Goal: Task Accomplishment & Management: Use online tool/utility

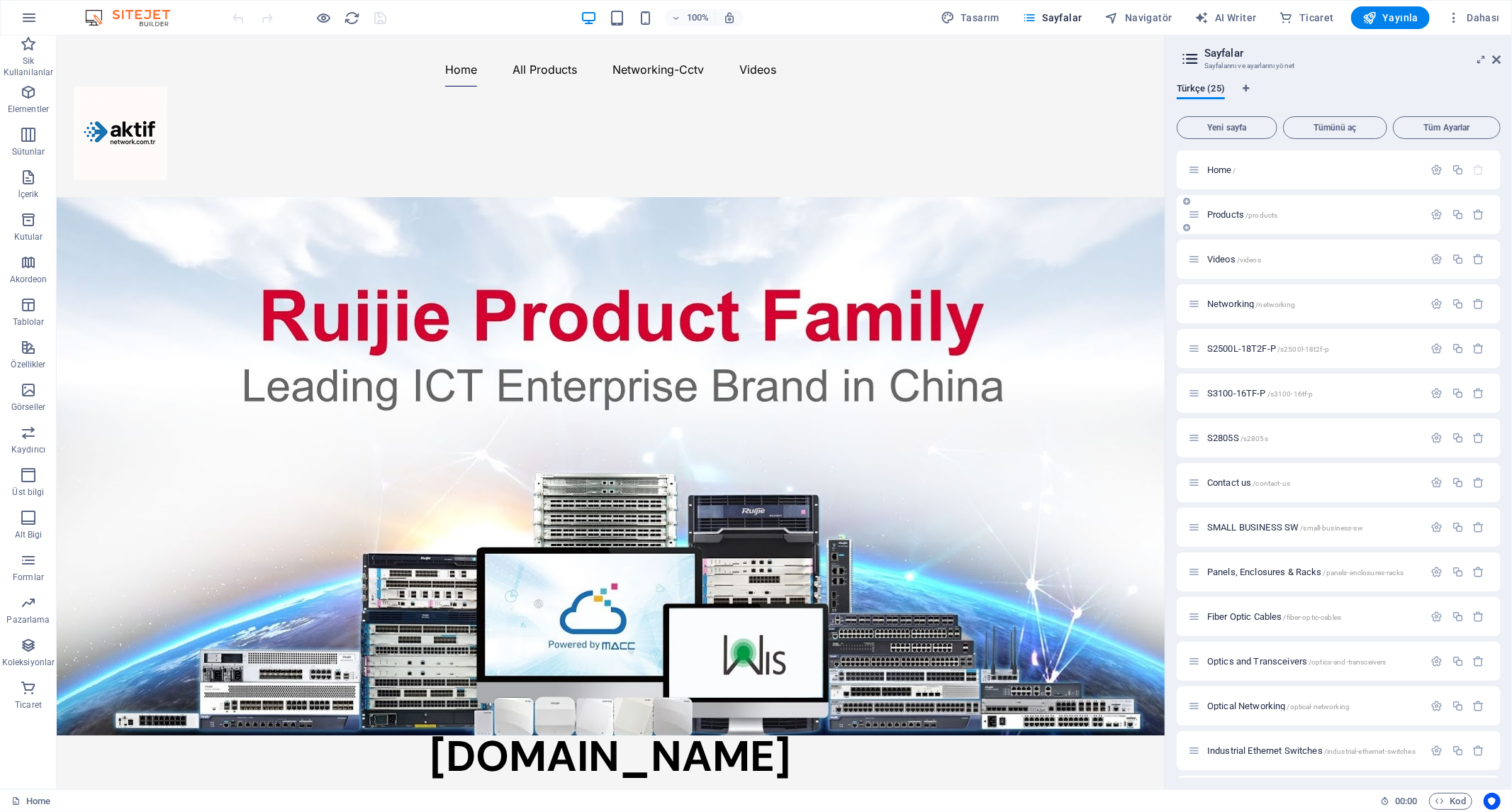
click at [1243, 213] on span "Products /products" at bounding box center [1241, 215] width 70 height 11
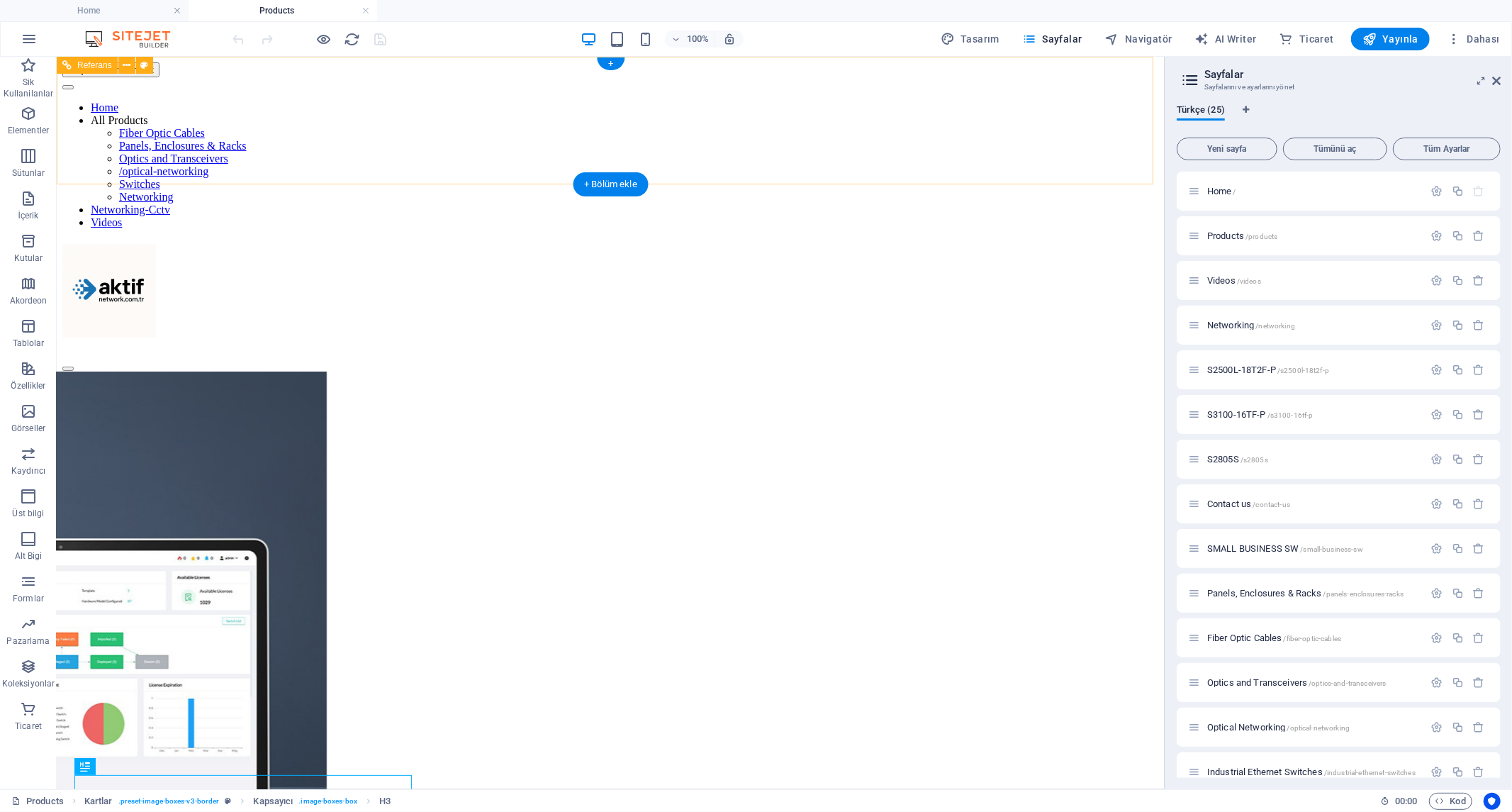
click at [489, 116] on nav "Home All Products Fiber Optic Cables Panels, Enclosures & Racks Optics and Tran…" at bounding box center [610, 165] width 1096 height 127
drag, startPoint x: 489, startPoint y: 116, endPoint x: 239, endPoint y: 116, distance: 250.0
click at [239, 116] on nav "Home All Products Fiber Optic Cables Panels, Enclosures & Racks Optics and Tran…" at bounding box center [610, 165] width 1096 height 127
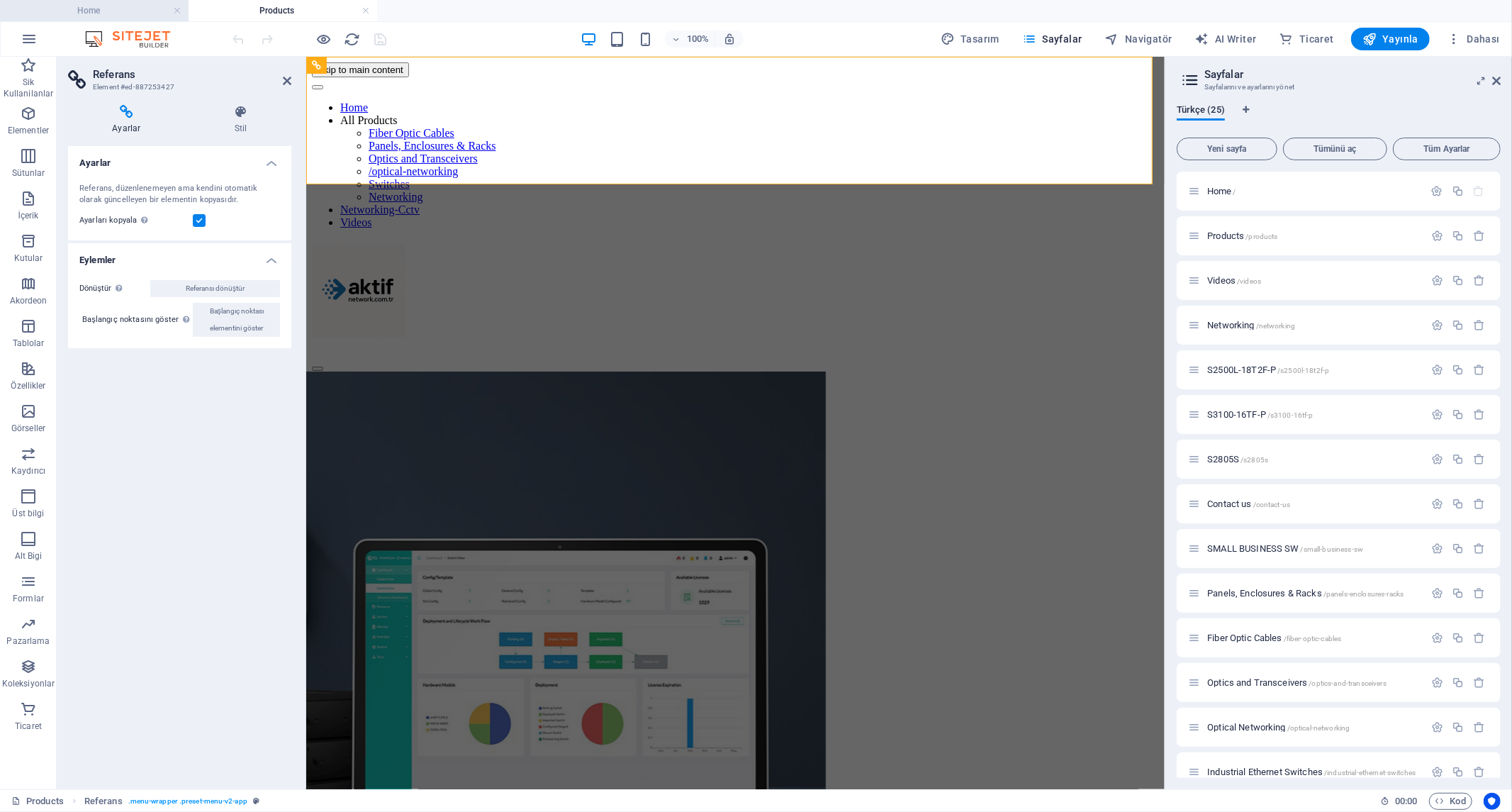
click at [138, 8] on h4 "Home" at bounding box center [94, 10] width 188 height 15
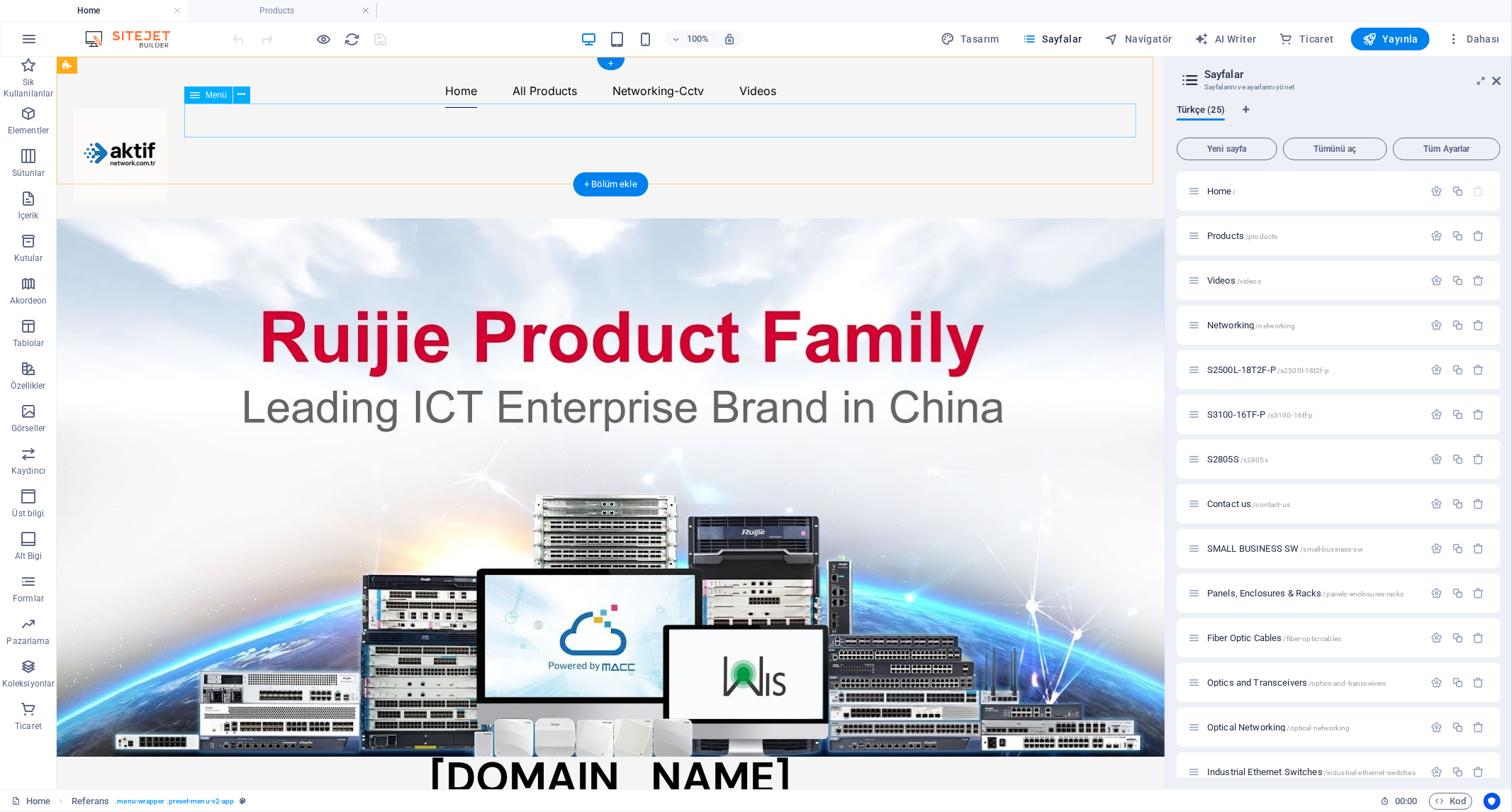
click at [449, 107] on nav "Home All Products Fiber Optic Cables Panels, Enclosures & Racks Optics and Tran…" at bounding box center [610, 90] width 1074 height 34
select select
select select "10"
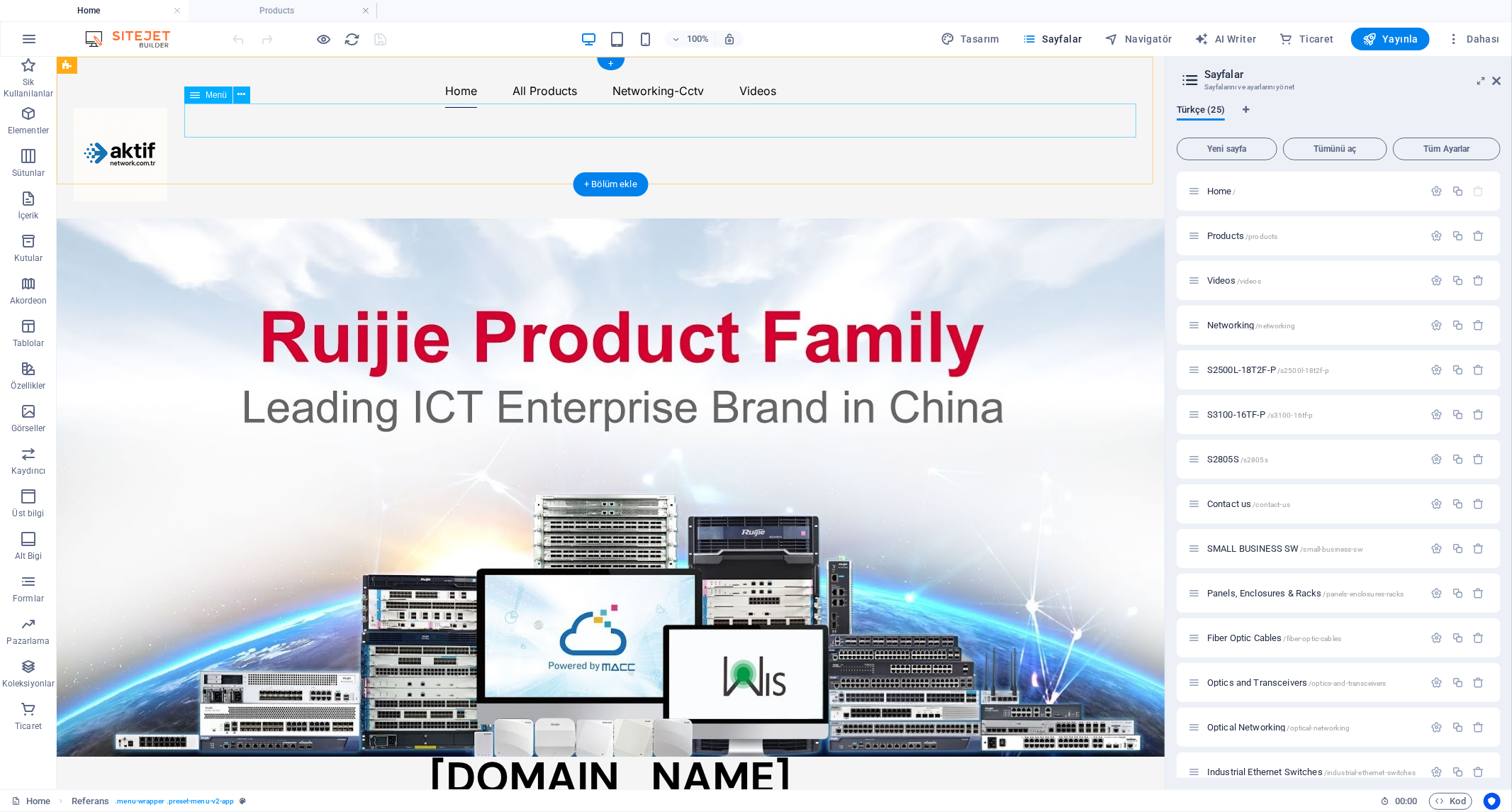
select select
select select "11"
select select
select select "3"
select select
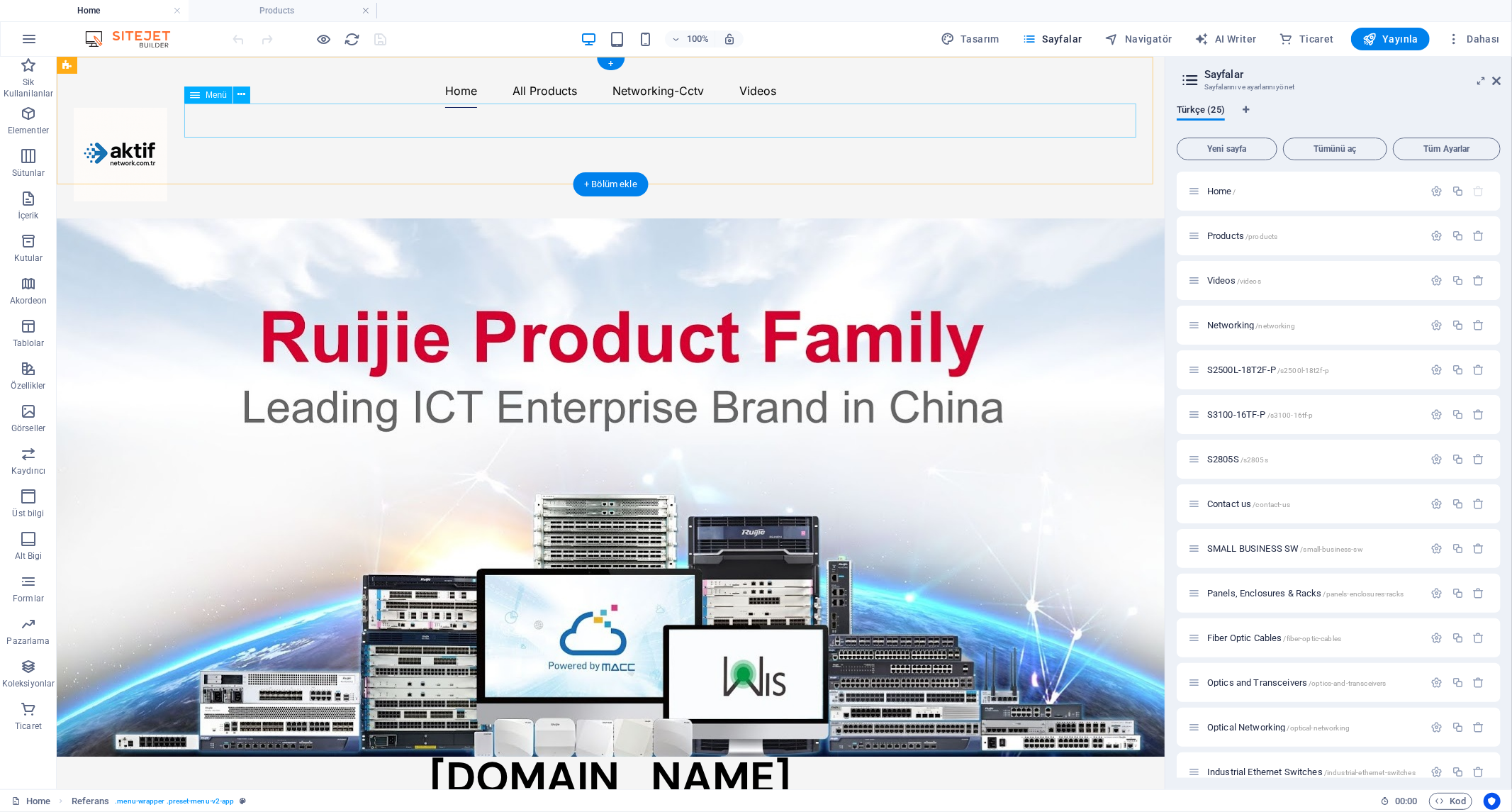
select select "3"
select select
select select "2"
select select
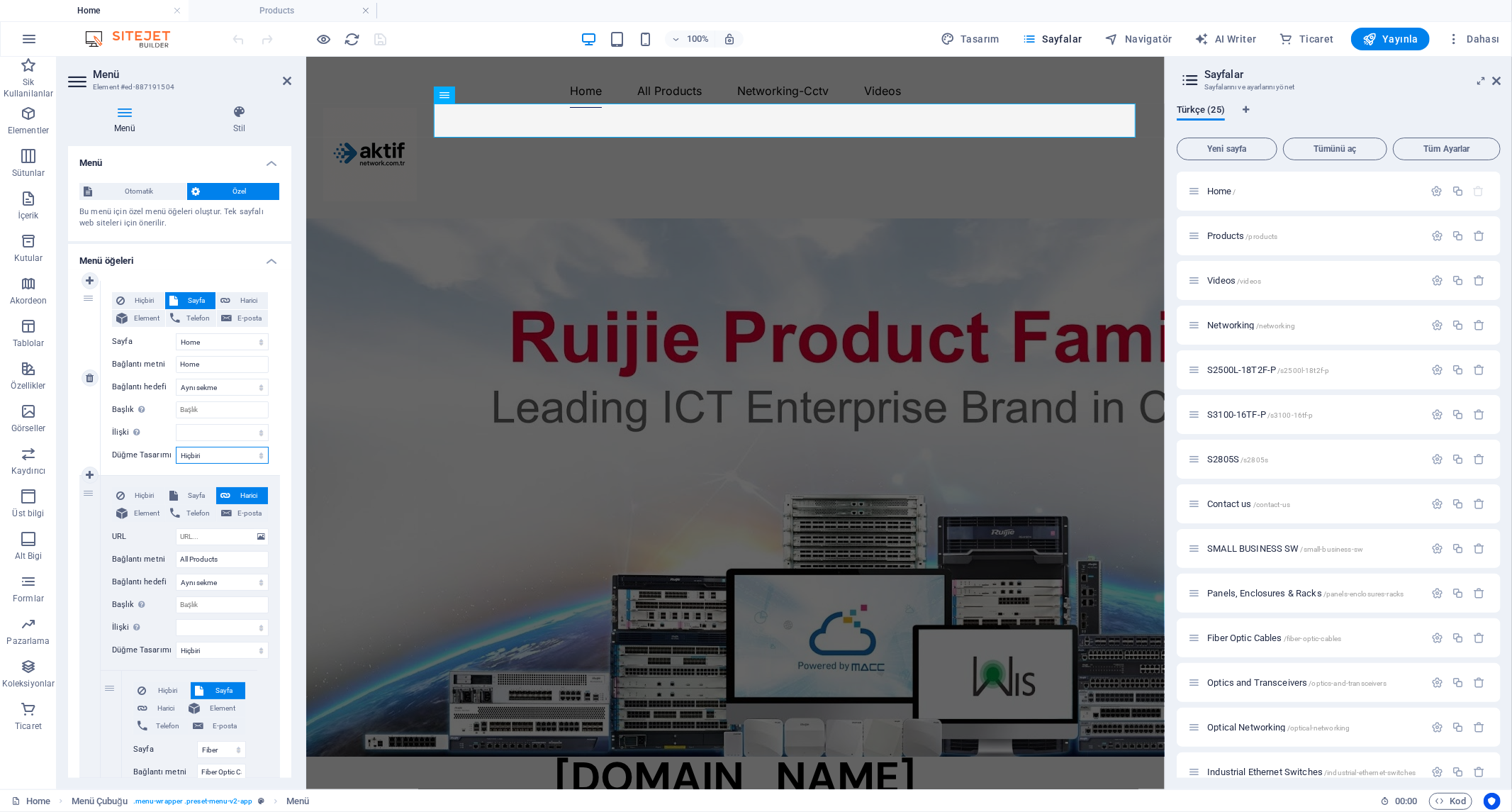
click at [226, 457] on select "Hiçbiri Varsayılan Birincil İkincil" at bounding box center [221, 456] width 92 height 17
select select "default"
click at [176, 447] on select "Hiçbiri Varsayılan Birincil İkincil" at bounding box center [221, 456] width 92 height 17
select select
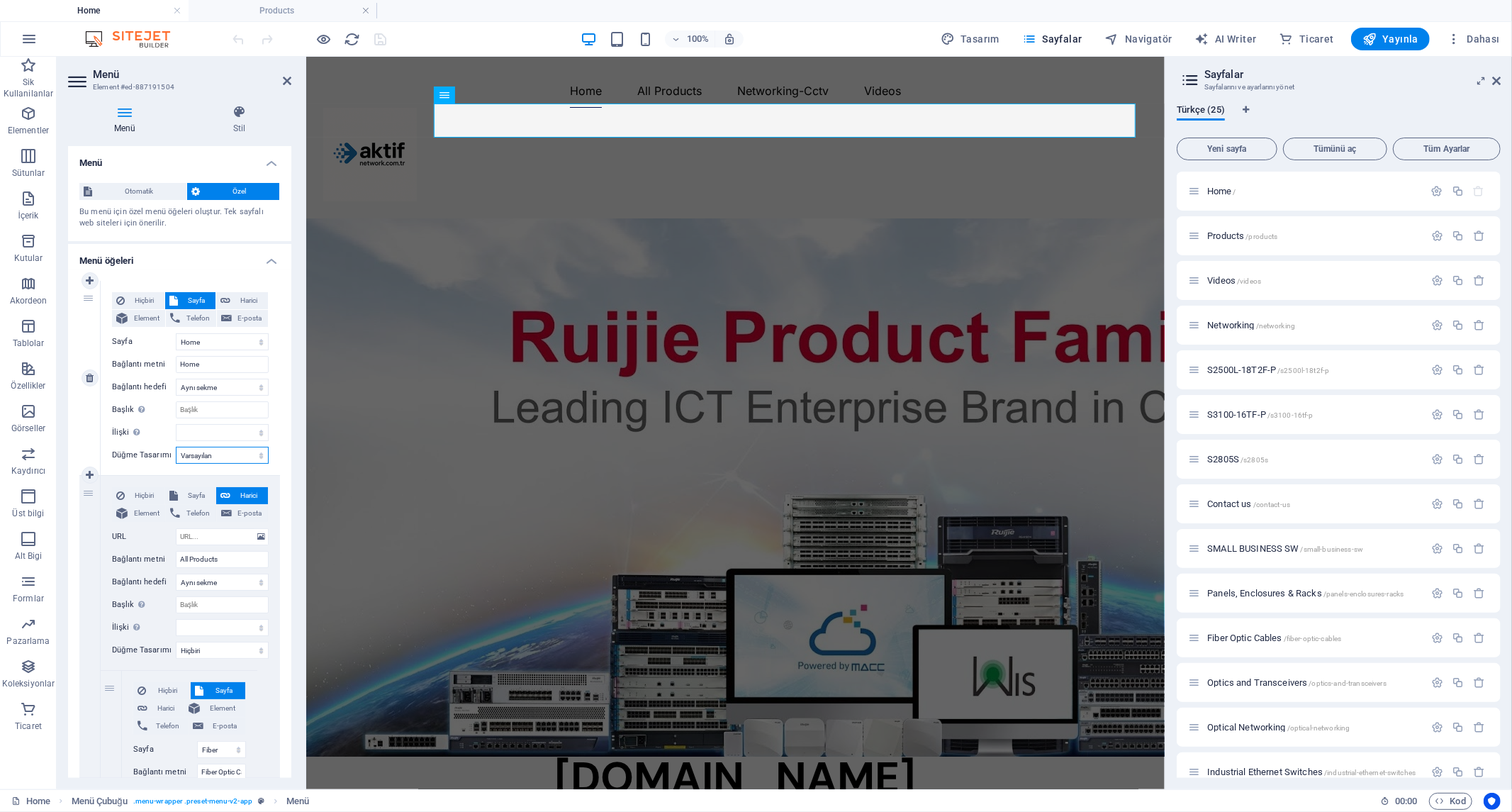
select select
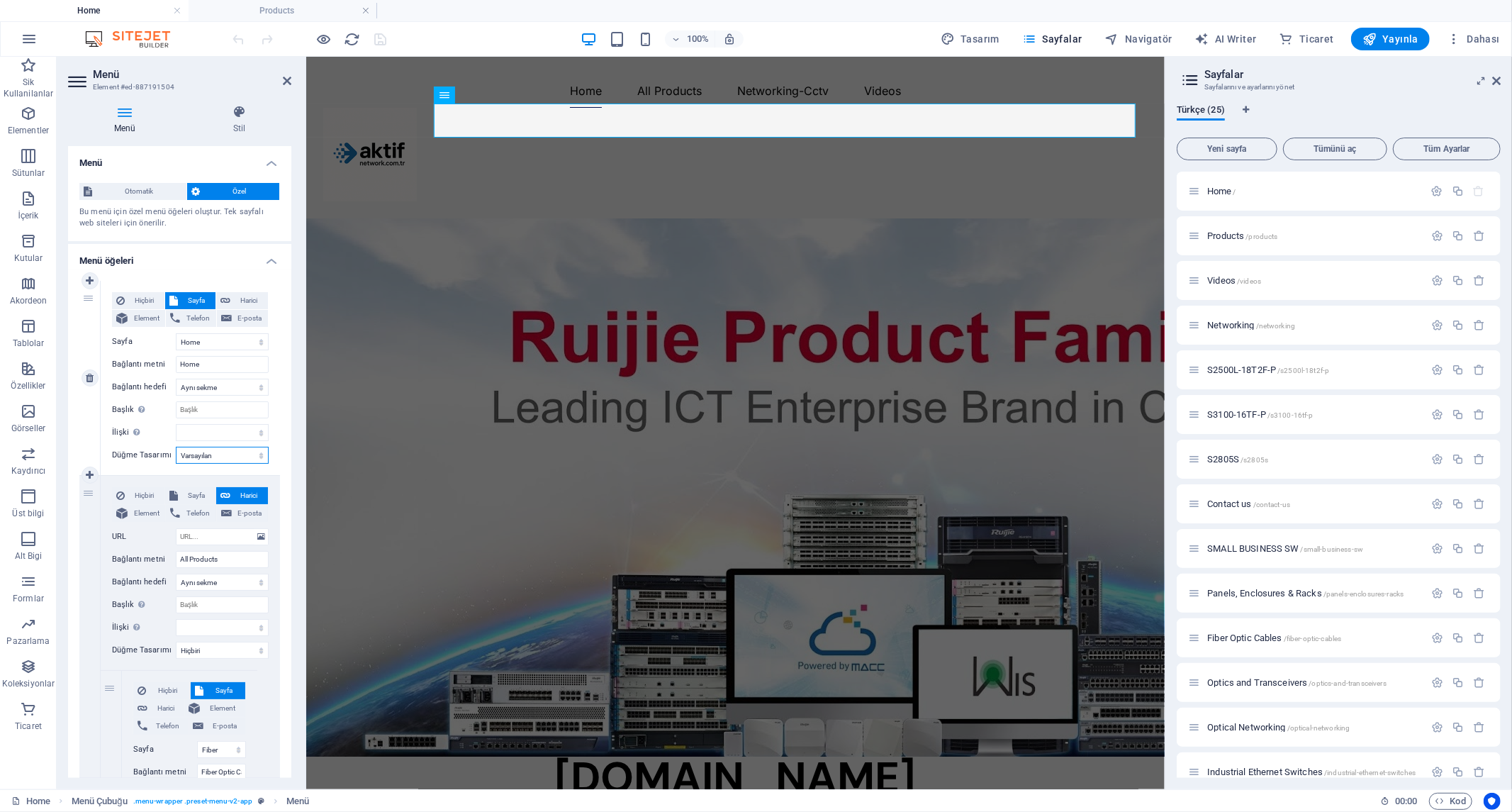
select select
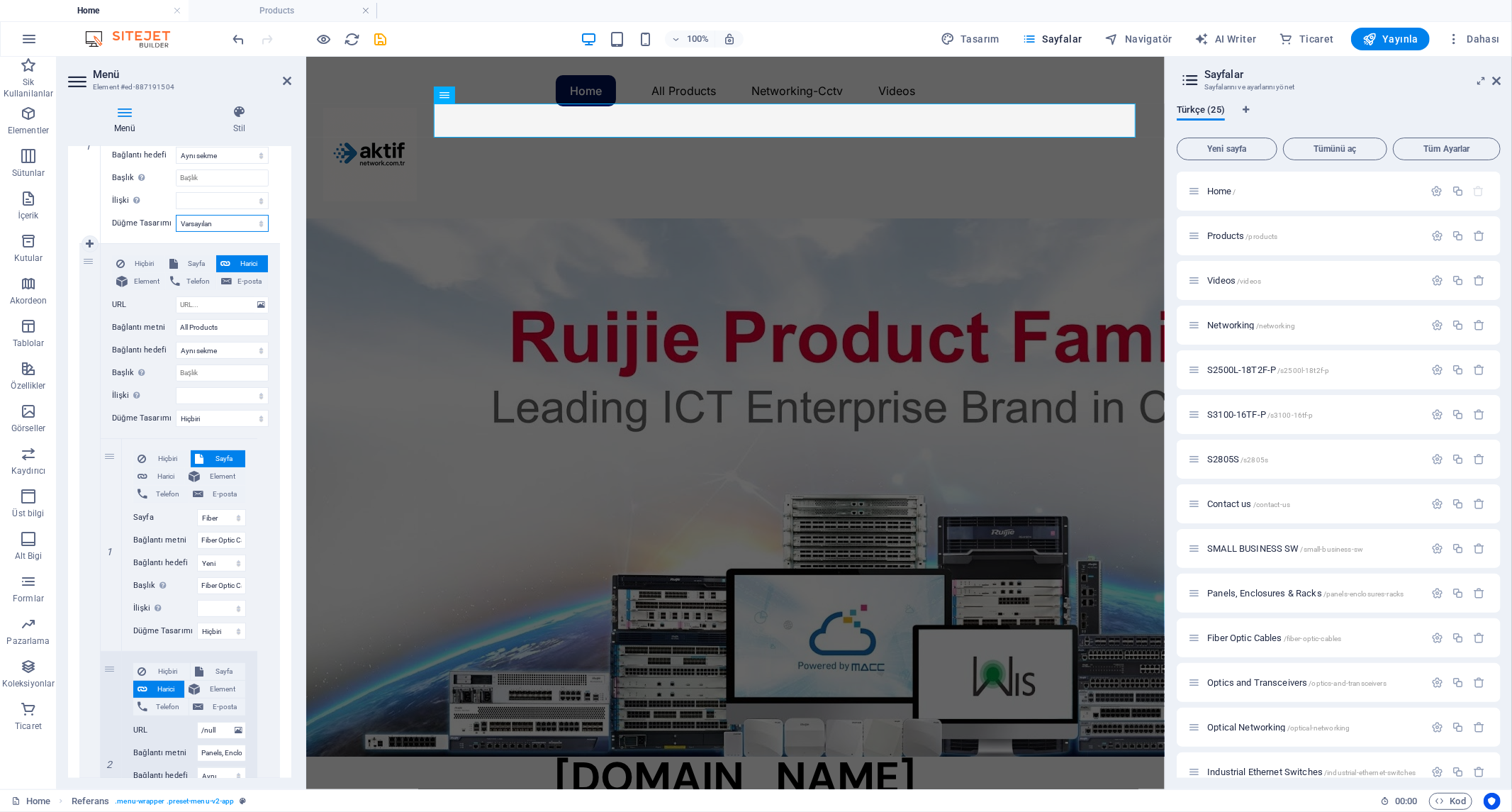
scroll to position [236, 0]
click at [215, 412] on select "Hiçbiri Varsayılan Birincil İkincil" at bounding box center [221, 414] width 92 height 17
select select "default"
click at [176, 406] on select "Hiçbiri Varsayılan Birincil İkincil" at bounding box center [221, 414] width 92 height 17
select select
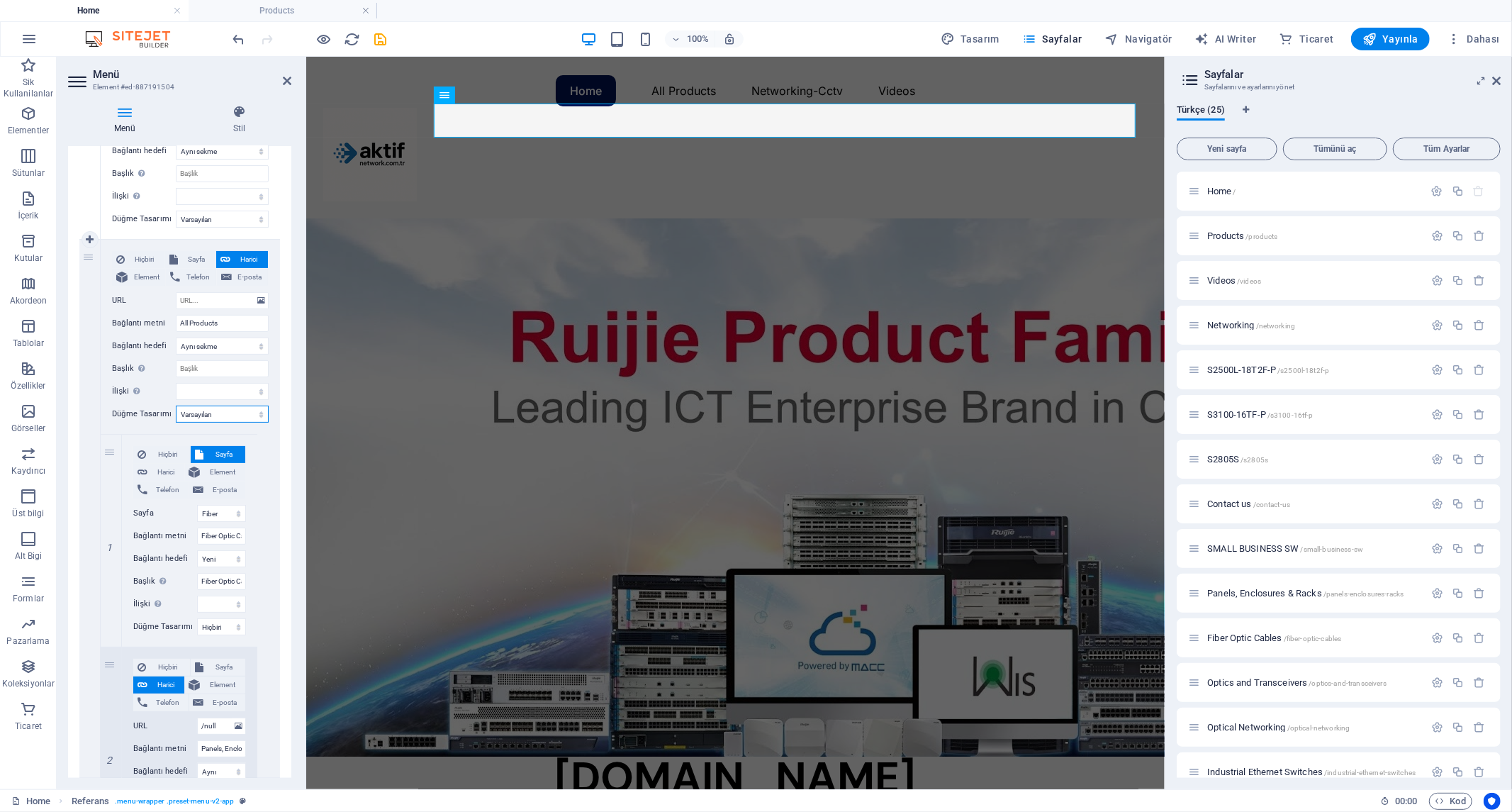
select select
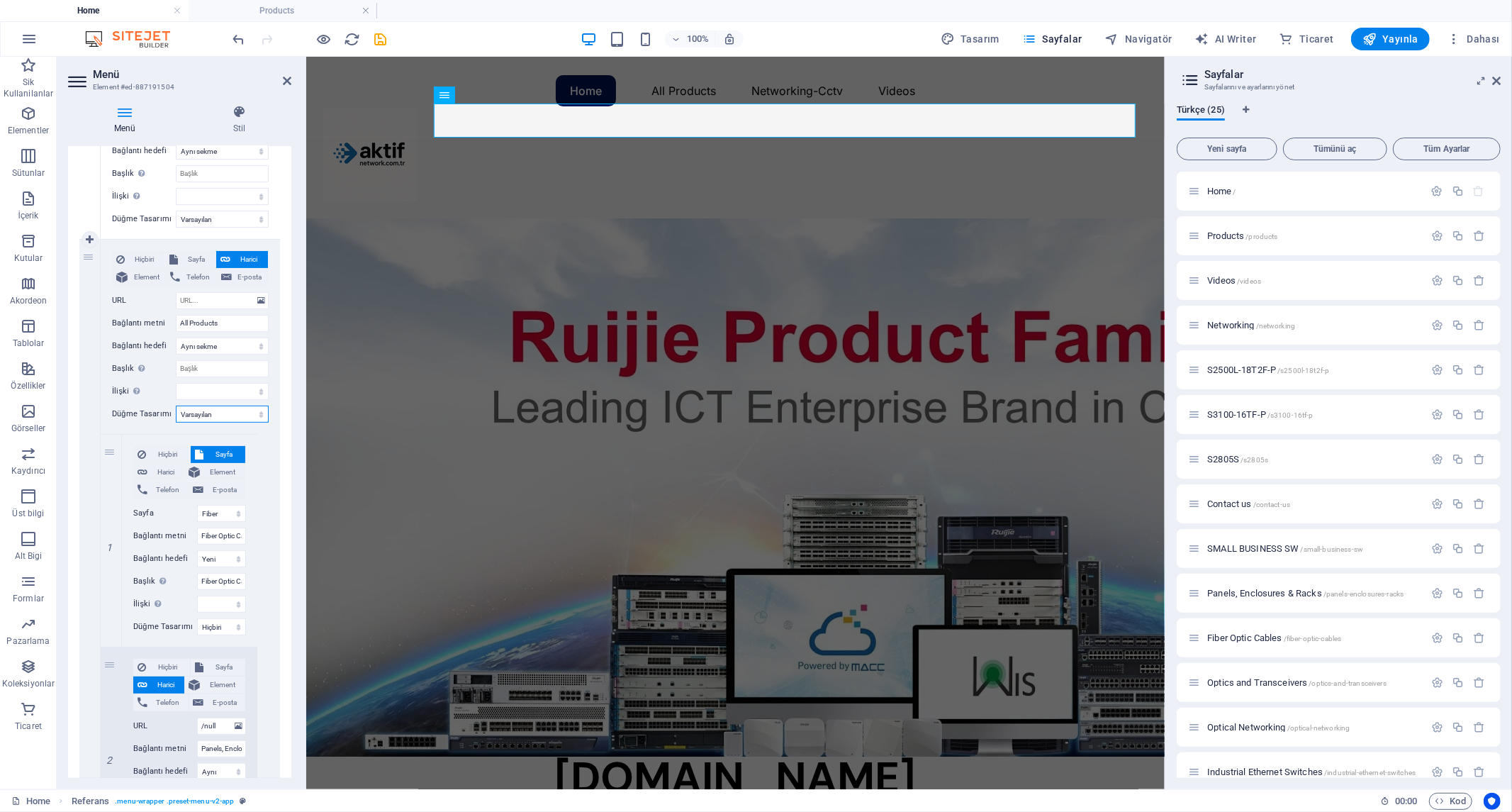
select select
click at [215, 626] on select "Hiçbiri Varsayılan Birincil İkincil" at bounding box center [221, 627] width 49 height 17
select select "default"
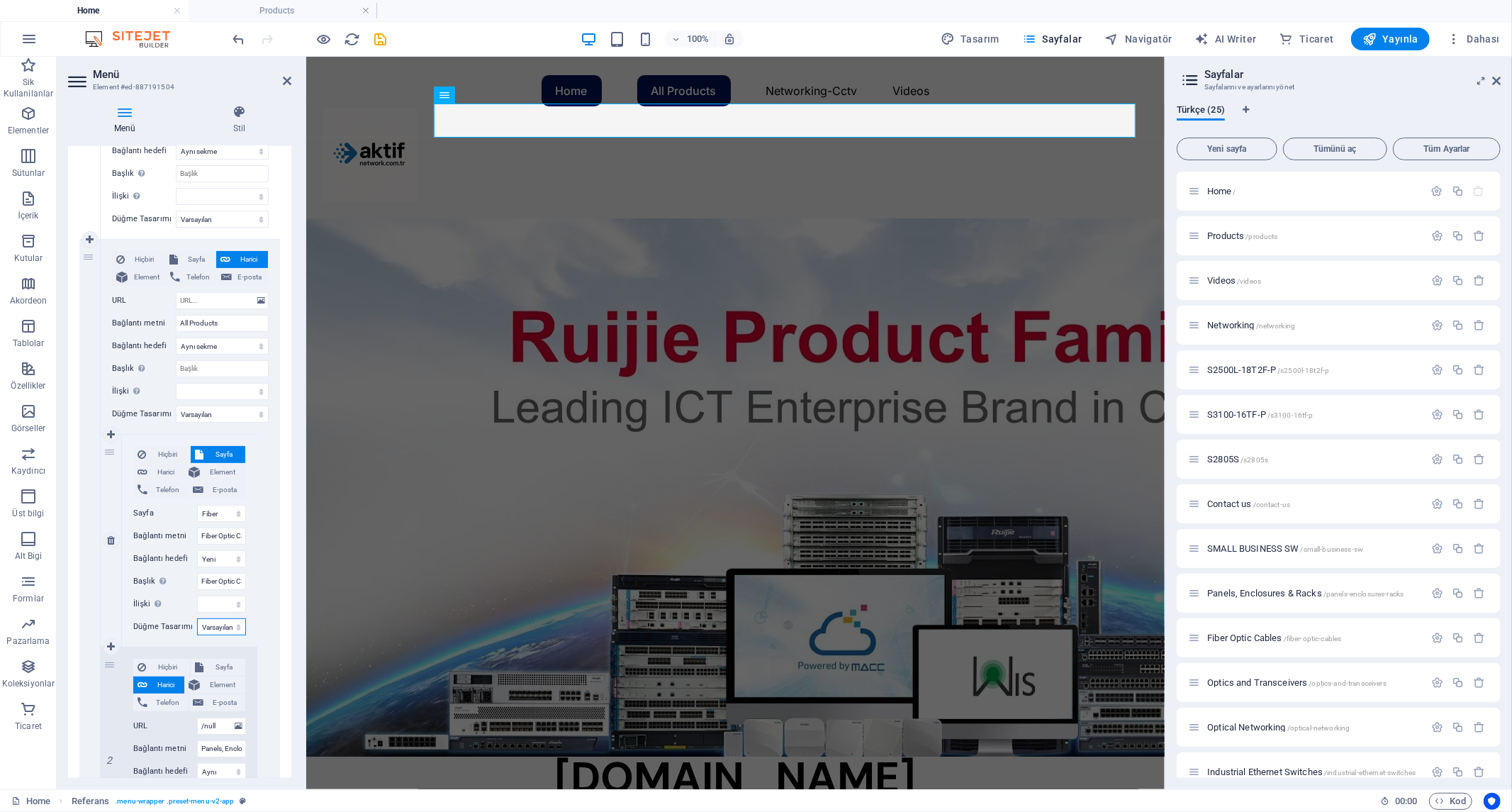
click at [197, 619] on select "Hiçbiri Varsayılan Birincil İkincil" at bounding box center [221, 627] width 49 height 17
select select
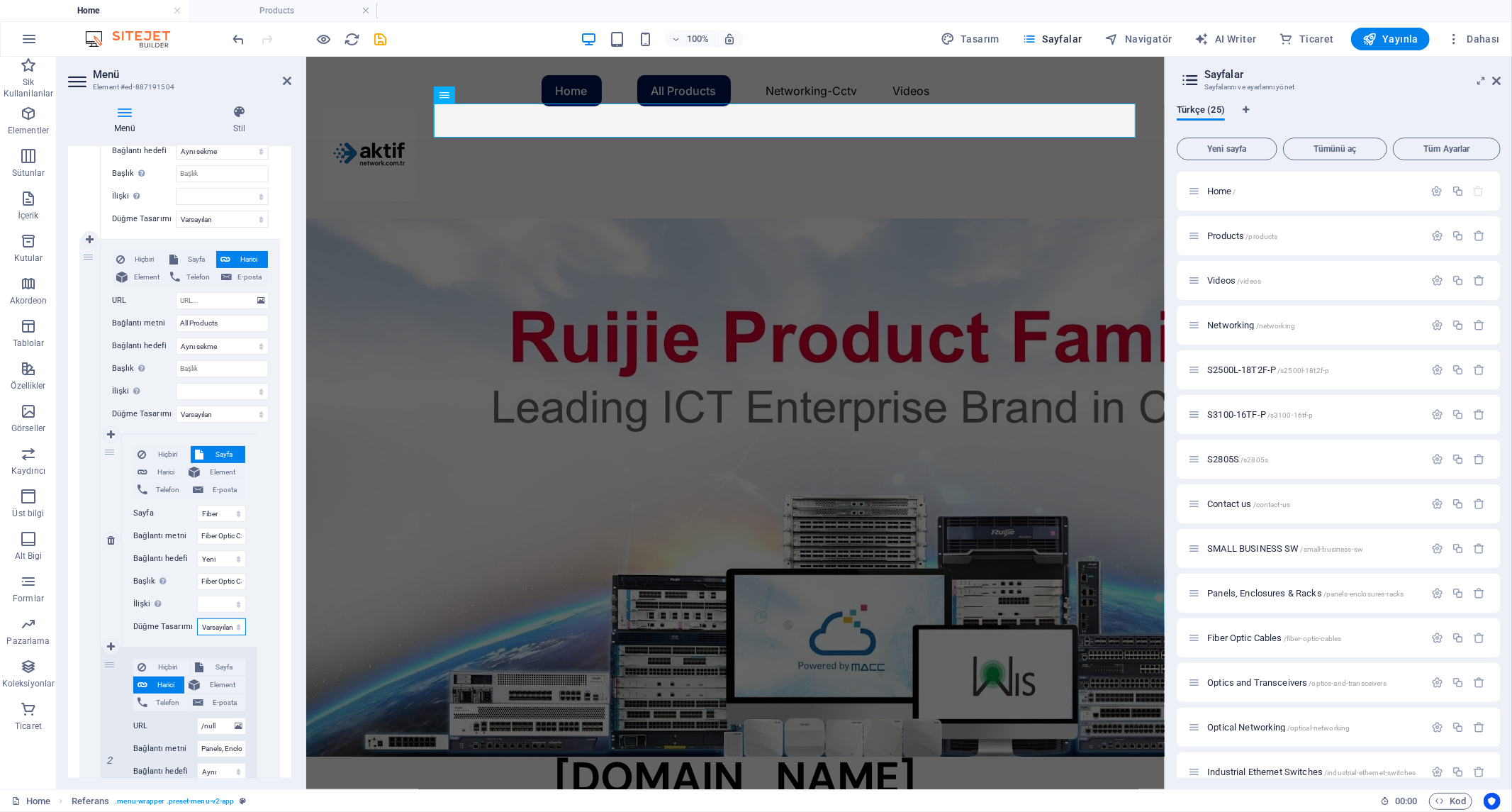
select select
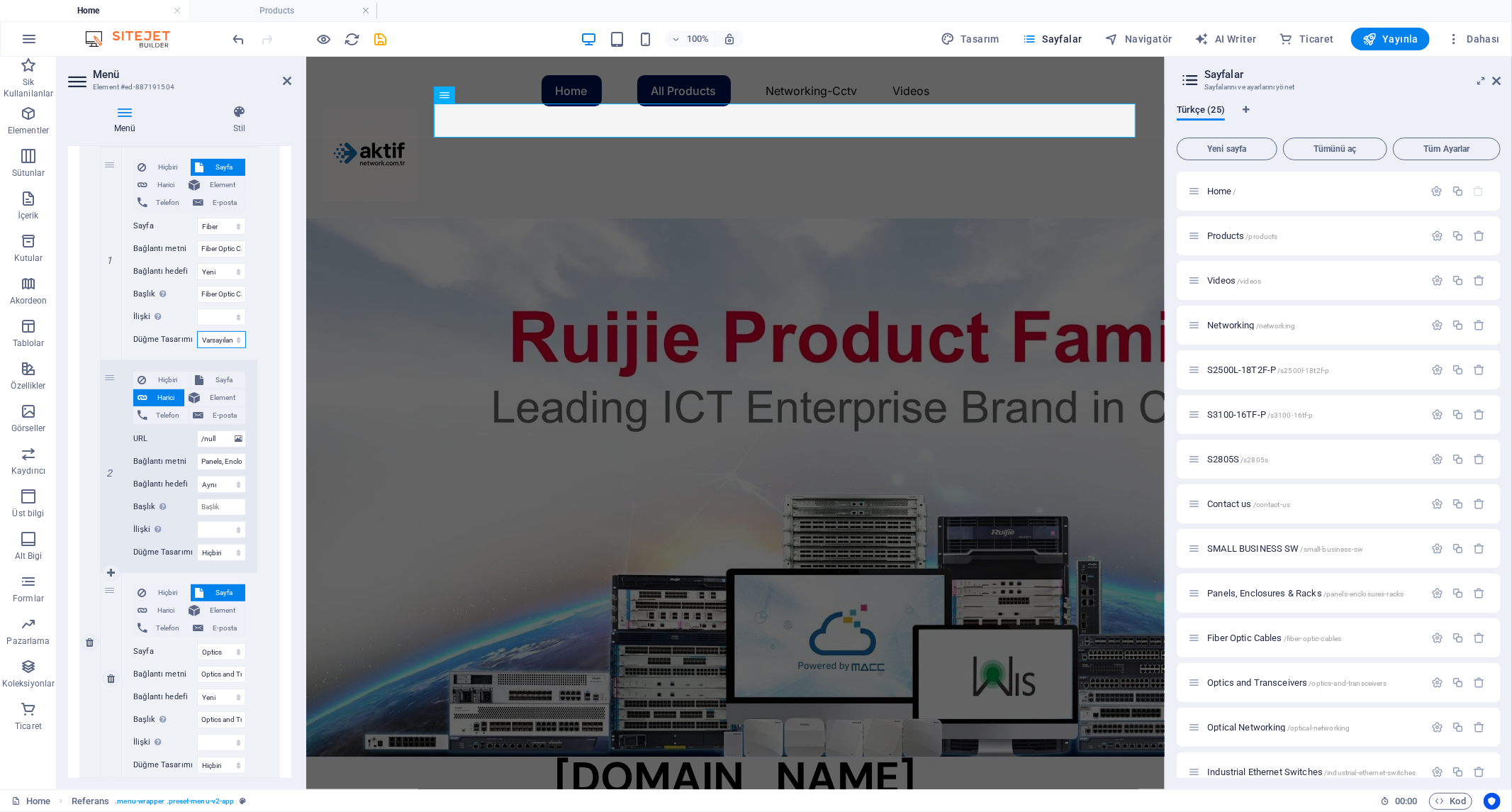
scroll to position [551, 0]
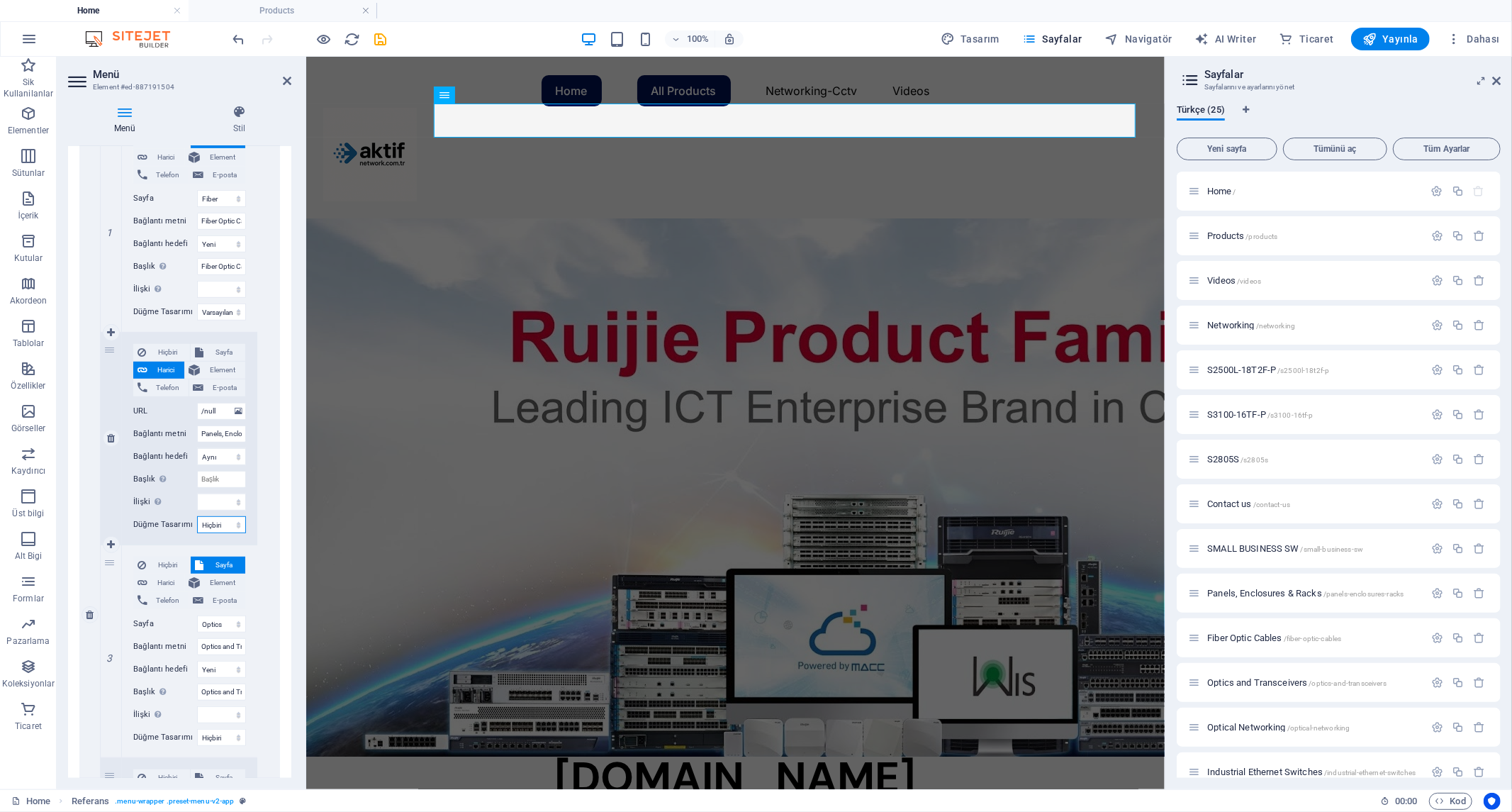
click at [223, 522] on select "Hiçbiri Varsayılan Birincil İkincil" at bounding box center [221, 524] width 49 height 17
select select "default"
click at [197, 516] on select "Hiçbiri Varsayılan Birincil İkincil" at bounding box center [221, 524] width 49 height 17
select select
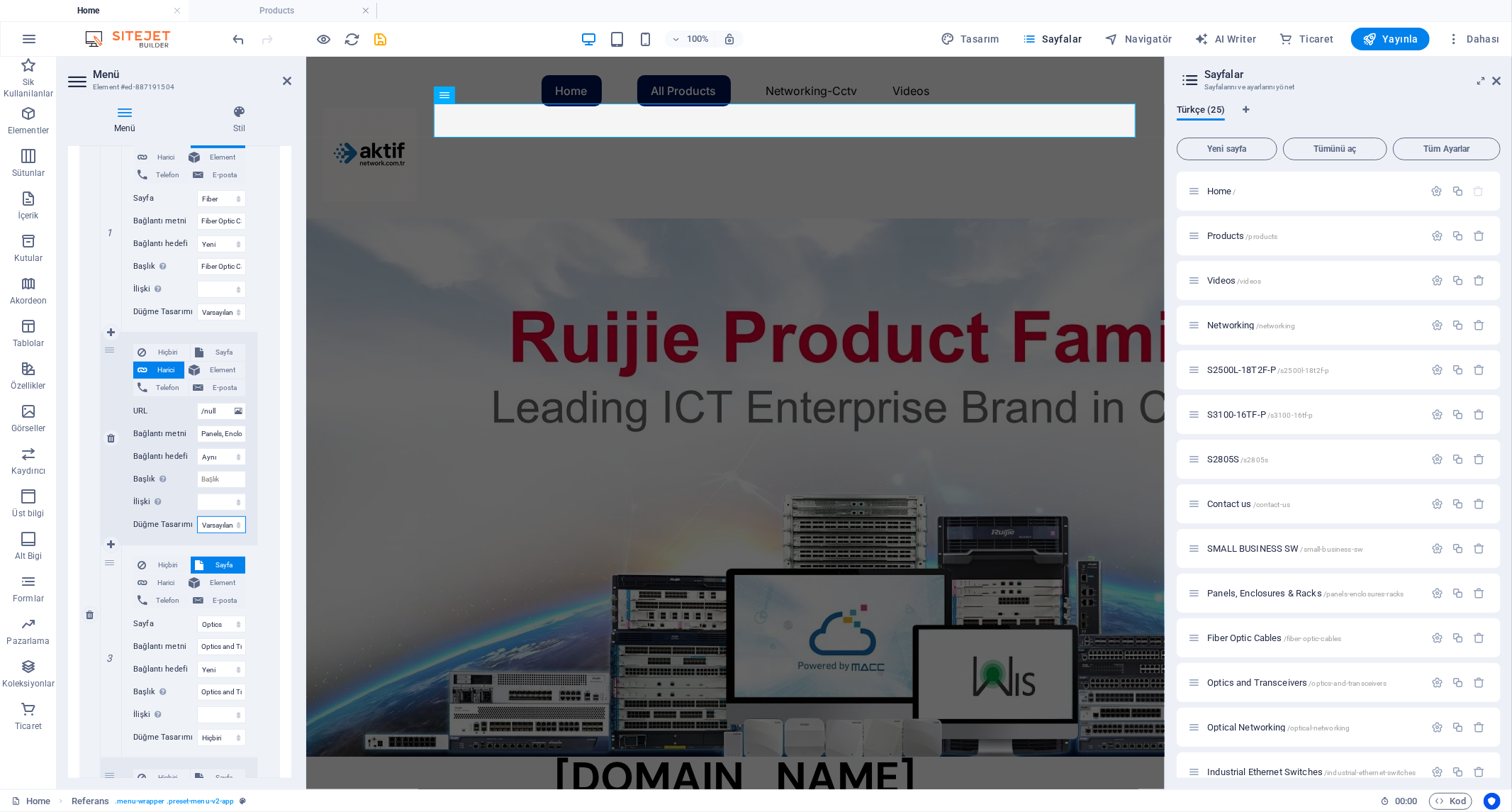
select select
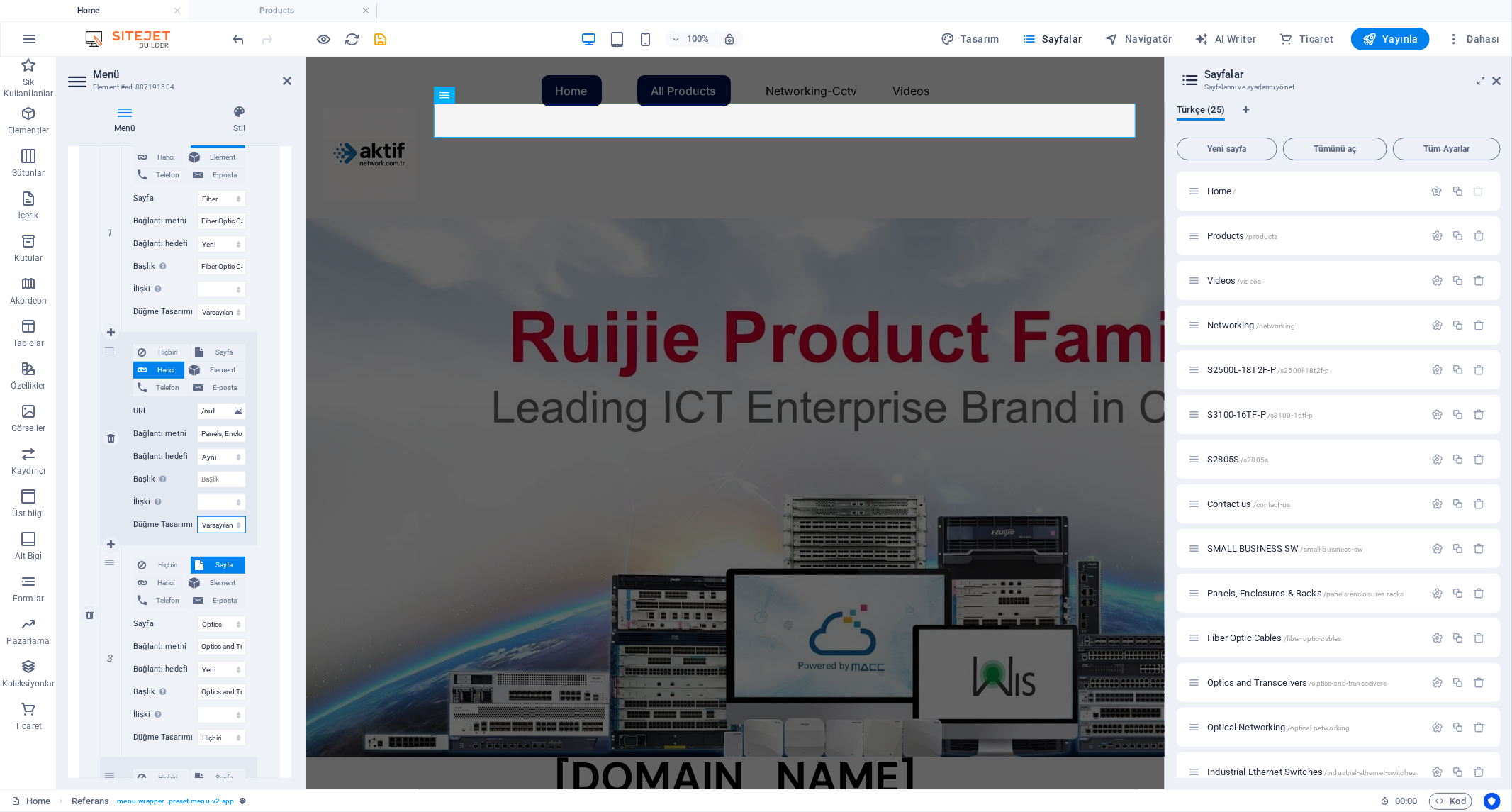
select select
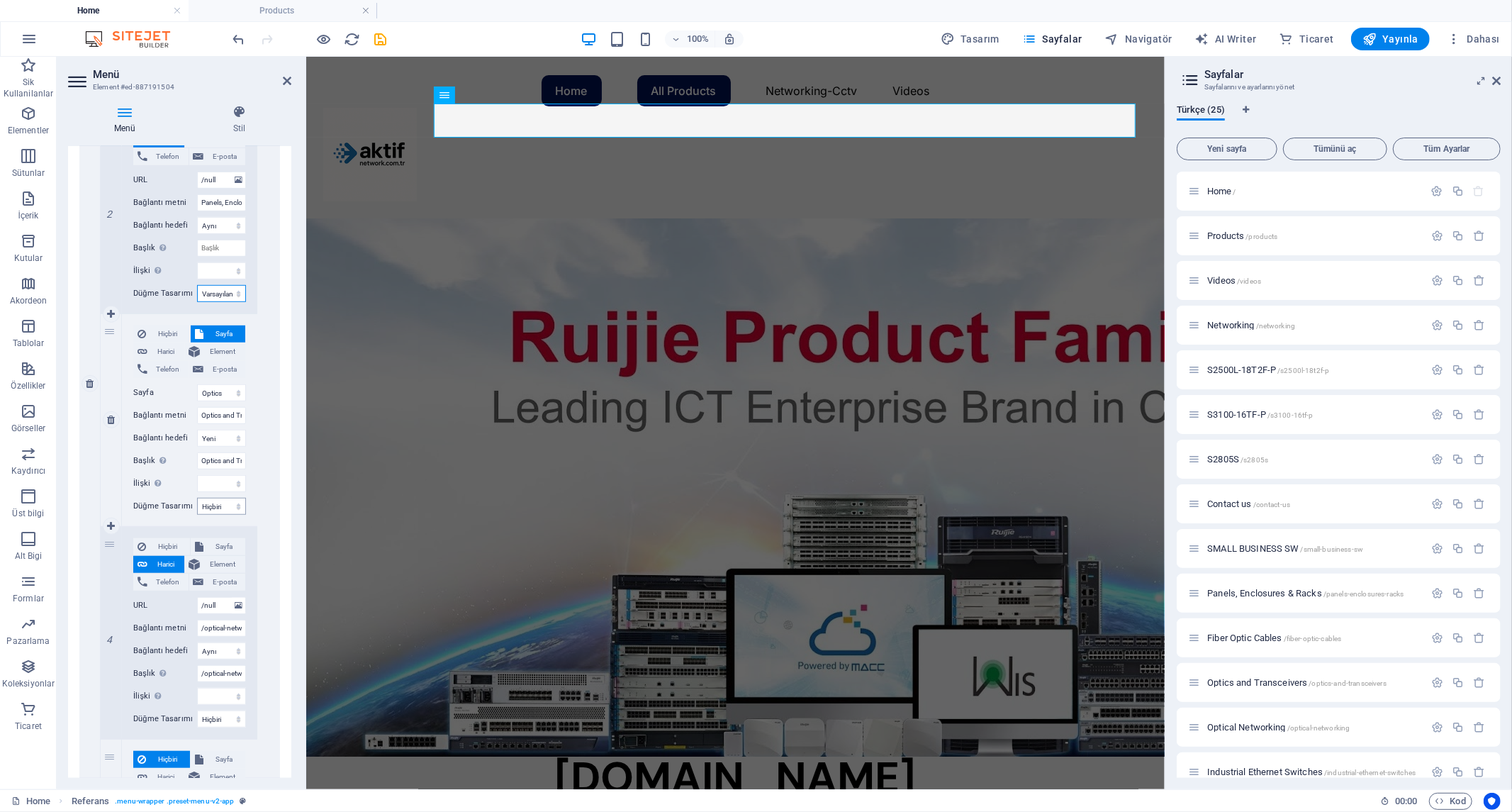
scroll to position [788, 0]
click at [218, 506] on select "Hiçbiri Varsayılan Birincil İkincil" at bounding box center [221, 501] width 49 height 17
select select "default"
click at [197, 492] on select "Hiçbiri Varsayılan Birincil İkincil" at bounding box center [221, 501] width 49 height 17
select select
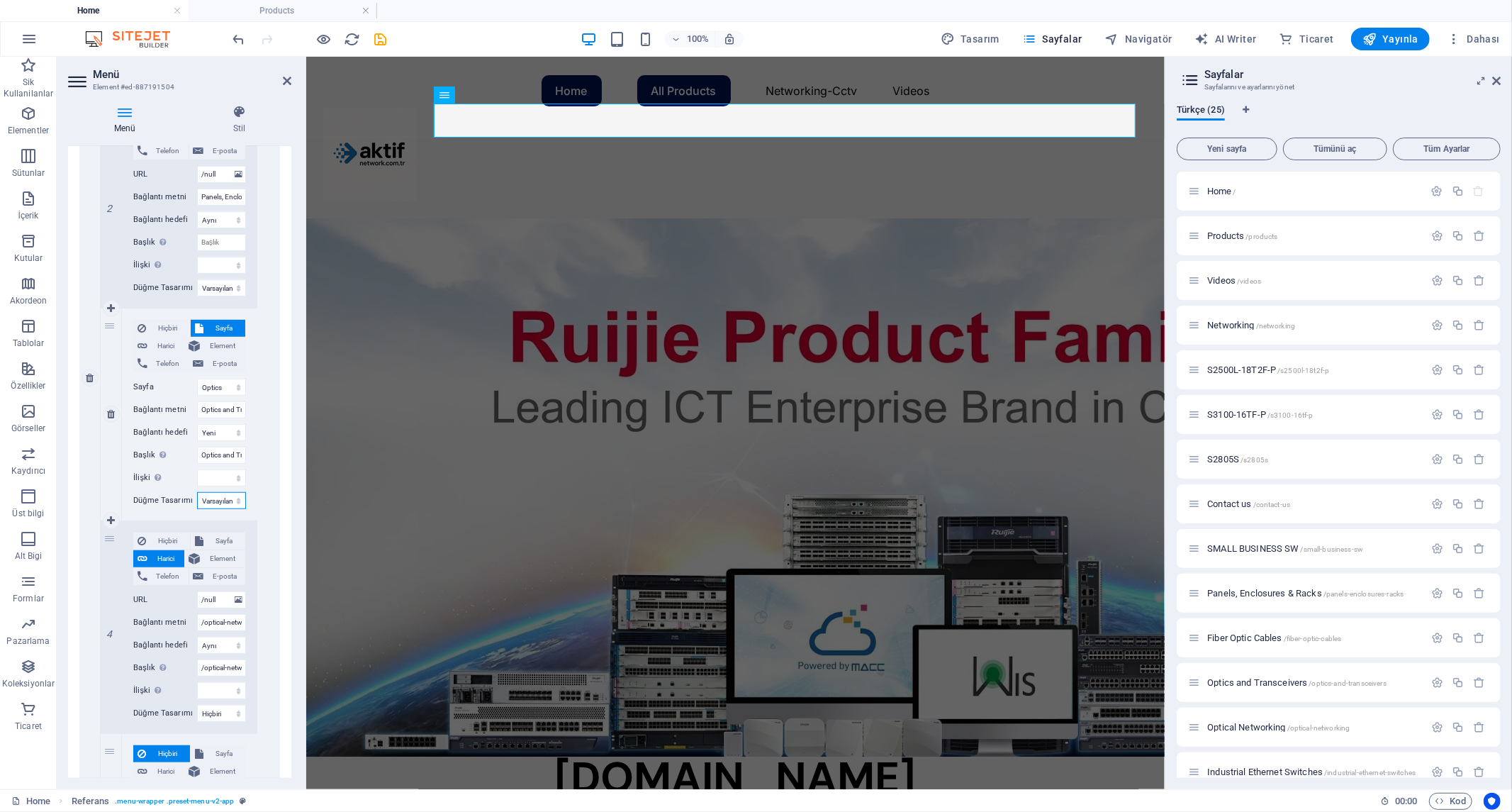
select select
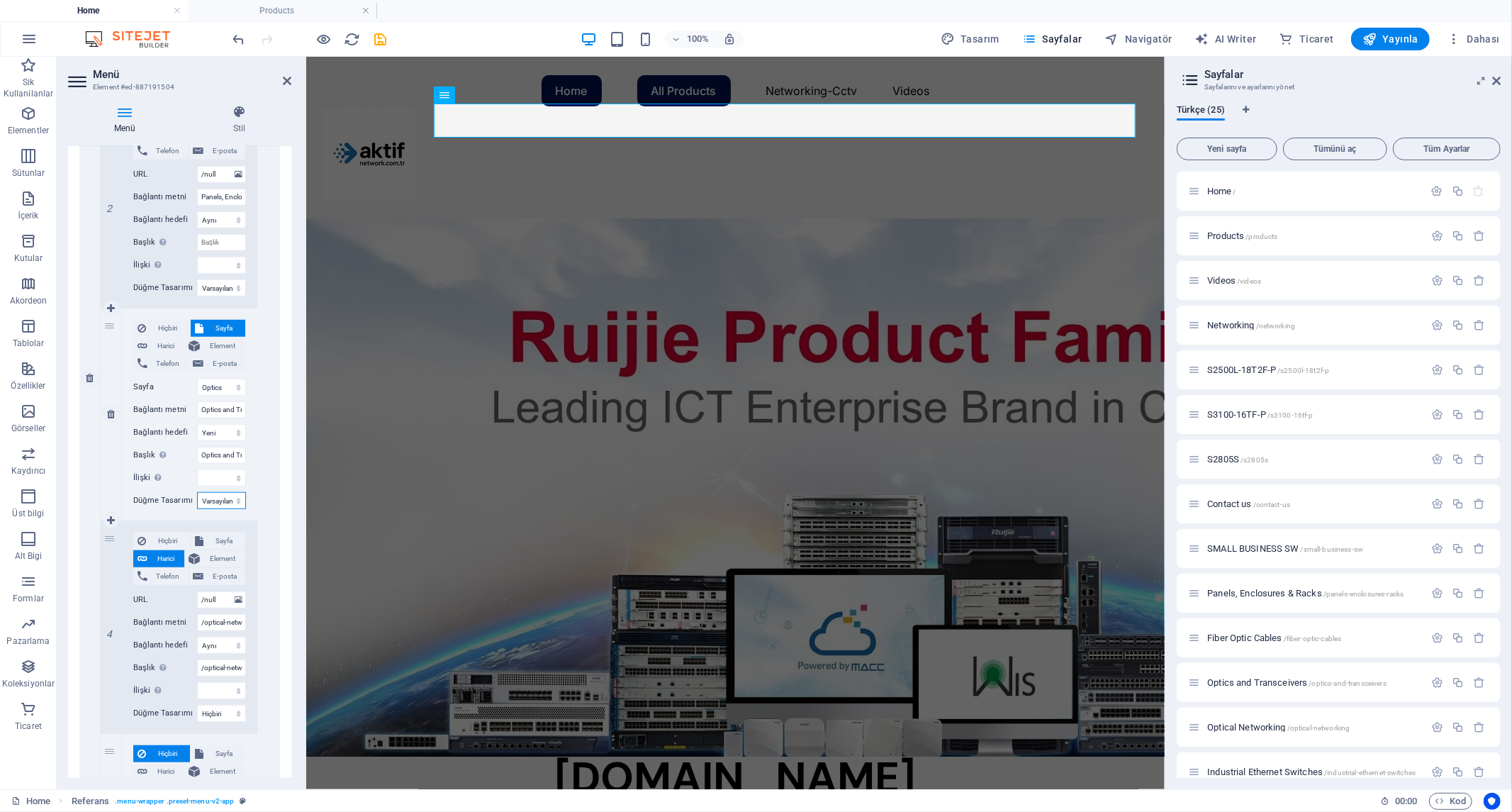
select select
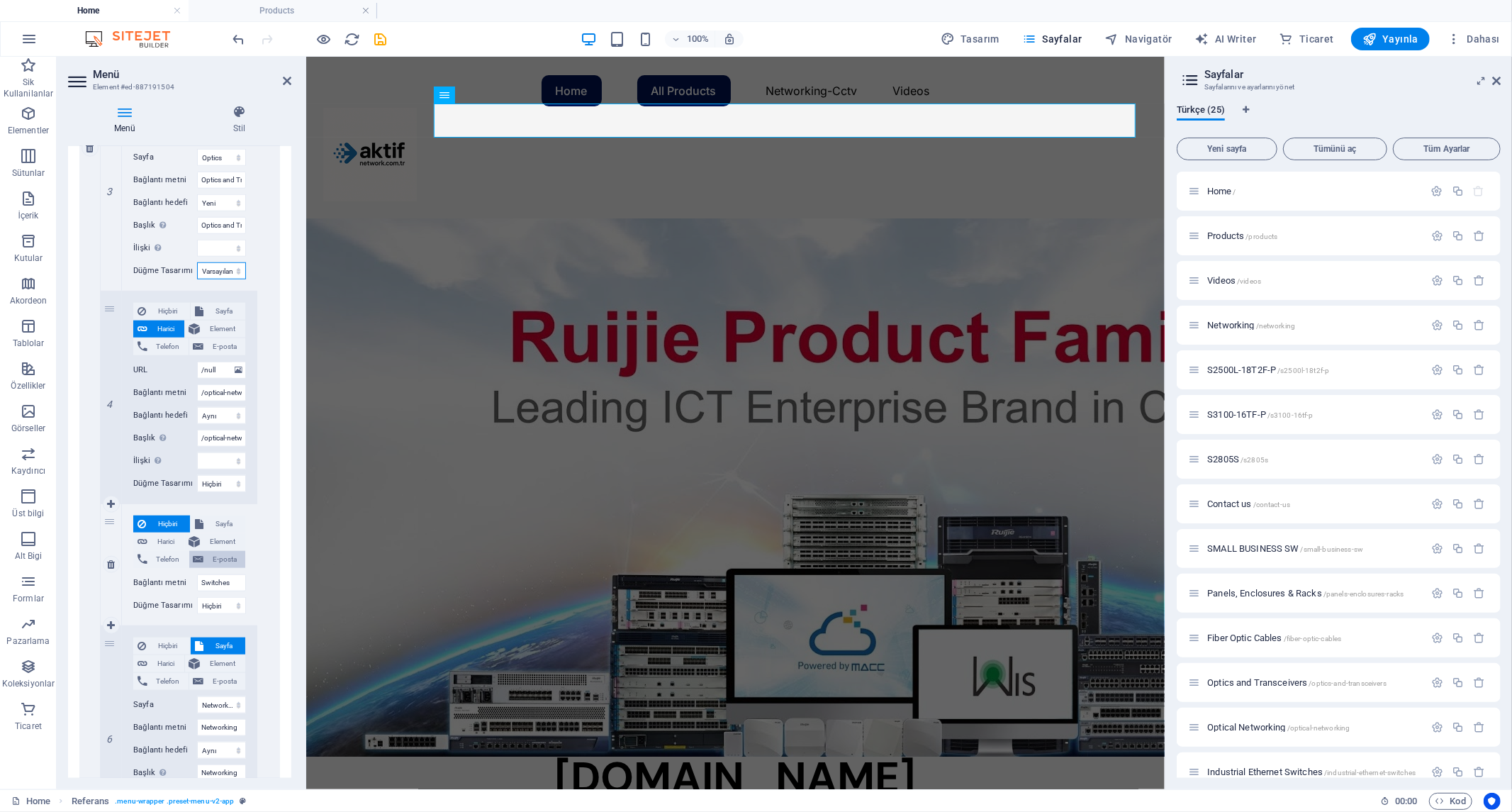
scroll to position [1024, 0]
click at [220, 479] on select "Hiçbiri Varsayılan Birincil İkincil" at bounding box center [221, 477] width 49 height 17
select select "default"
click at [197, 468] on select "Hiçbiri Varsayılan Birincil İkincil" at bounding box center [221, 477] width 49 height 17
select select
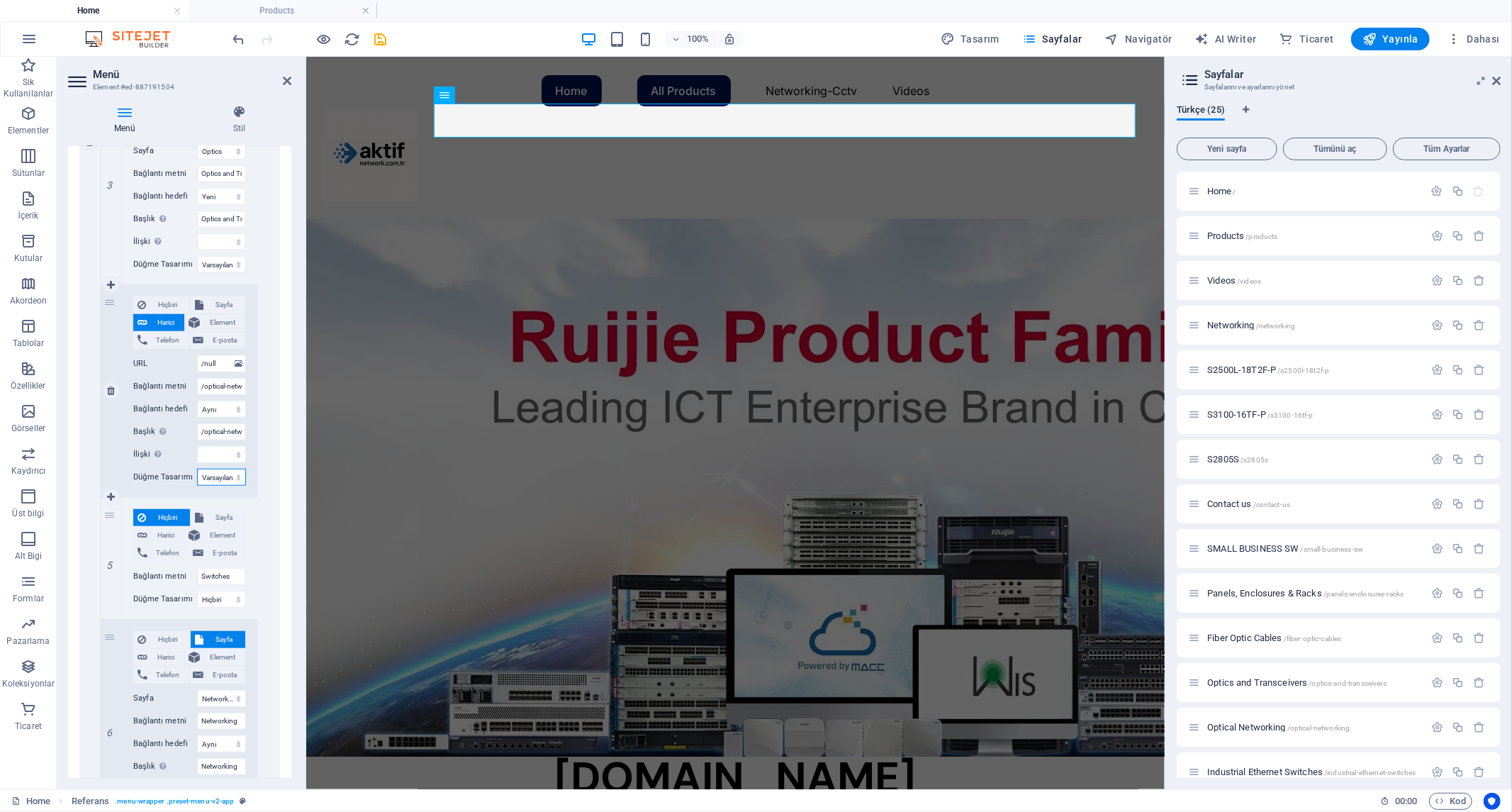
select select
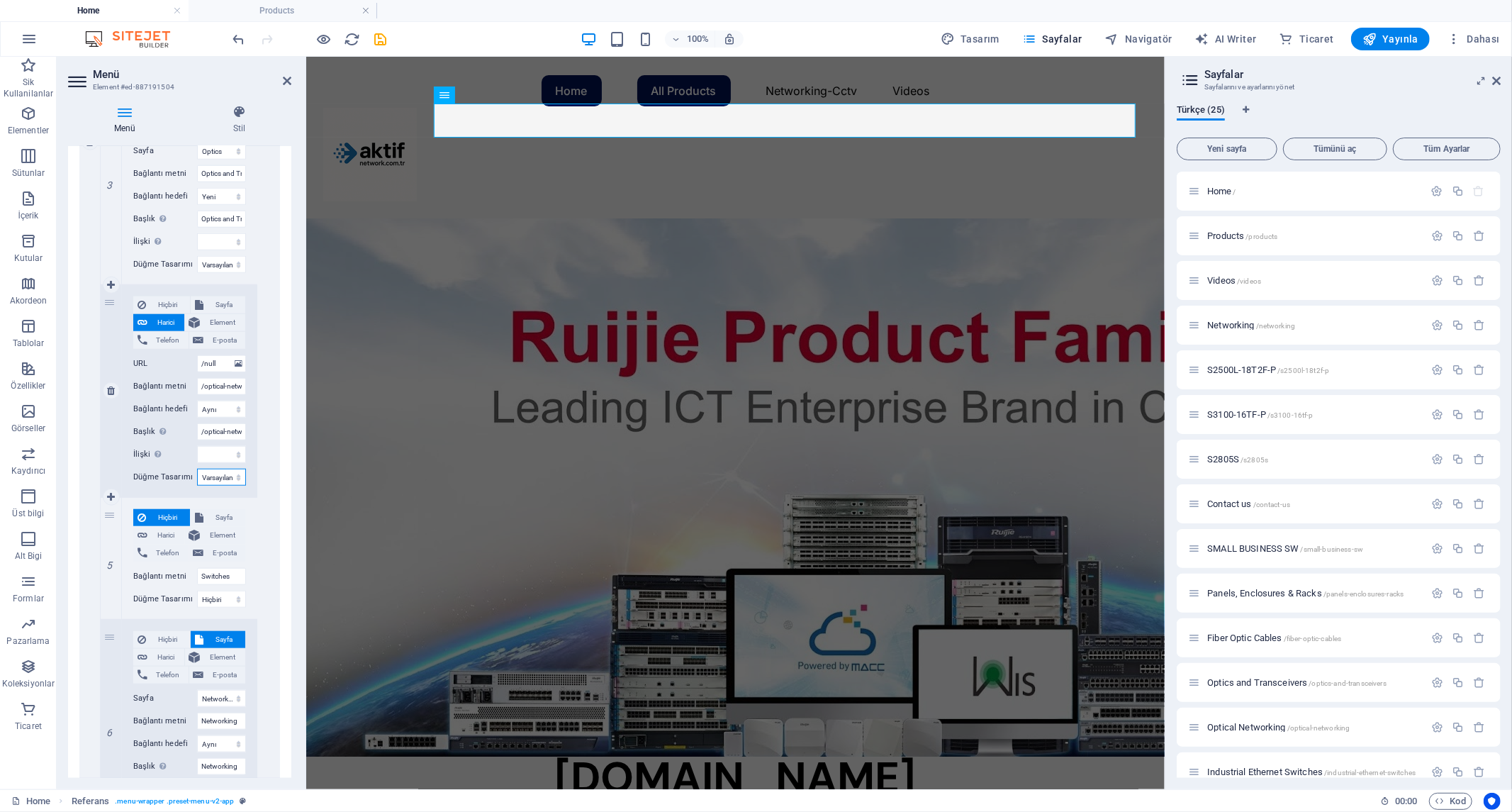
select select
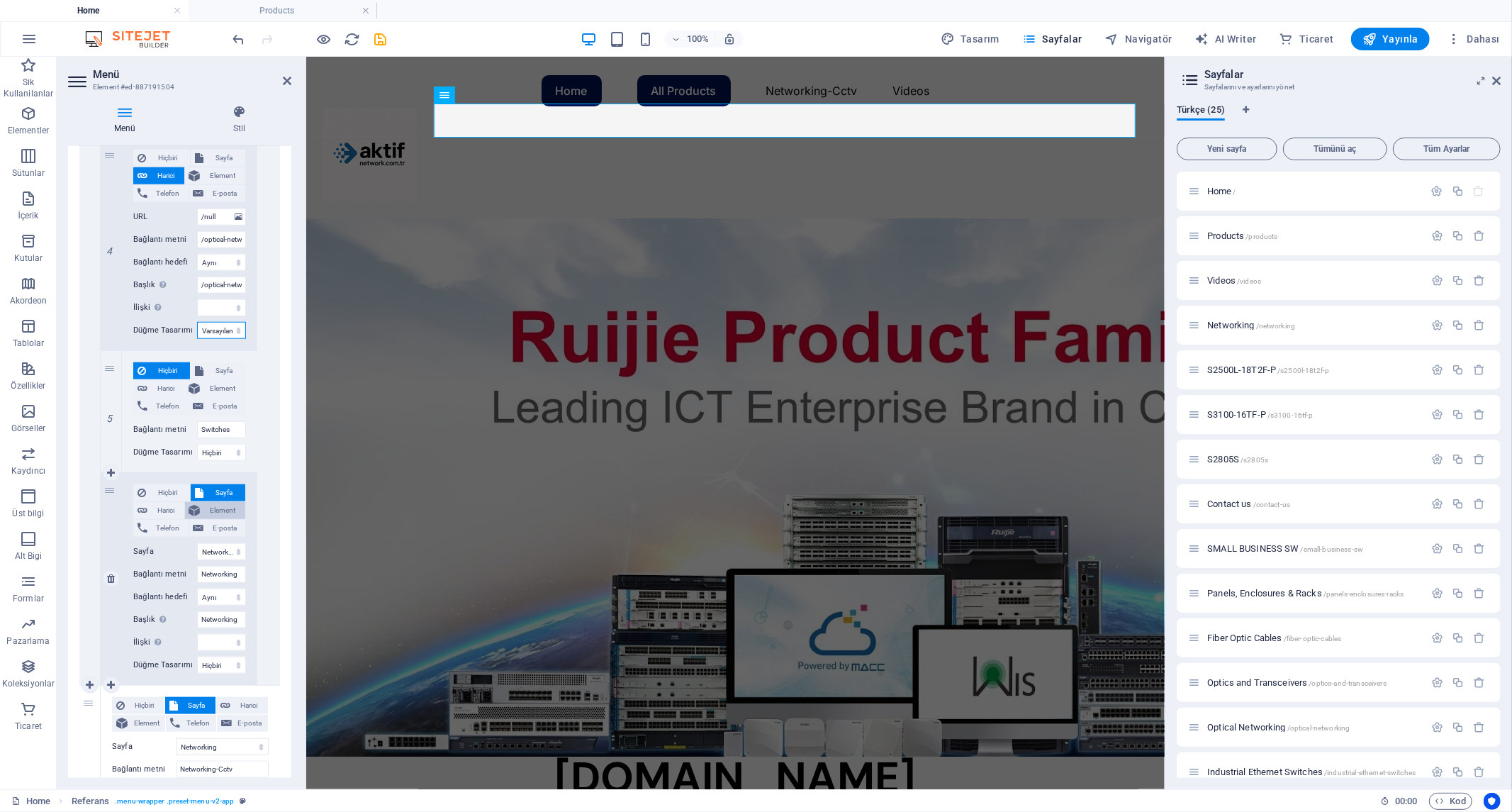
scroll to position [1181, 0]
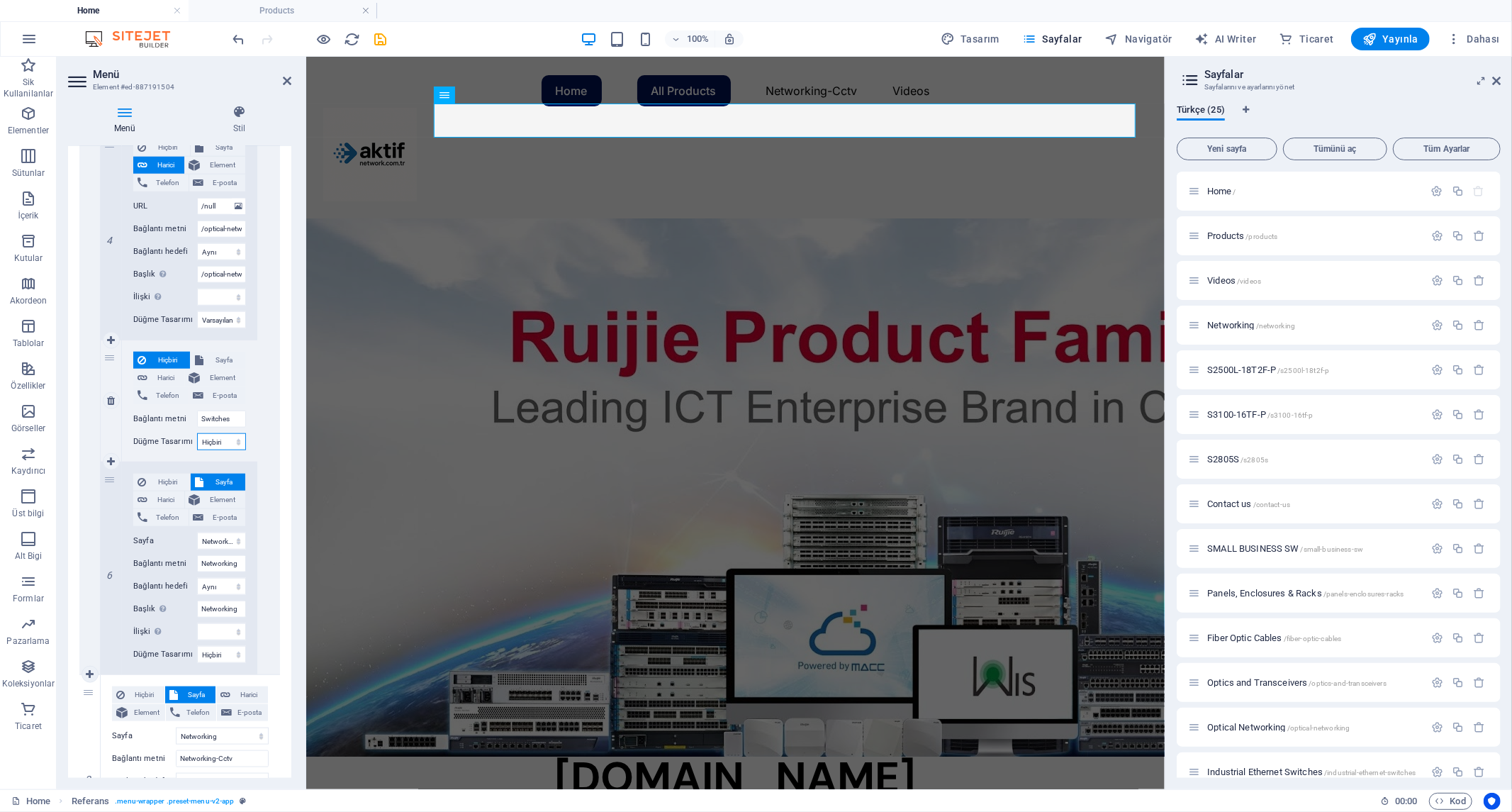
click at [217, 442] on select "Hiçbiri Varsayılan Birincil İkincil" at bounding box center [221, 442] width 49 height 17
select select "default"
click at [197, 434] on select "Hiçbiri Varsayılan Birincil İkincil" at bounding box center [221, 442] width 49 height 17
select select
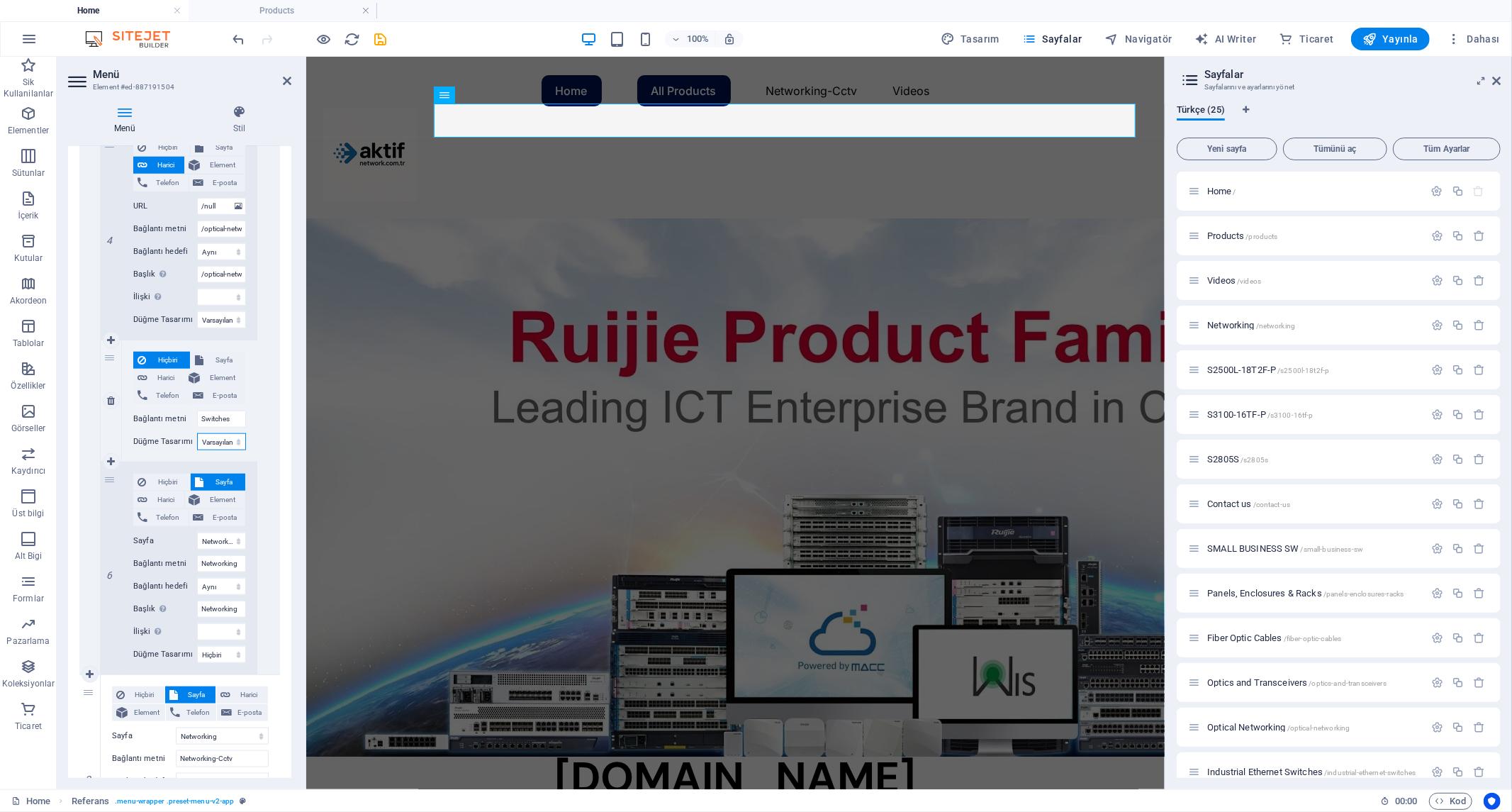
select select
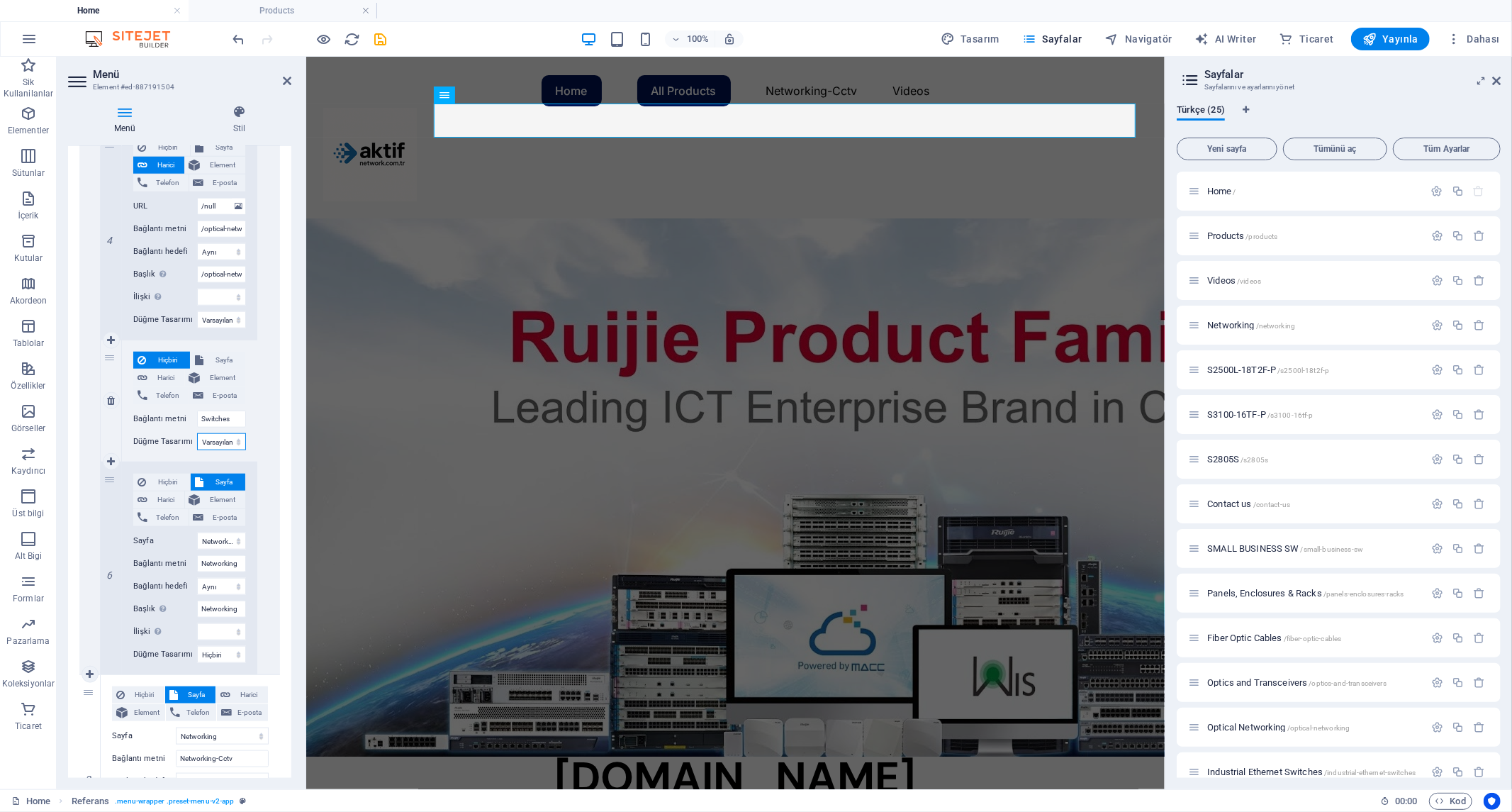
select select
click at [223, 647] on select "Hiçbiri Varsayılan Birincil İkincil" at bounding box center [221, 654] width 49 height 17
select select "default"
click at [197, 646] on select "Hiçbiri Varsayılan Birincil İkincil" at bounding box center [221, 654] width 49 height 17
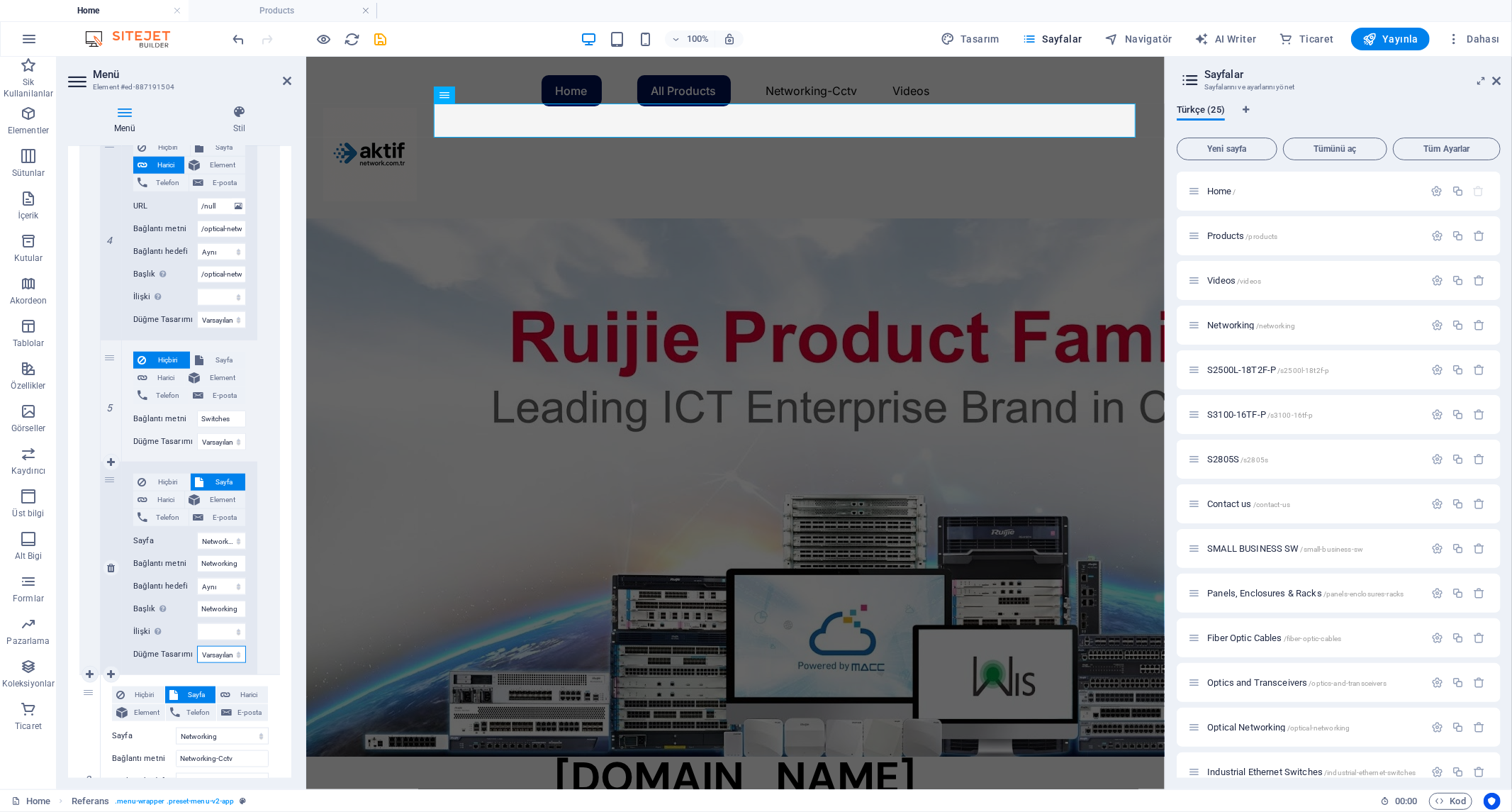
select select
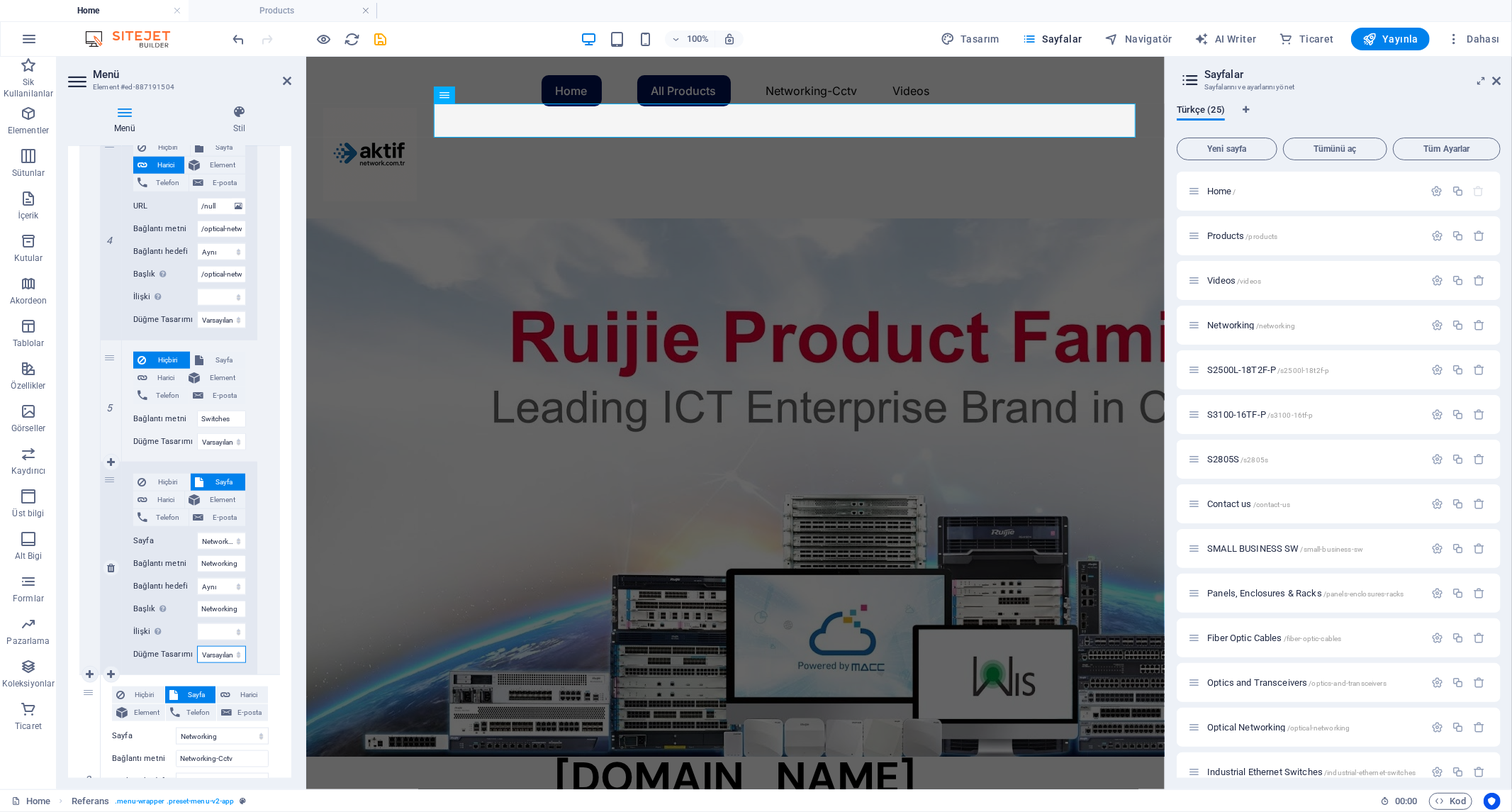
select select
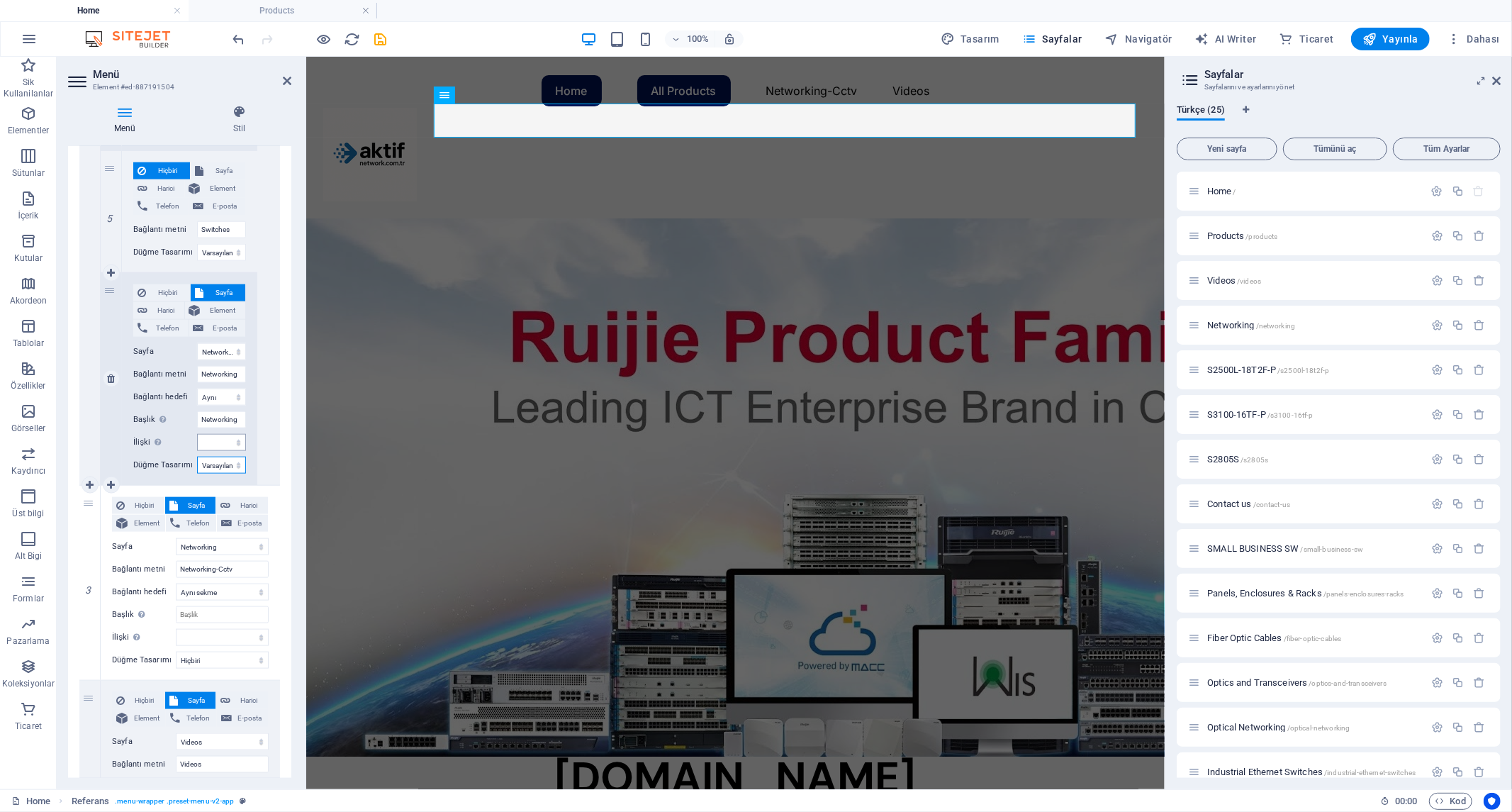
scroll to position [1506, 0]
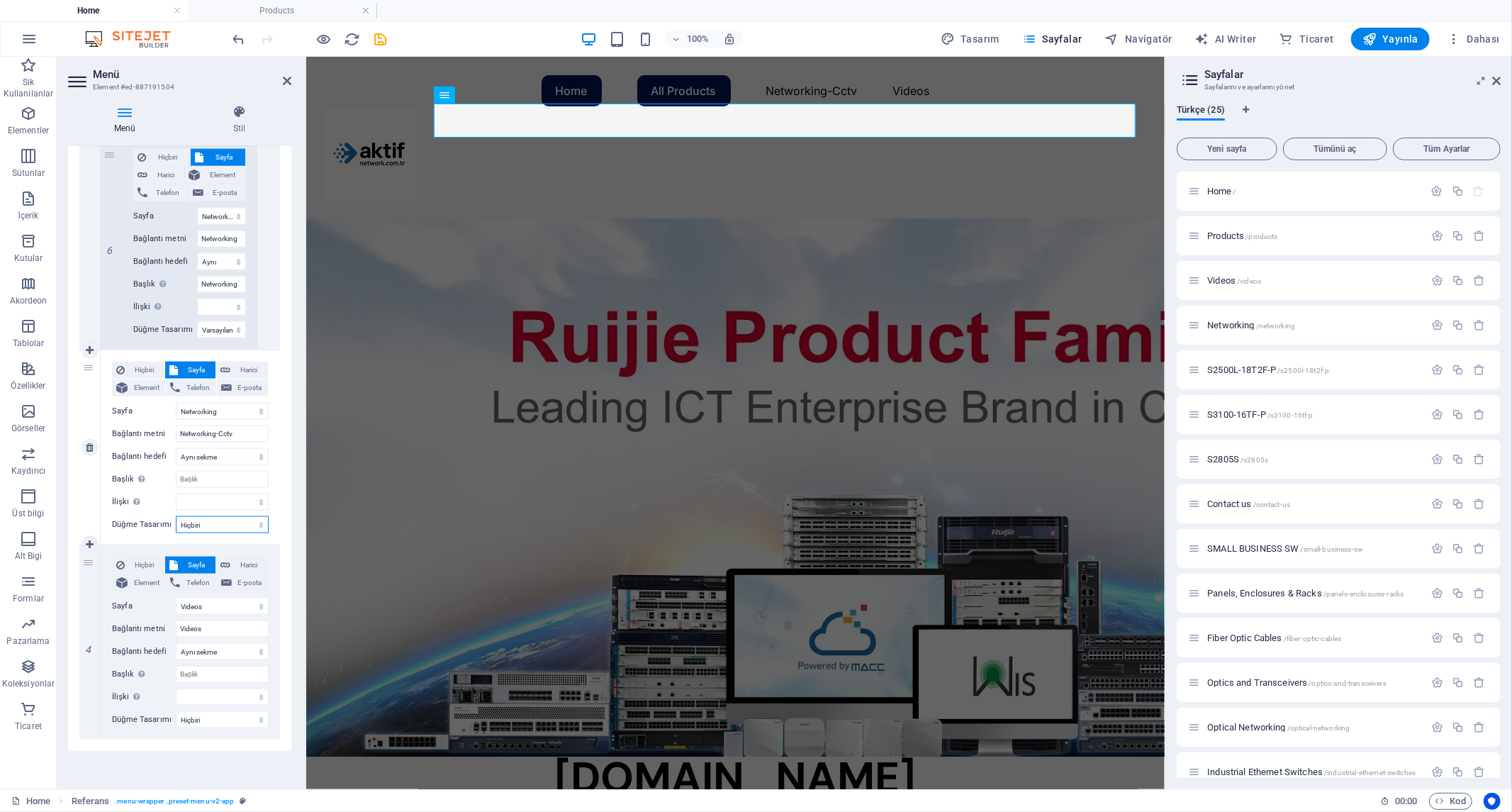
click at [226, 523] on select "Hiçbiri Varsayılan Birincil İkincil" at bounding box center [221, 524] width 92 height 17
select select "default"
click at [176, 516] on select "Hiçbiri Varsayılan Birincil İkincil" at bounding box center [221, 524] width 92 height 17
select select
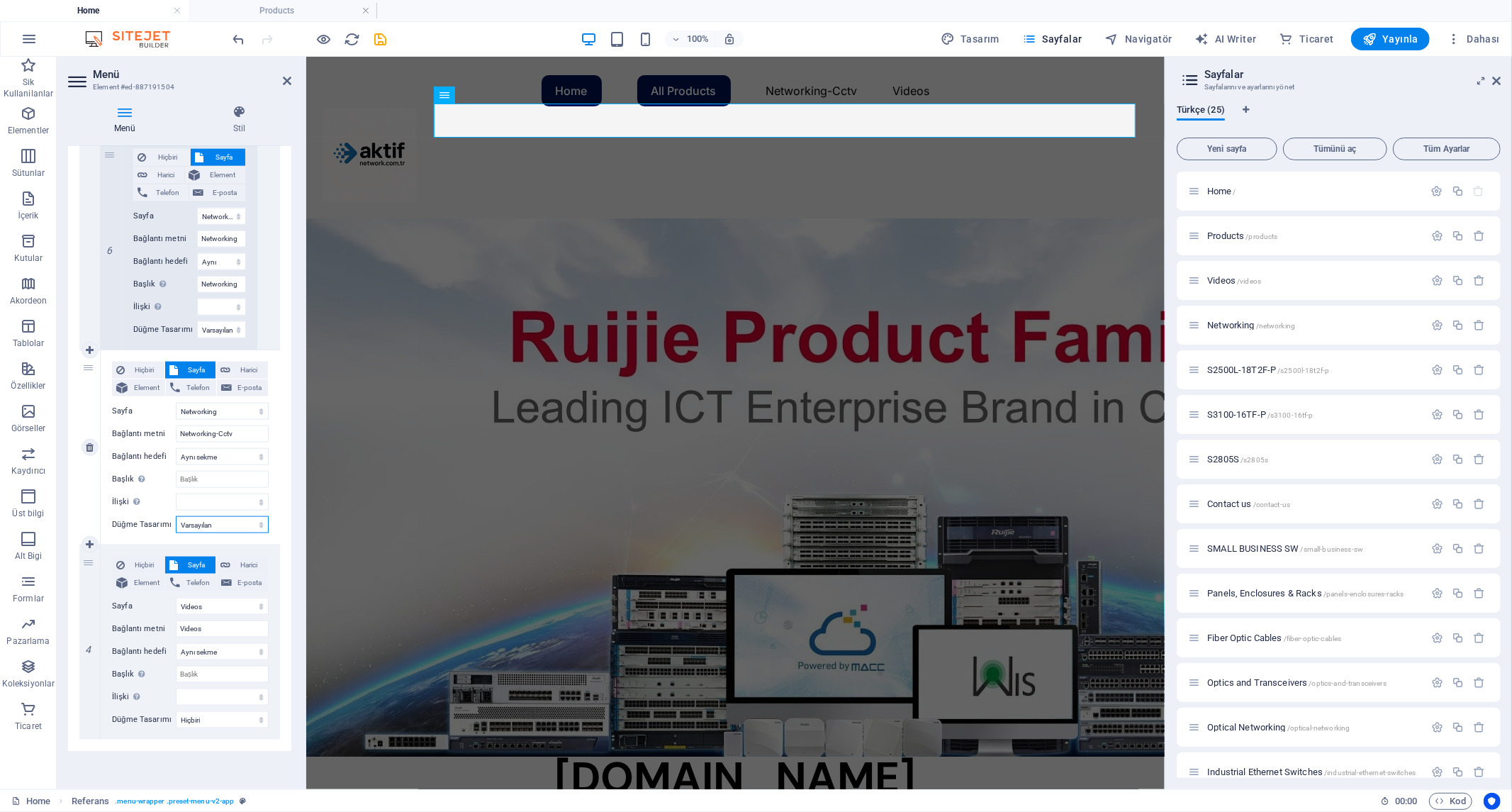
select select
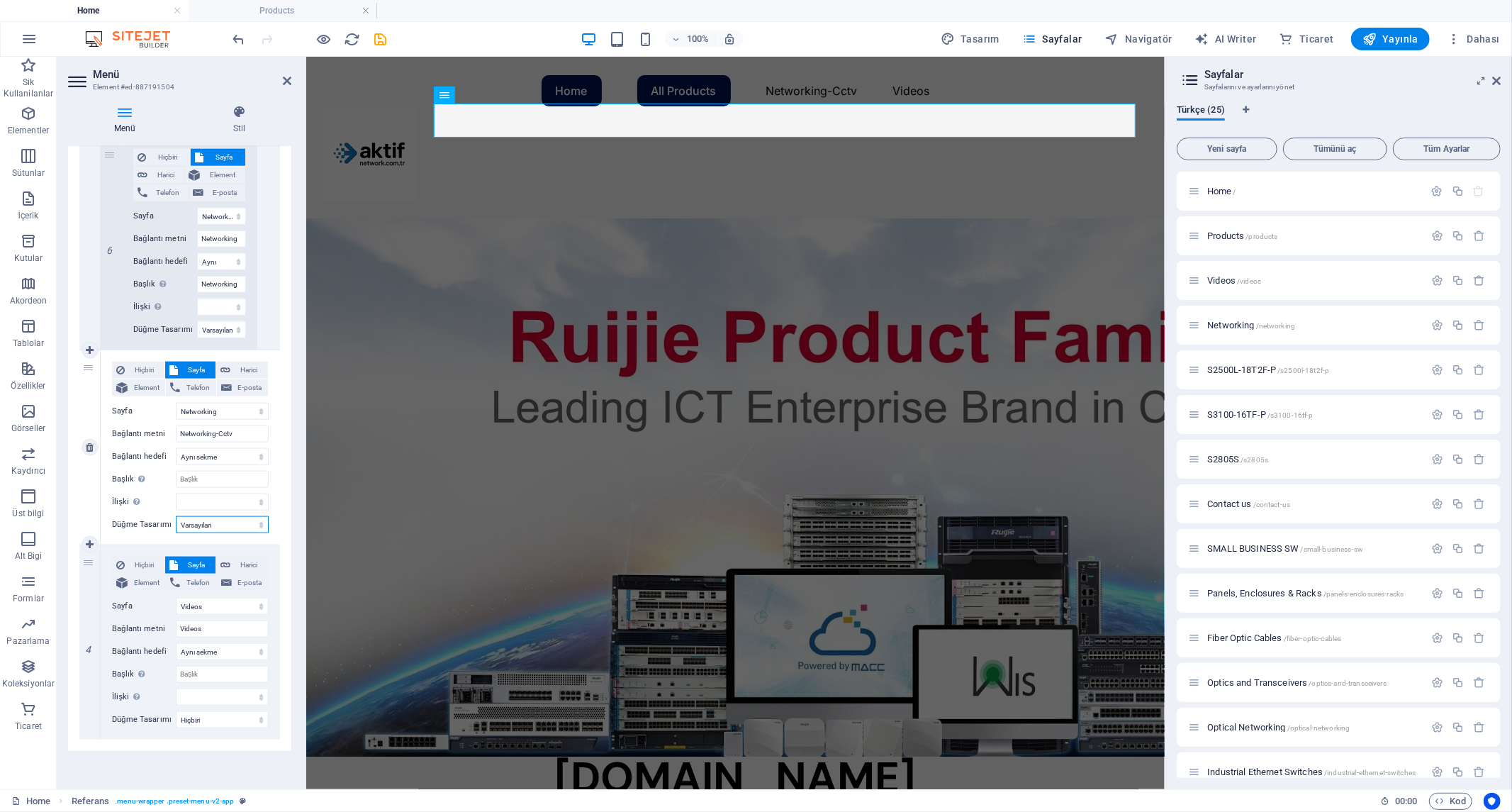
select select
click at [221, 719] on select "Hiçbiri Varsayılan Birincil İkincil" at bounding box center [221, 720] width 92 height 17
select select "default"
click at [176, 711] on select "Hiçbiri Varsayılan Birincil İkincil" at bounding box center [221, 720] width 92 height 17
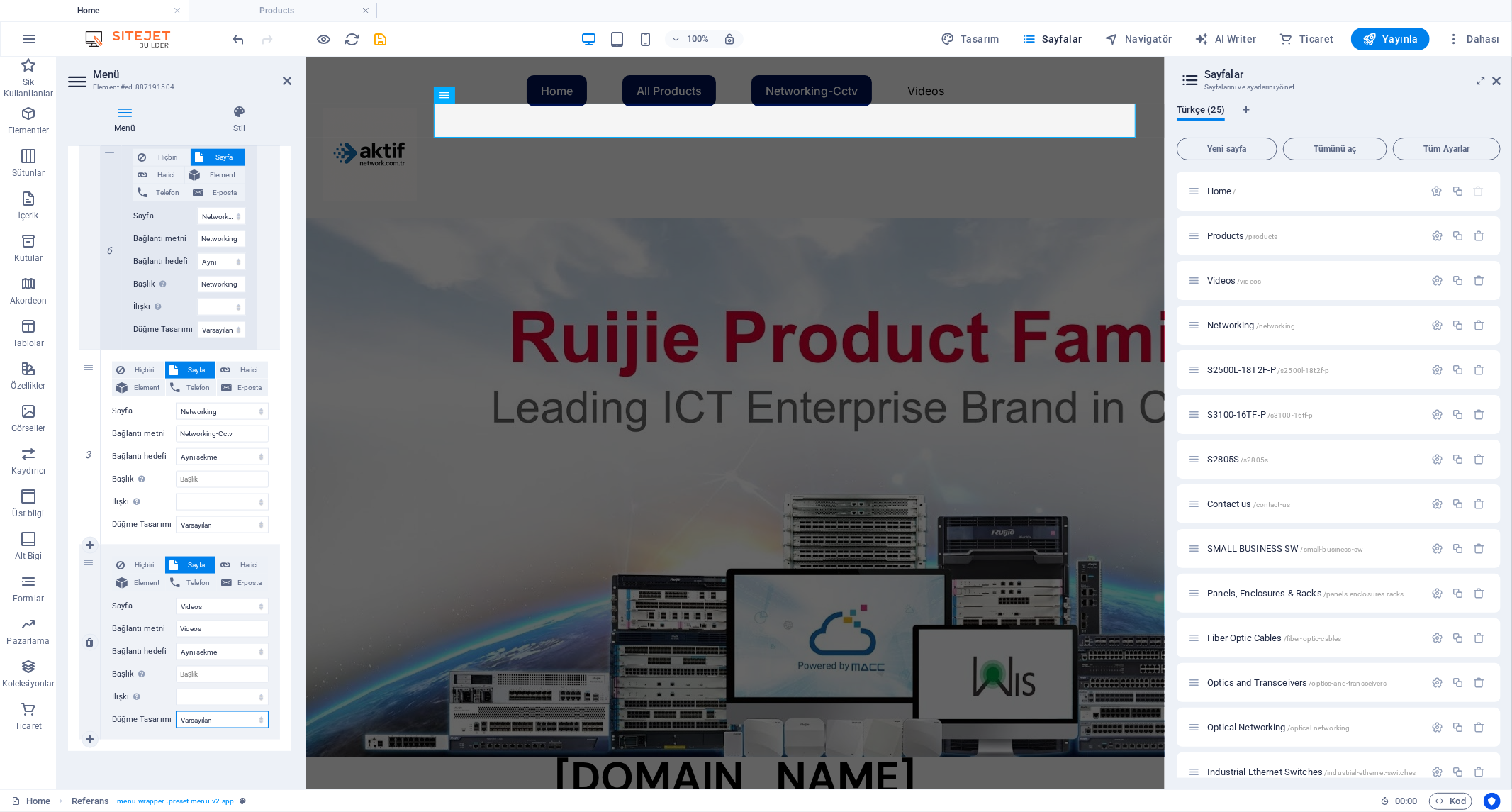
select select
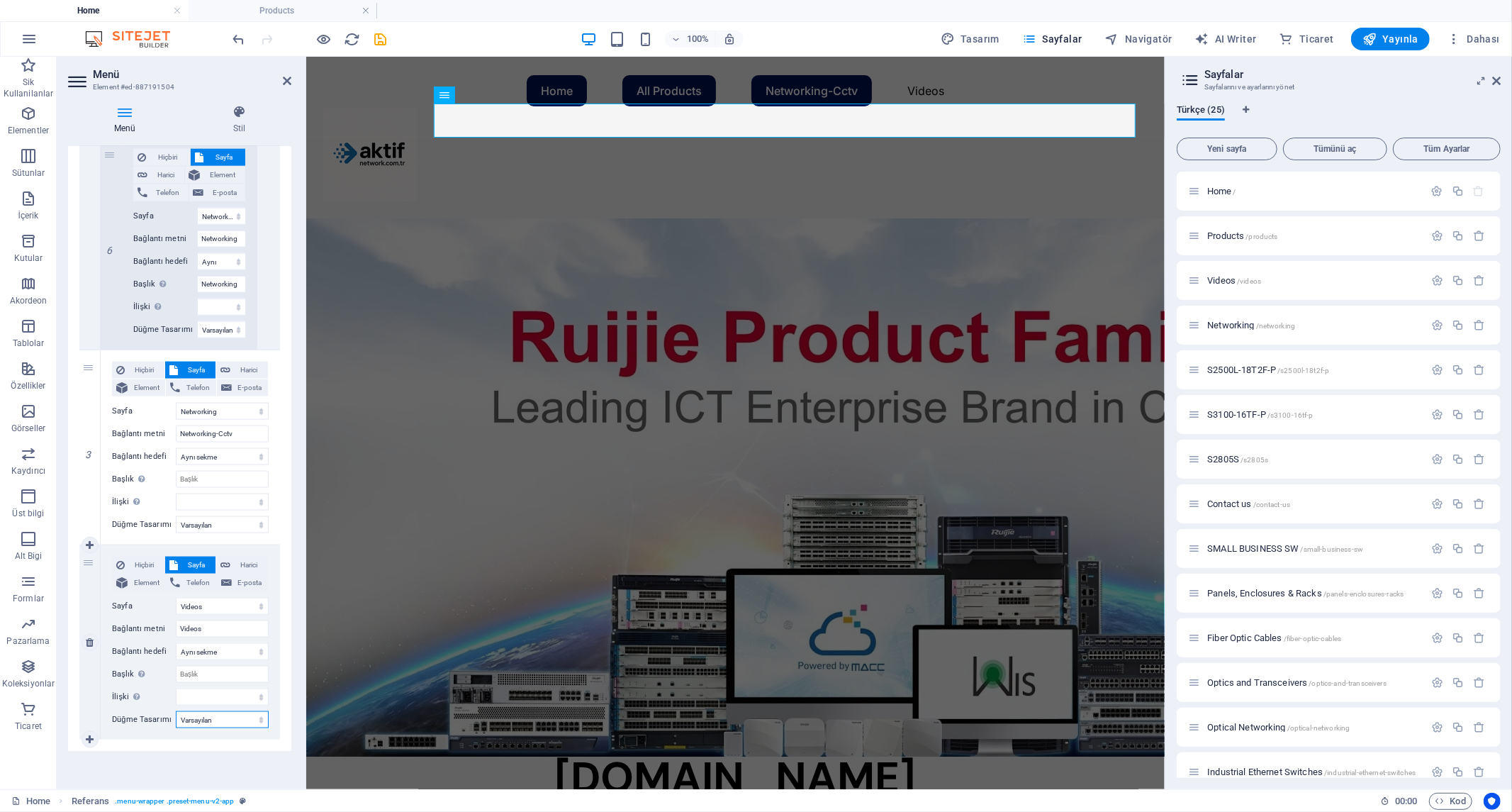
select select
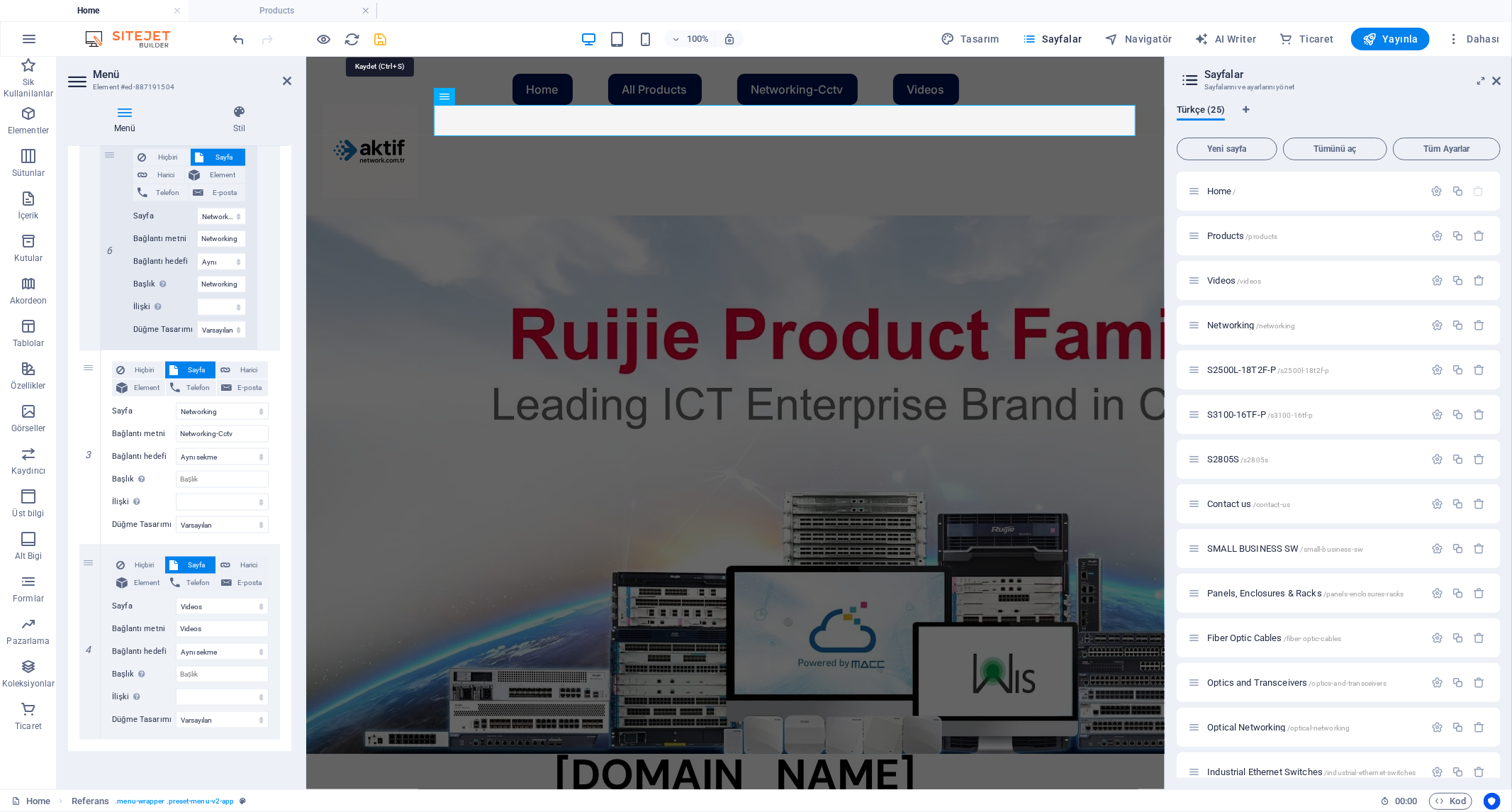
click at [385, 37] on icon "save" at bounding box center [381, 39] width 16 height 16
checkbox input "false"
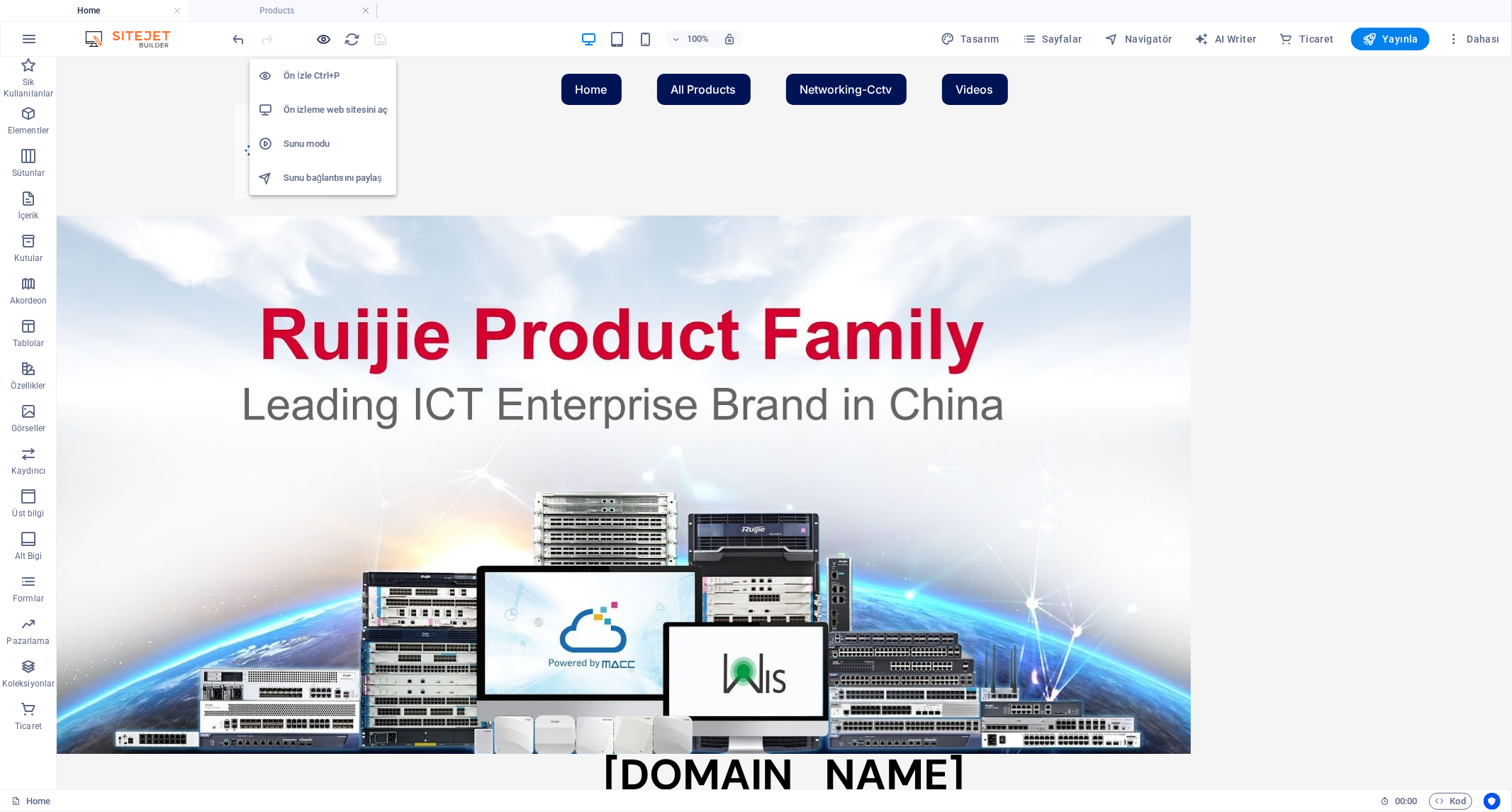
click at [327, 33] on icon "button" at bounding box center [324, 39] width 16 height 16
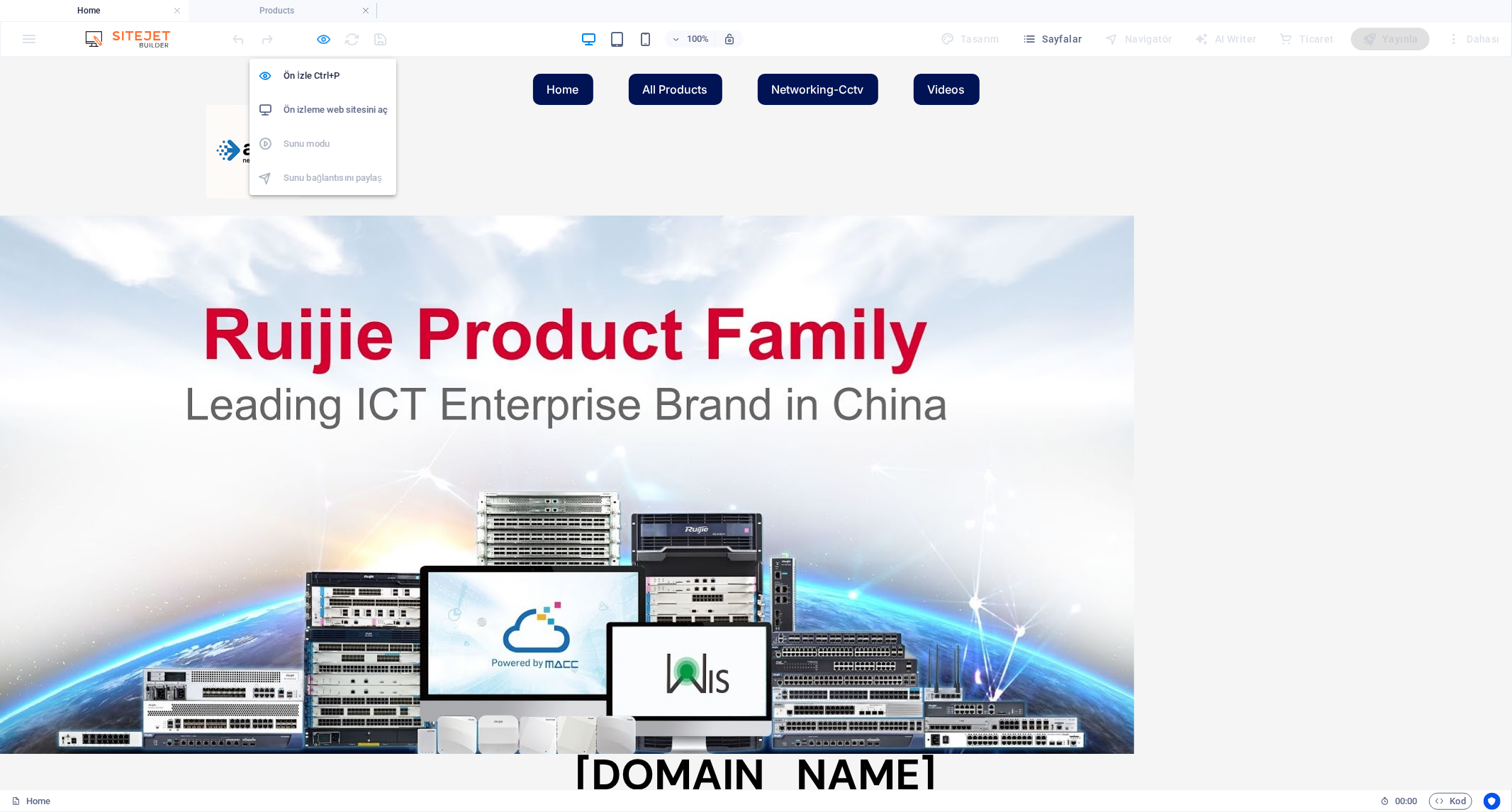
click at [326, 39] on icon "button" at bounding box center [324, 39] width 16 height 16
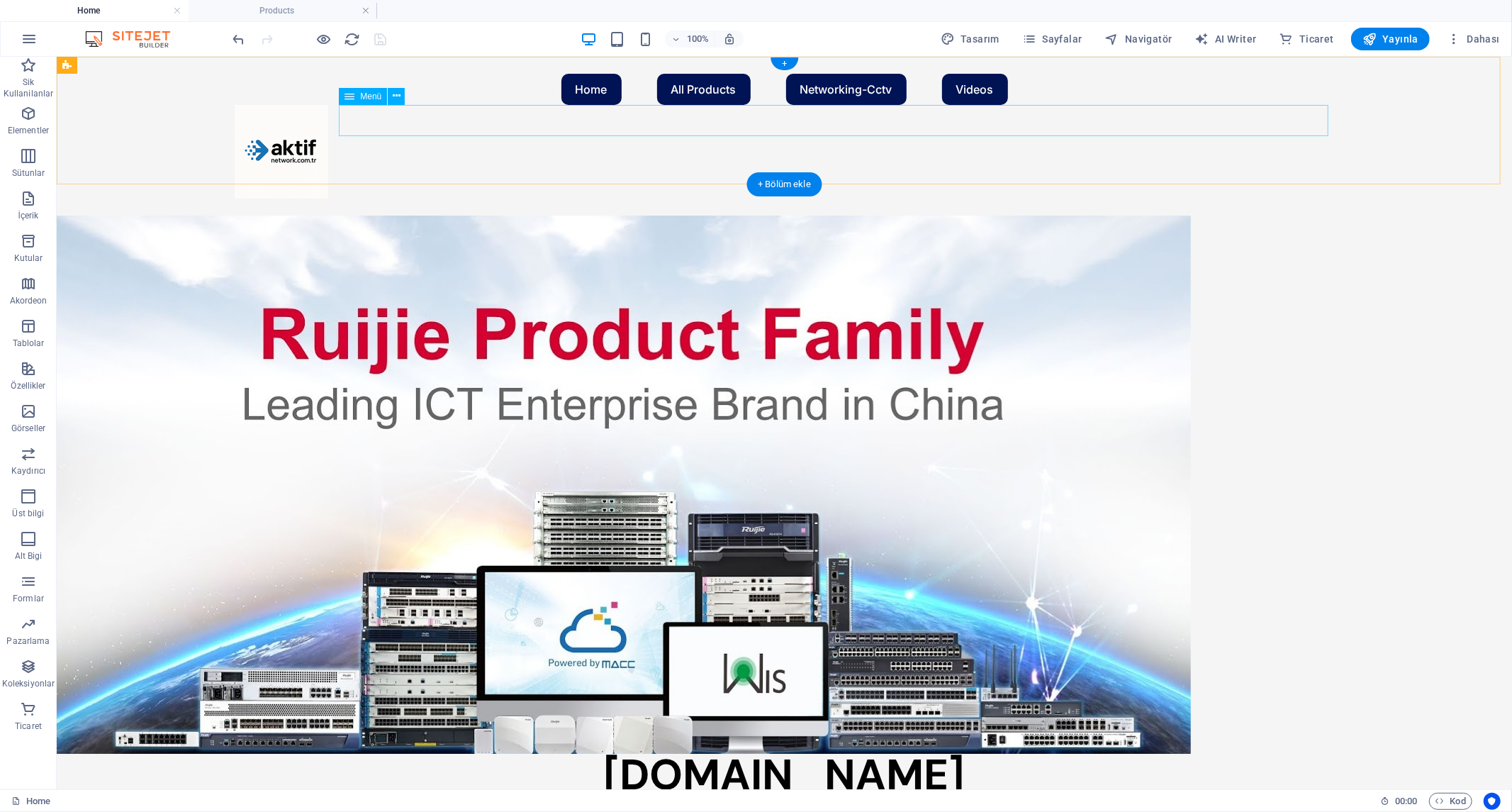
click at [767, 104] on nav "Home All Products Fiber Optic Cables Panels, Enclosures & Racks Optics and Tran…" at bounding box center [784, 88] width 1100 height 31
select select
select select "default"
select select
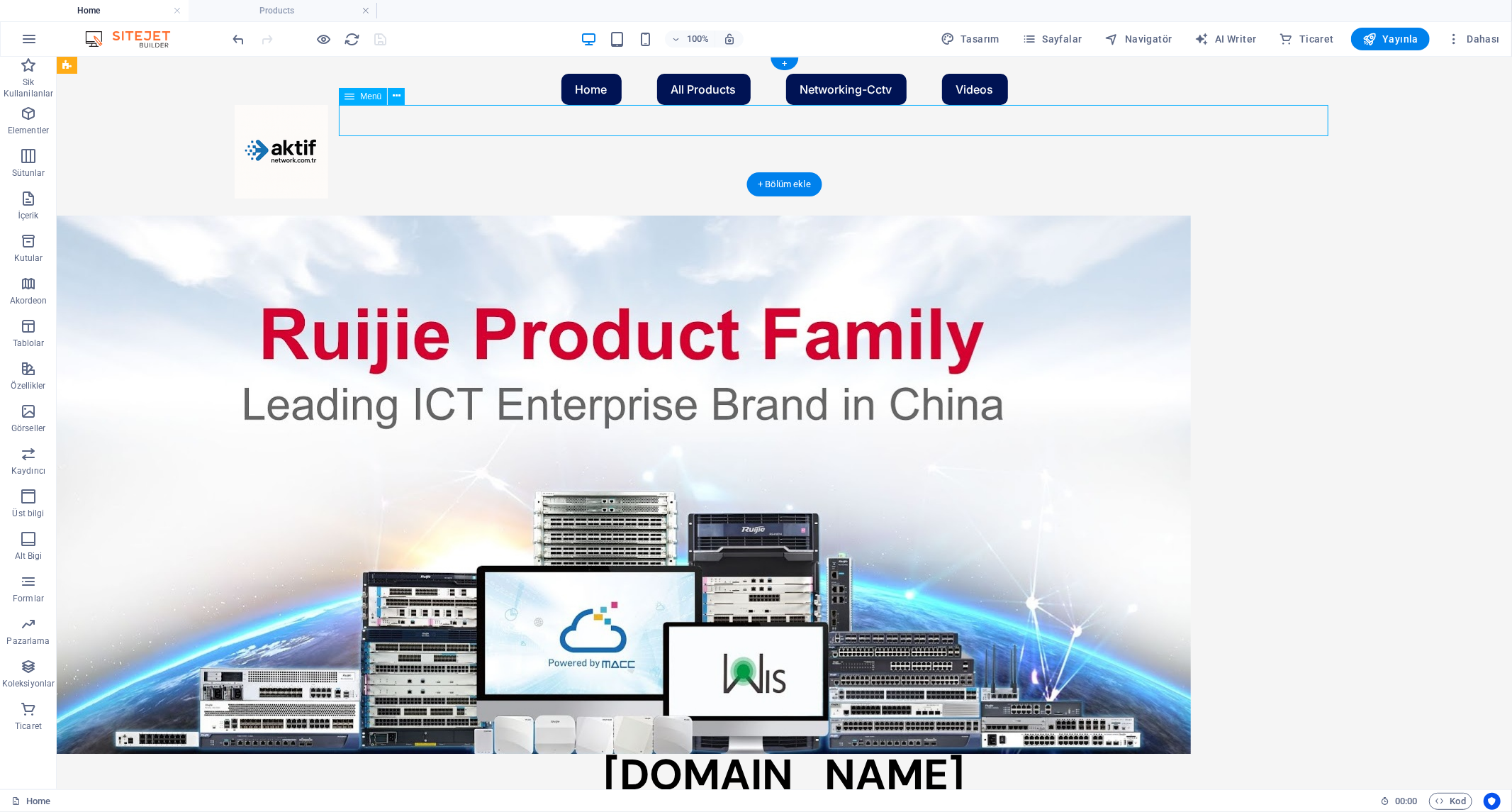
select select "default"
select select "10"
select select "default"
select select
select select "default"
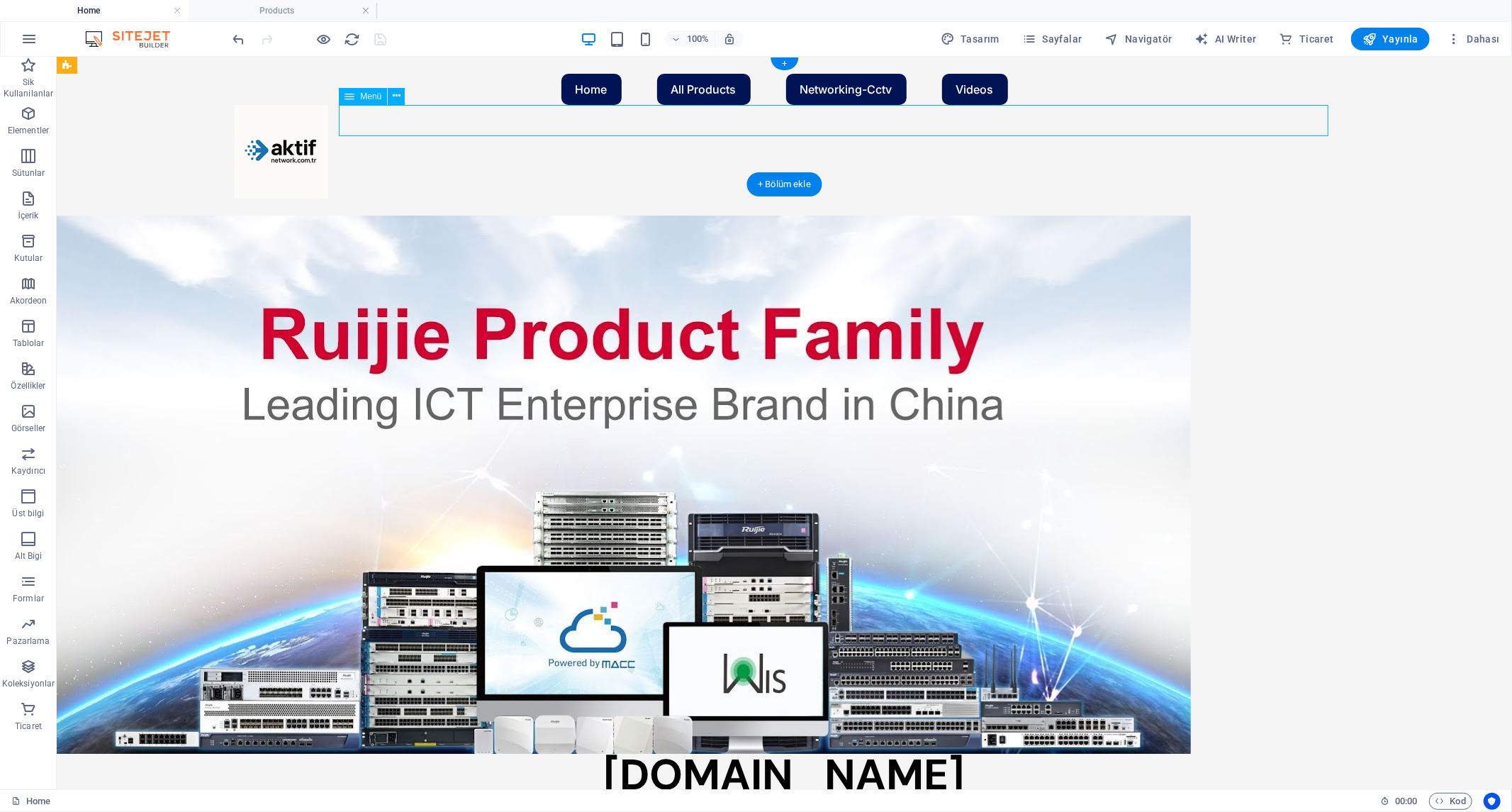
select select "11"
select select "default"
select select
select select "default"
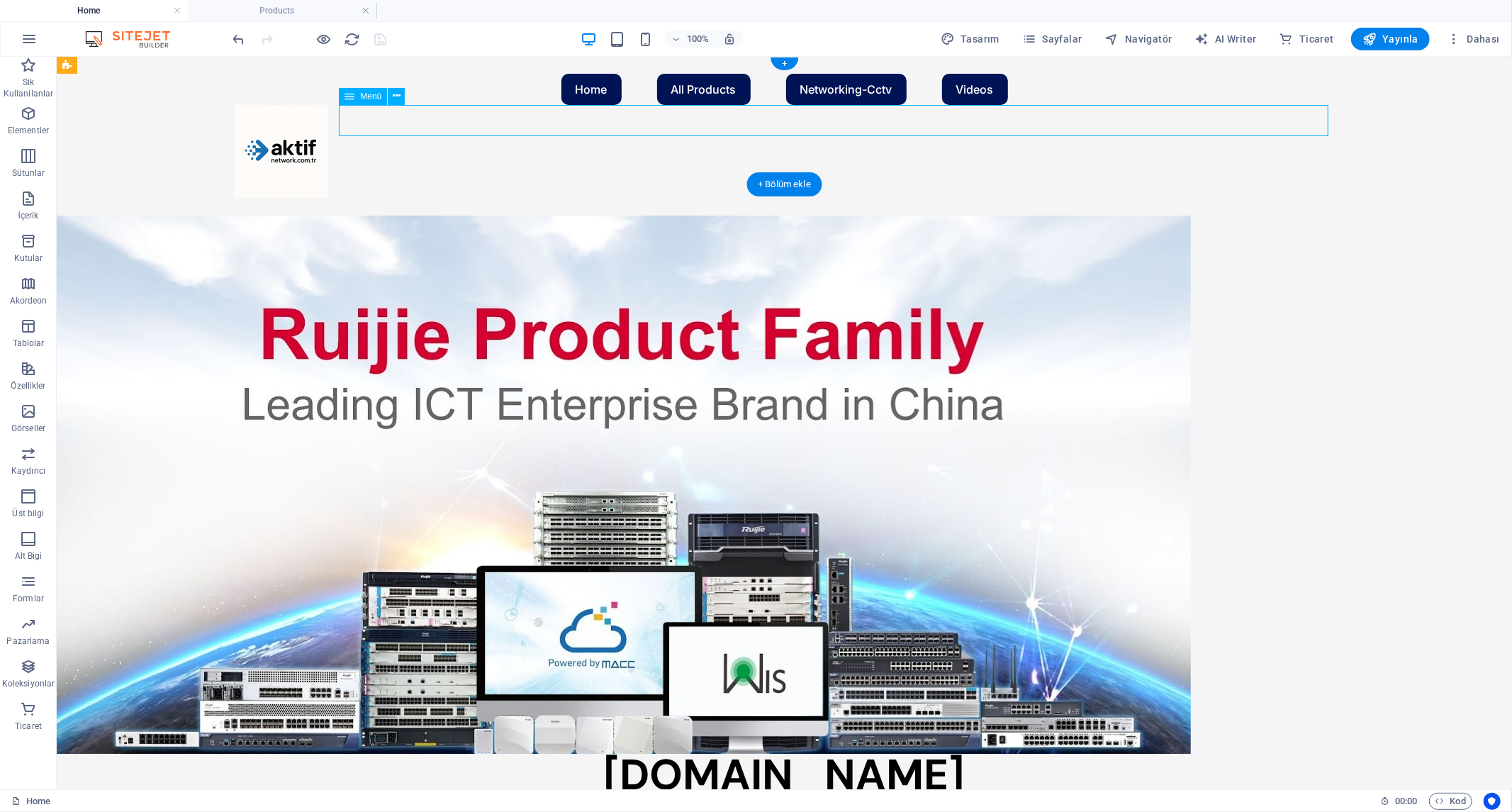
select select "3"
select select
select select "default"
select select "3"
select select
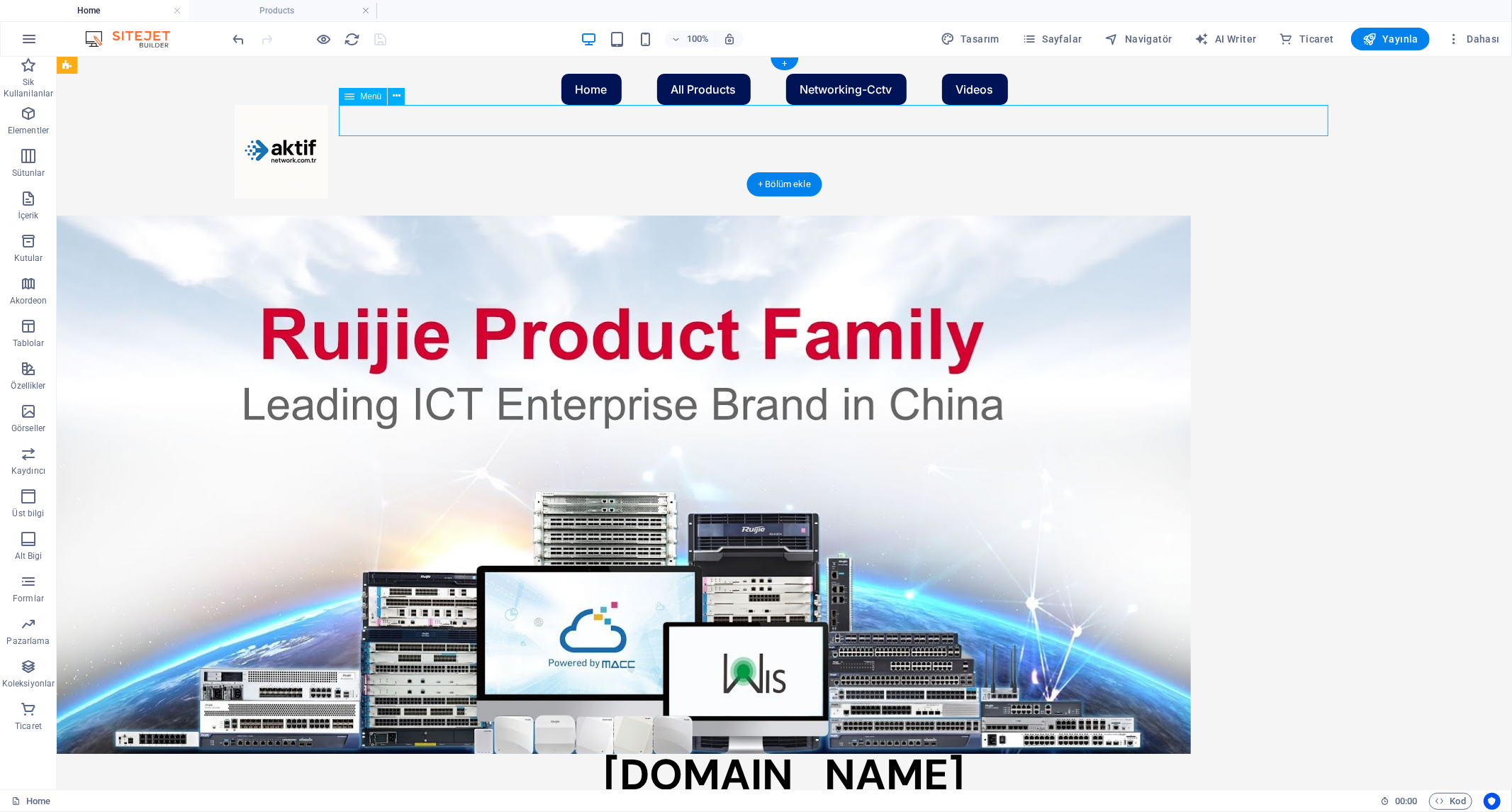
select select "default"
select select "2"
select select
select select "default"
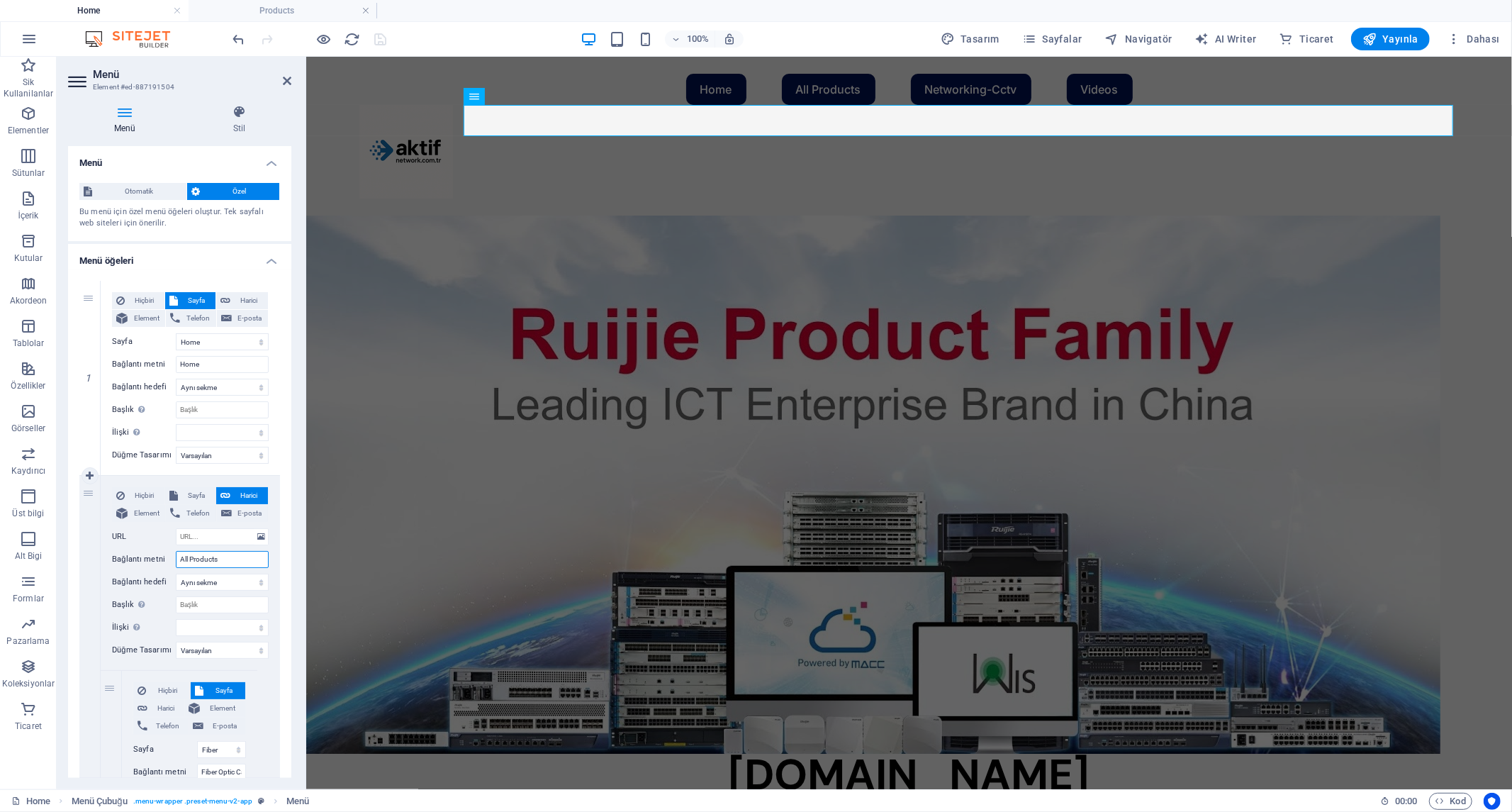
drag, startPoint x: 188, startPoint y: 561, endPoint x: 164, endPoint y: 558, distance: 24.2
click at [164, 558] on div "Bağlantı metni All Products" at bounding box center [190, 559] width 157 height 17
type input "Products"
select select
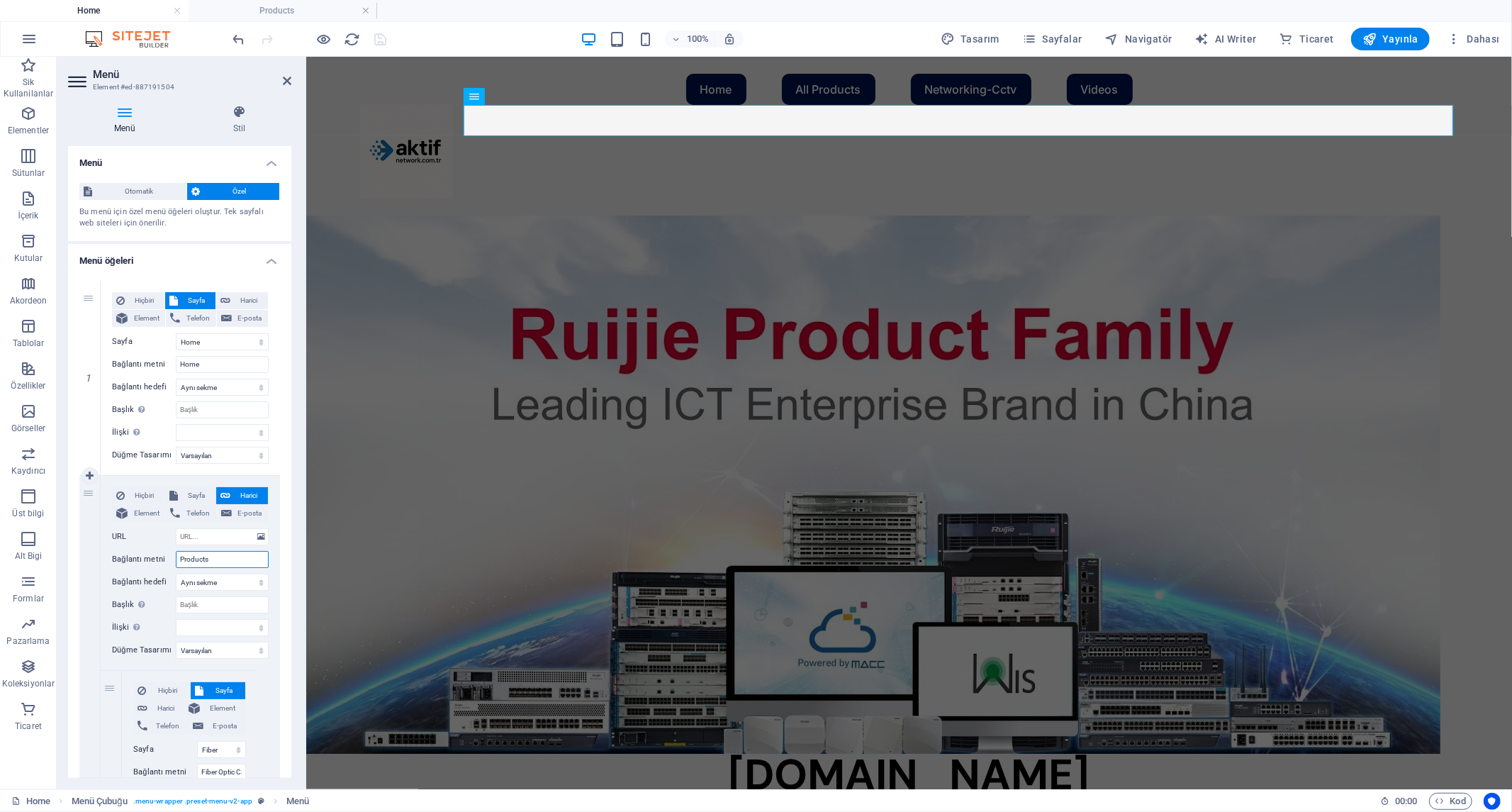
select select
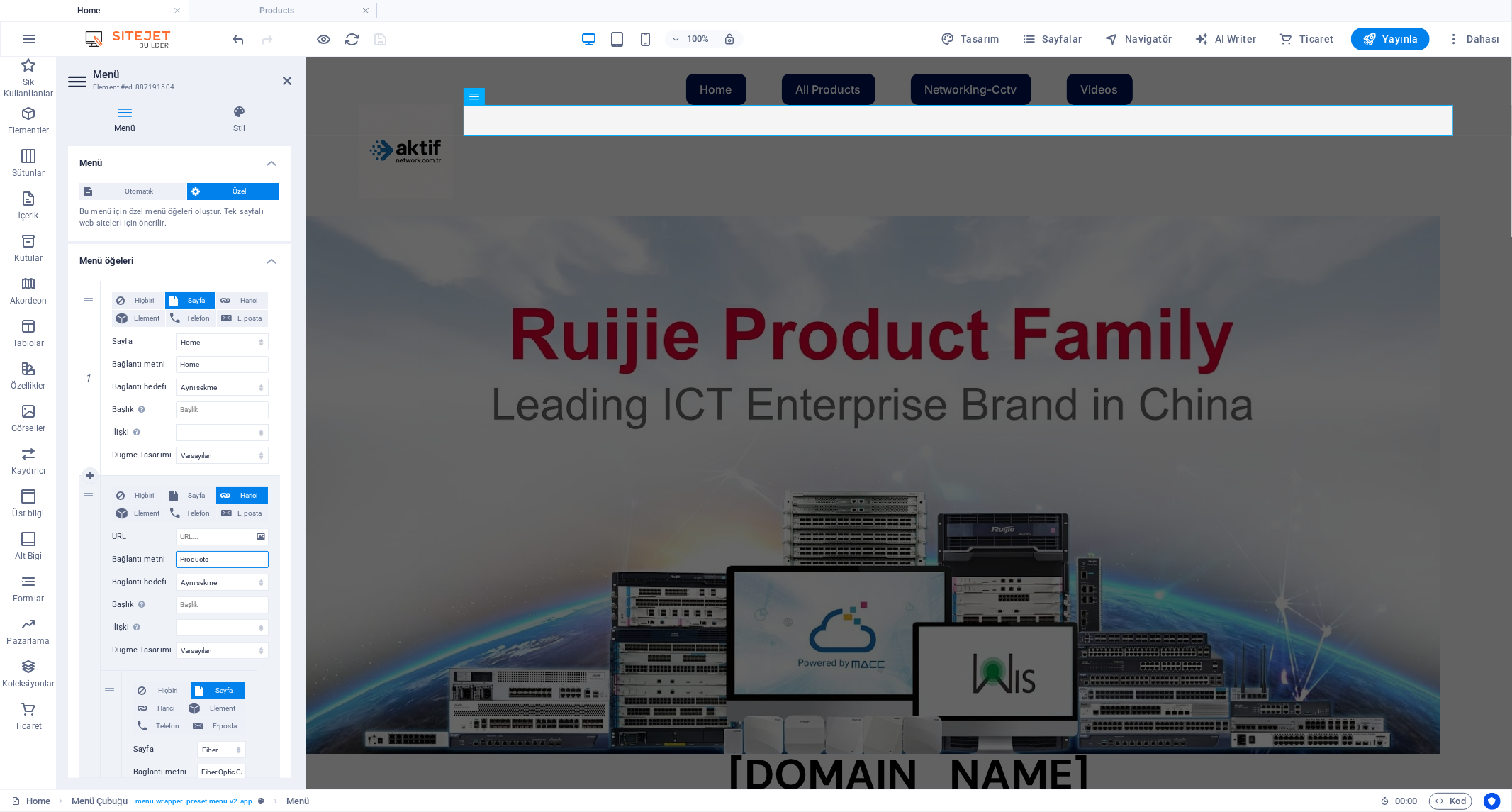
select select
type input "Products"
click at [876, 104] on nav "Home Products Fiber Optic Cables Panels, Enclosures & Racks Optics and Transcei…" at bounding box center [908, 88] width 1100 height 31
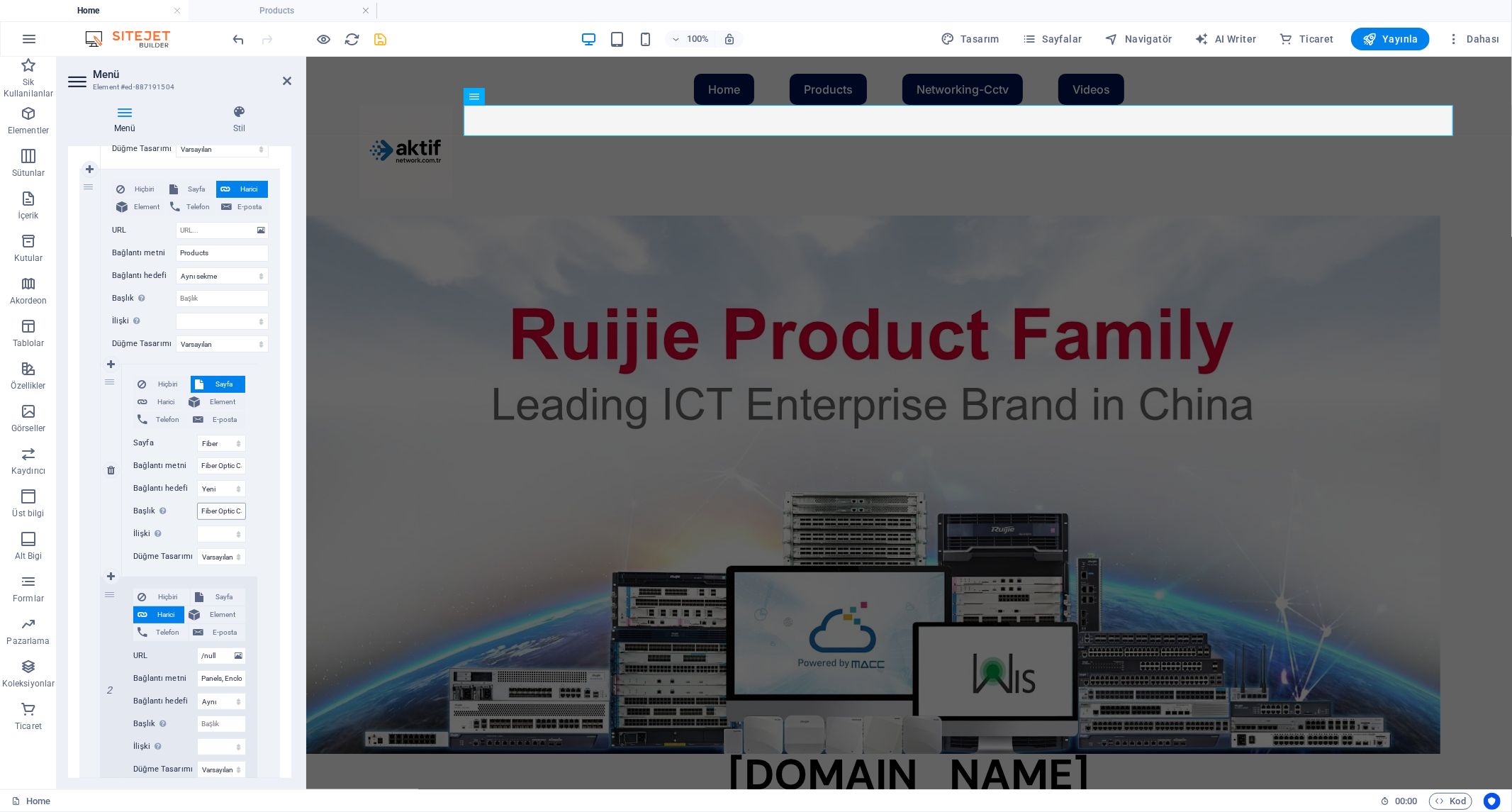
scroll to position [315, 0]
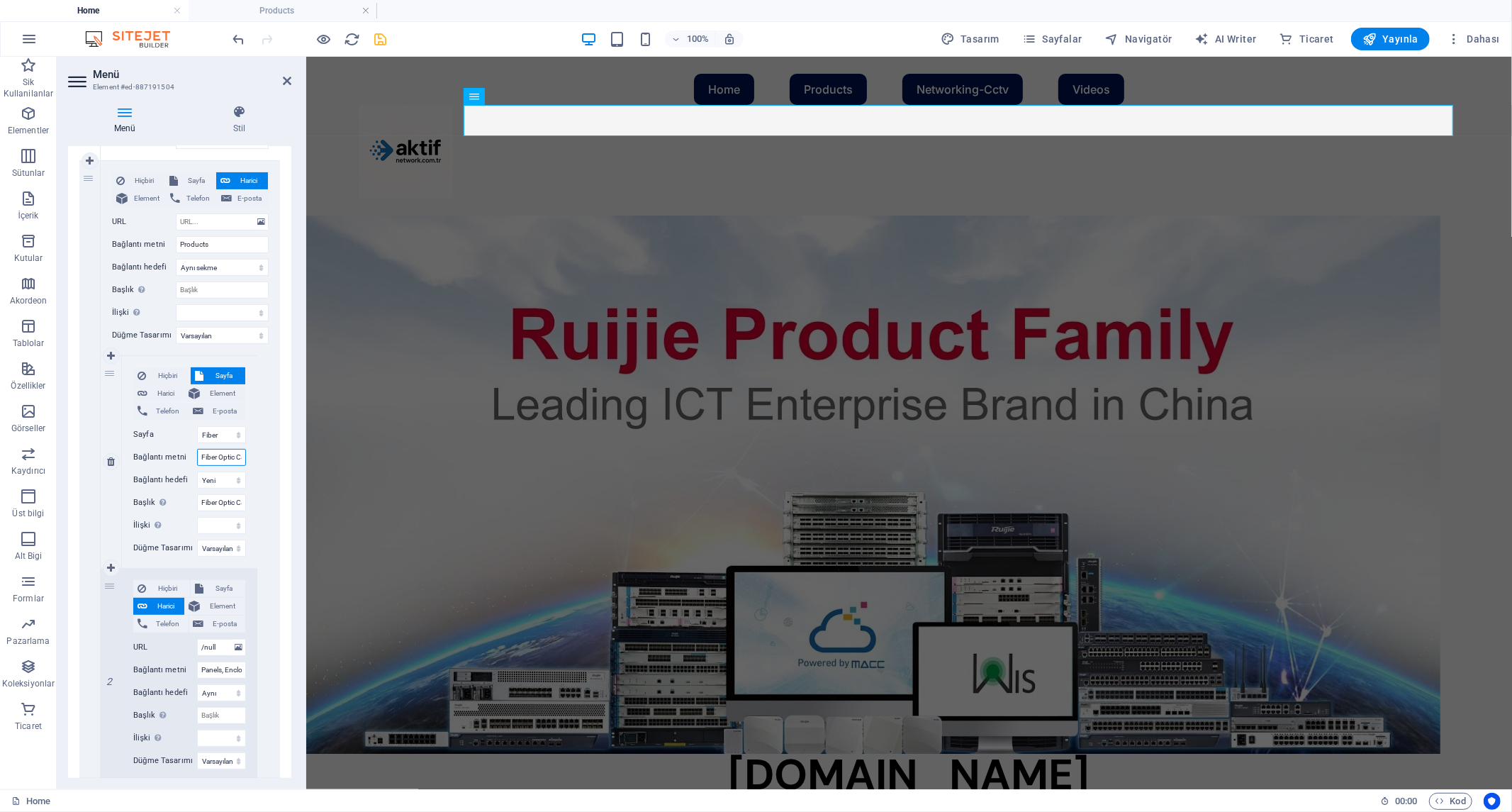
click at [224, 452] on input "Fiber Optic Cables" at bounding box center [221, 457] width 49 height 17
type input "SW"
select select
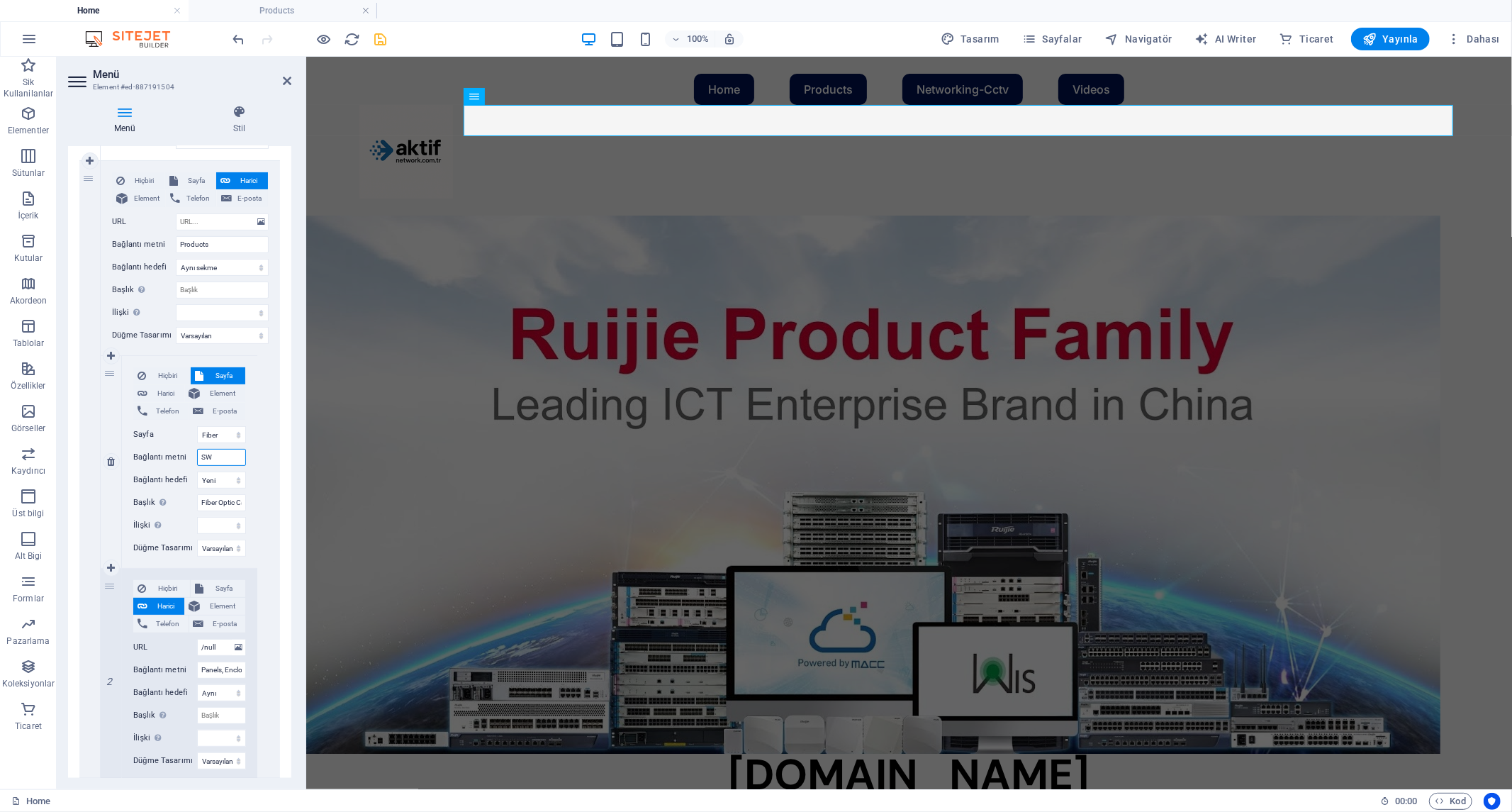
select select
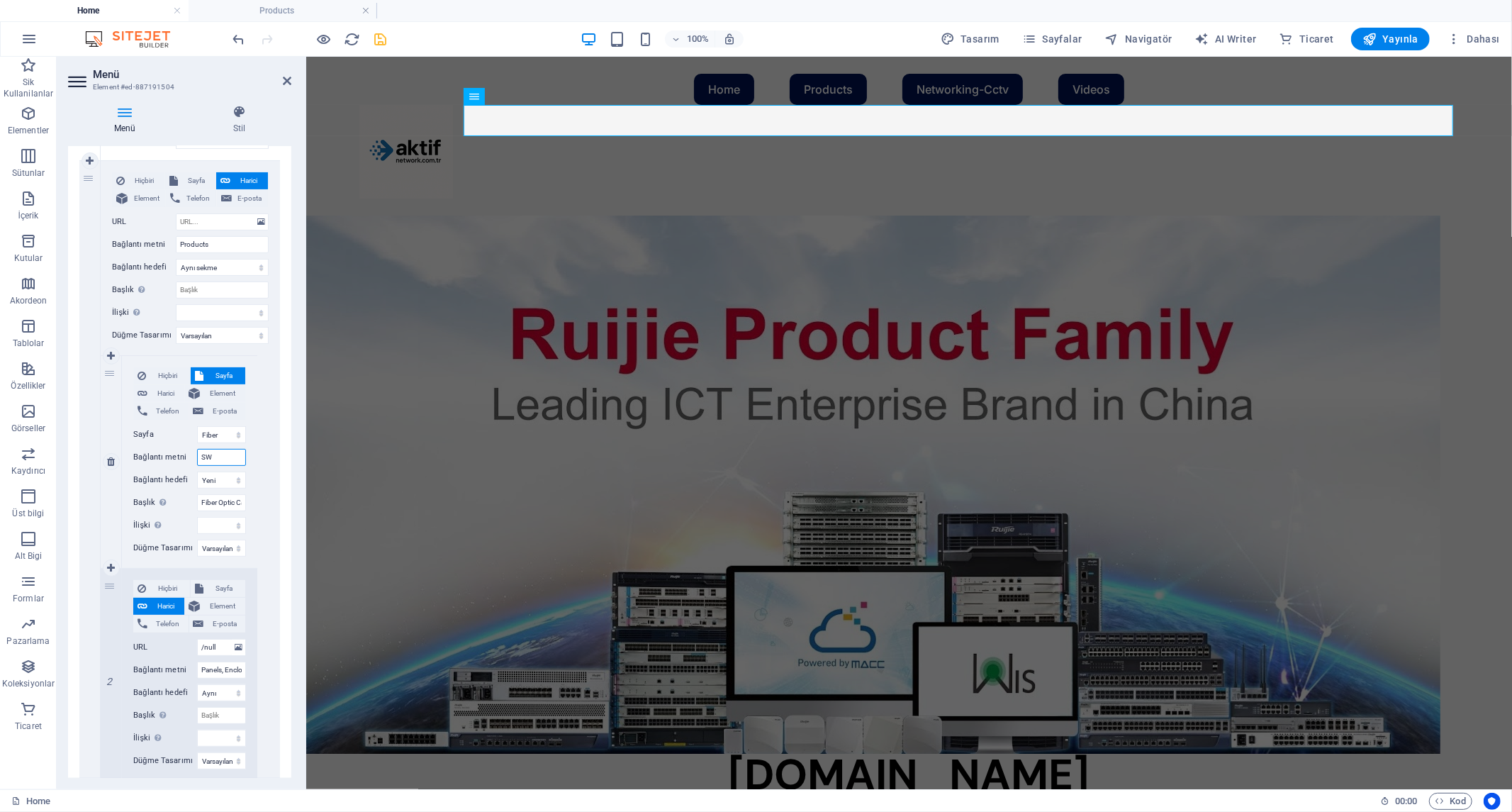
select select
type input "SWI"
select select
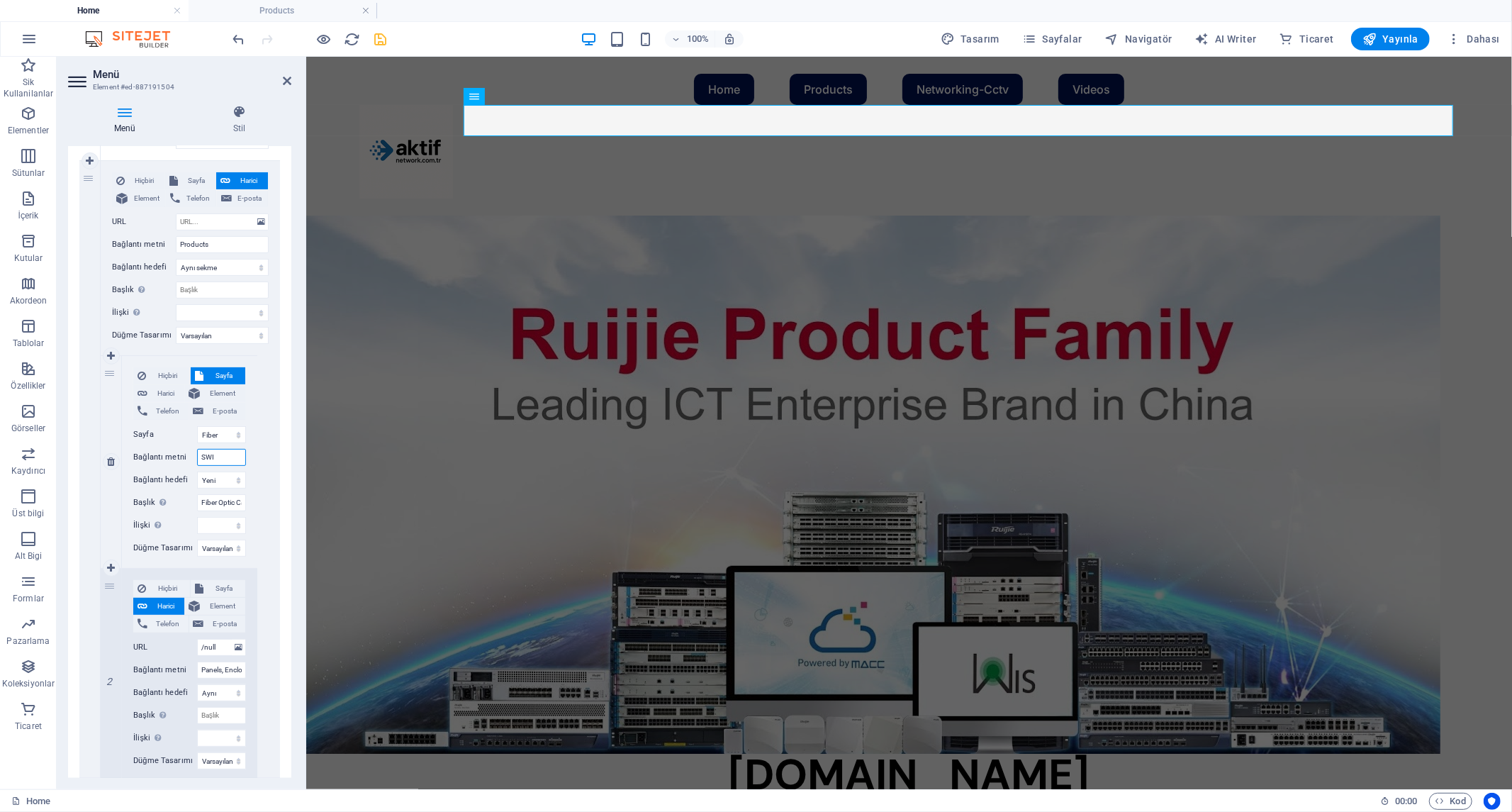
select select
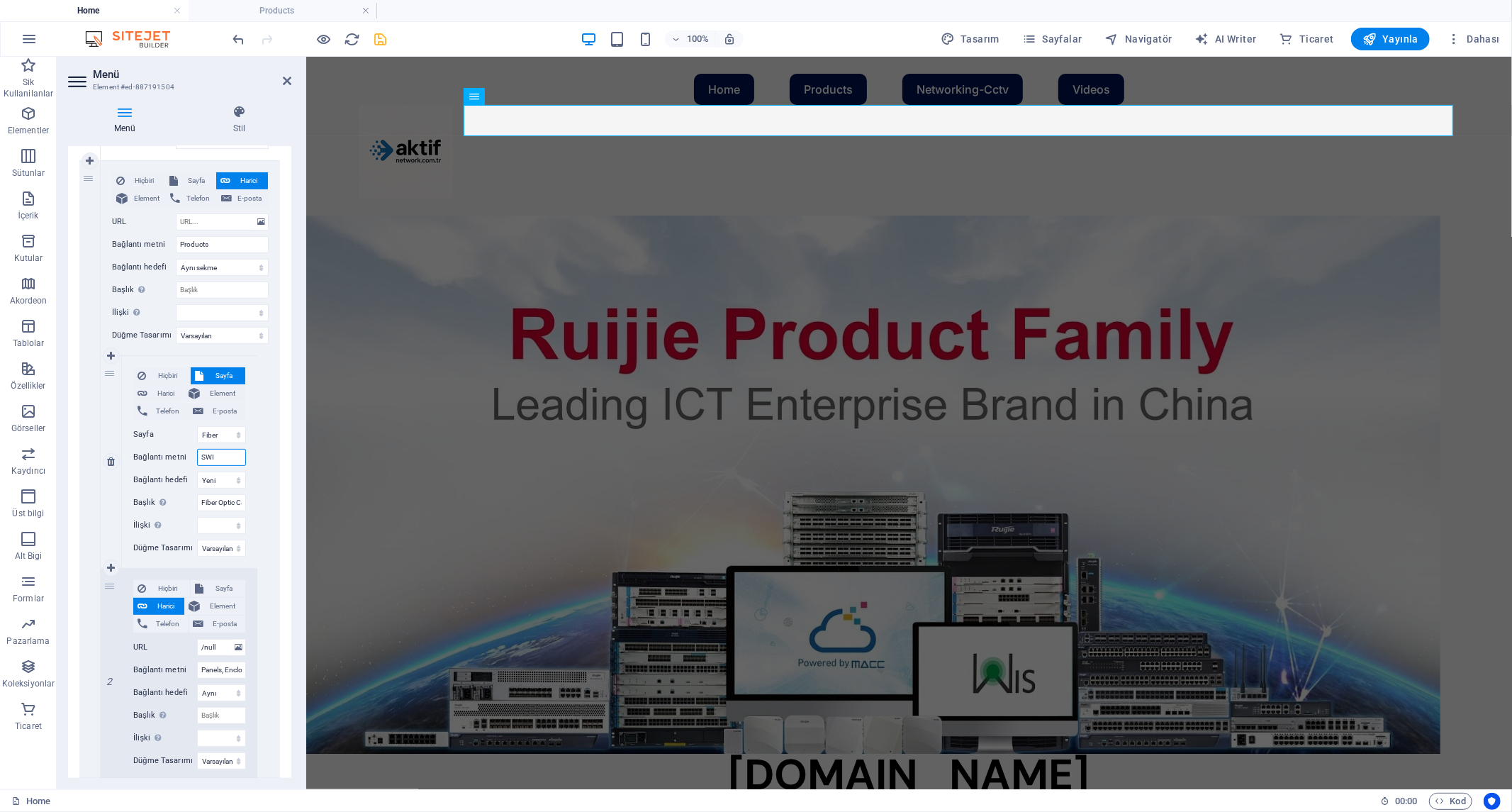
select select
type input "SWITCH"
select select
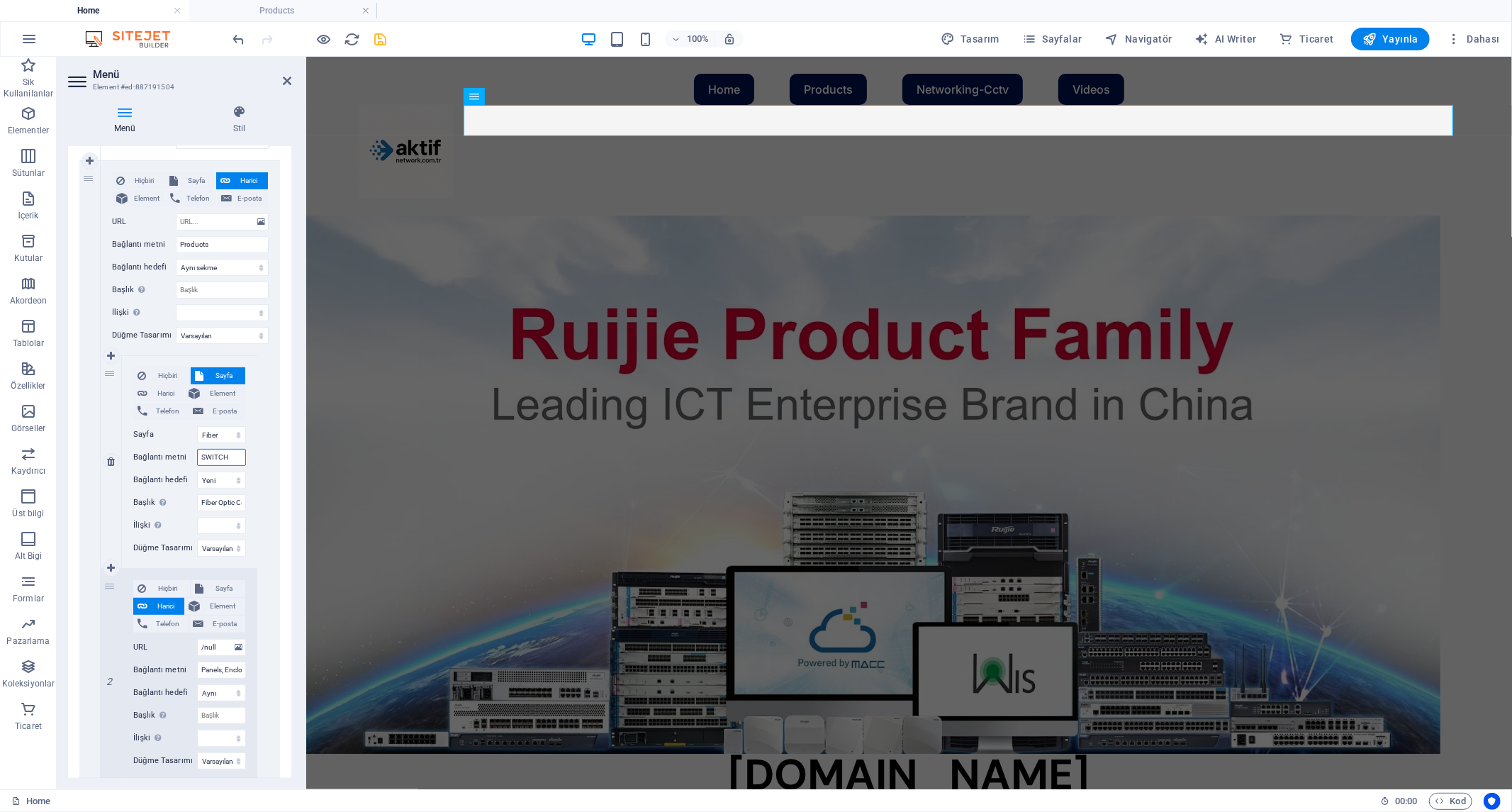
select select
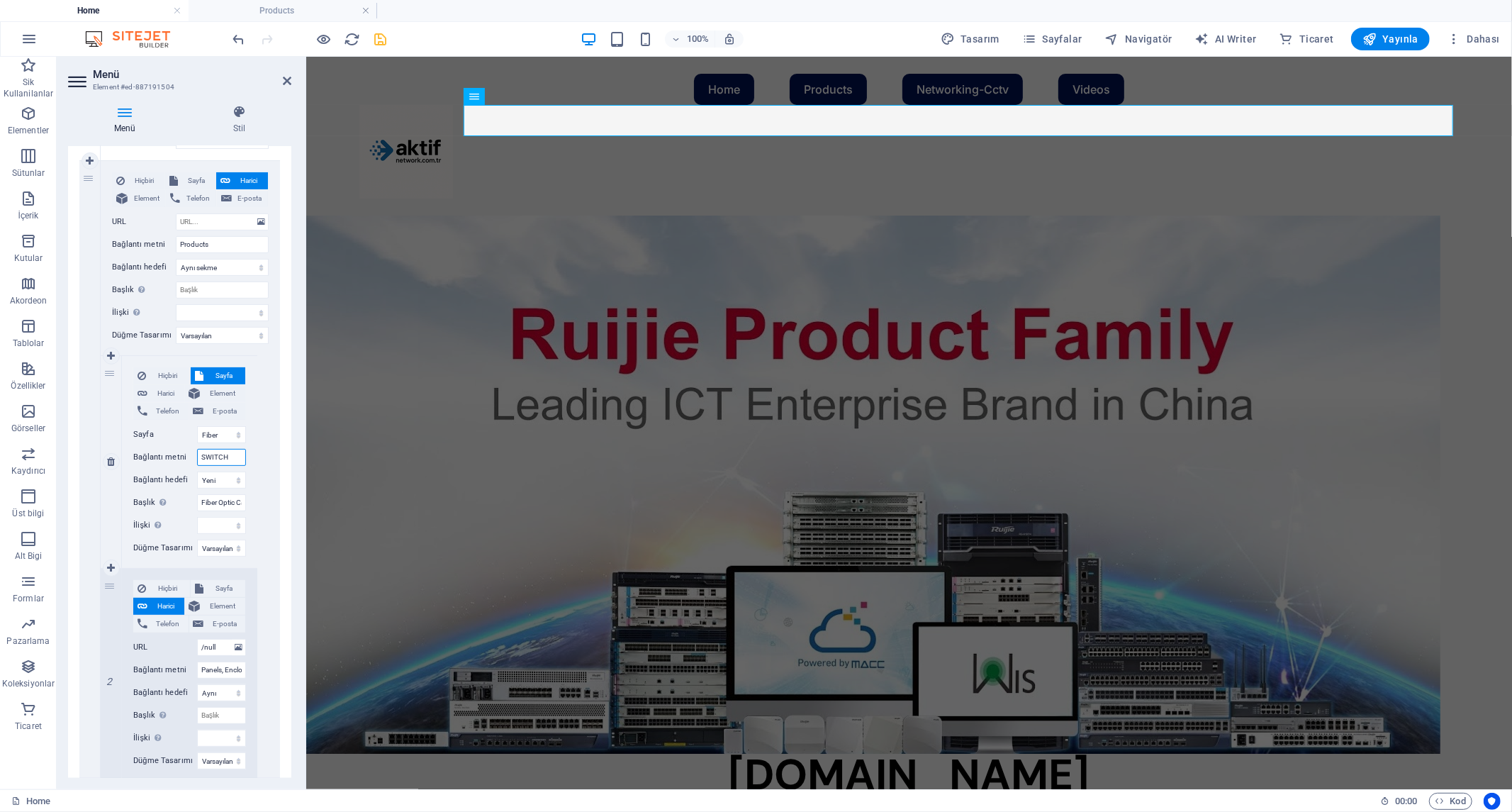
select select
type input "S"
select select
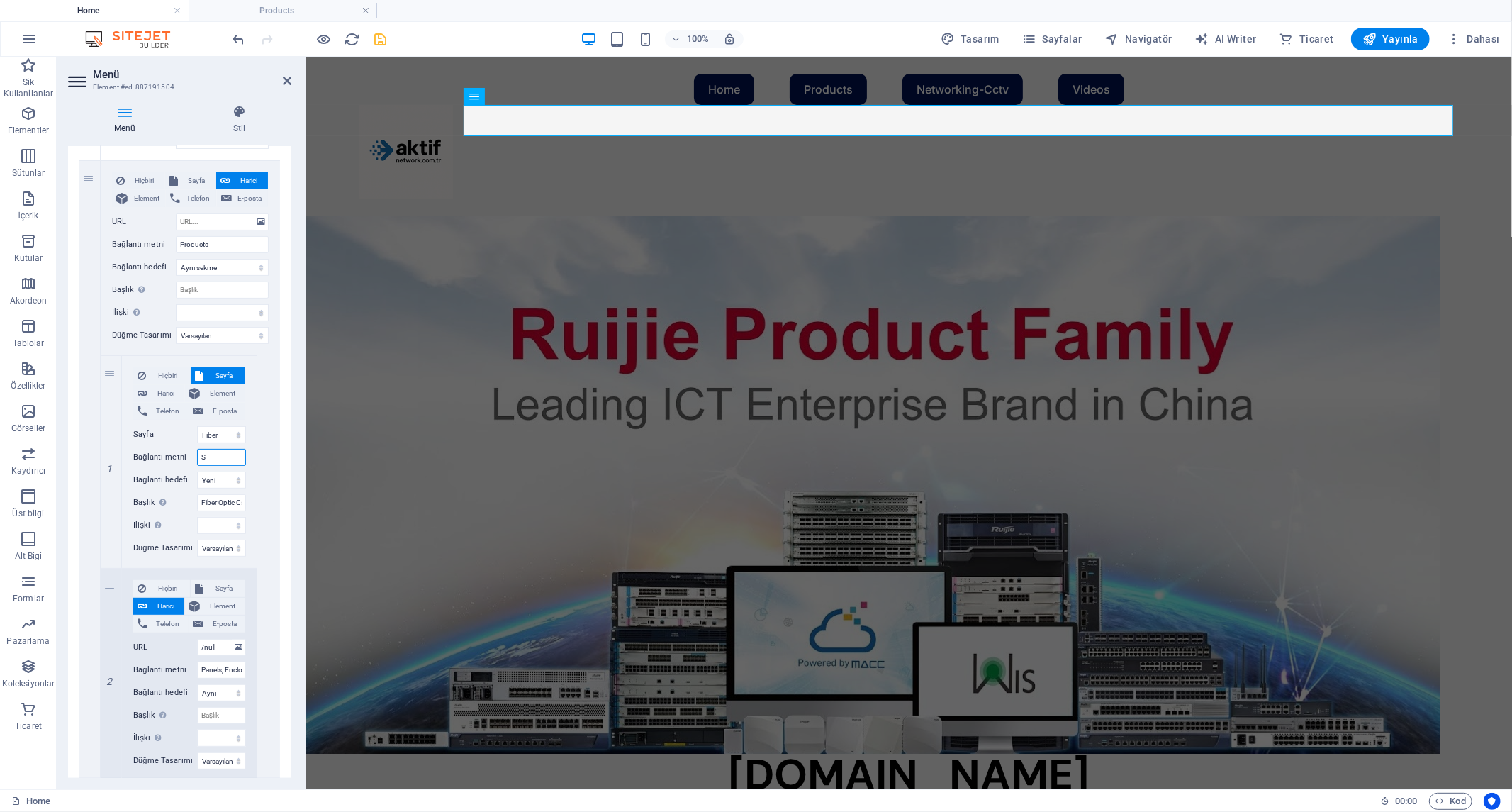
select select
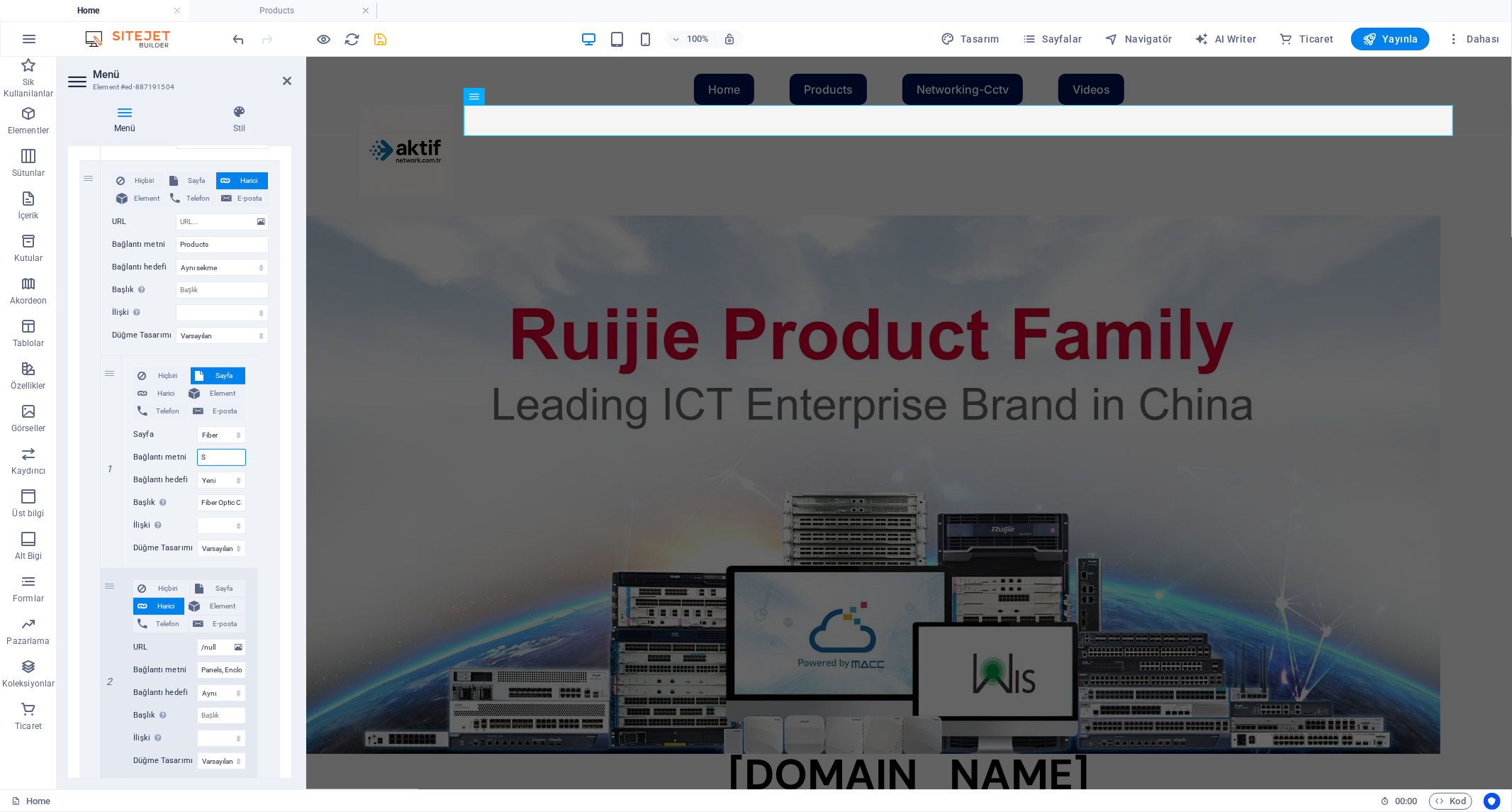
select select
type input "Switch"
select select
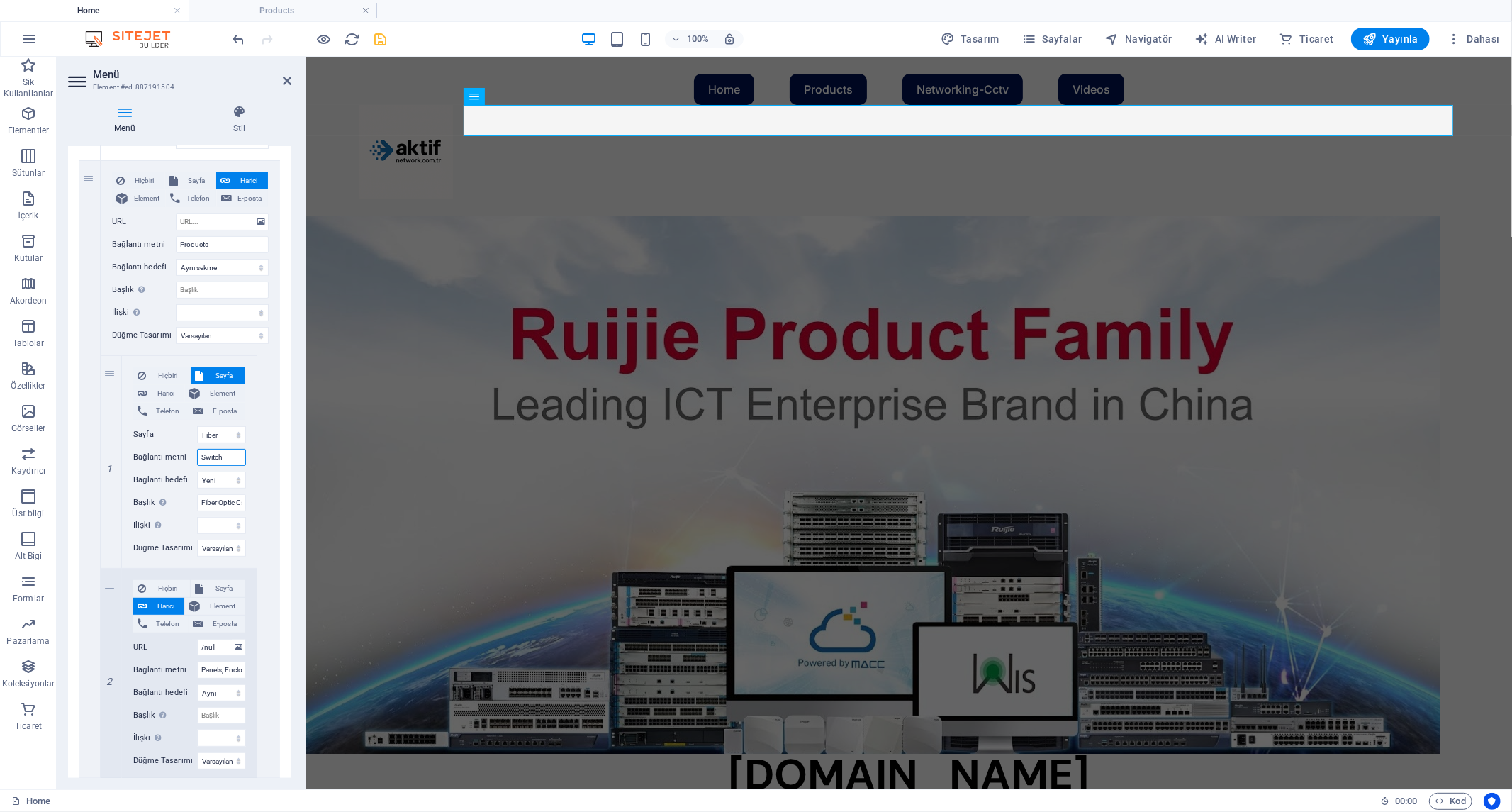
select select
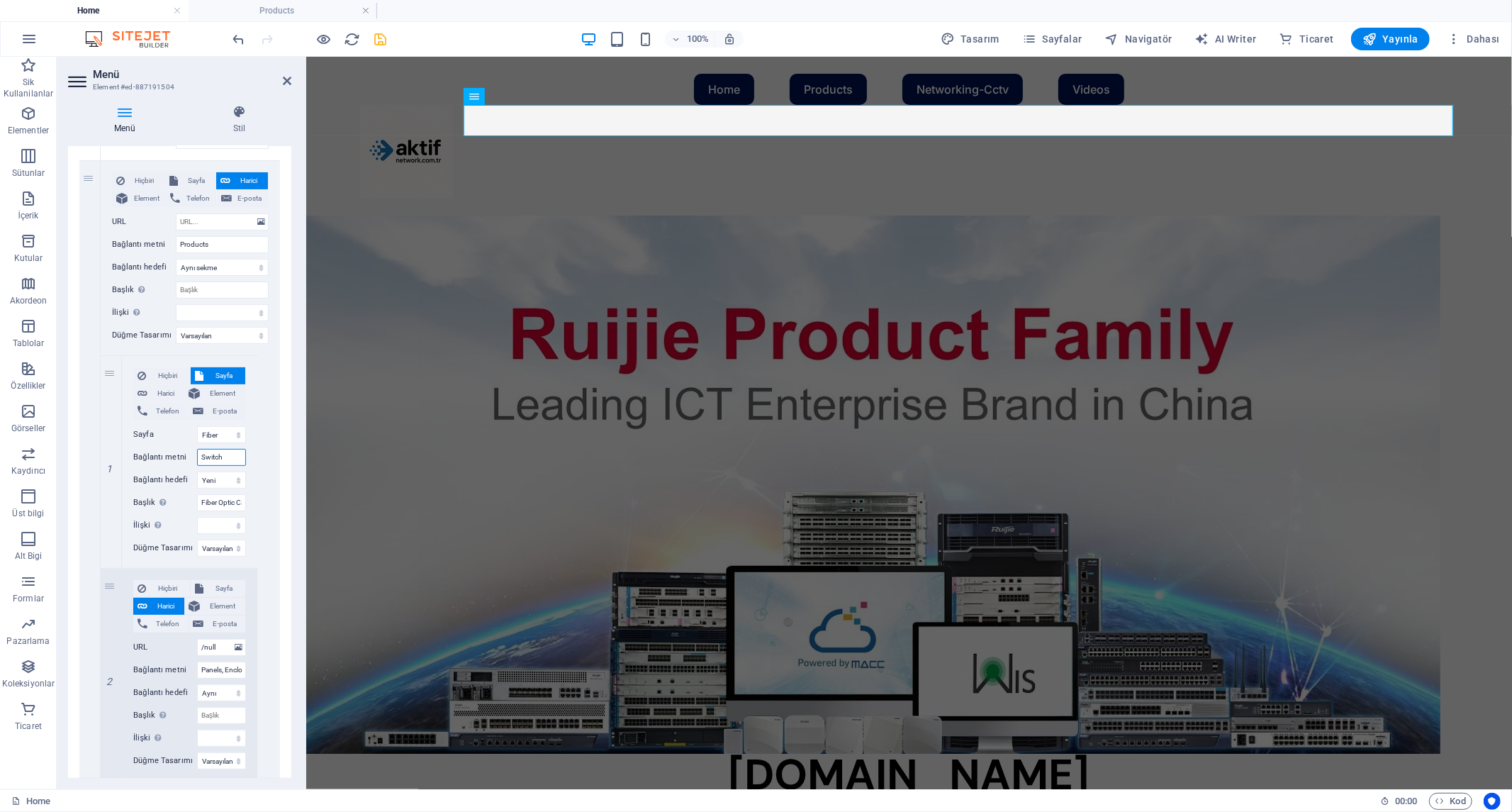
select select
type input "Switch"
click at [221, 430] on select "Home Products Videos Networking S2500L-18T2F-P S3100-16TF-P S2805S Contact us S…" at bounding box center [221, 434] width 49 height 17
click at [222, 663] on input "Panels, Enclosures & Racks" at bounding box center [221, 670] width 49 height 17
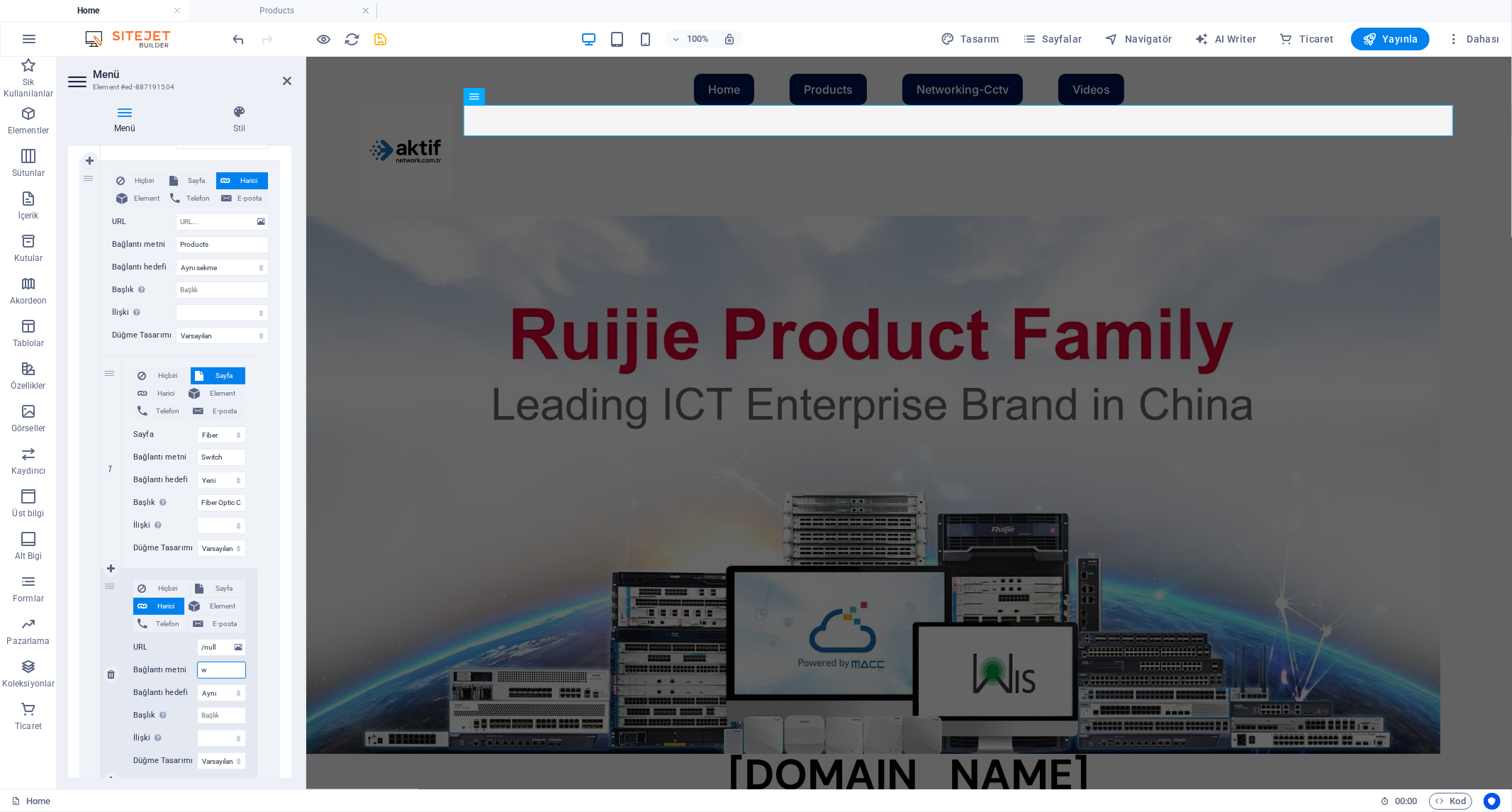
type input "wi"
select select
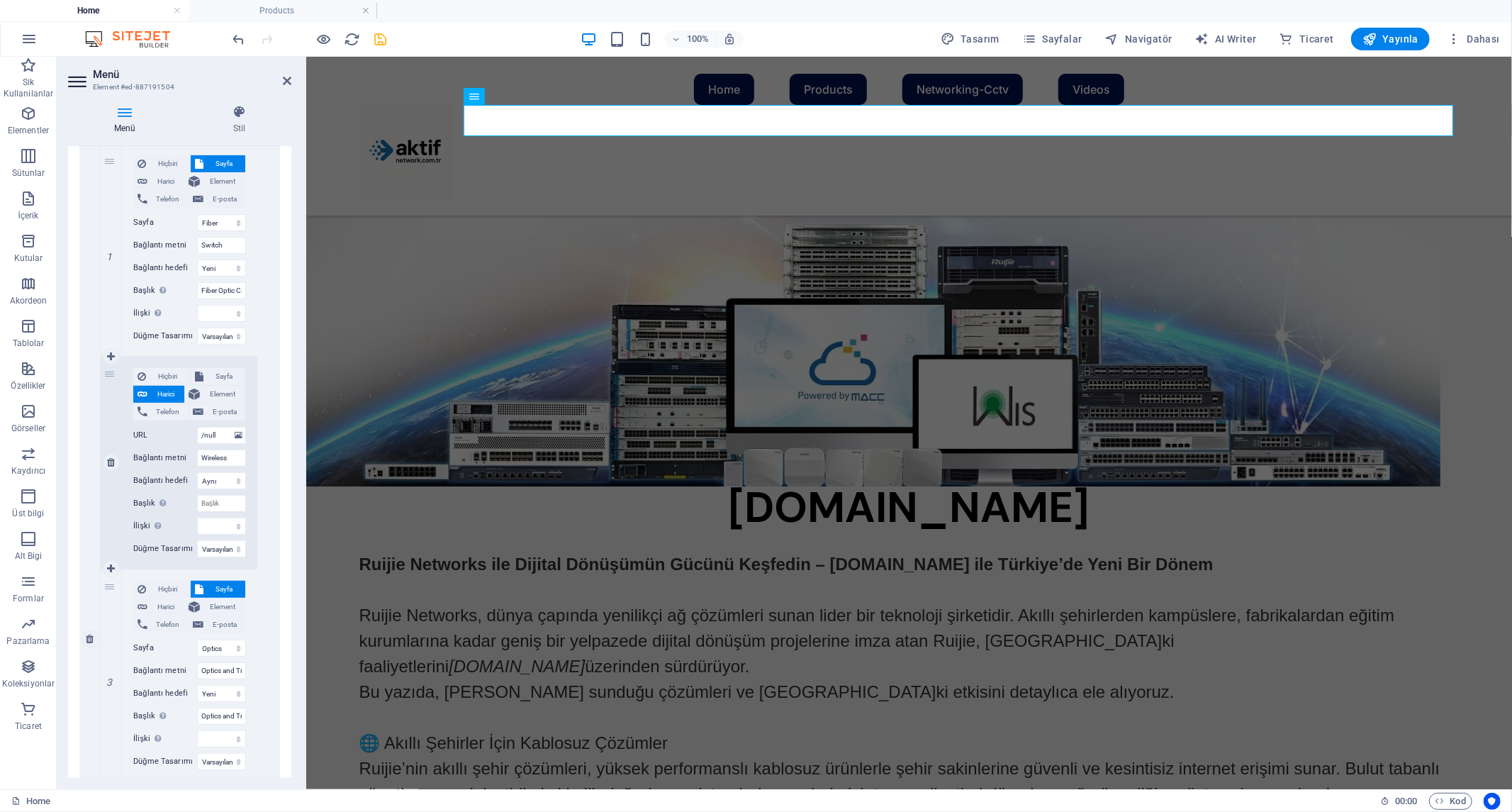
scroll to position [630, 0]
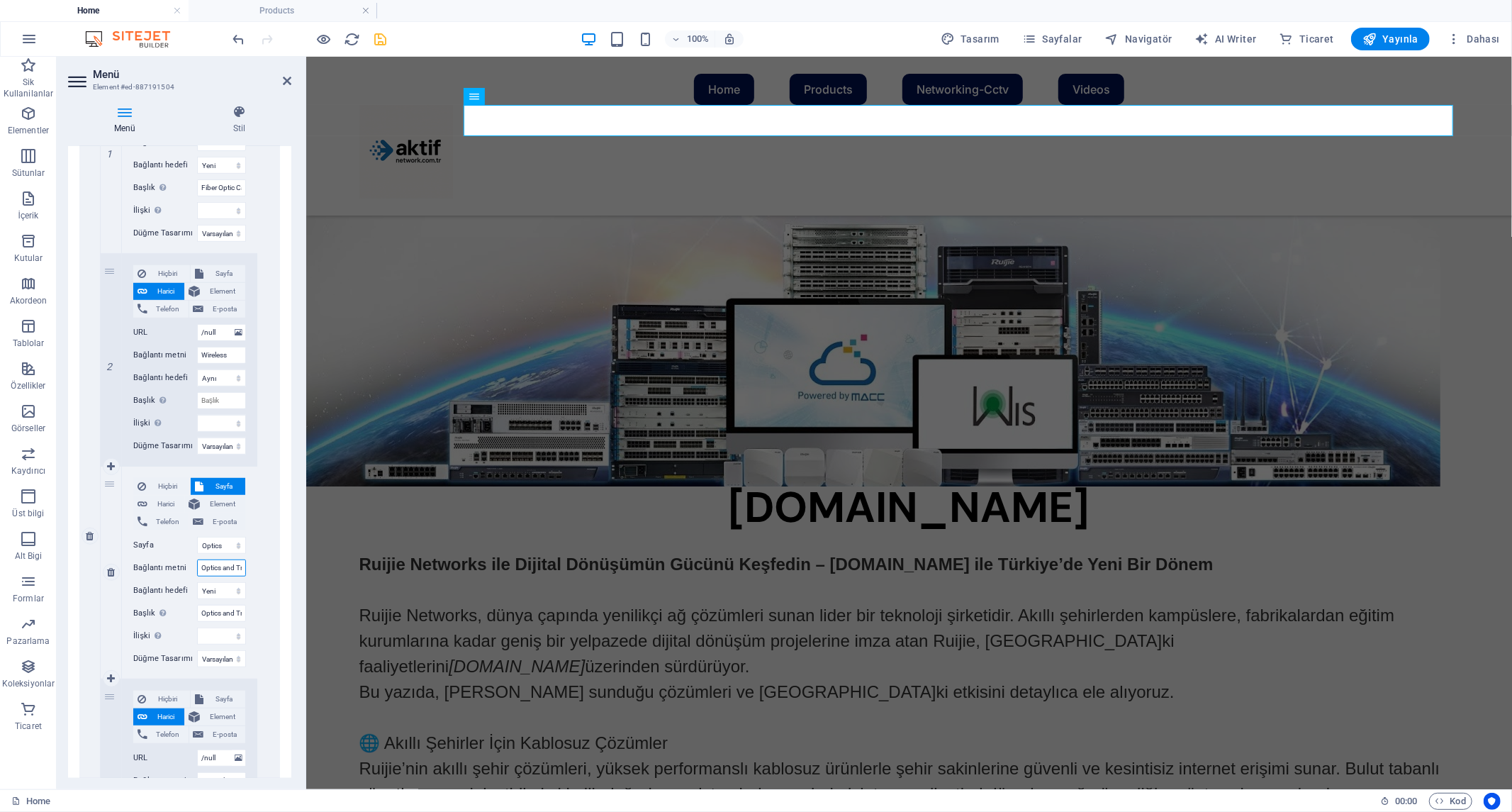
click at [214, 568] on input "Optics and Transceivers" at bounding box center [221, 568] width 49 height 17
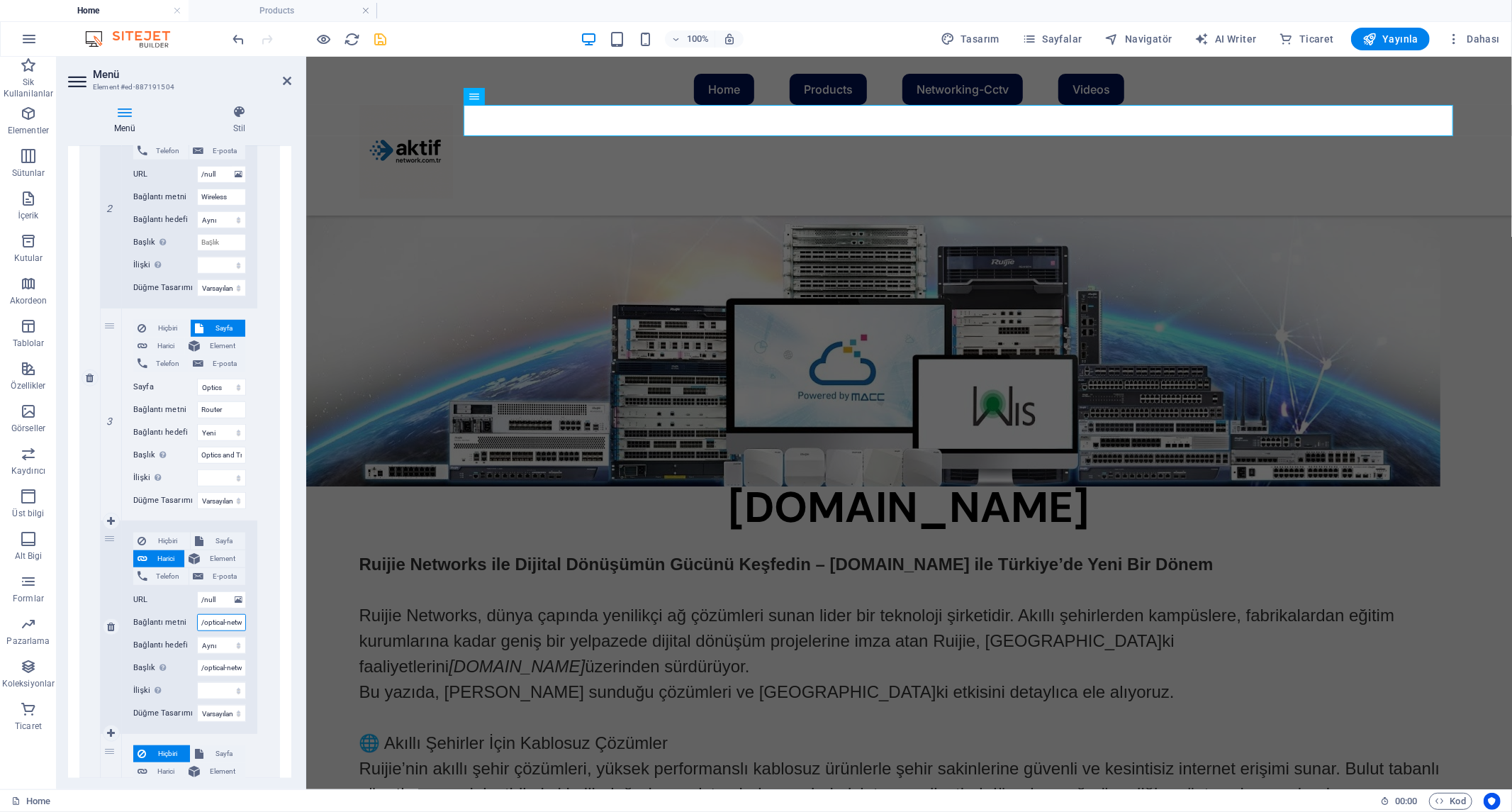
click at [222, 621] on input "/optical-networking" at bounding box center [221, 623] width 49 height 17
click at [227, 663] on input "/optical-networking" at bounding box center [221, 668] width 49 height 17
click at [226, 619] on input "/optical-networking" at bounding box center [221, 623] width 49 height 17
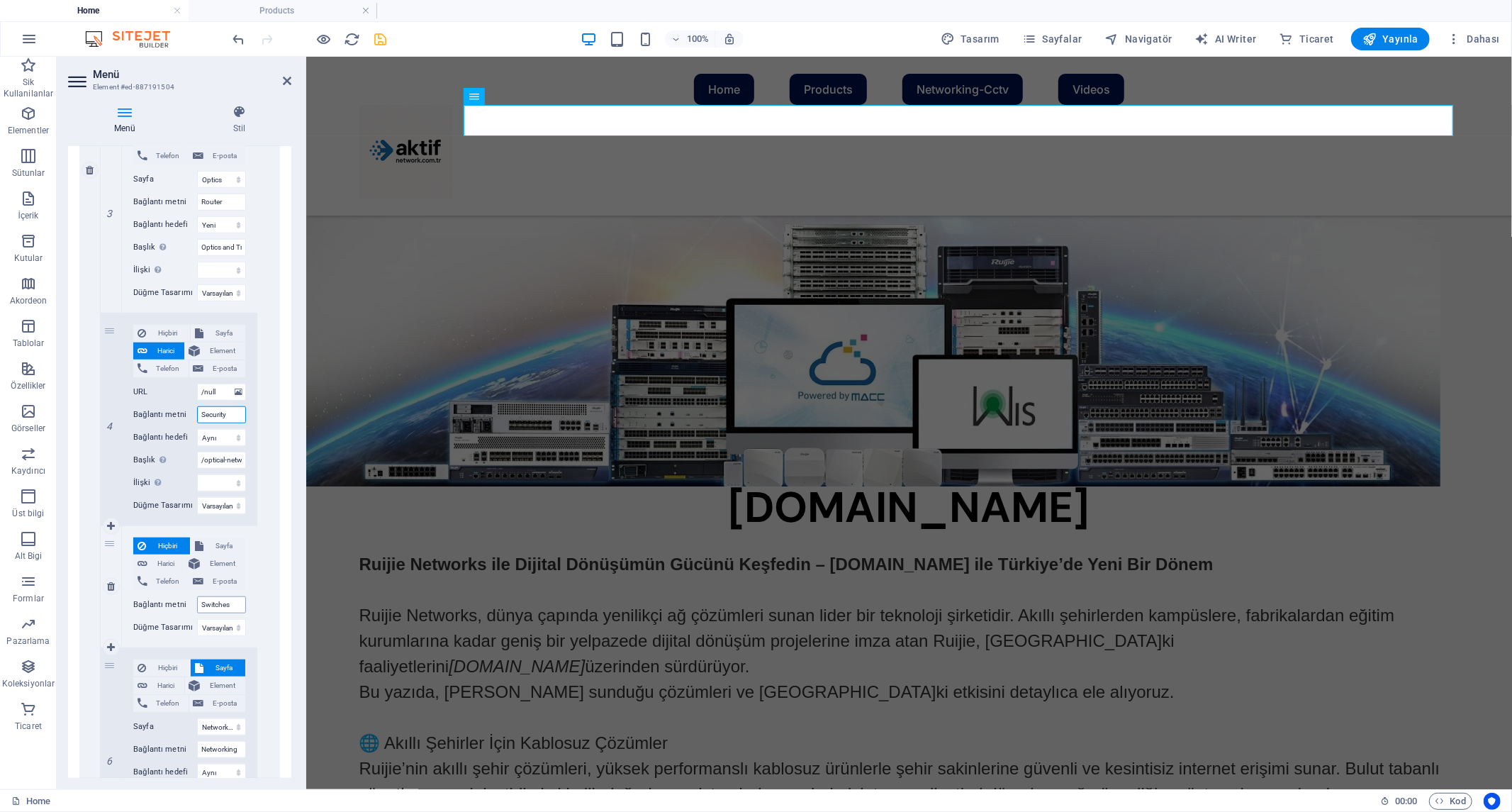
scroll to position [1103, 0]
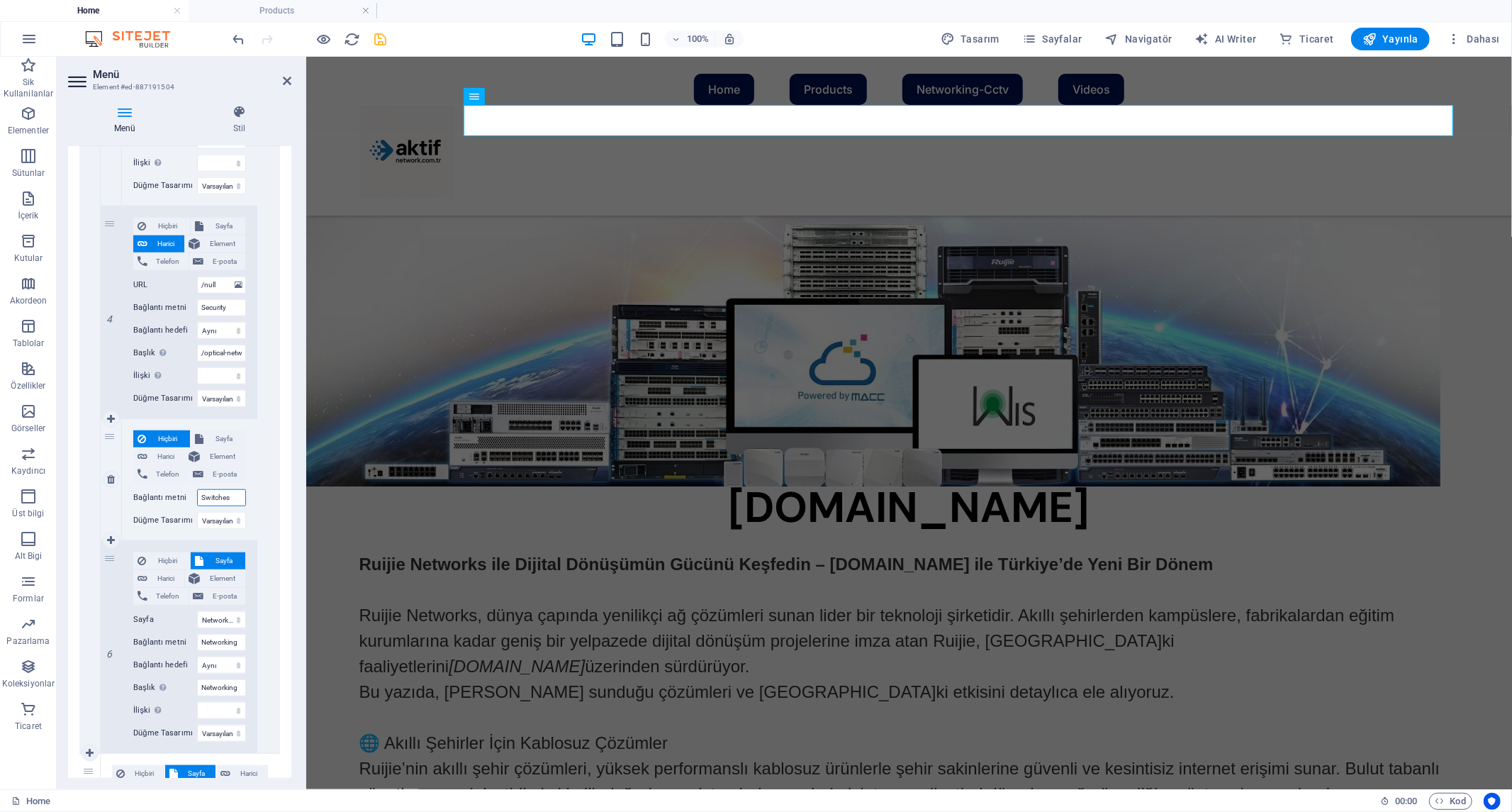
click at [228, 494] on input "Switches" at bounding box center [221, 498] width 49 height 17
click at [386, 36] on icon "save" at bounding box center [381, 39] width 16 height 16
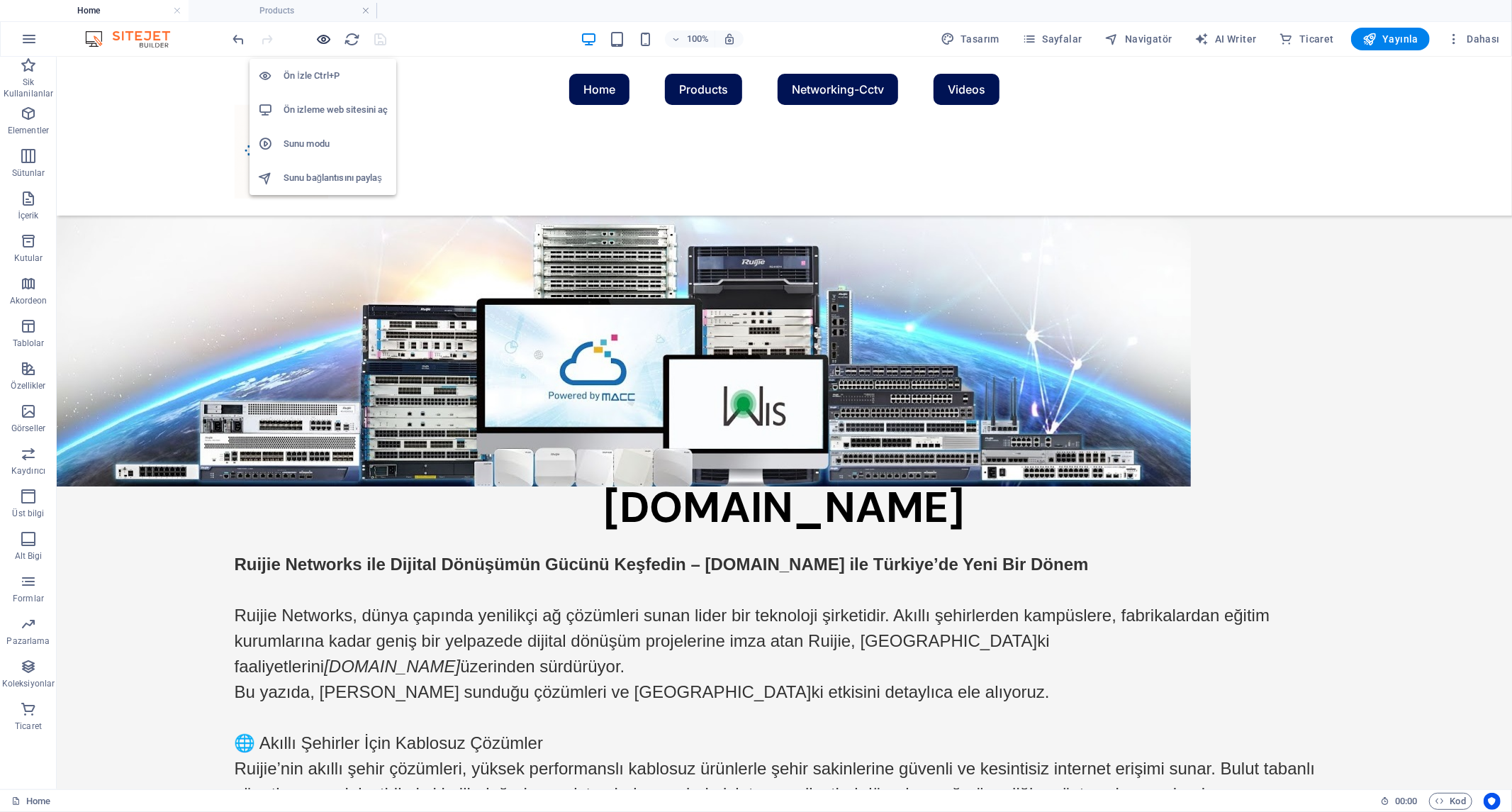
click at [322, 34] on icon "button" at bounding box center [324, 39] width 16 height 16
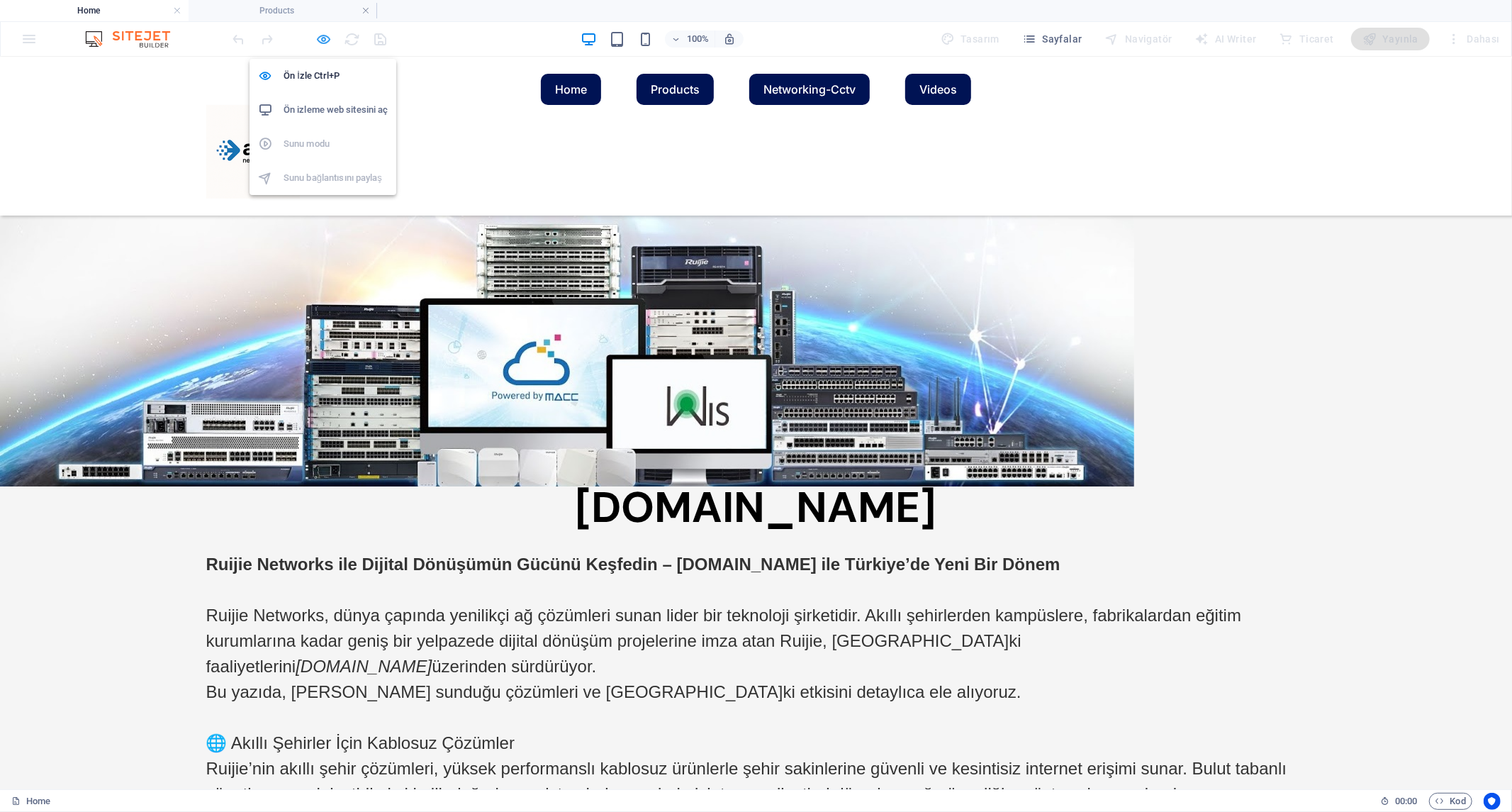
click at [321, 39] on icon "button" at bounding box center [324, 39] width 16 height 16
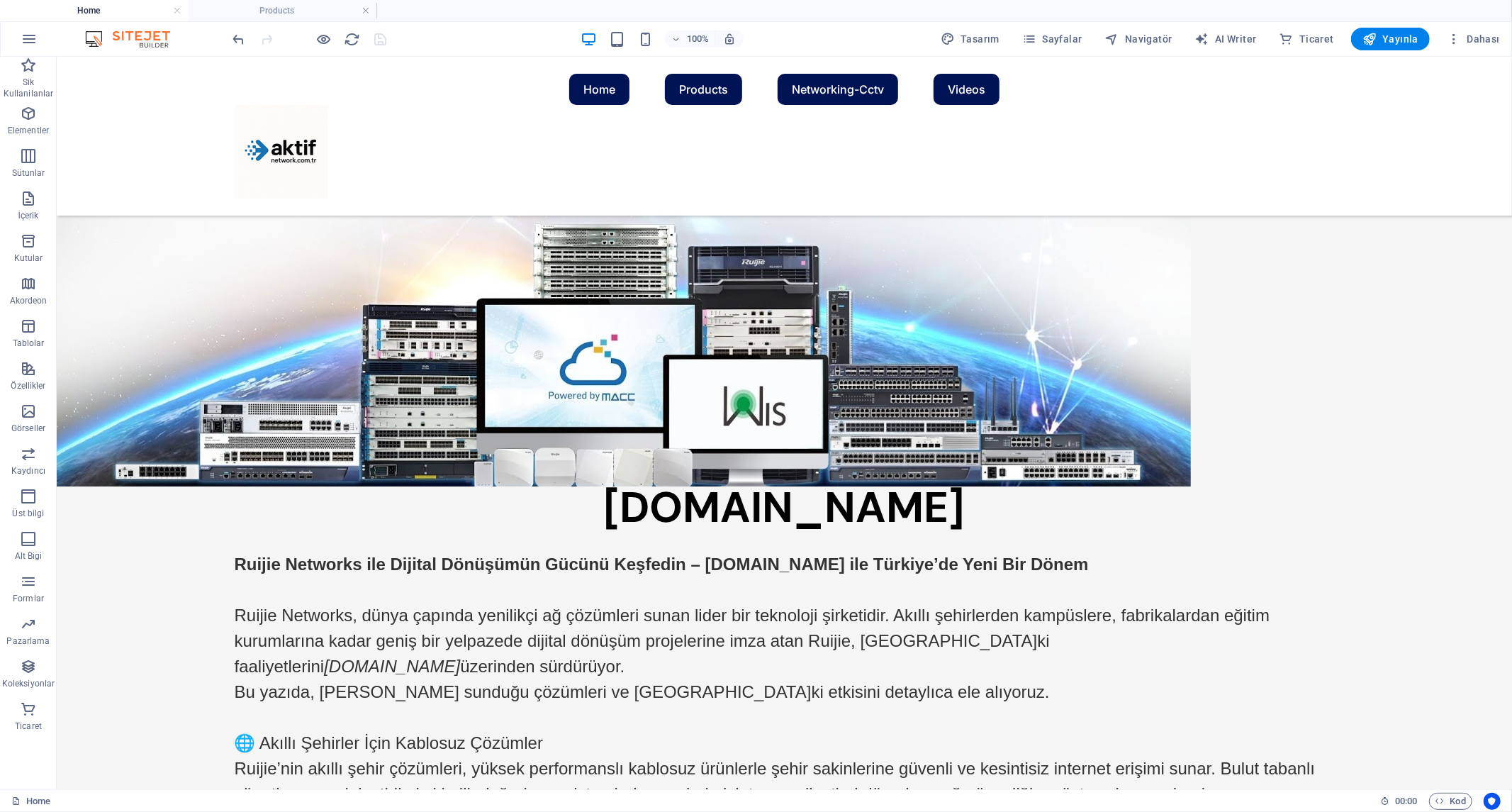
click at [119, 5] on h4 "Home" at bounding box center [94, 10] width 188 height 15
click at [130, 9] on h4 "Home" at bounding box center [94, 10] width 188 height 15
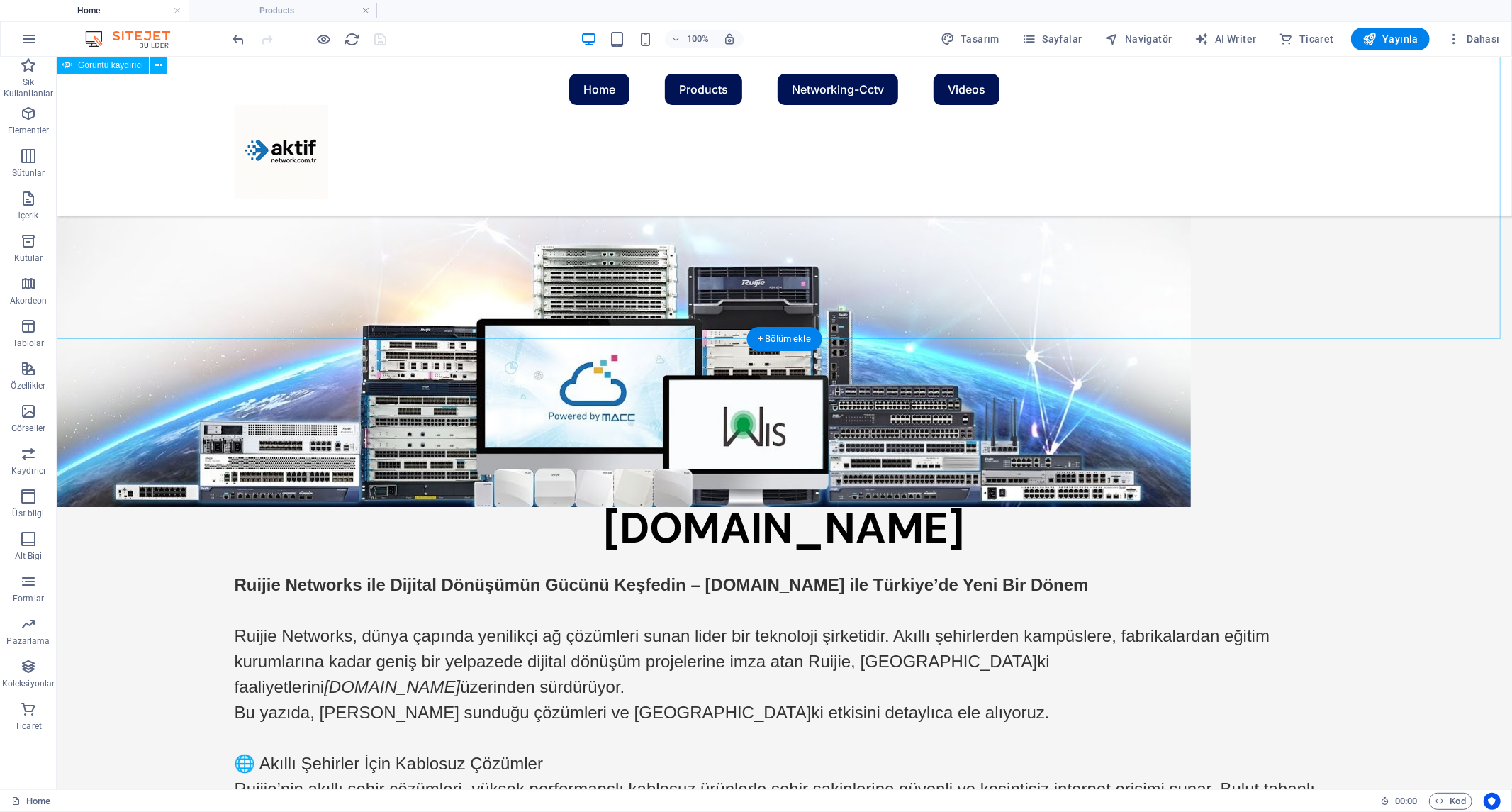
scroll to position [158, 0]
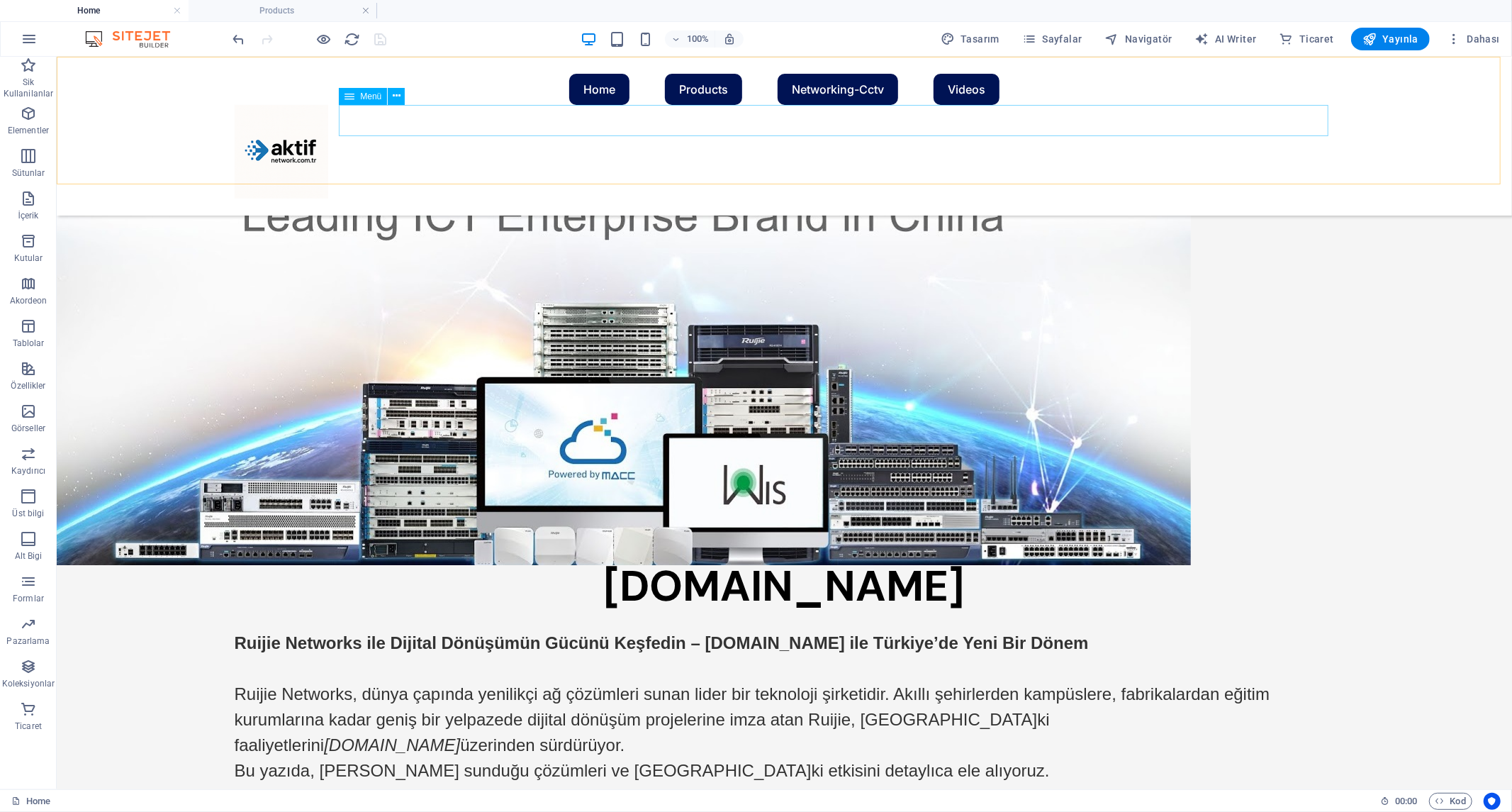
click at [572, 104] on nav "Home Products Switch Wireless Router Security Software Networking Networking-Cc…" at bounding box center [784, 88] width 1100 height 31
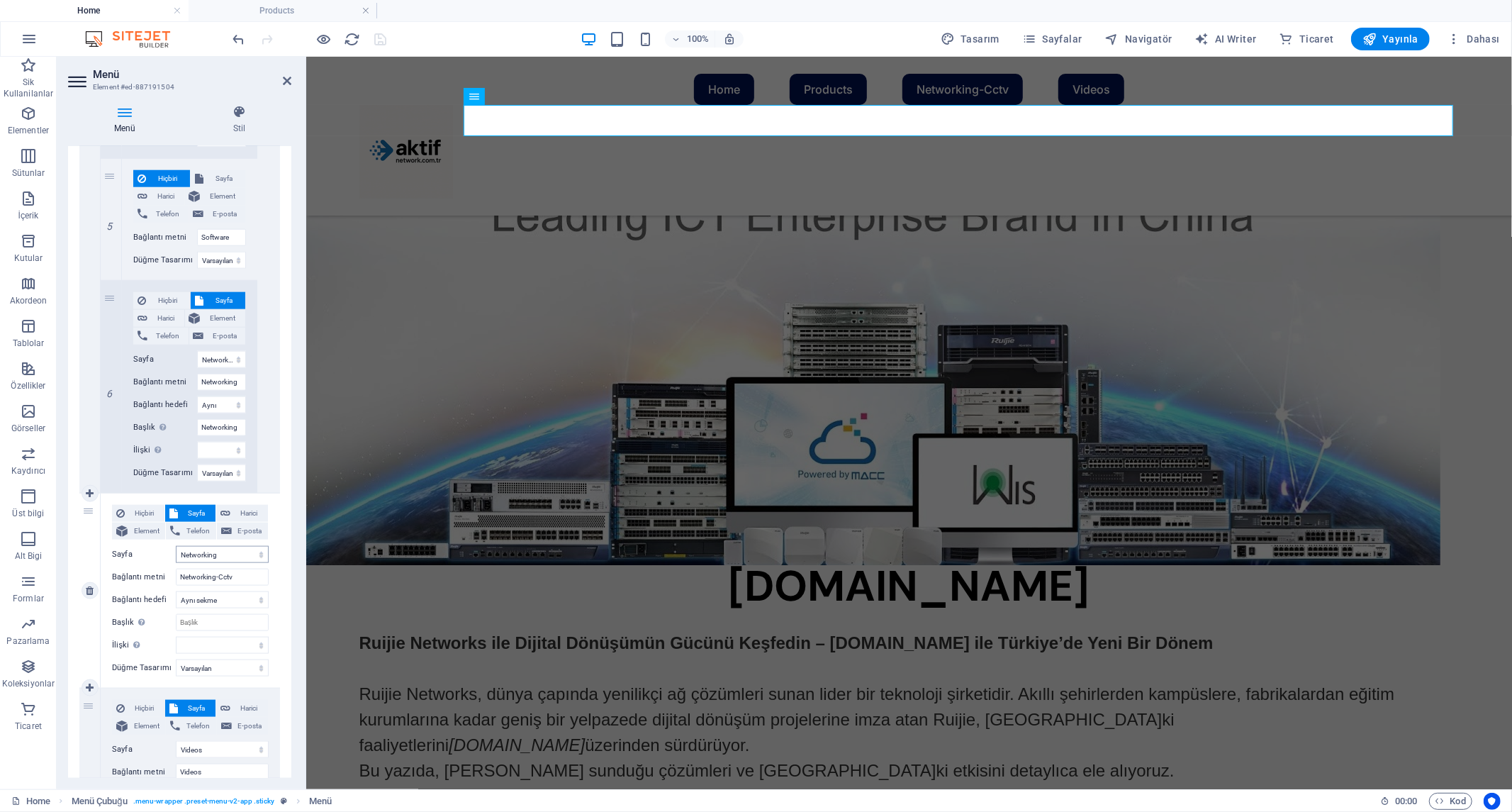
scroll to position [1349, 0]
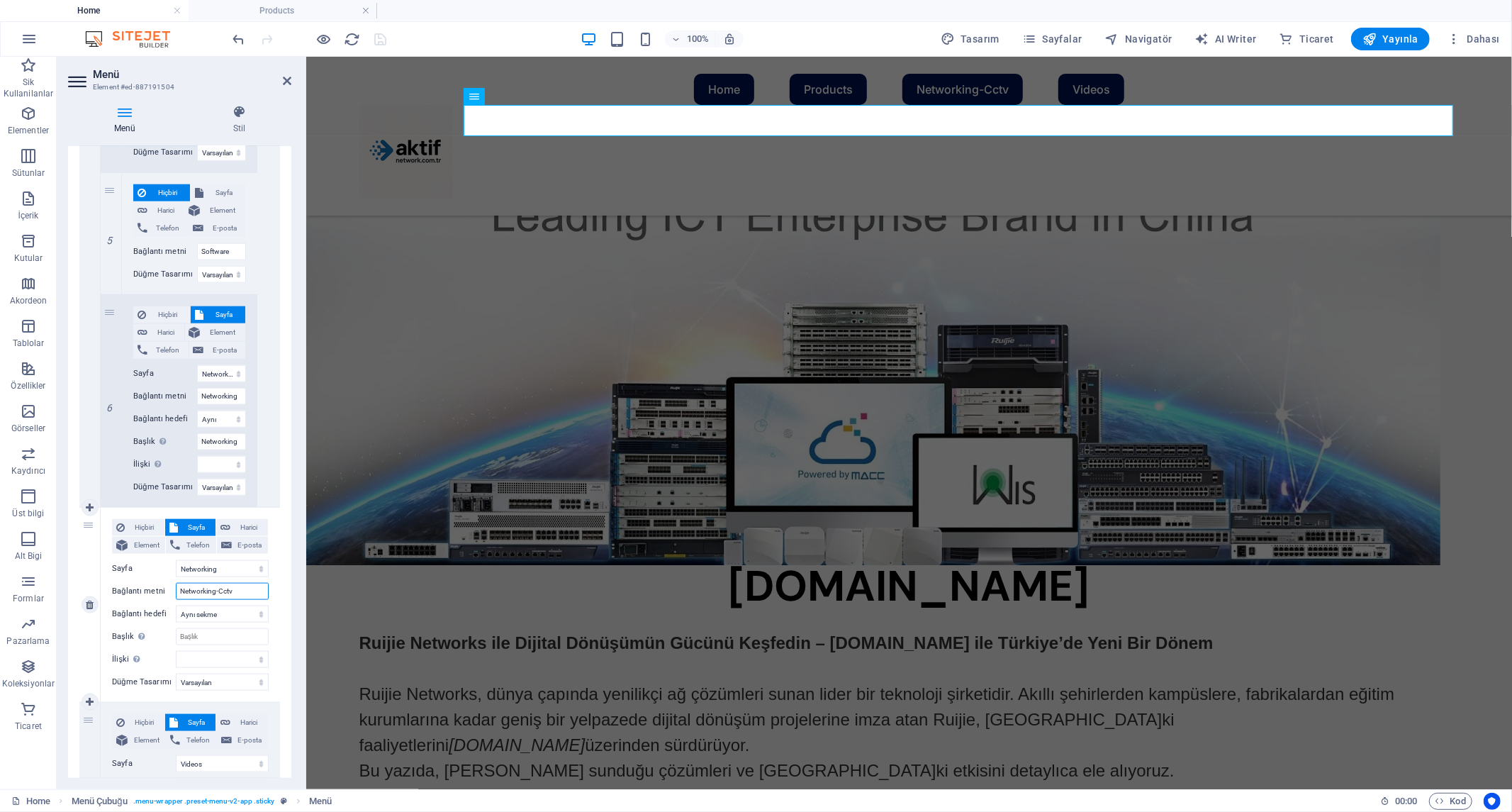
click at [237, 587] on input "Networking-Cctv" at bounding box center [221, 591] width 92 height 17
drag, startPoint x: 237, startPoint y: 589, endPoint x: 142, endPoint y: 585, distance: 95.1
click at [143, 585] on div "Bağlantı metni Networking-Cctv" at bounding box center [190, 591] width 157 height 17
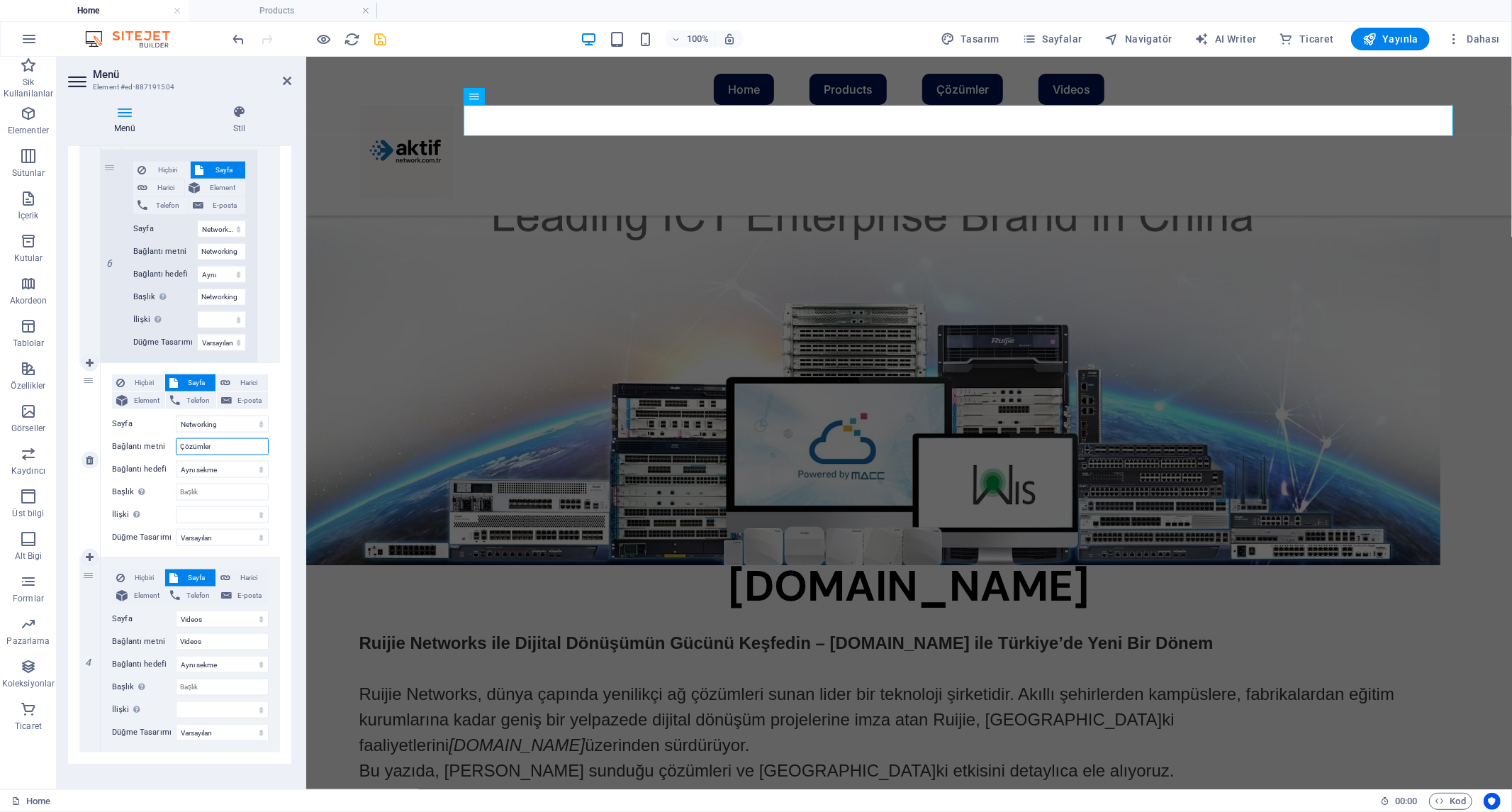
scroll to position [1506, 0]
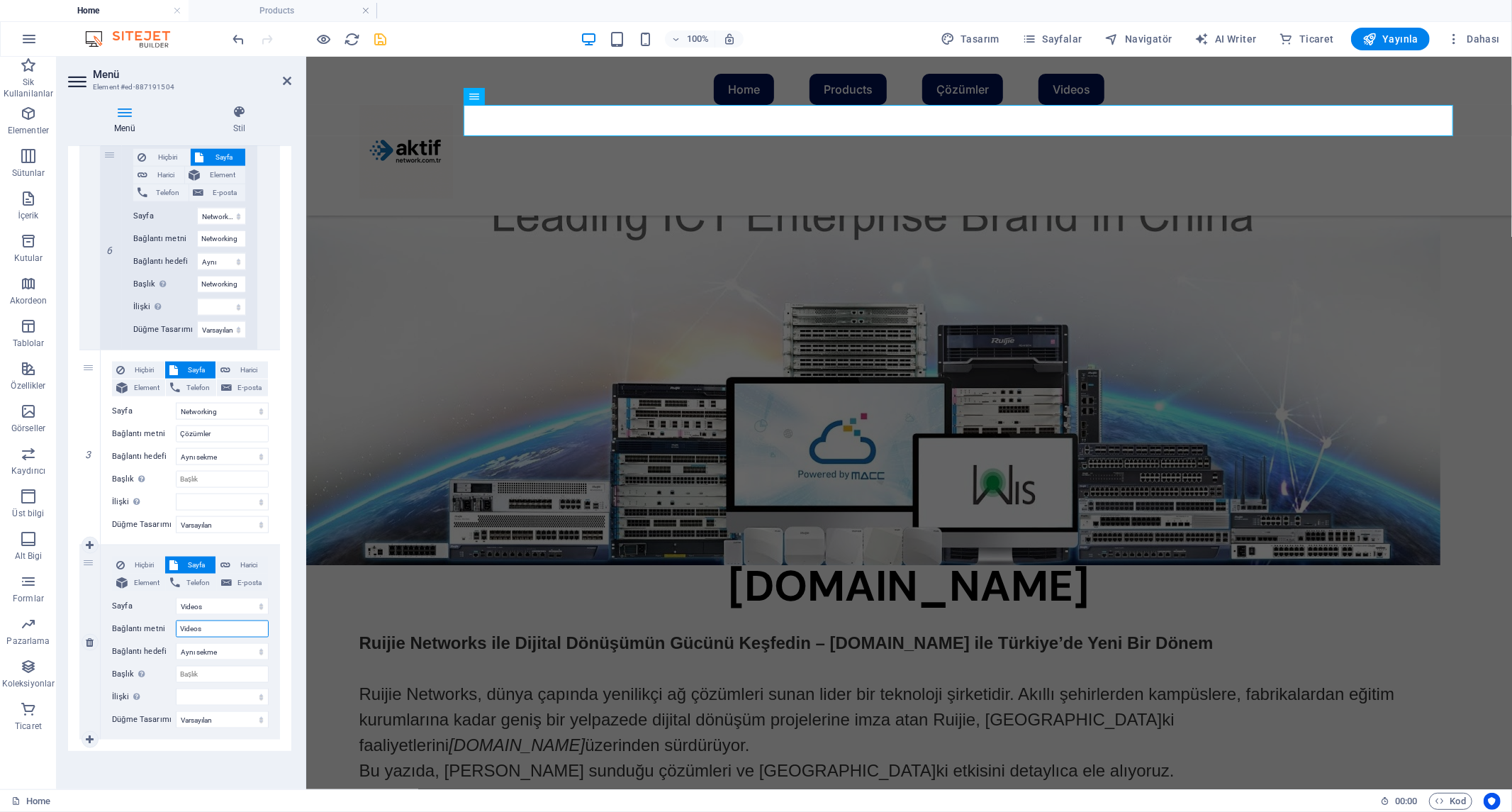
drag, startPoint x: 210, startPoint y: 625, endPoint x: 148, endPoint y: 620, distance: 62.2
click at [148, 621] on div "Bağlantı metni Videos" at bounding box center [190, 629] width 157 height 17
click at [207, 764] on div "Menü Otomatik Özel Bu menü için özel menü öğeleri oluştur. Tek sayfalı web site…" at bounding box center [179, 462] width 223 height 632
click at [529, 445] on img "1/1" at bounding box center [872, 295] width 1134 height 538
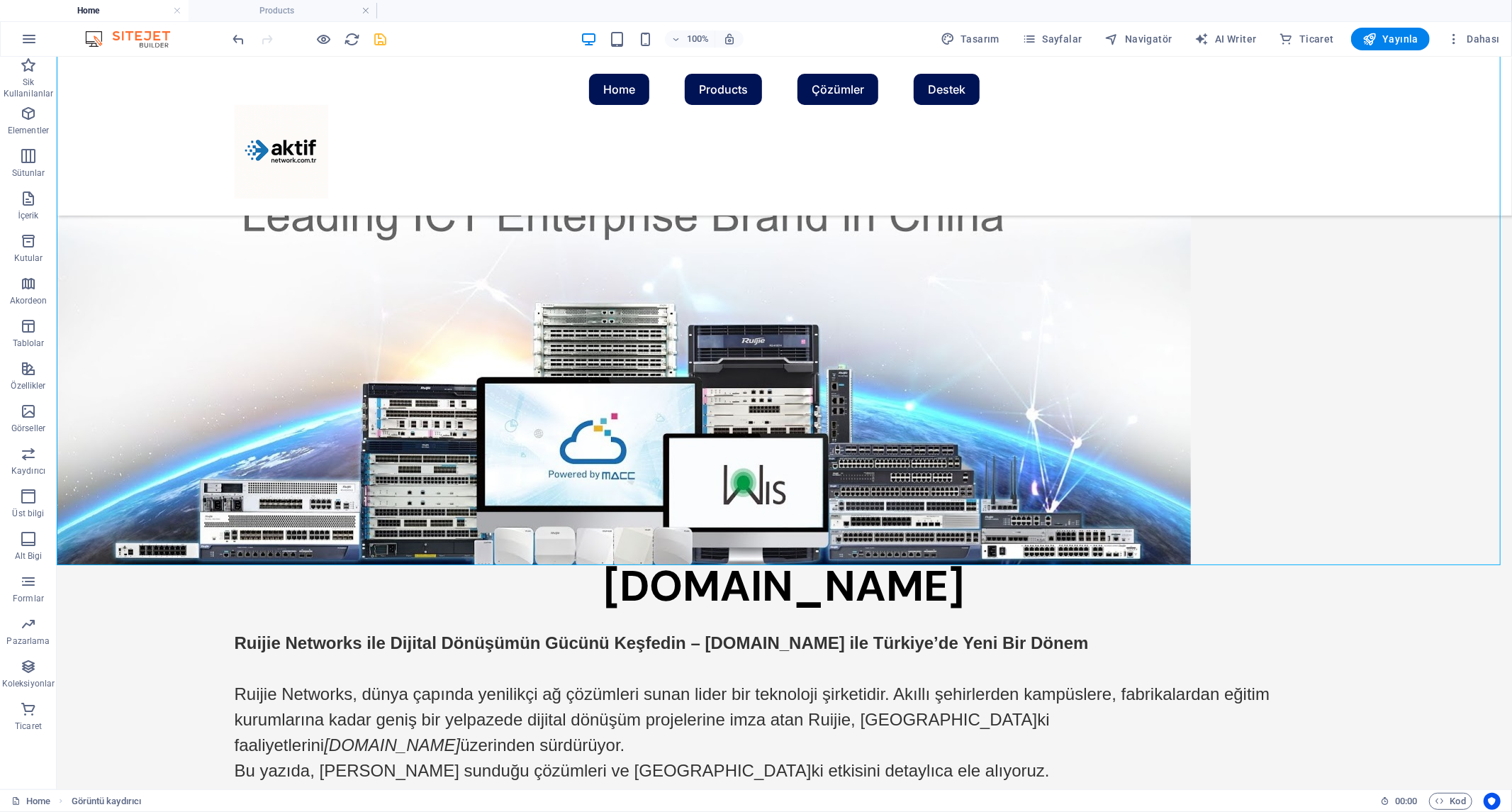
click at [384, 36] on icon "save" at bounding box center [381, 39] width 16 height 16
click at [676, 104] on nav "Home Products Switch Wireless Router Security Software Networking Çözümler Dest…" at bounding box center [784, 88] width 1100 height 31
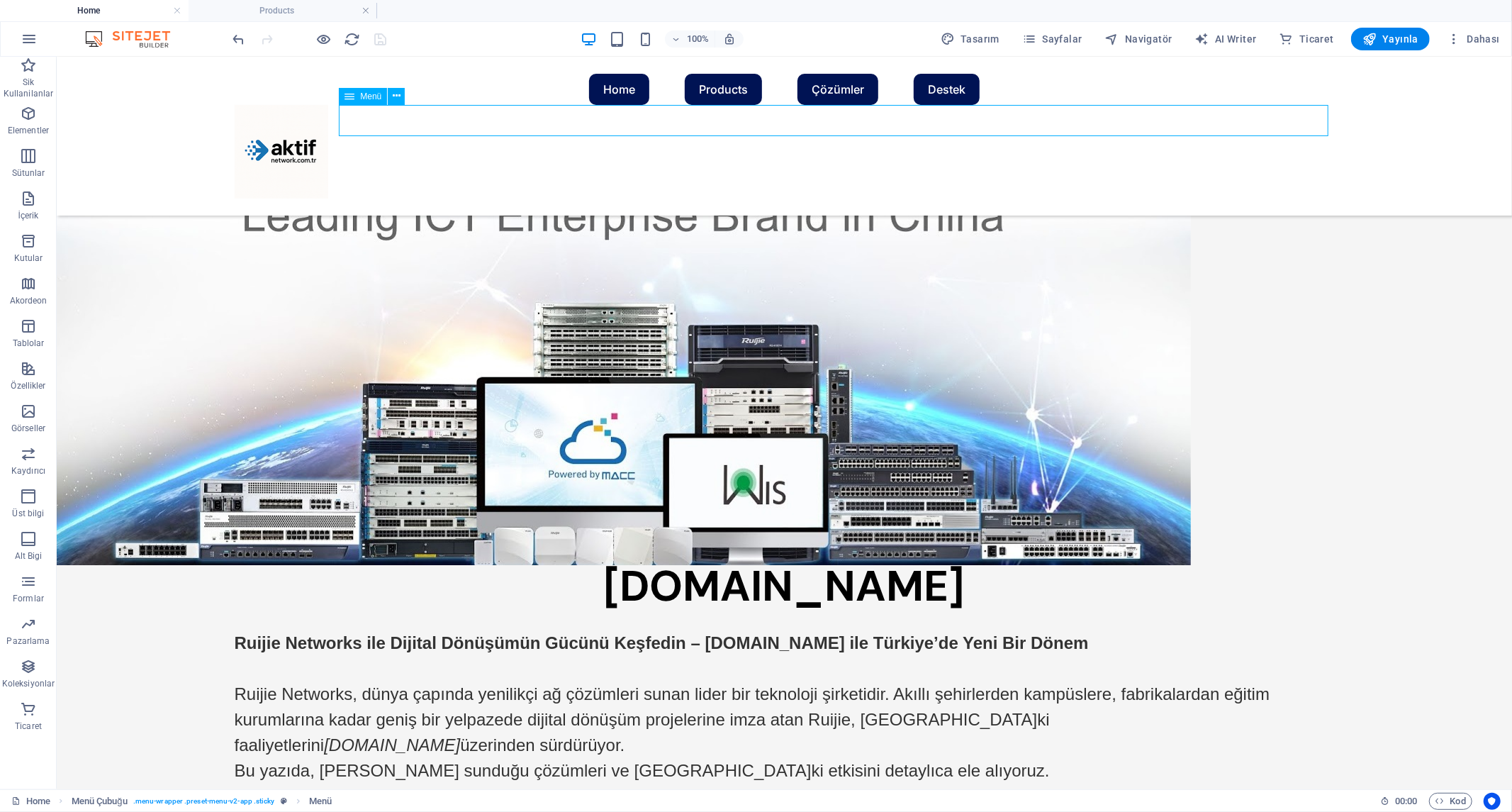
click at [676, 104] on nav "Home Products Switch Wireless Router Security Software Networking Çözümler Dest…" at bounding box center [784, 88] width 1100 height 31
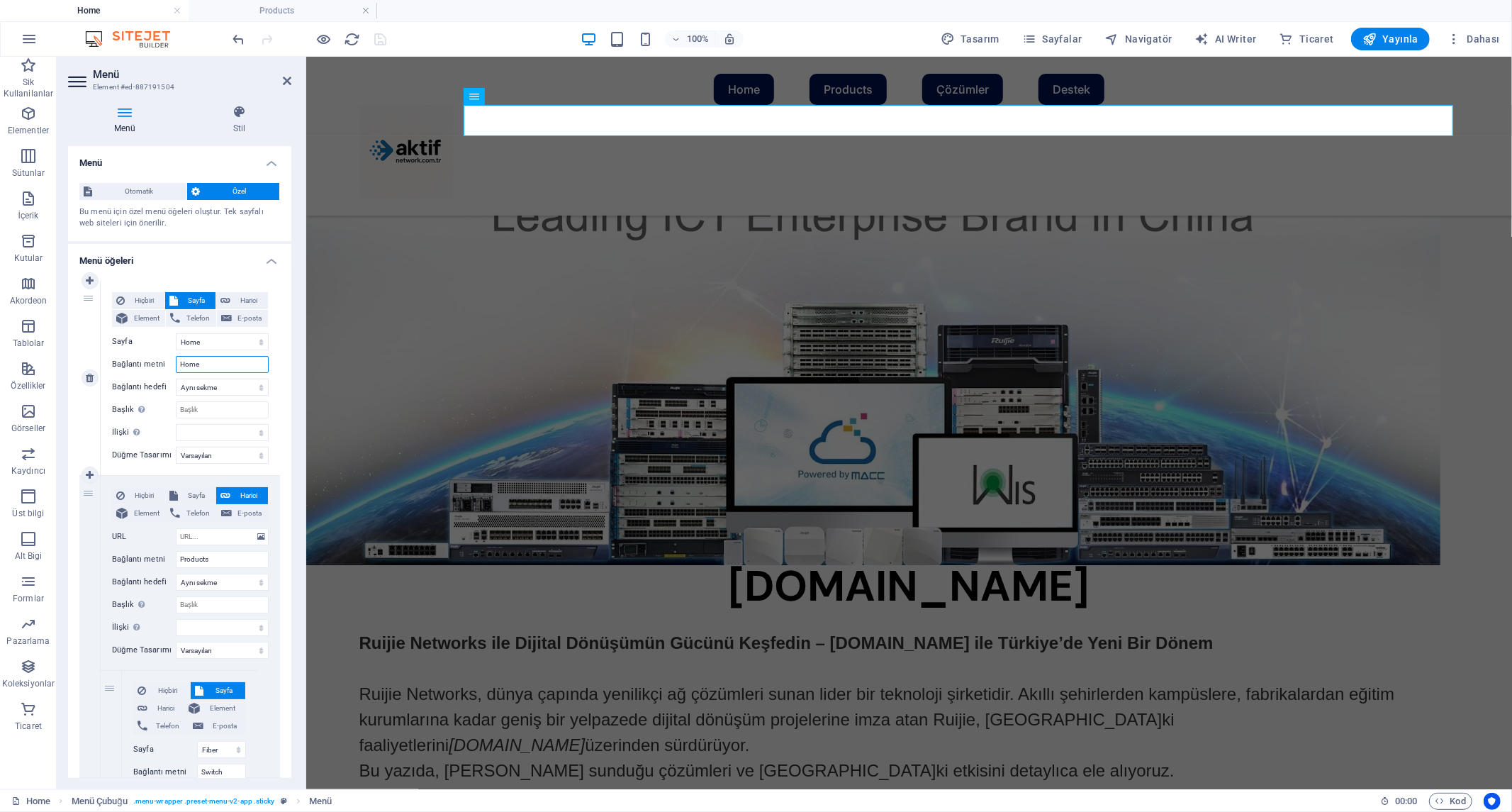
click at [208, 365] on input "Home" at bounding box center [221, 365] width 92 height 17
drag, startPoint x: 209, startPoint y: 365, endPoint x: 149, endPoint y: 360, distance: 60.2
click at [149, 360] on div "Bağlantı metni Home" at bounding box center [190, 365] width 157 height 17
drag, startPoint x: 226, startPoint y: 563, endPoint x: 131, endPoint y: 555, distance: 95.3
click at [135, 555] on div "Bağlantı metni Products" at bounding box center [190, 559] width 157 height 17
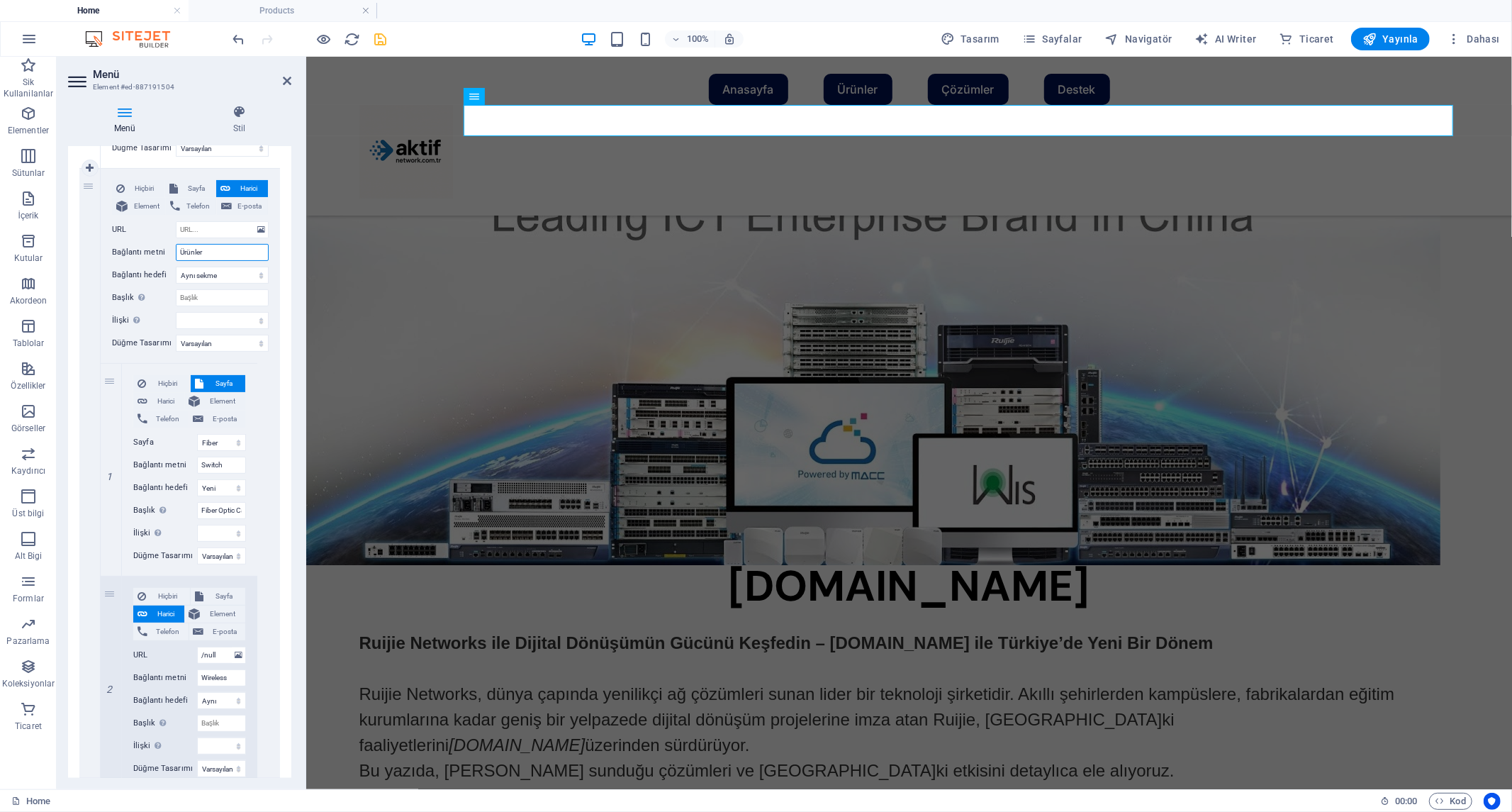
scroll to position [315, 0]
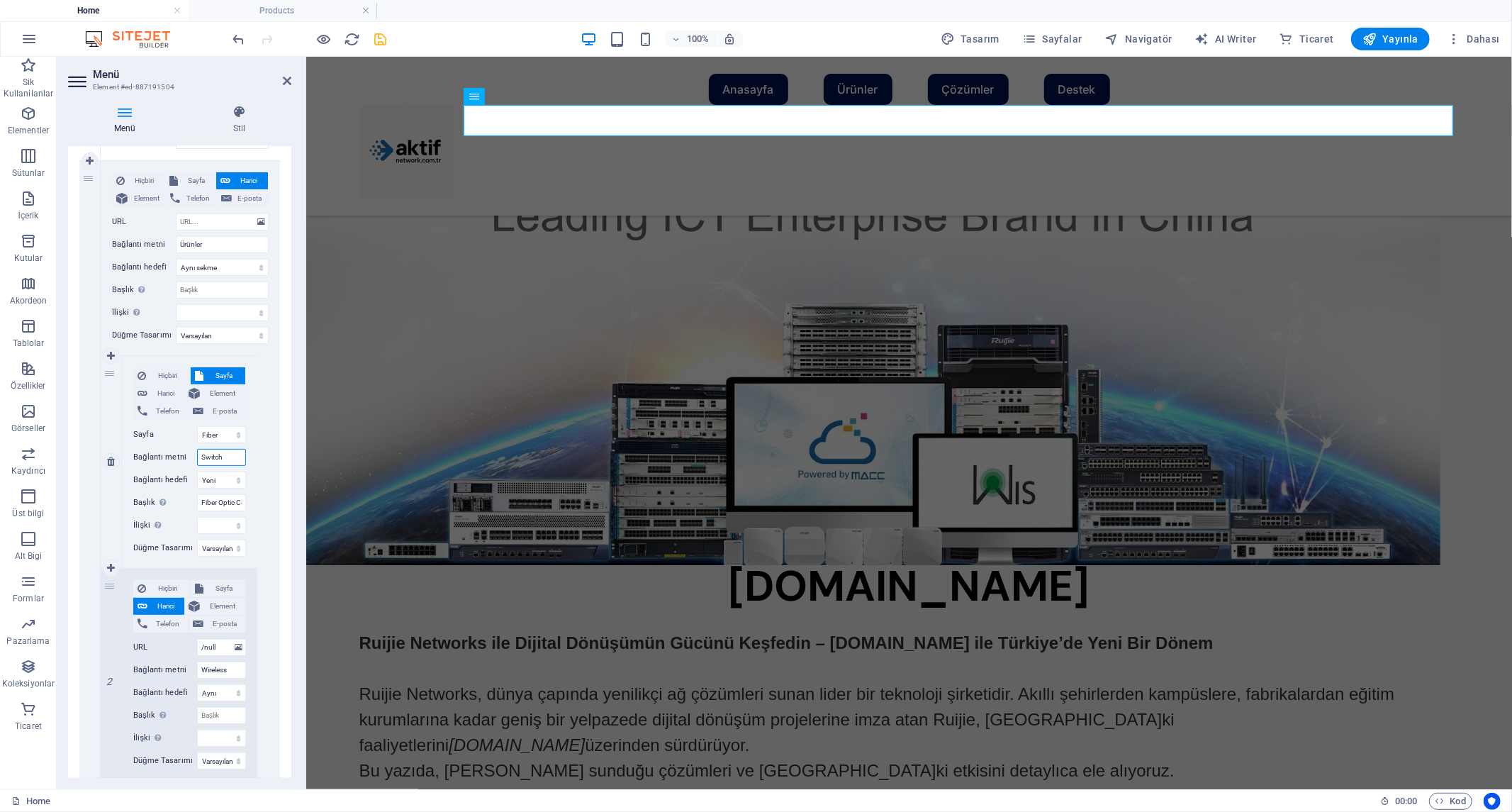
click at [227, 456] on input "Switch" at bounding box center [221, 457] width 49 height 17
drag, startPoint x: 227, startPoint y: 456, endPoint x: 177, endPoint y: 456, distance: 50.0
click at [178, 456] on div "Bağlantı metni Switch" at bounding box center [189, 457] width 113 height 17
drag, startPoint x: 235, startPoint y: 663, endPoint x: 172, endPoint y: 663, distance: 63.0
click at [172, 663] on div "Bağlantı metni Wireless" at bounding box center [189, 670] width 113 height 17
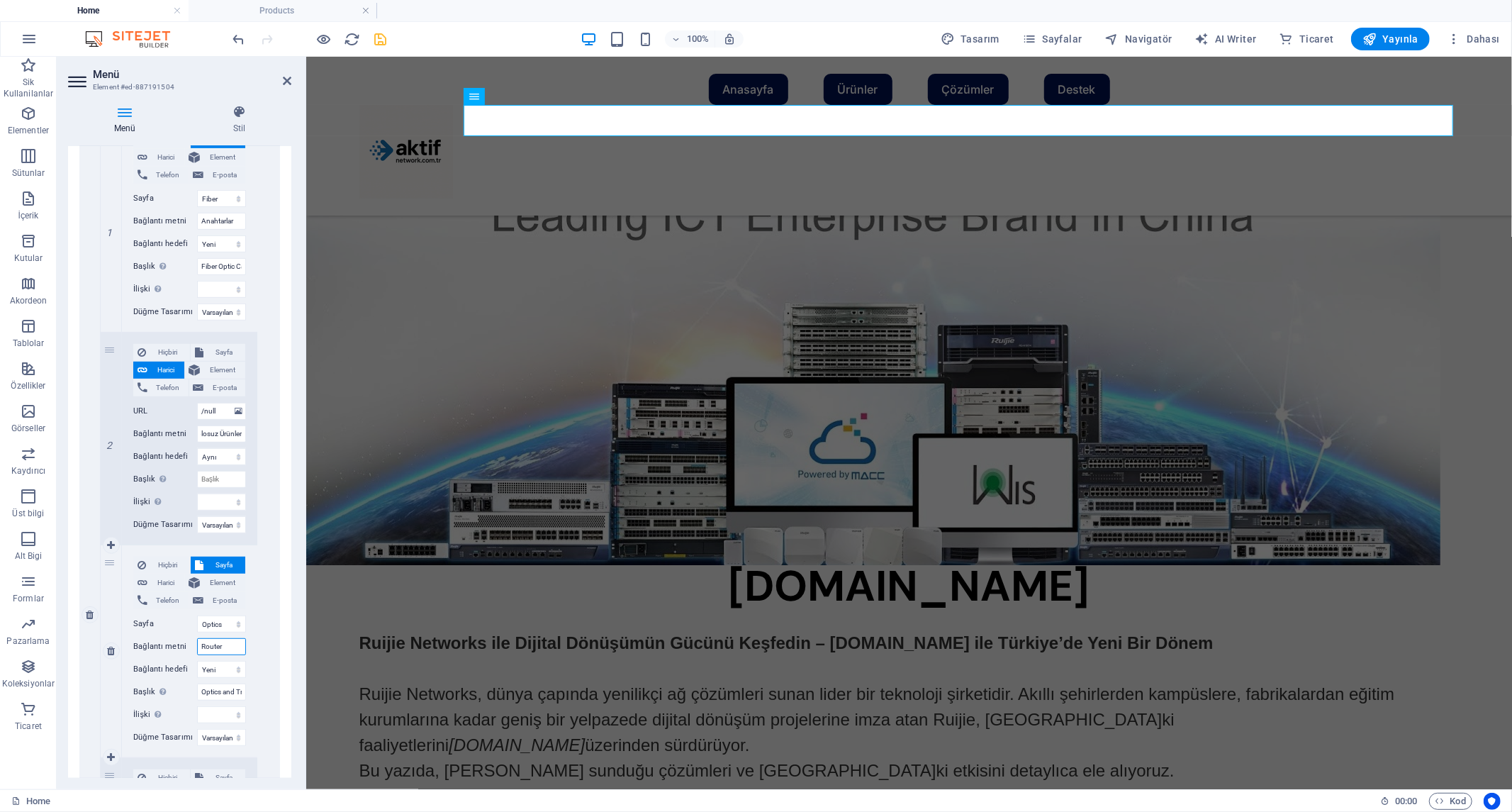
scroll to position [0, 0]
drag, startPoint x: 174, startPoint y: 641, endPoint x: 166, endPoint y: 641, distance: 8.0
click at [166, 641] on div "Bağlantı metni Router" at bounding box center [189, 647] width 113 height 17
click at [234, 644] on input "Router" at bounding box center [221, 647] width 49 height 17
drag, startPoint x: 234, startPoint y: 644, endPoint x: 148, endPoint y: 638, distance: 86.2
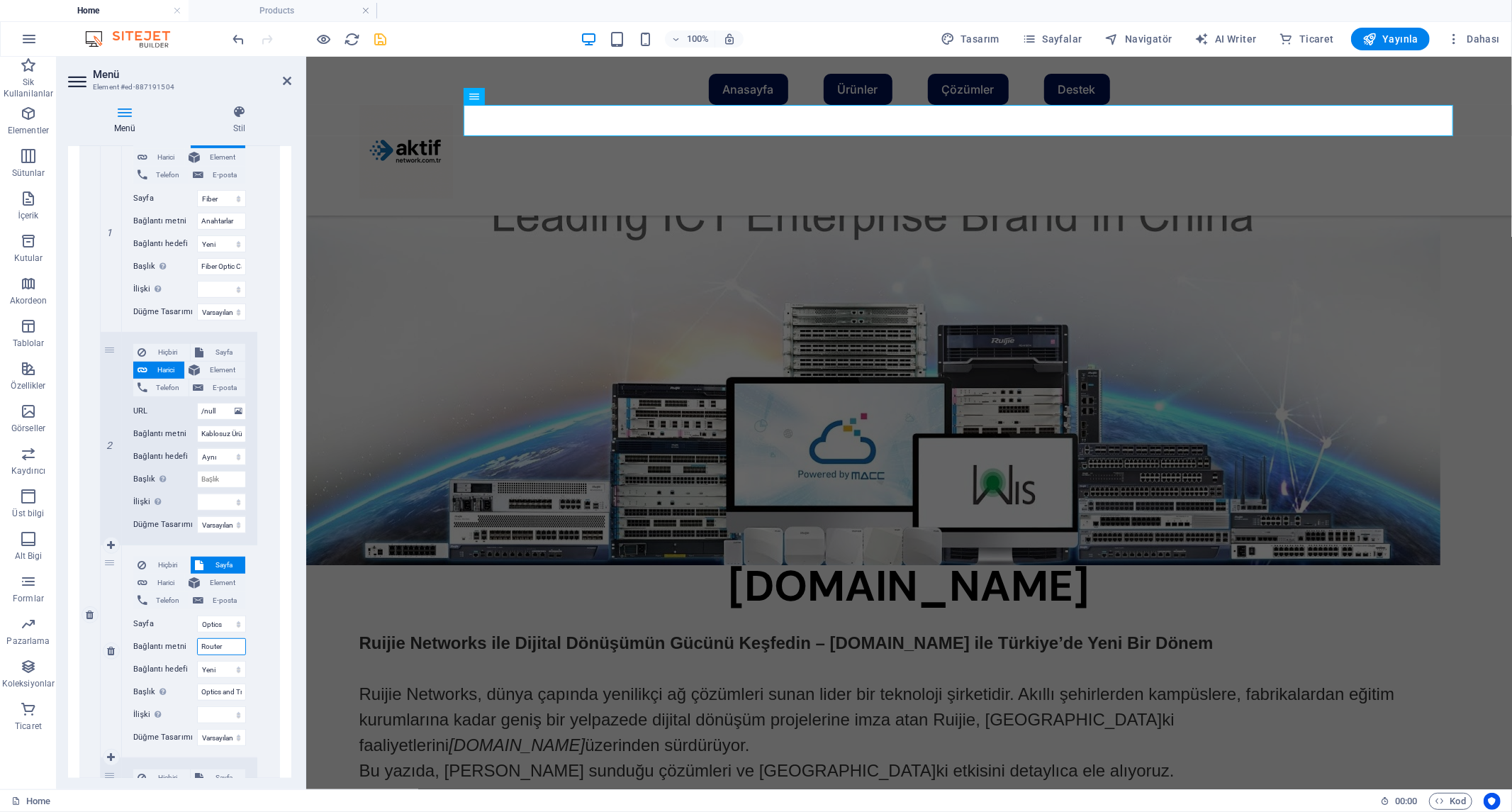
click at [149, 640] on div "Bağlantı metni Router" at bounding box center [189, 647] width 113 height 17
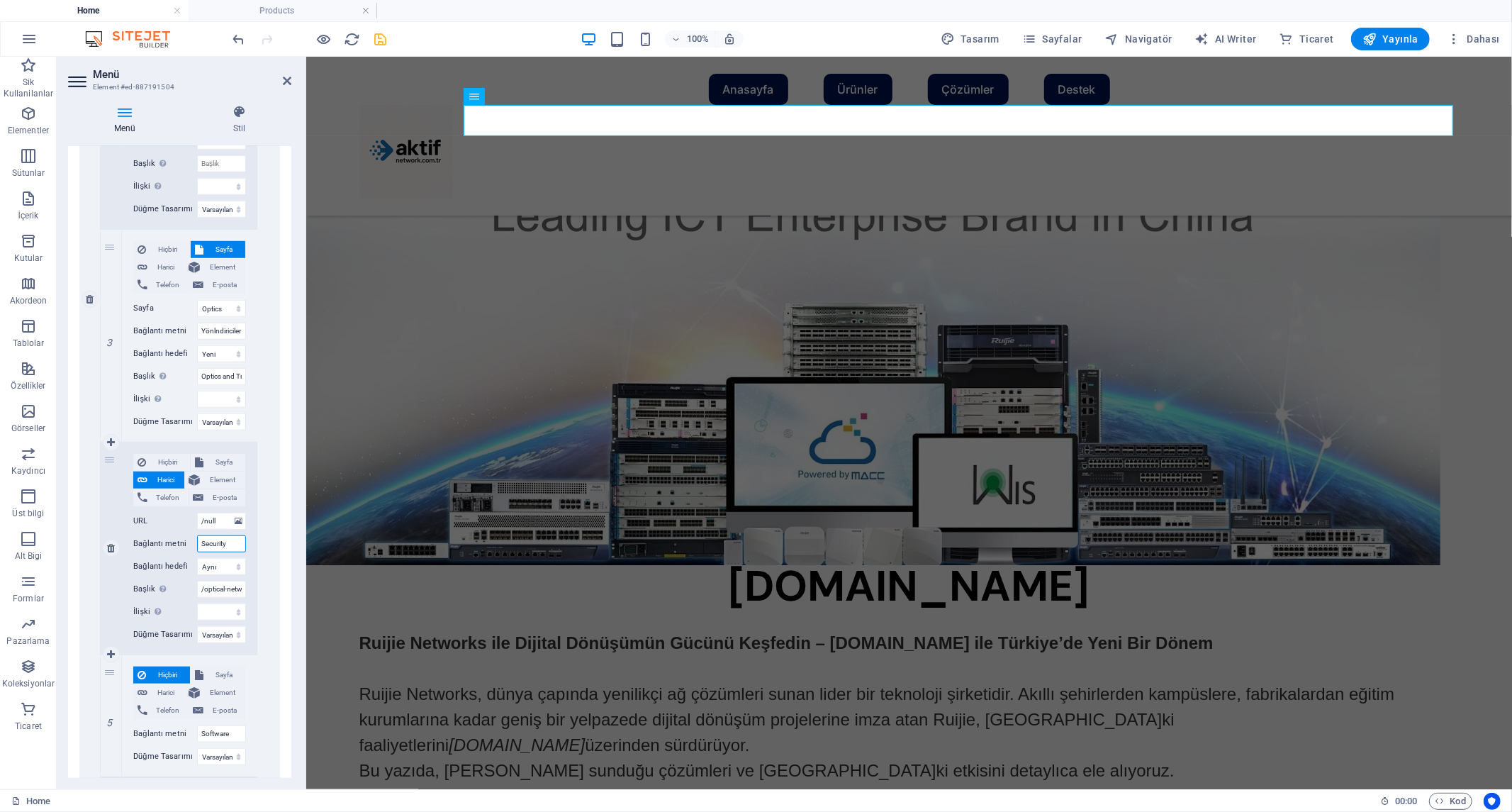
drag, startPoint x: 232, startPoint y: 542, endPoint x: 144, endPoint y: 539, distance: 88.1
click at [144, 539] on div "Bağlantı metni Security" at bounding box center [189, 544] width 113 height 17
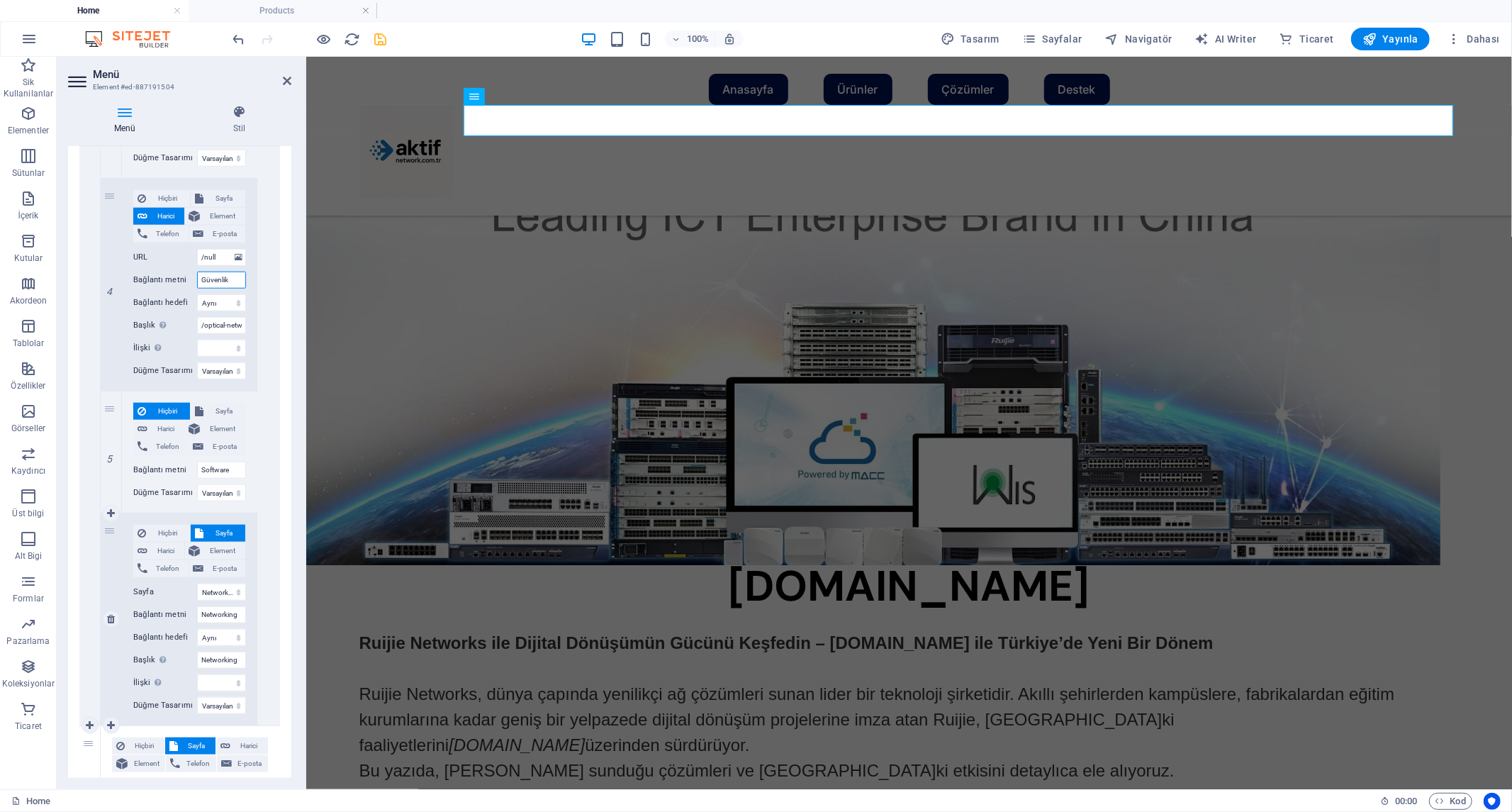
scroll to position [1181, 0]
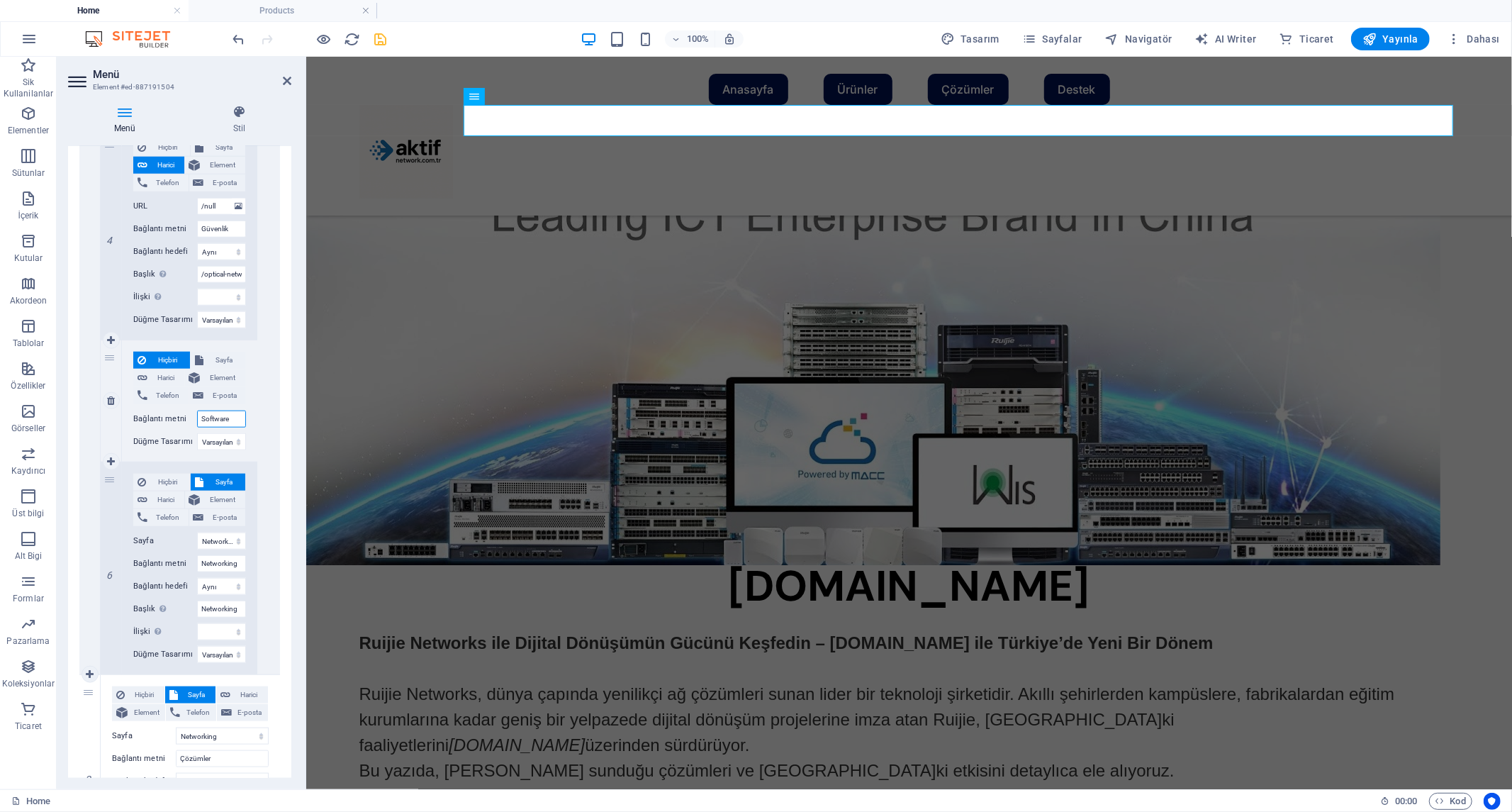
drag, startPoint x: 235, startPoint y: 419, endPoint x: 114, endPoint y: 417, distance: 121.0
click at [114, 417] on div "5 Hiçbiri Sayfa Harici Element Telefon E-posta Sayfa Home Products Videos Netwo…" at bounding box center [179, 401] width 157 height 122
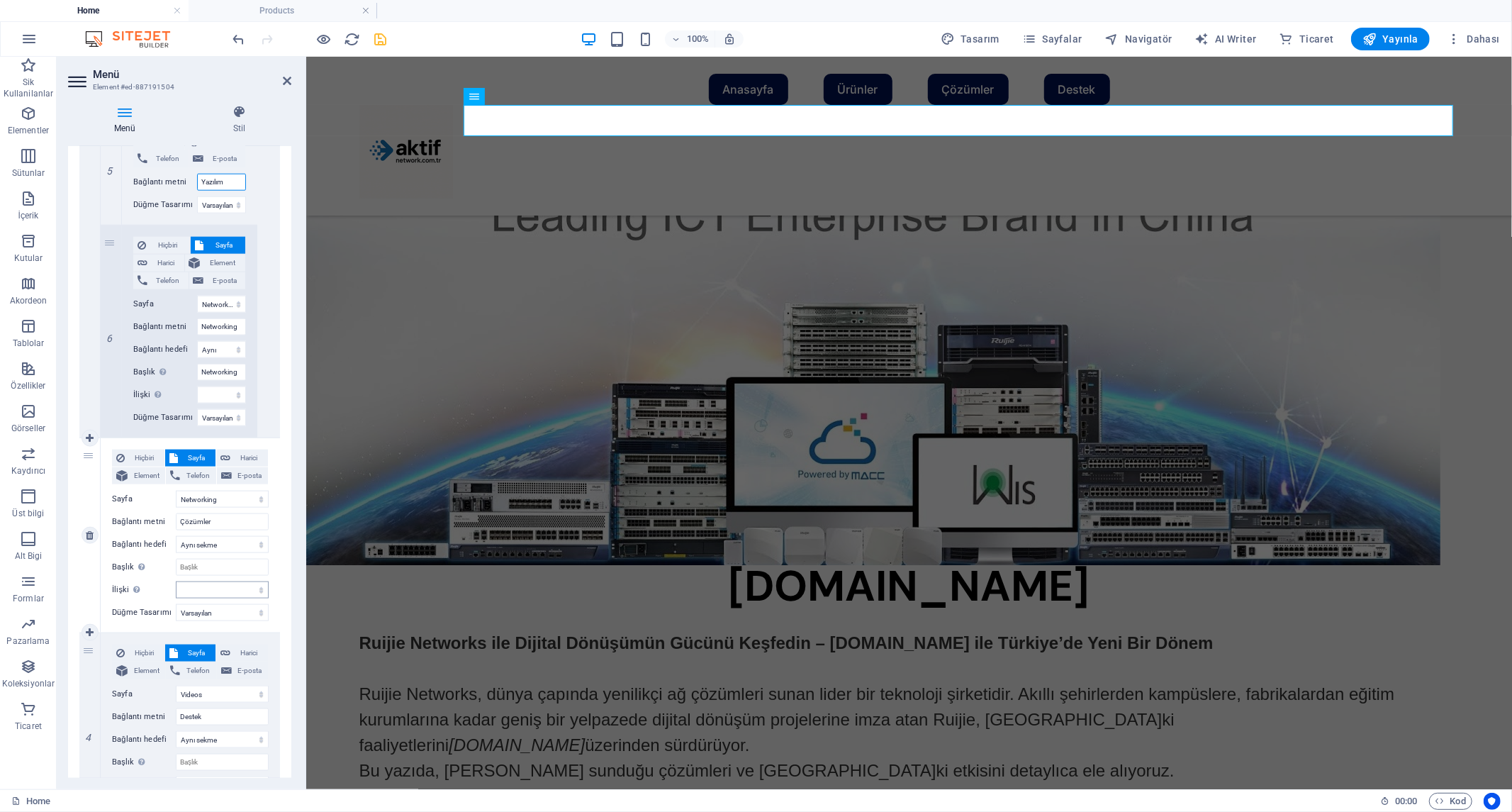
scroll to position [1497, 0]
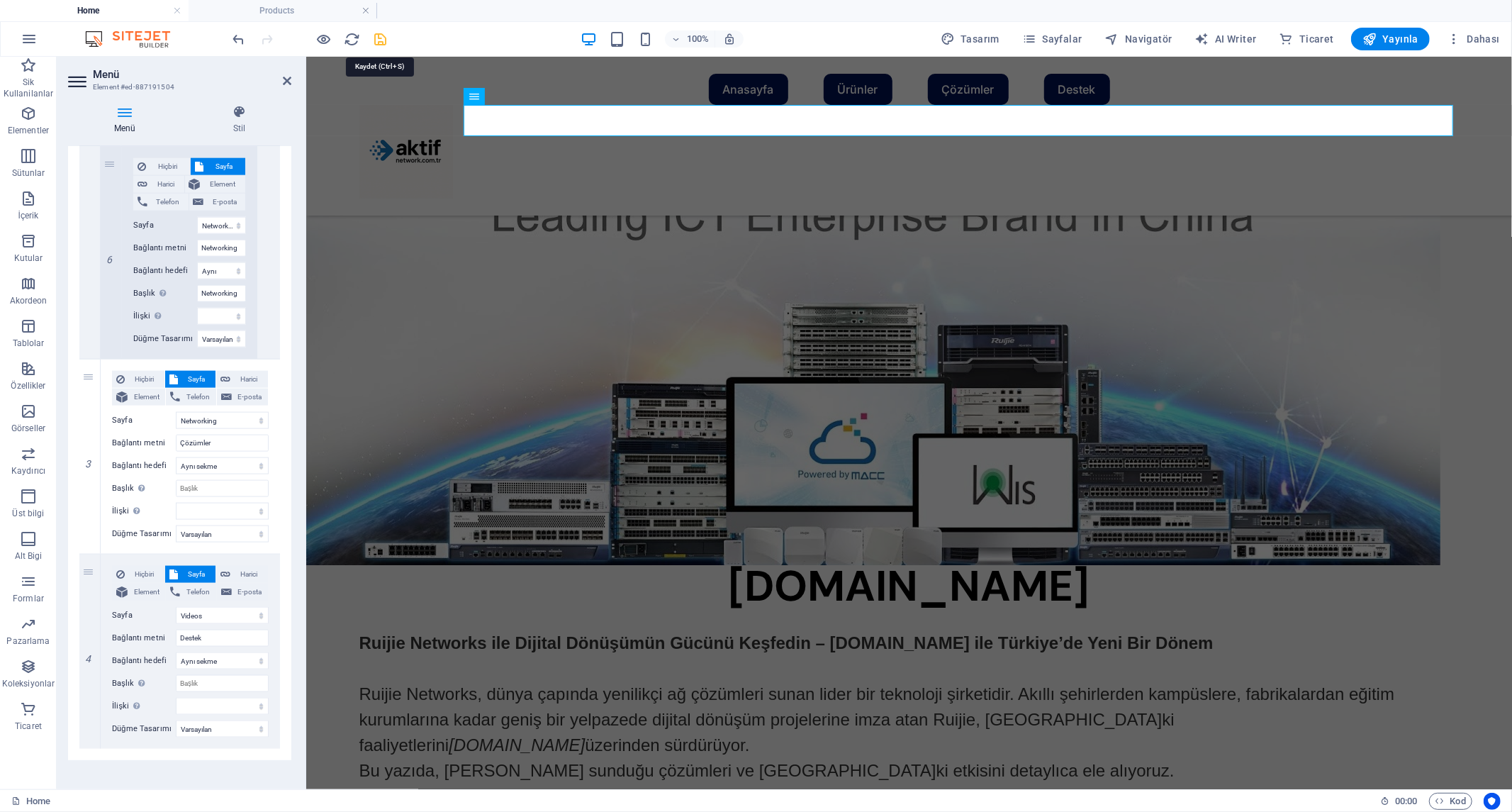
click at [374, 41] on icon "save" at bounding box center [381, 39] width 16 height 16
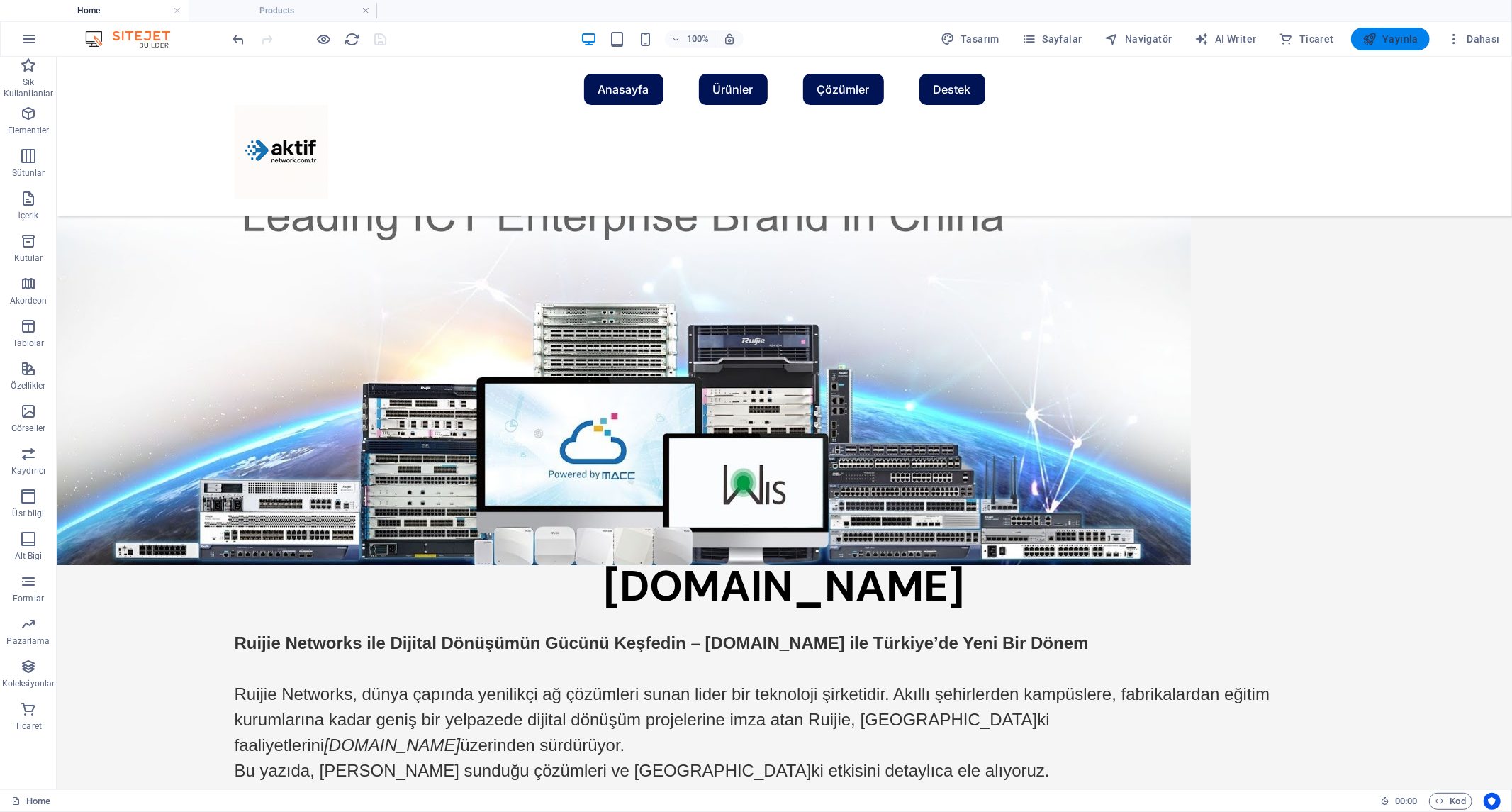
click at [1403, 41] on span "Yayınla" at bounding box center [1390, 39] width 56 height 14
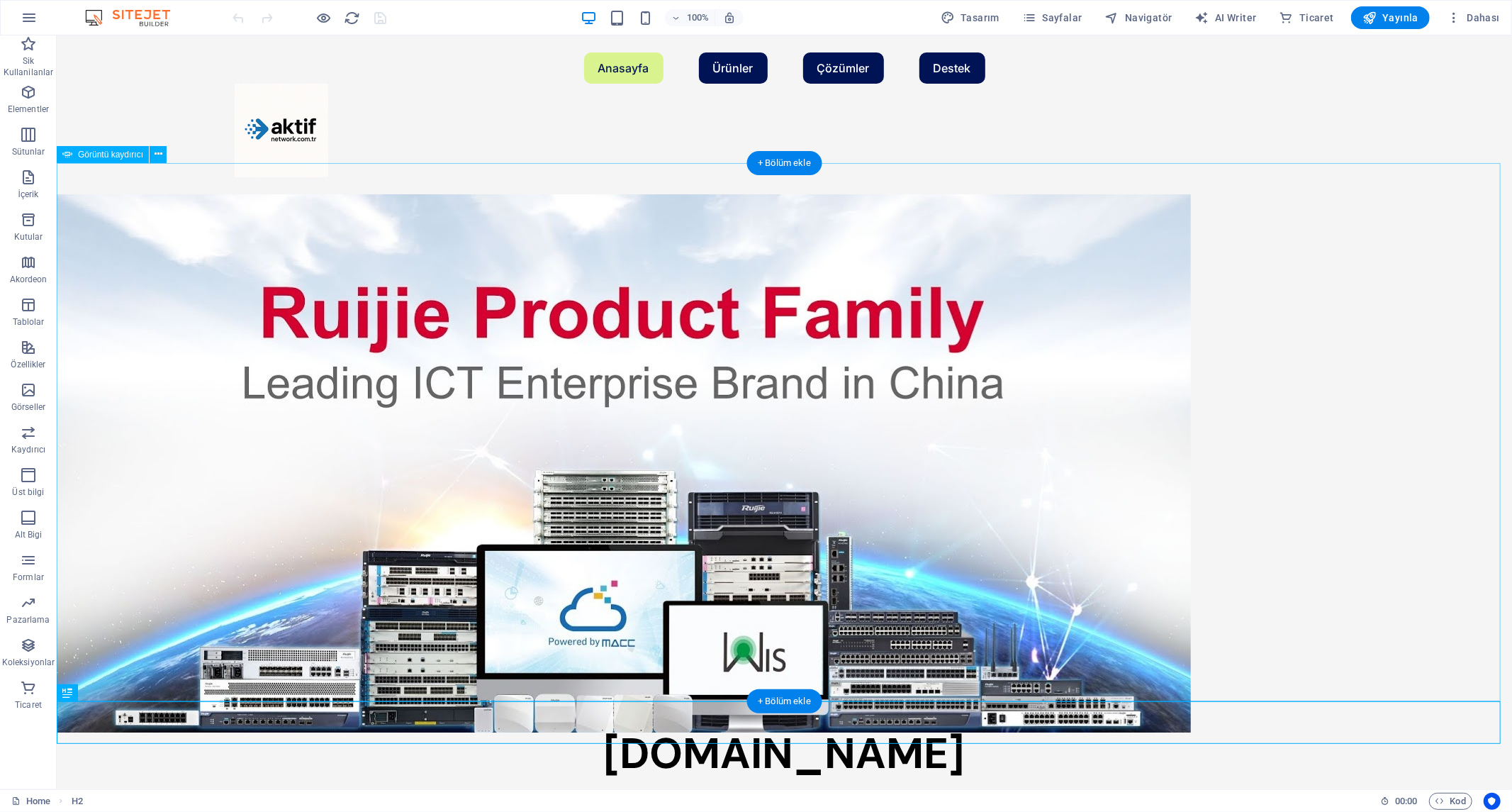
click at [605, 390] on img "1/1" at bounding box center [622, 462] width 1134 height 538
click at [605, 390] on img "1/1" at bounding box center [622, 462] width 1134 height 538
select select "ms"
select select "s"
select select "progressive"
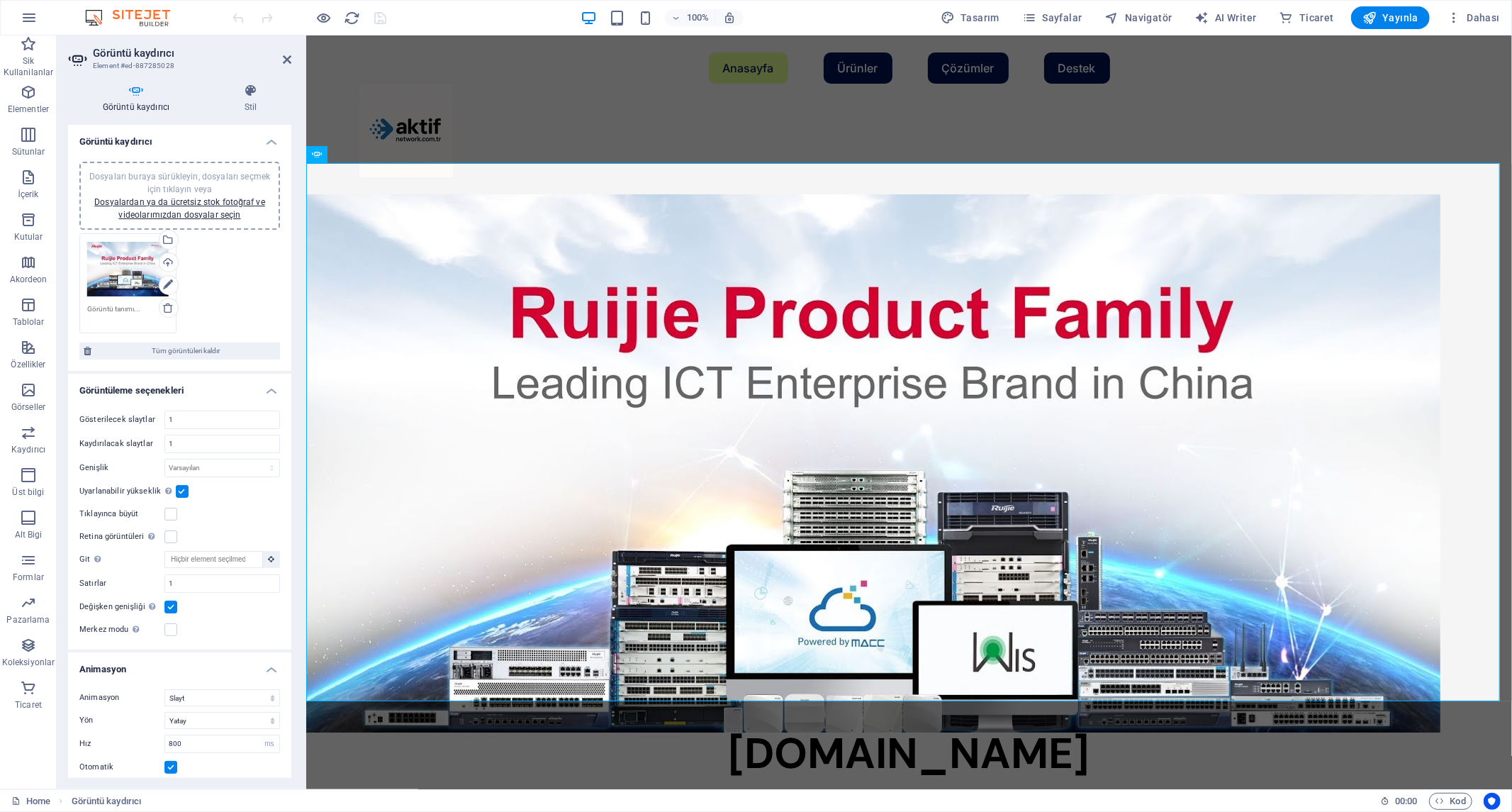
click at [179, 490] on label at bounding box center [181, 491] width 13 height 13
click at [0, 0] on input "Uyarlanabilir yükseklik Tek slaytlı yatay kaydırıcılar için yüksekliği otomatik…" at bounding box center [0, 0] width 0 height 0
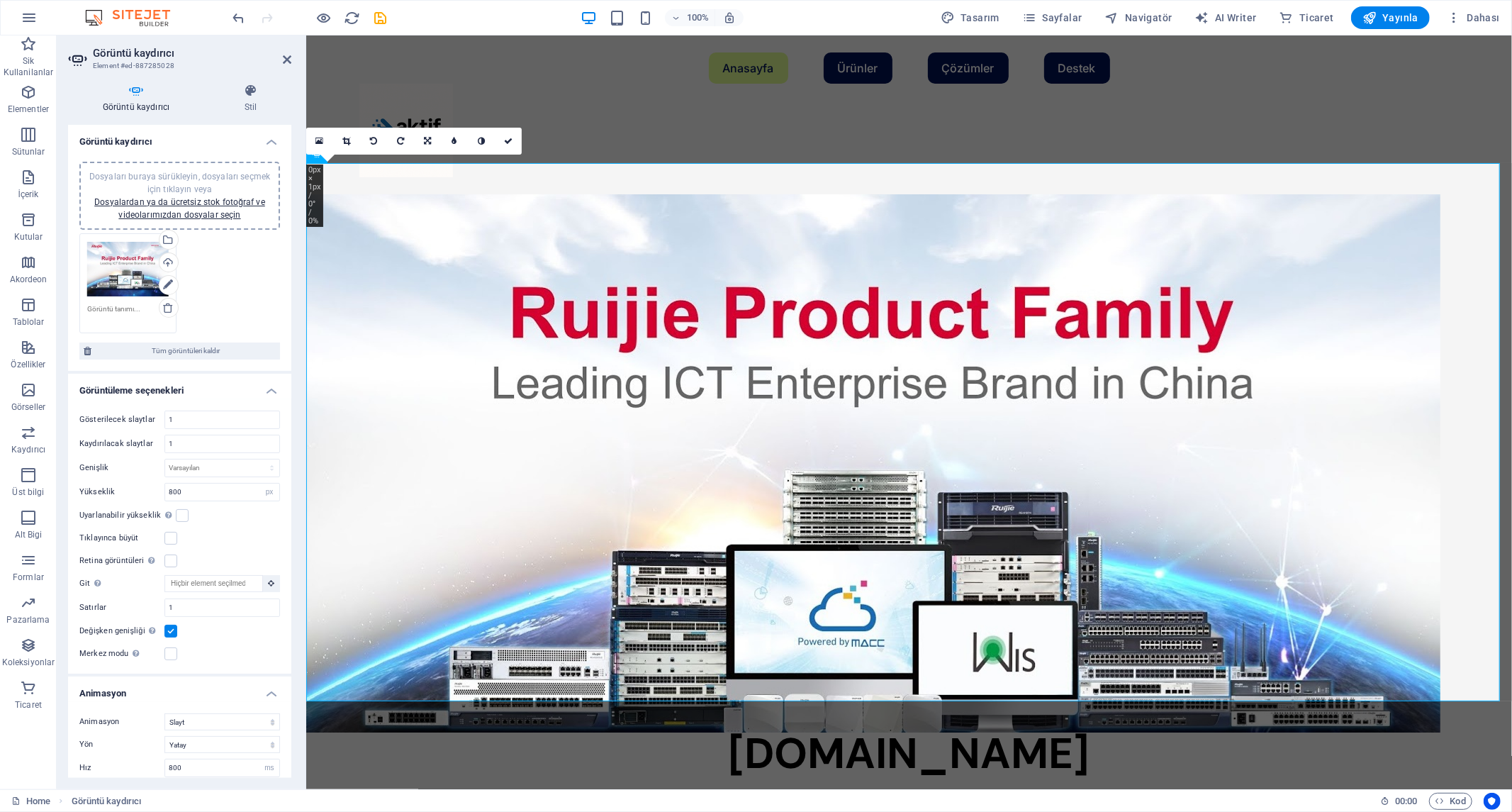
click at [167, 630] on label at bounding box center [170, 630] width 13 height 13
click at [0, 0] on input "Değişken genişliği Görünen slayt genişliğini otomatik olarak ayarla." at bounding box center [0, 0] width 0 height 0
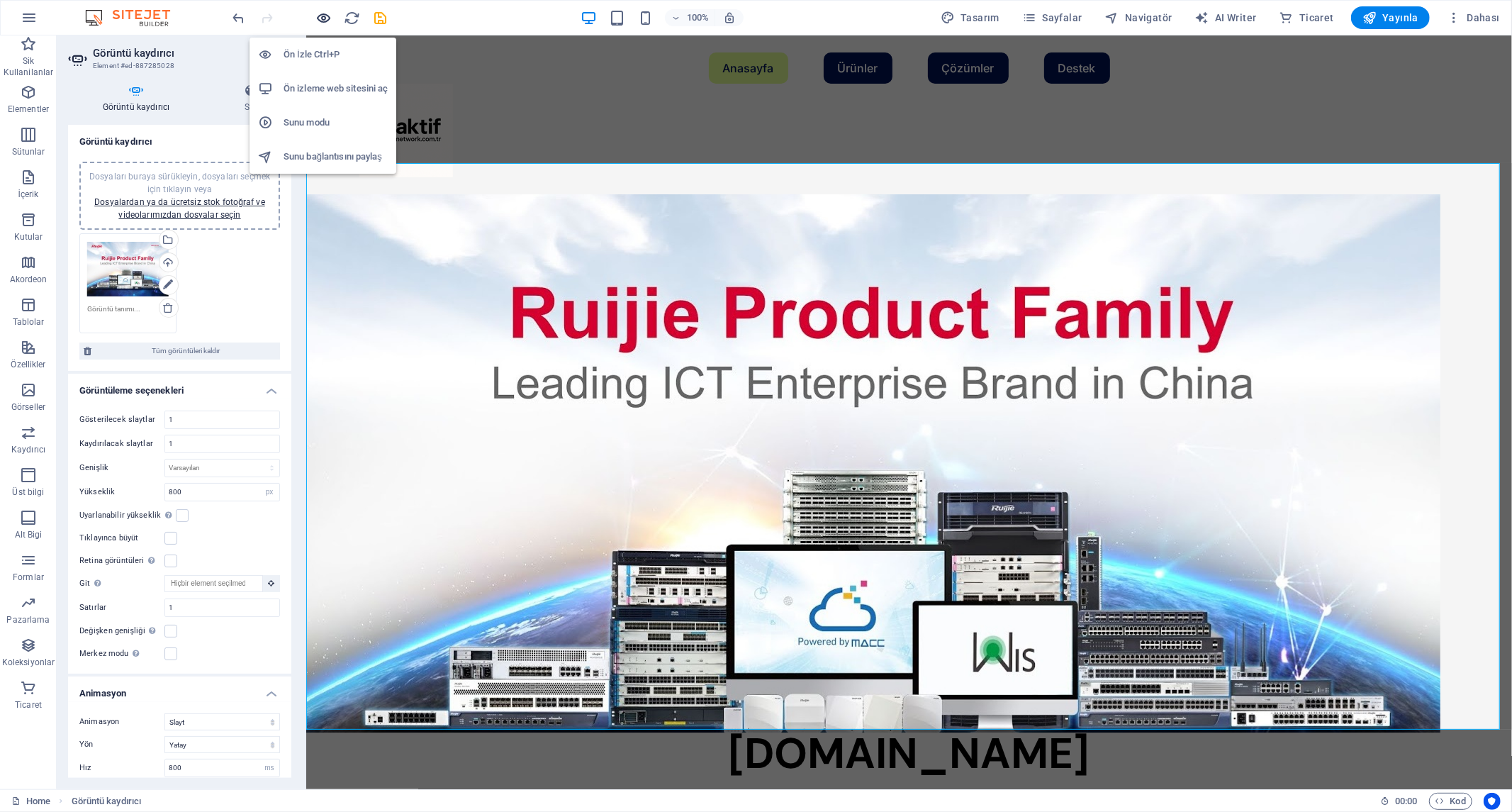
click at [325, 16] on icon "button" at bounding box center [324, 18] width 16 height 16
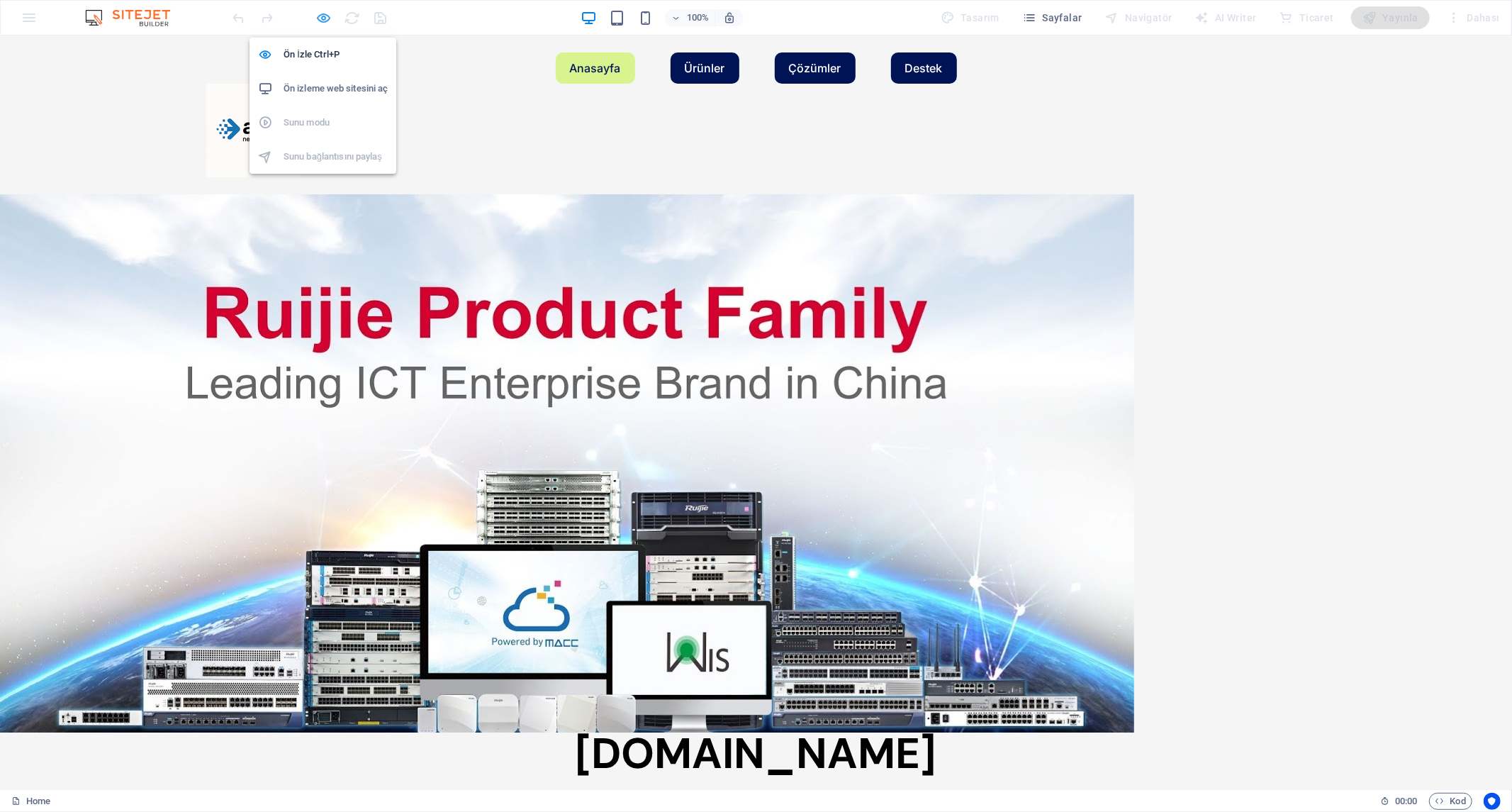
click at [320, 19] on icon "button" at bounding box center [324, 18] width 16 height 16
select select "px"
select select "ms"
select select "s"
select select "progressive"
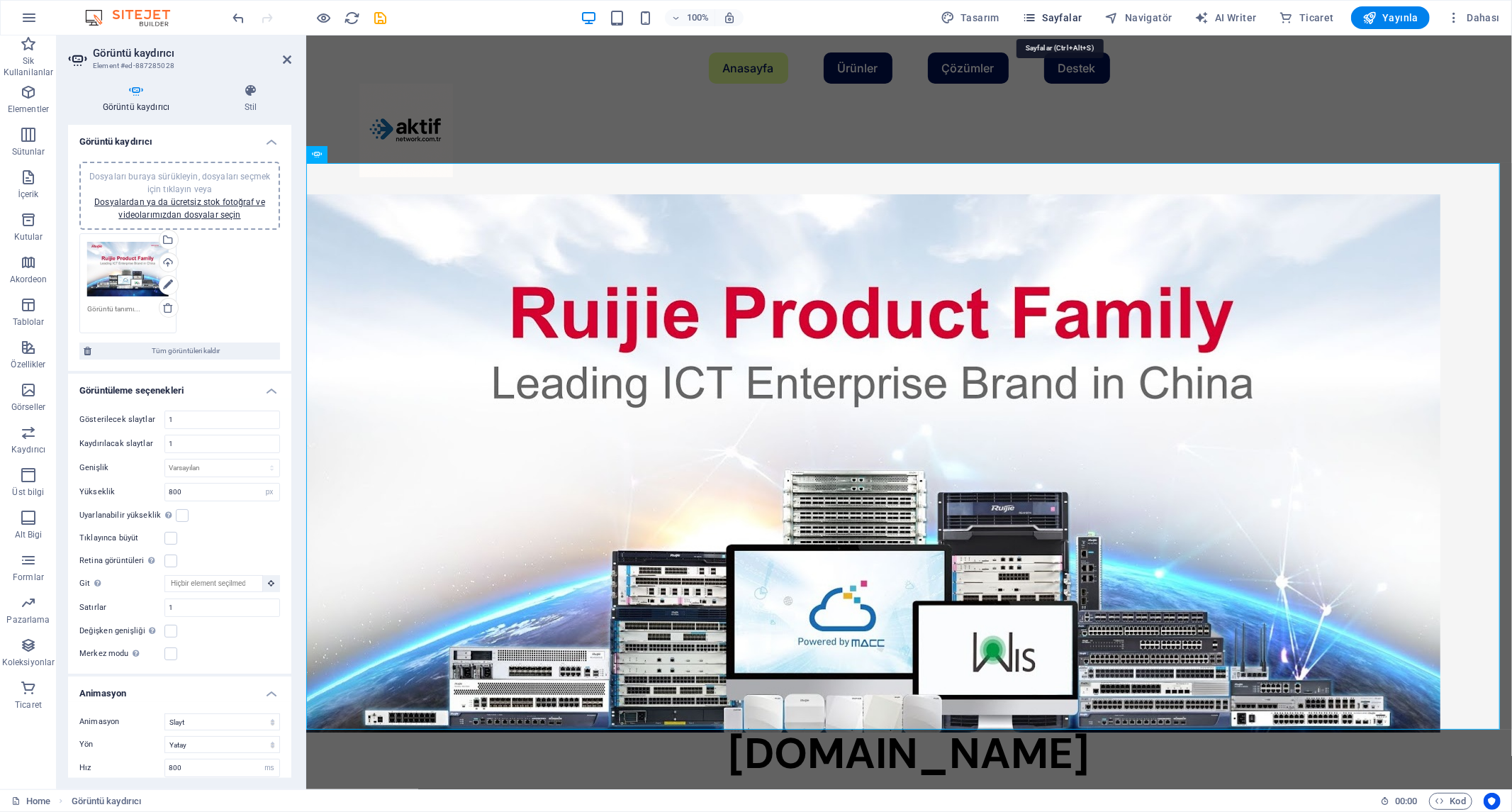
click at [1078, 13] on span "Sayfalar" at bounding box center [1052, 18] width 60 height 14
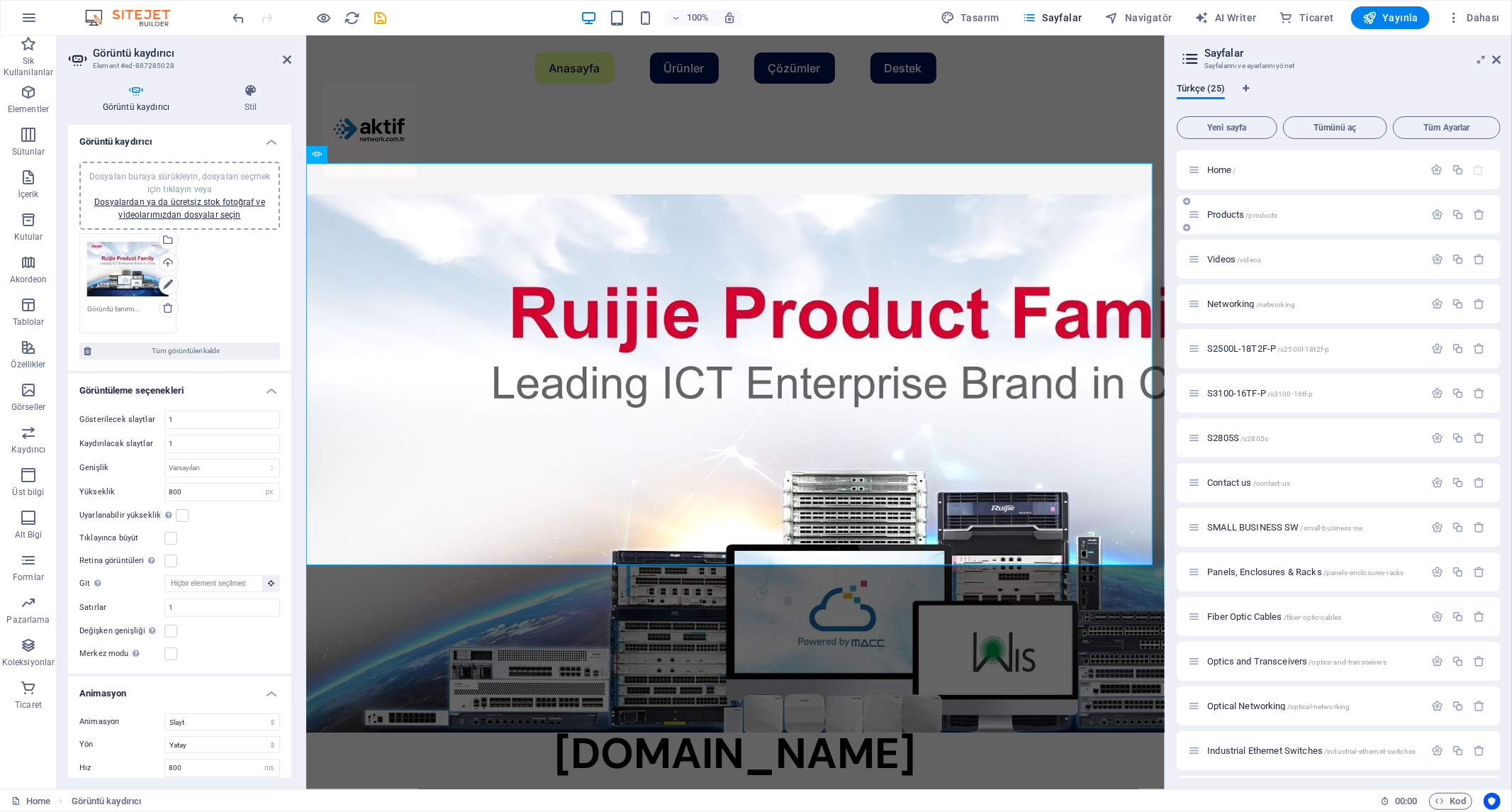
click at [1237, 211] on span "Products /products" at bounding box center [1241, 215] width 70 height 11
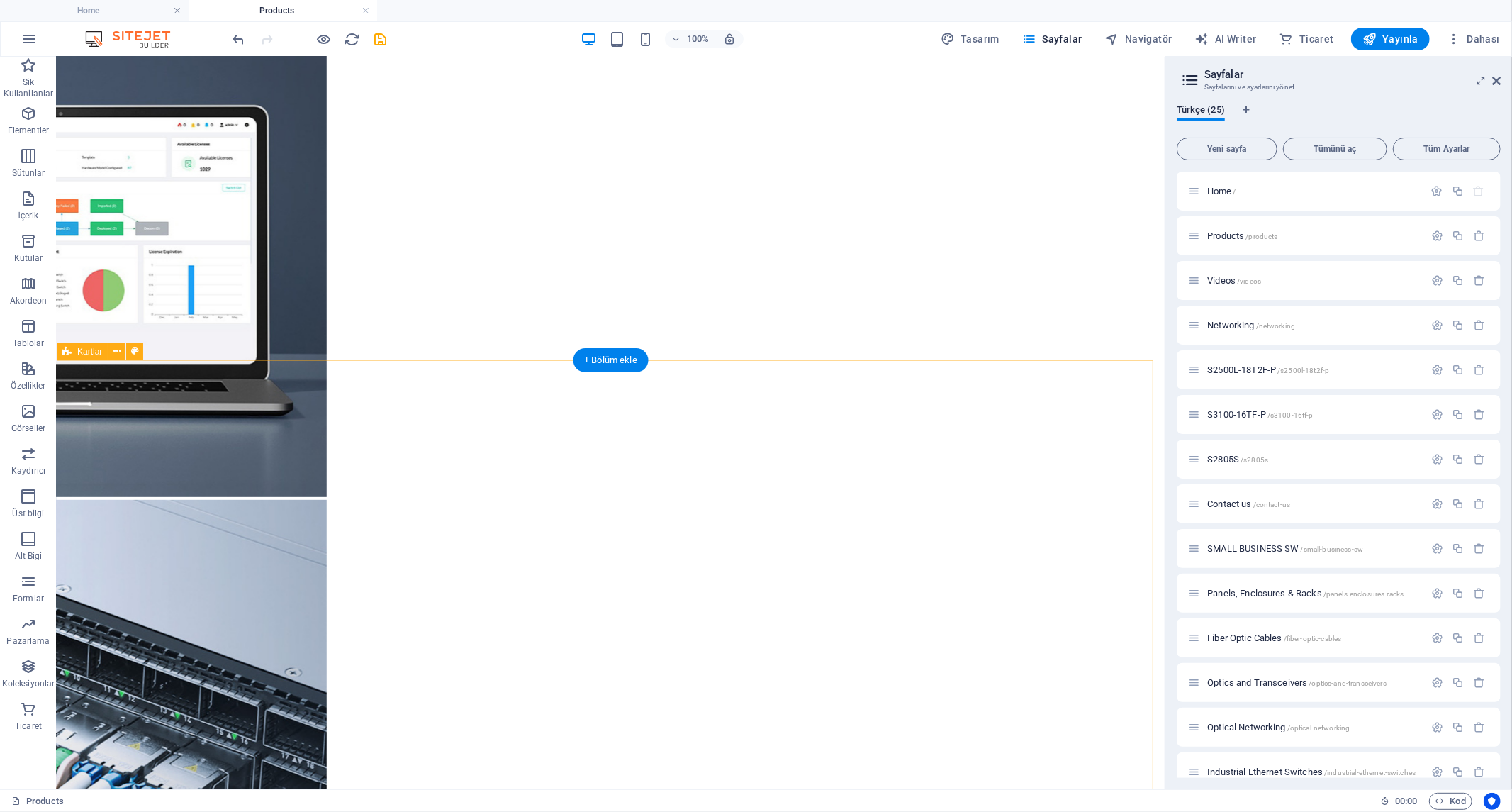
scroll to position [459, 0]
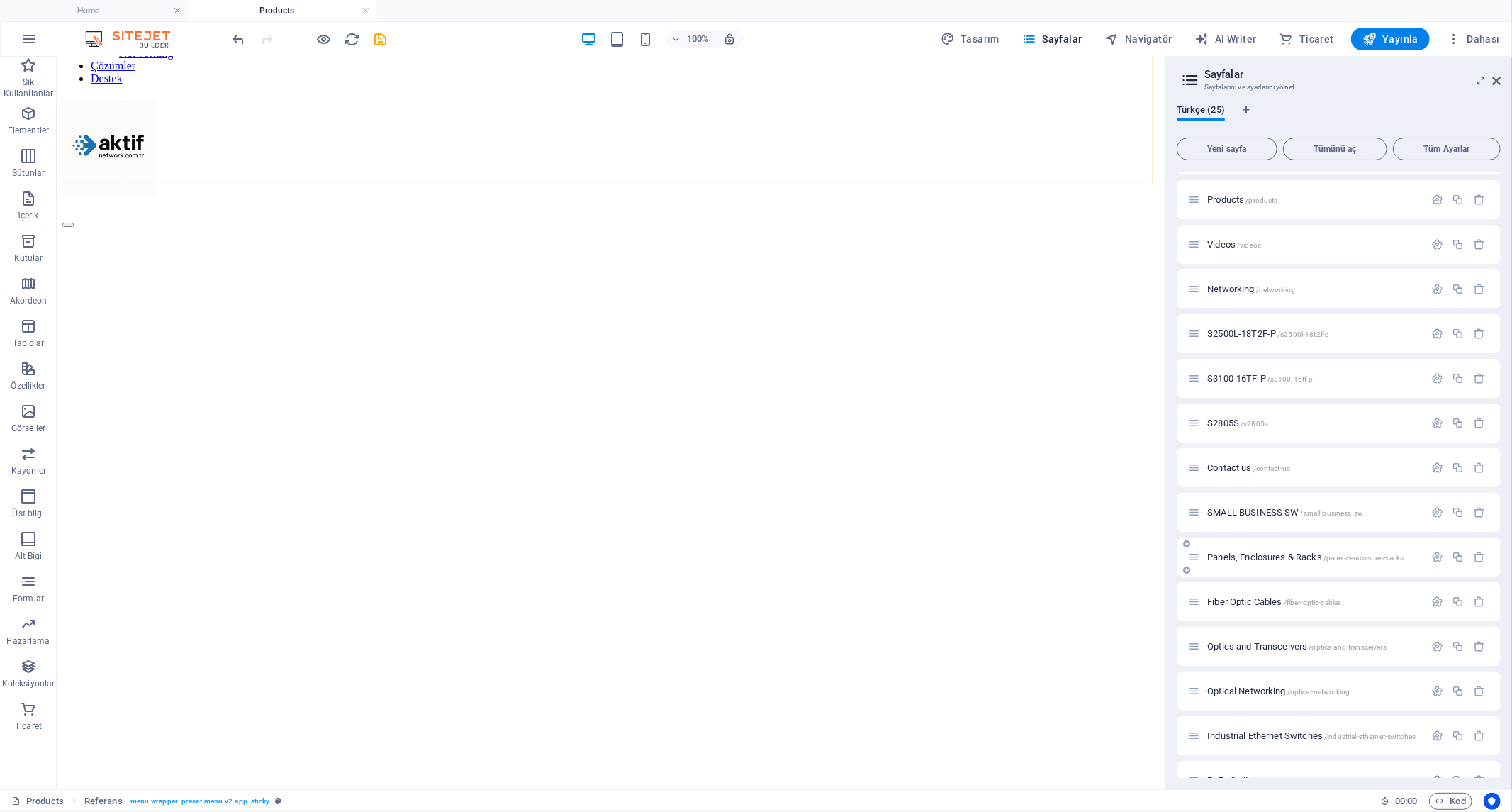
scroll to position [0, 0]
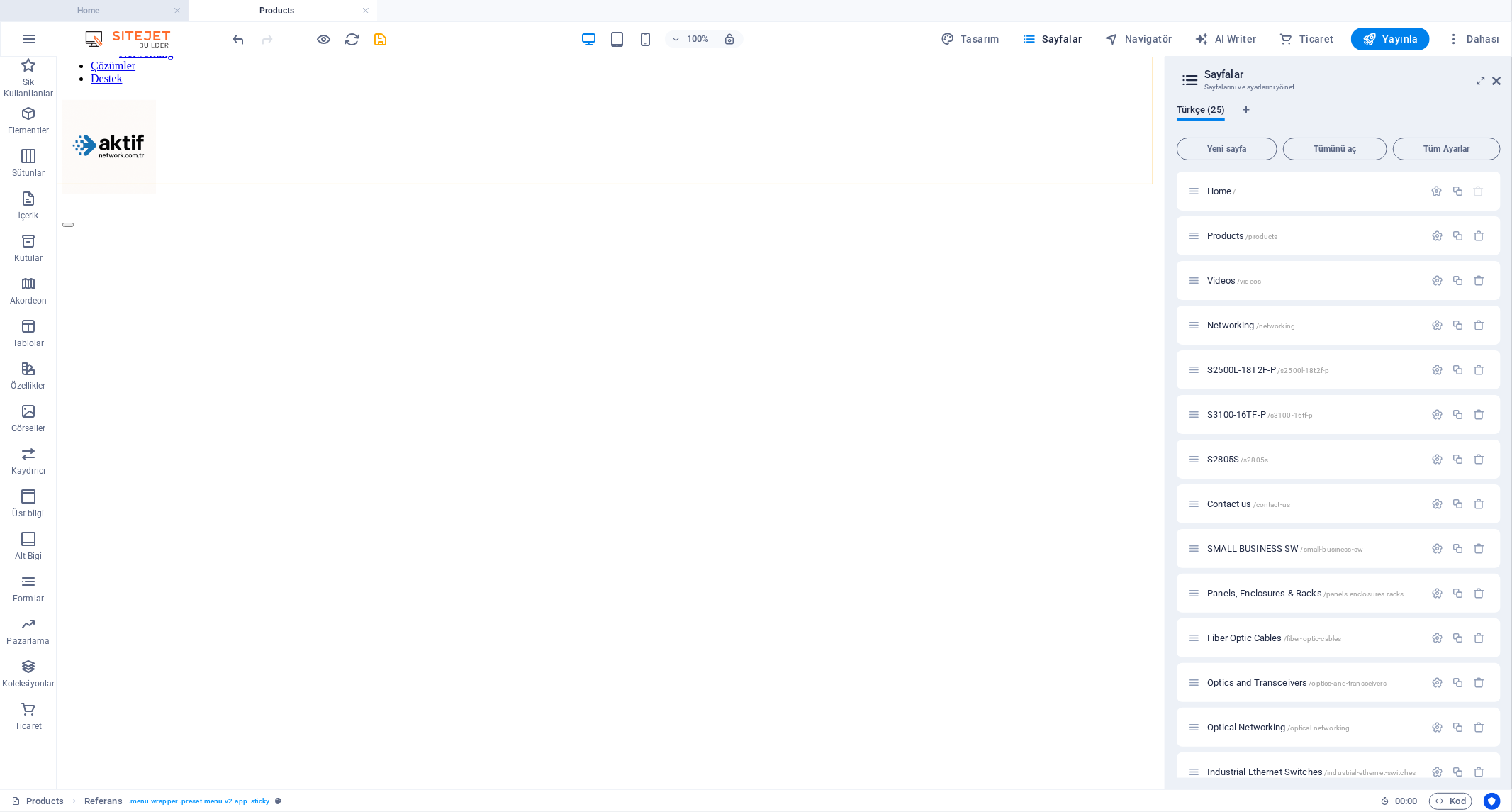
click at [85, 4] on h4 "Home" at bounding box center [94, 10] width 188 height 15
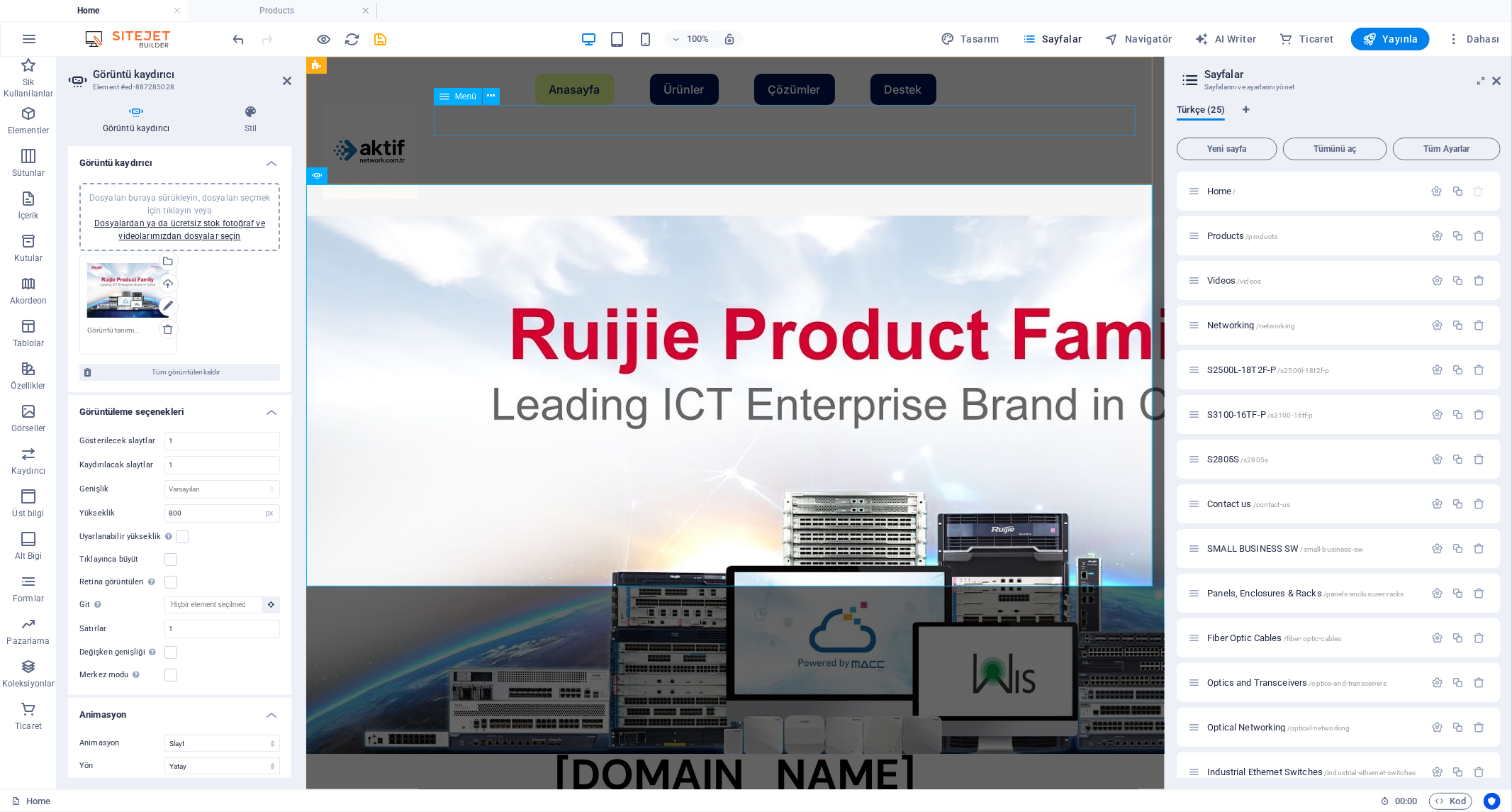
click at [572, 104] on nav "Anasayfa Ürünler Anahtarlar Kablosuz Ürünler Yönlndiriciler Güvenlik Yazılım Ne…" at bounding box center [734, 88] width 824 height 31
select select
select select "default"
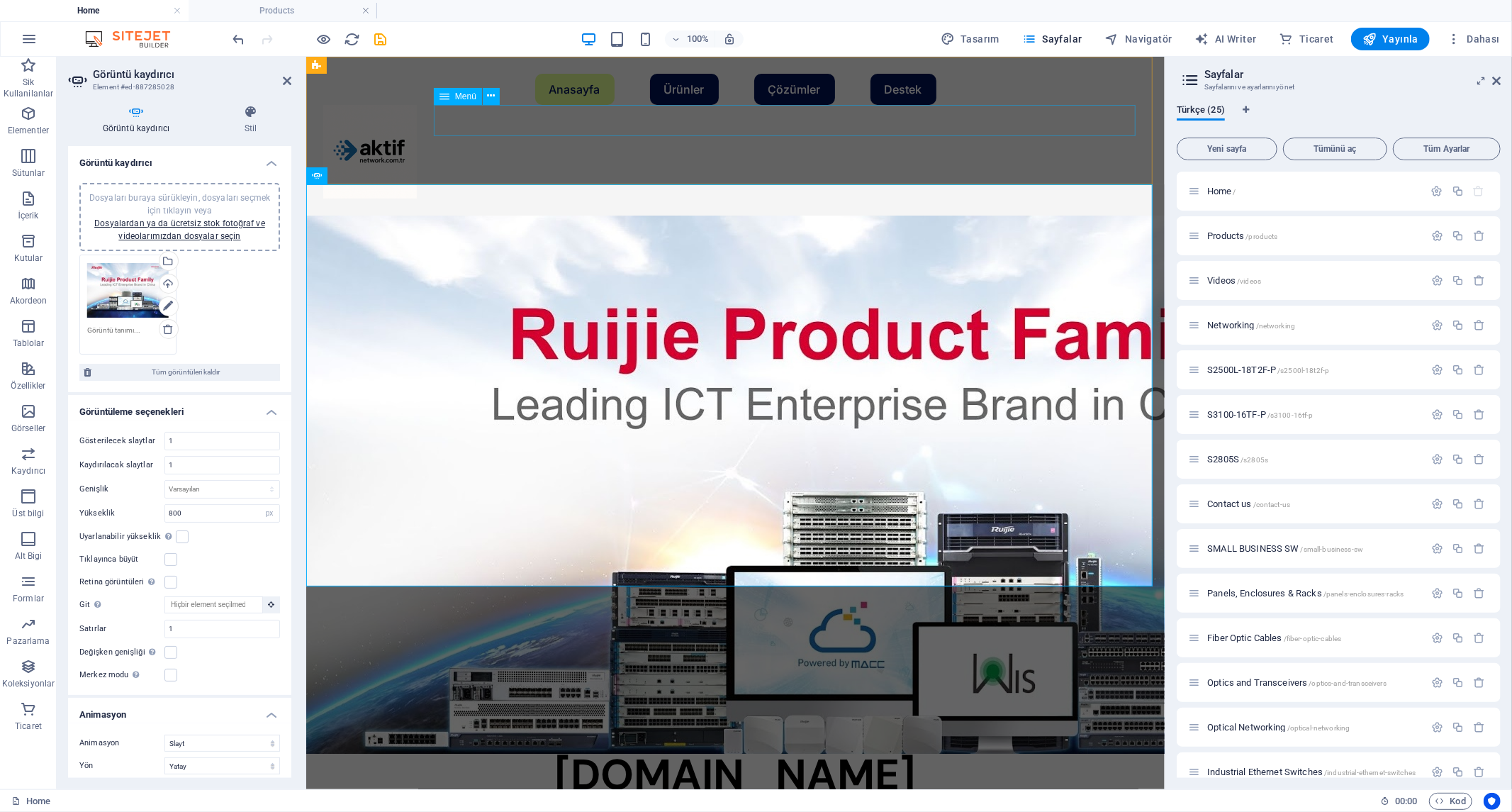
select select "10"
select select "default"
select select
select select "default"
select select "11"
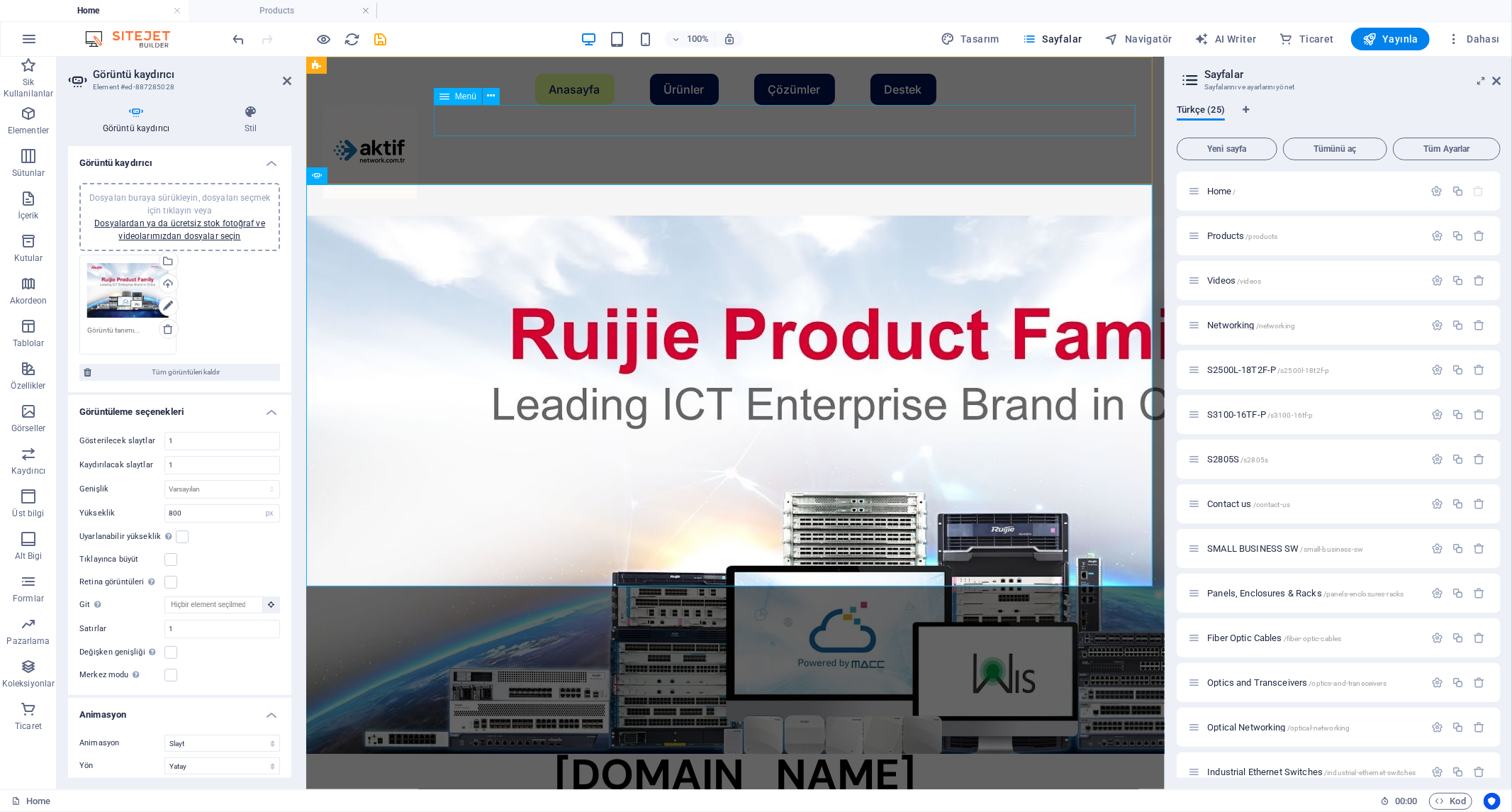
select select "default"
select select
select select "default"
select select "3"
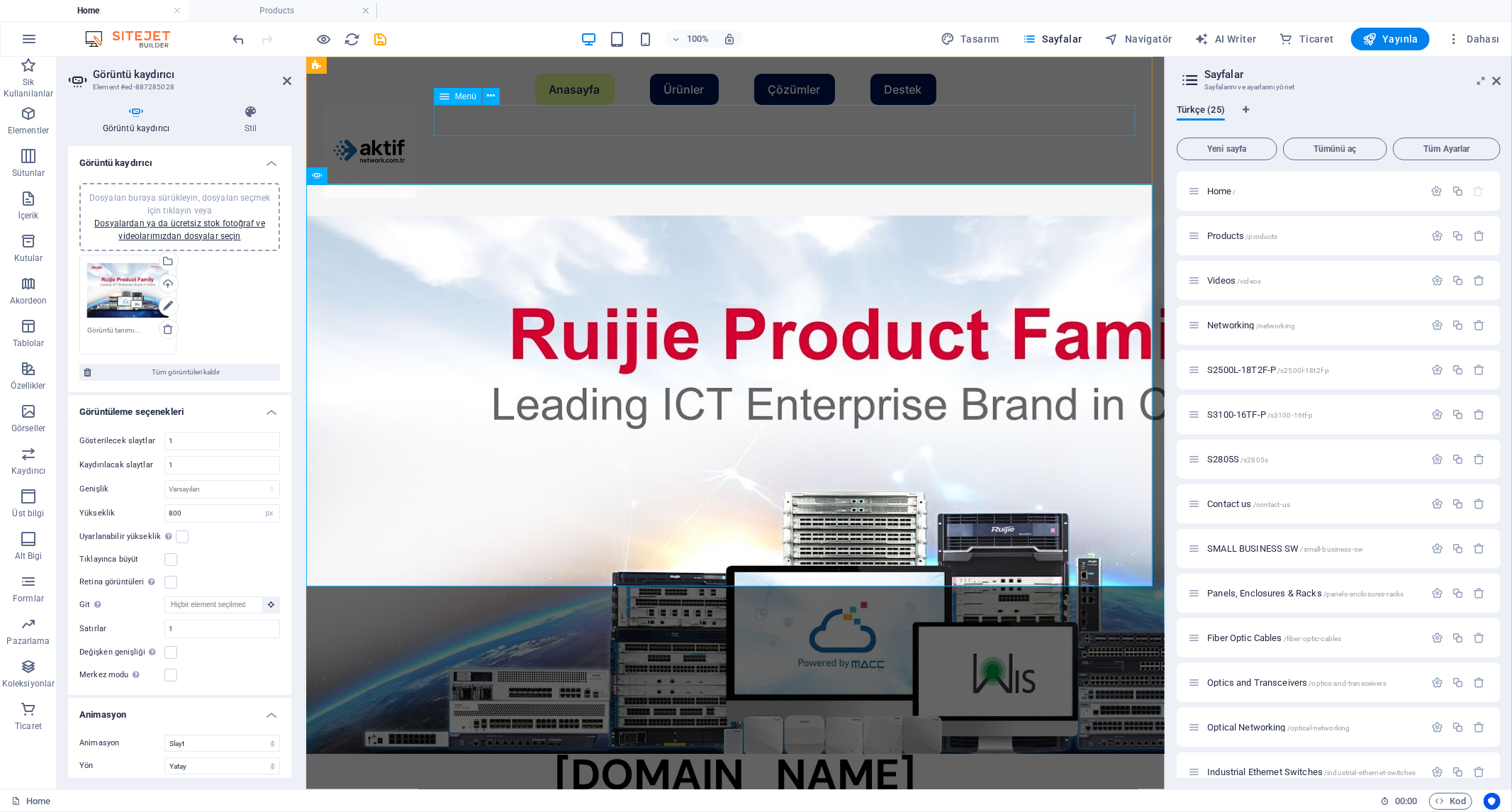
select select
select select "default"
select select "3"
select select
select select "default"
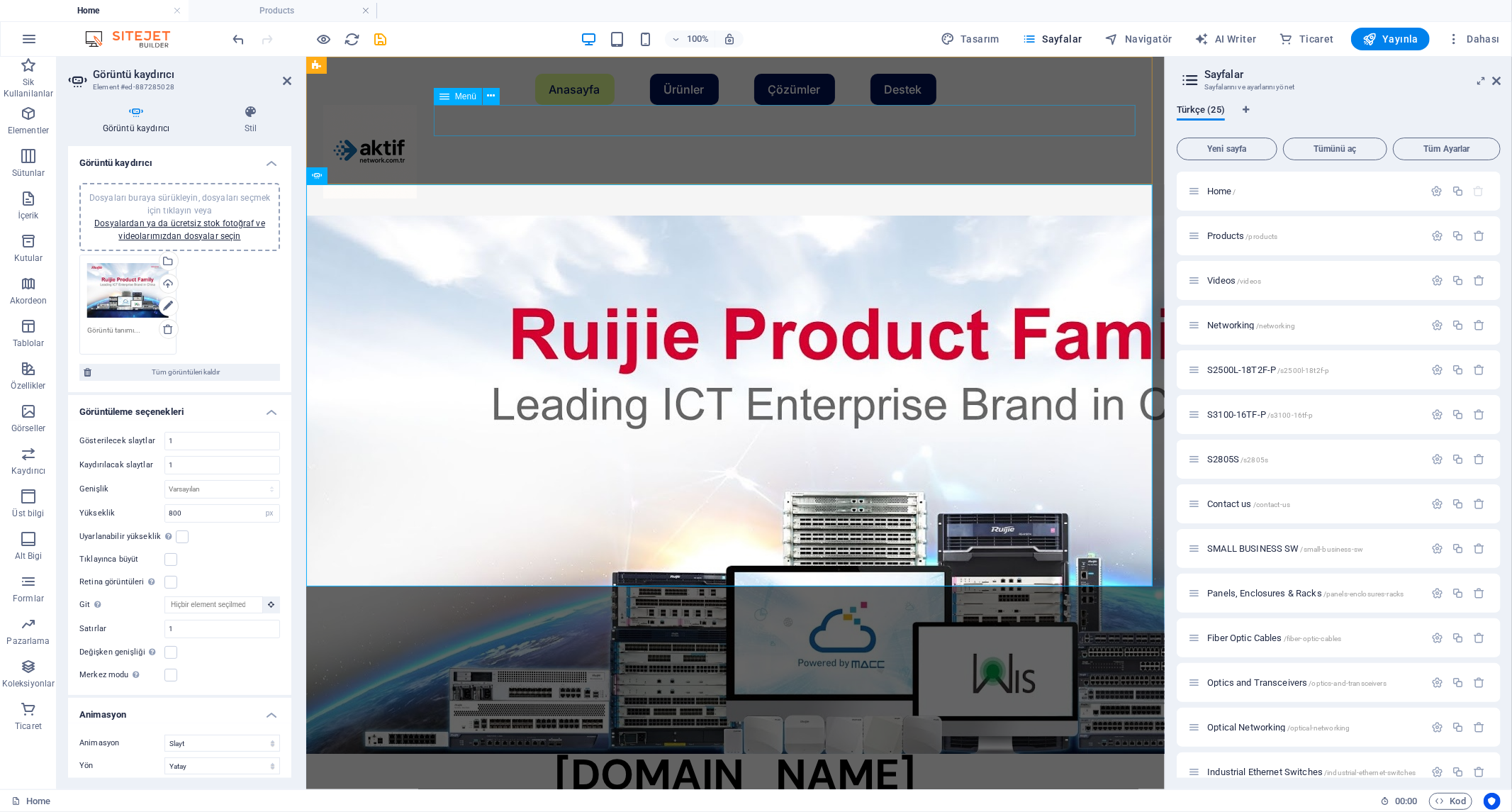
select select "2"
select select
select select "default"
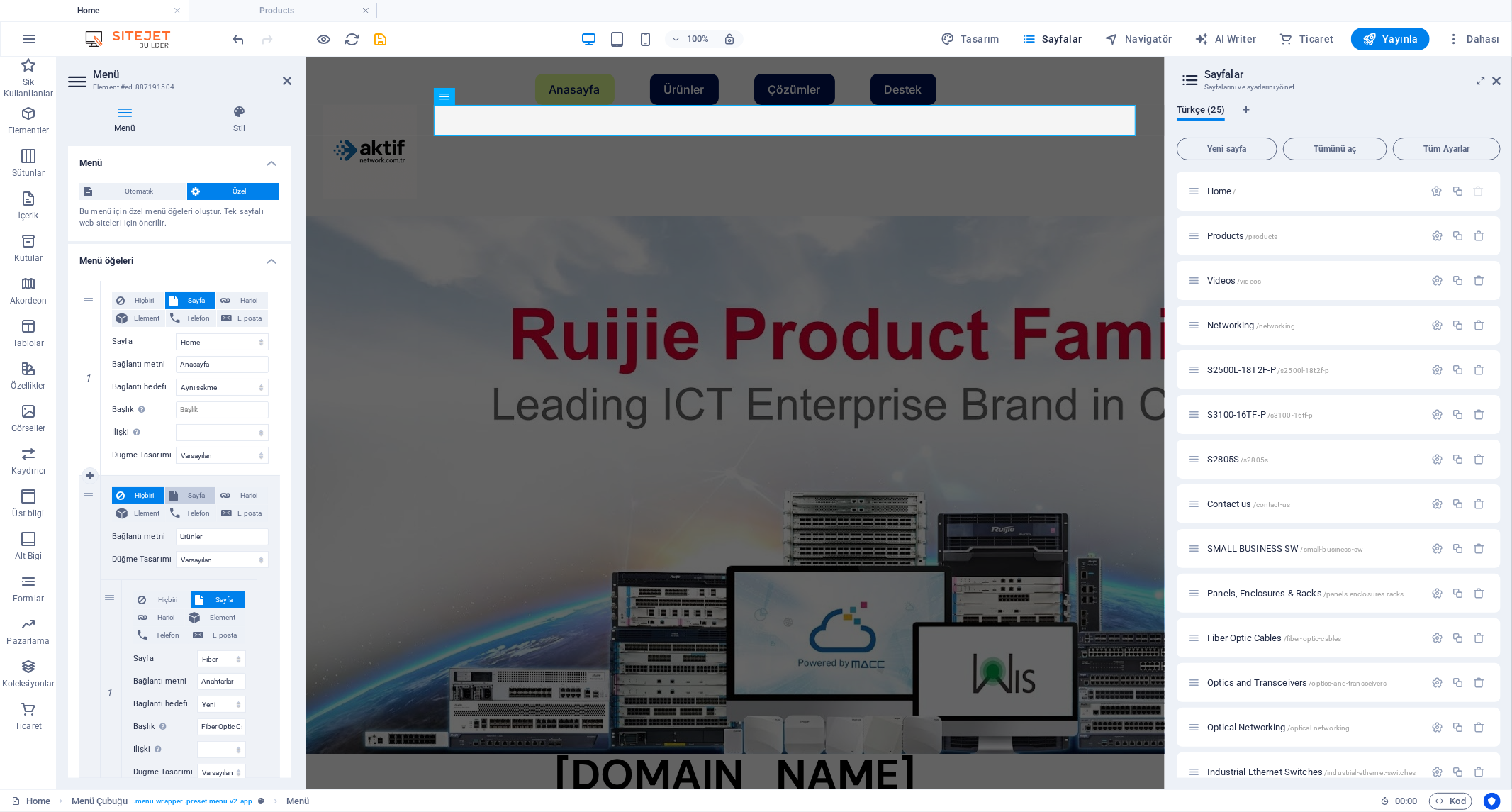
click at [197, 493] on span "Sayfa" at bounding box center [197, 496] width 29 height 17
select select
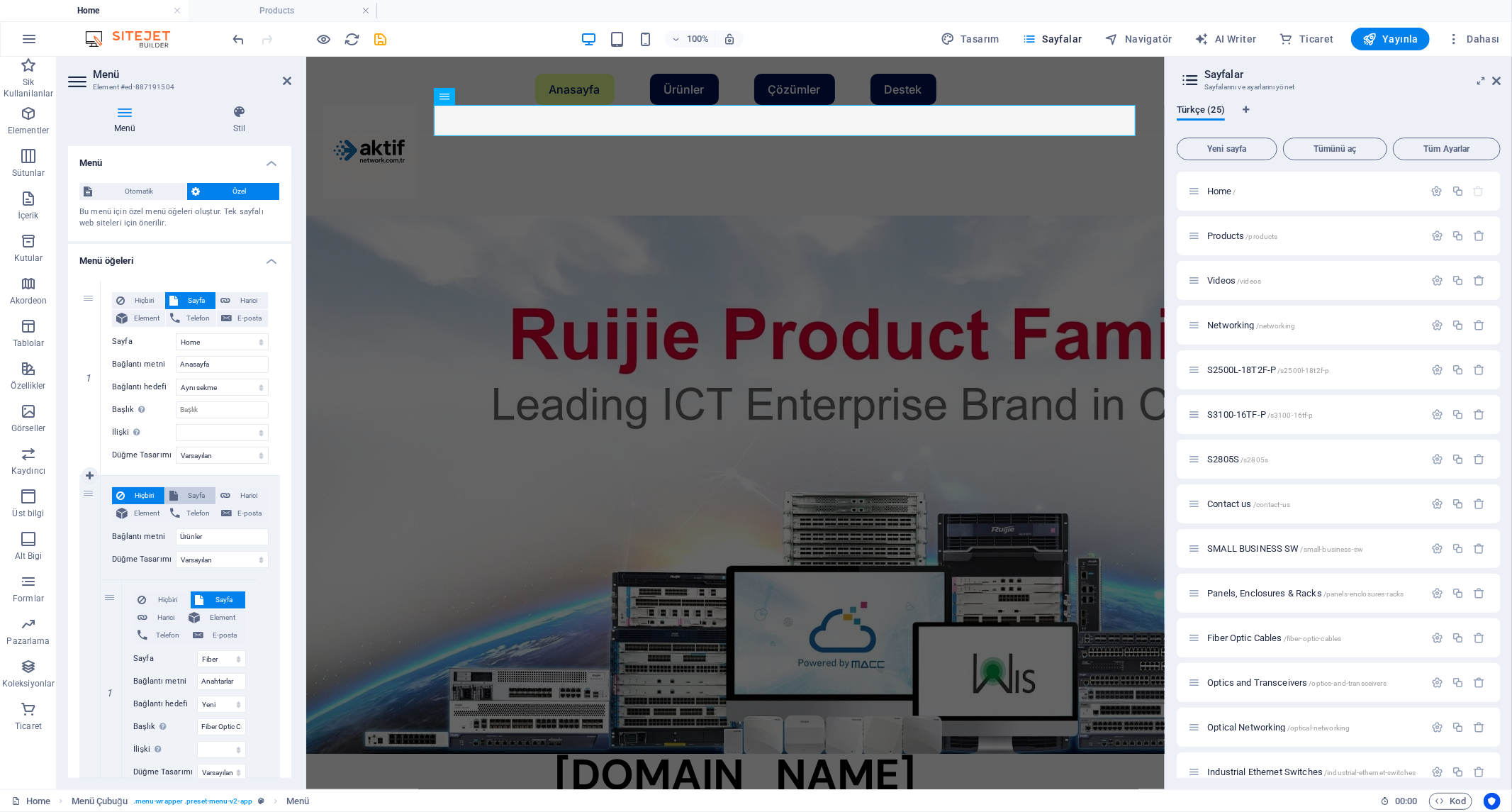
select select
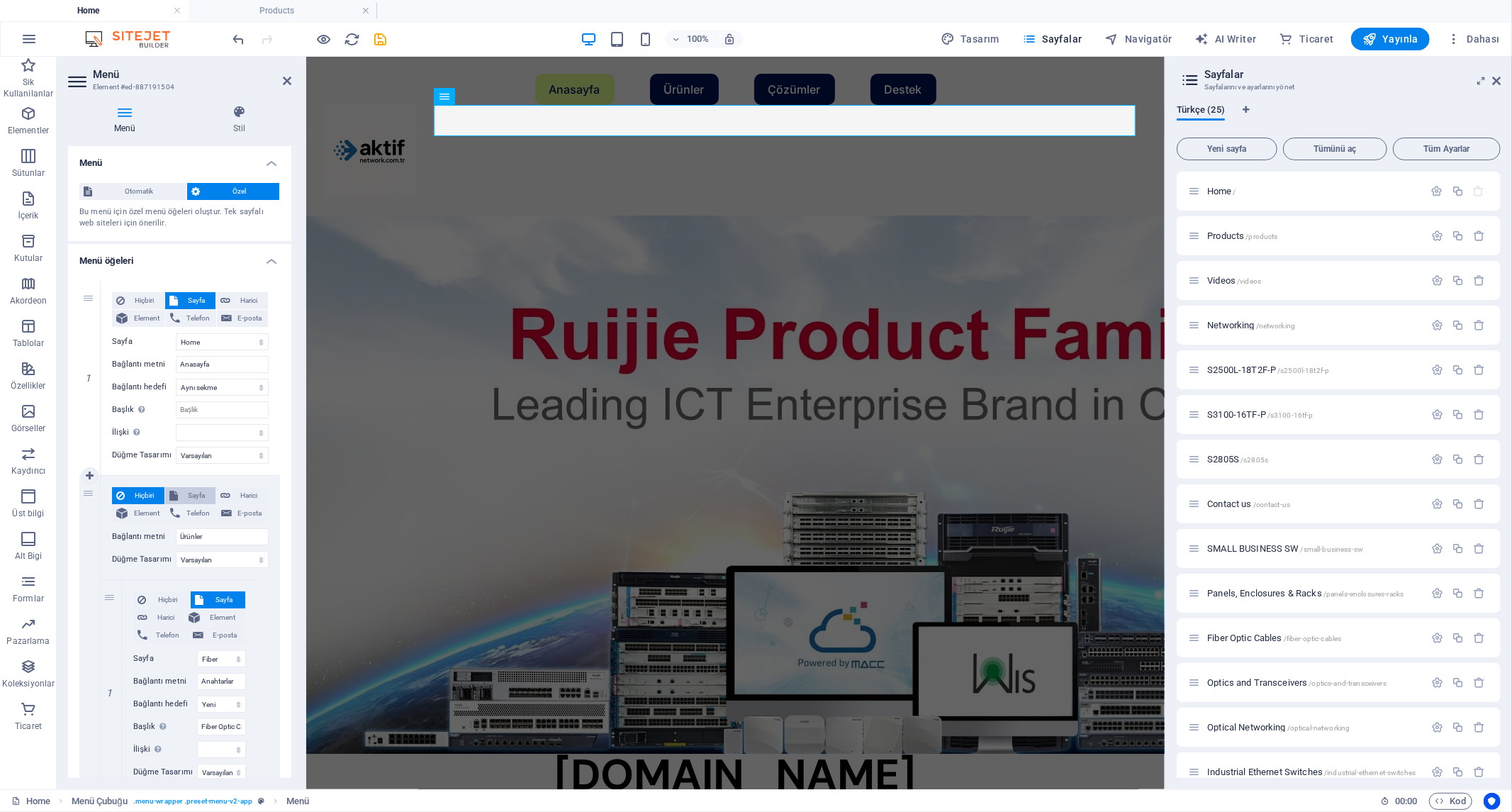
select select
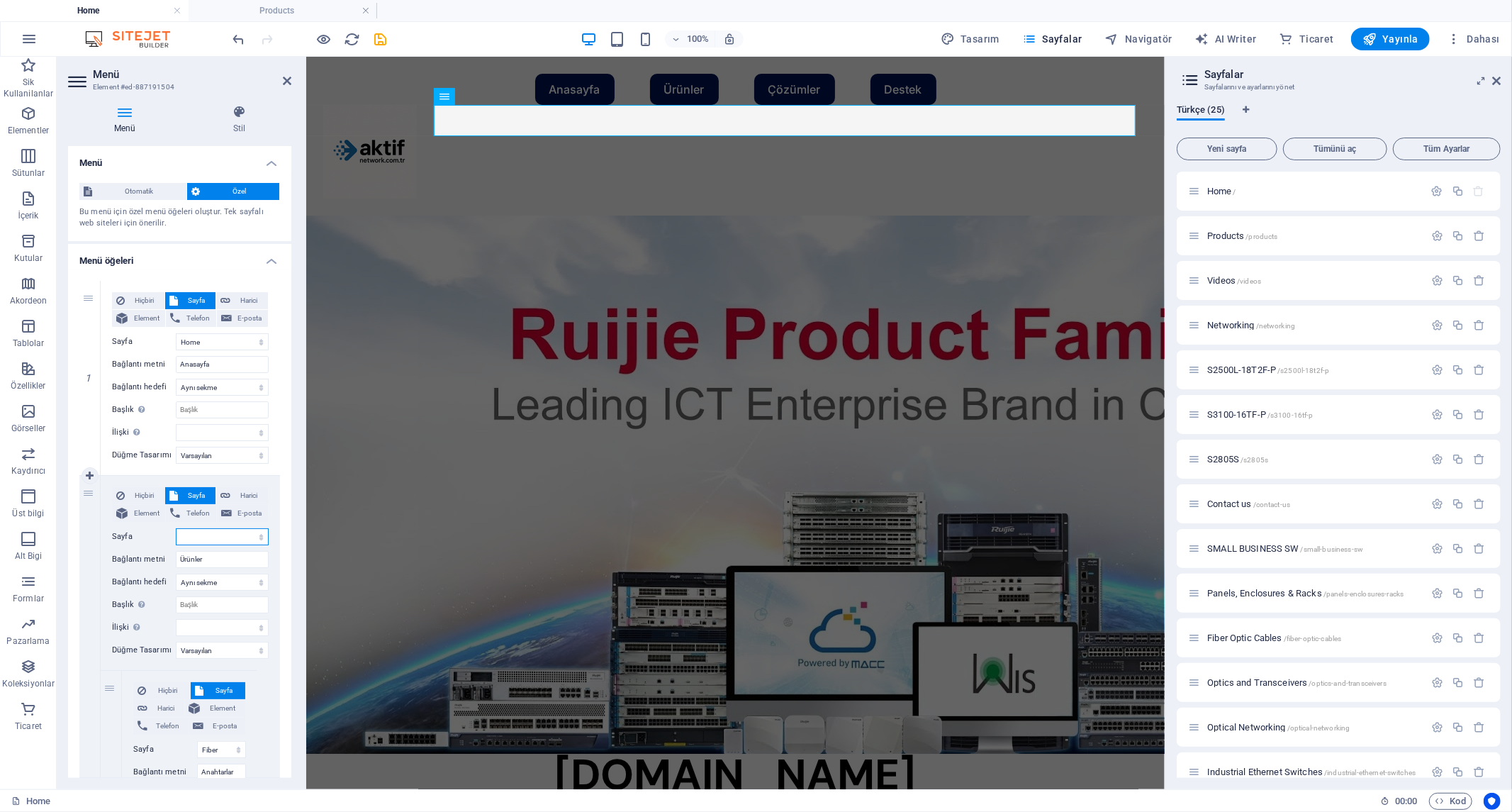
click at [218, 535] on select "Home Products Videos Networking S2500L-18T2F-P S3100-16TF-P S2805S Contact us S…" at bounding box center [221, 537] width 92 height 17
select select "3"
click at [176, 529] on select "Home Products Videos Networking S2500L-18T2F-P S3100-16TF-P S2805S Contact us S…" at bounding box center [221, 537] width 92 height 17
select select
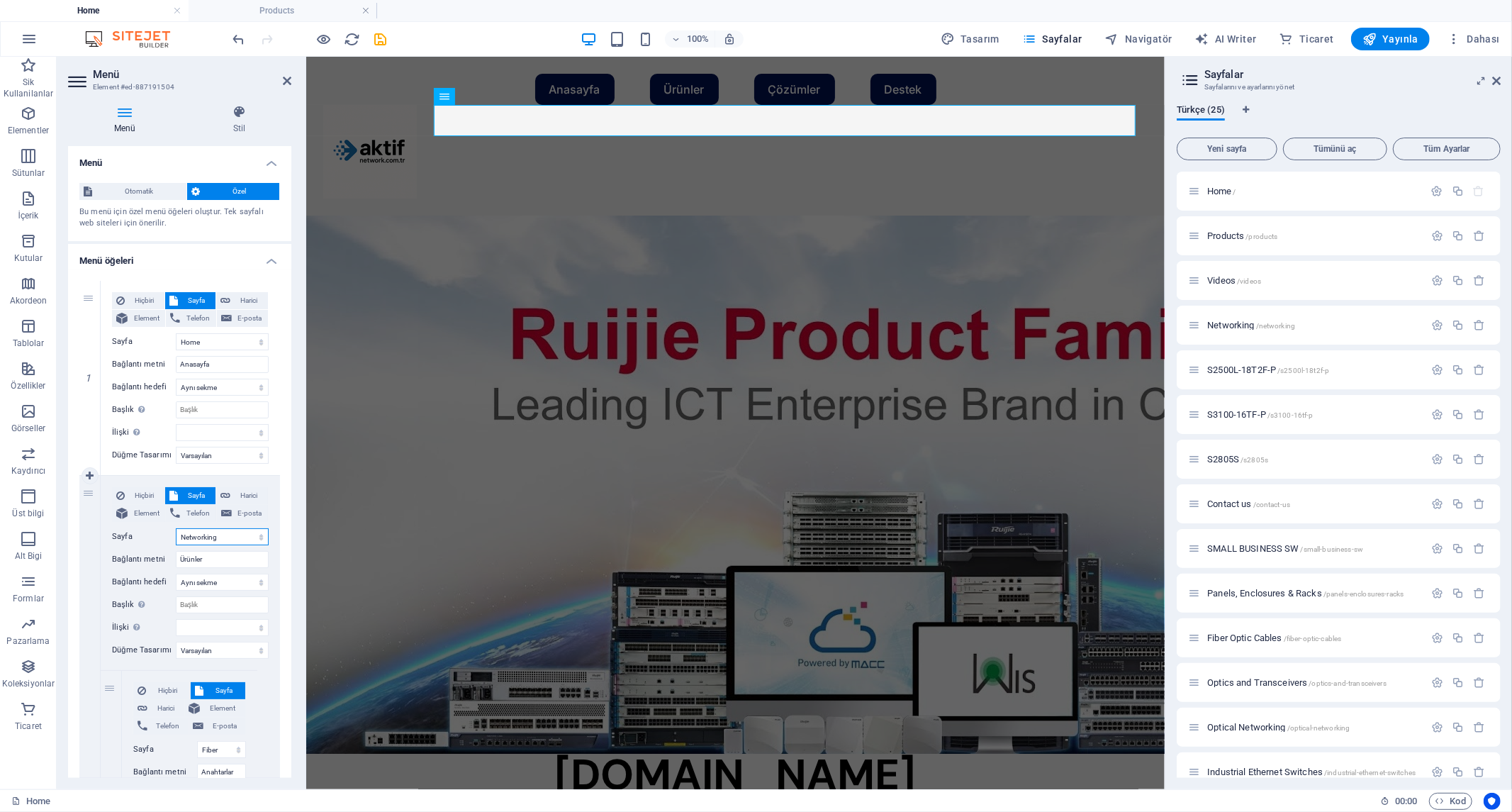
select select
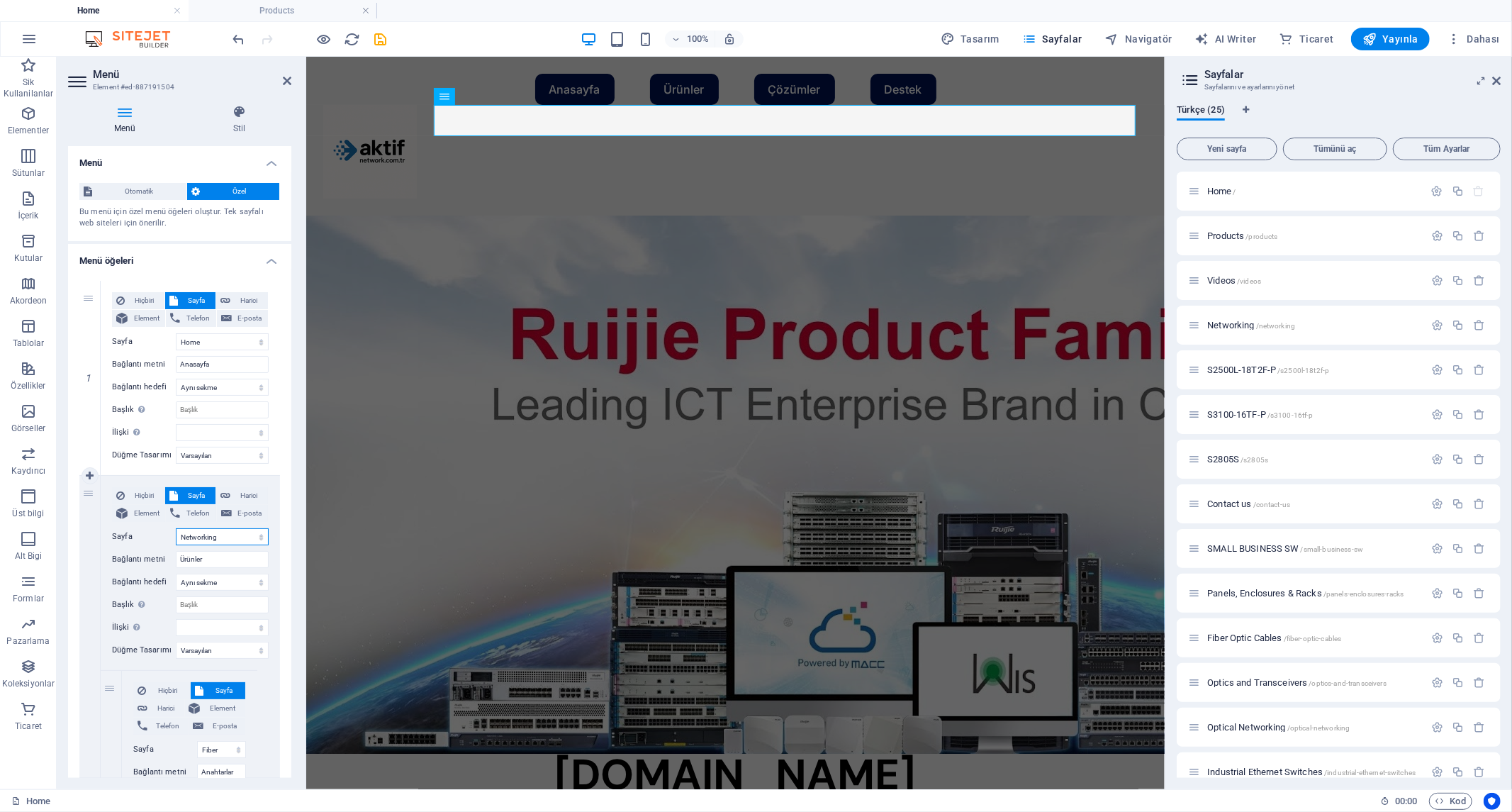
select select
click at [382, 38] on icon "save" at bounding box center [381, 39] width 16 height 16
checkbox input "false"
select select "px"
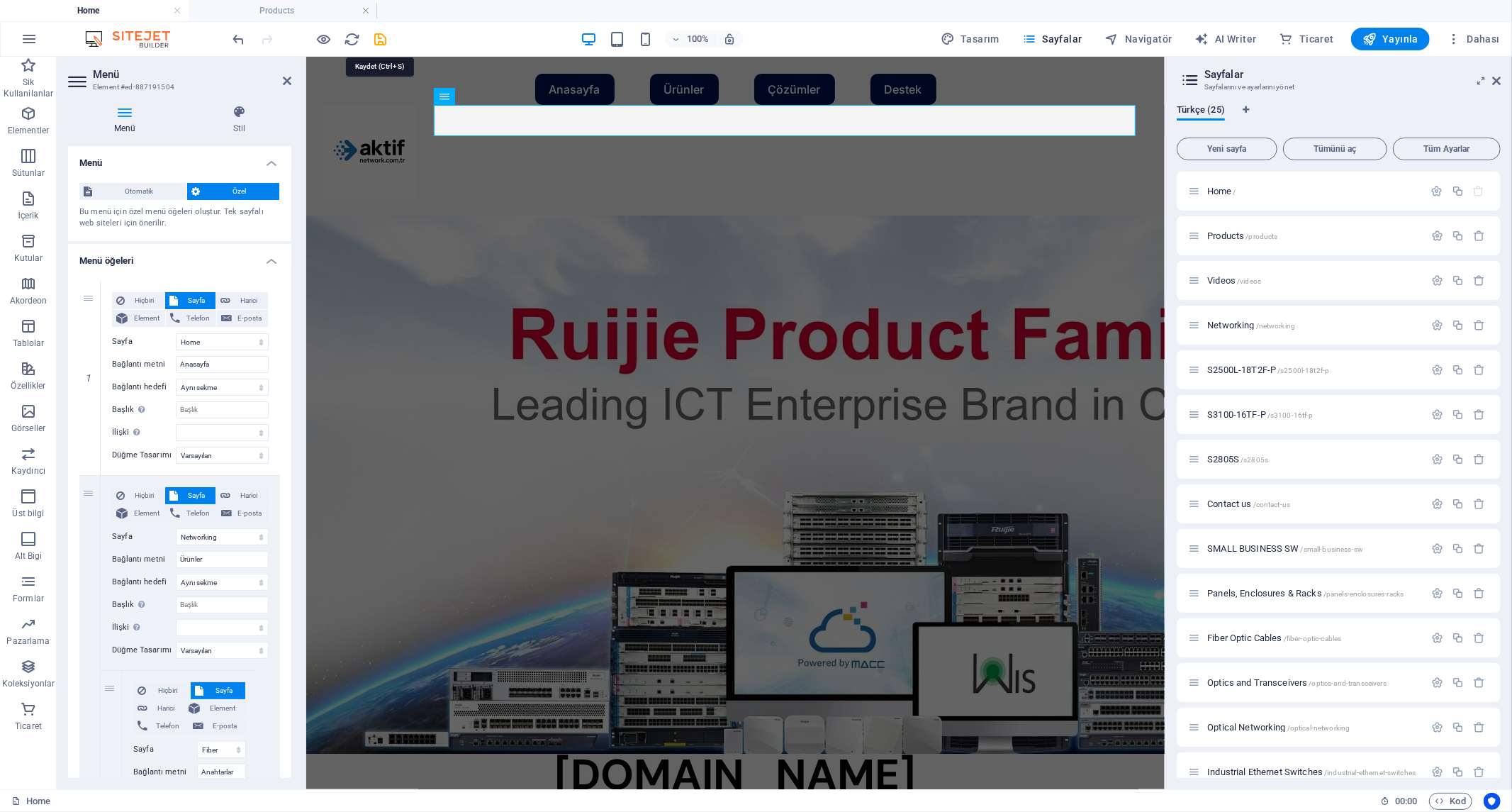
select select "ms"
select select "s"
select select "progressive"
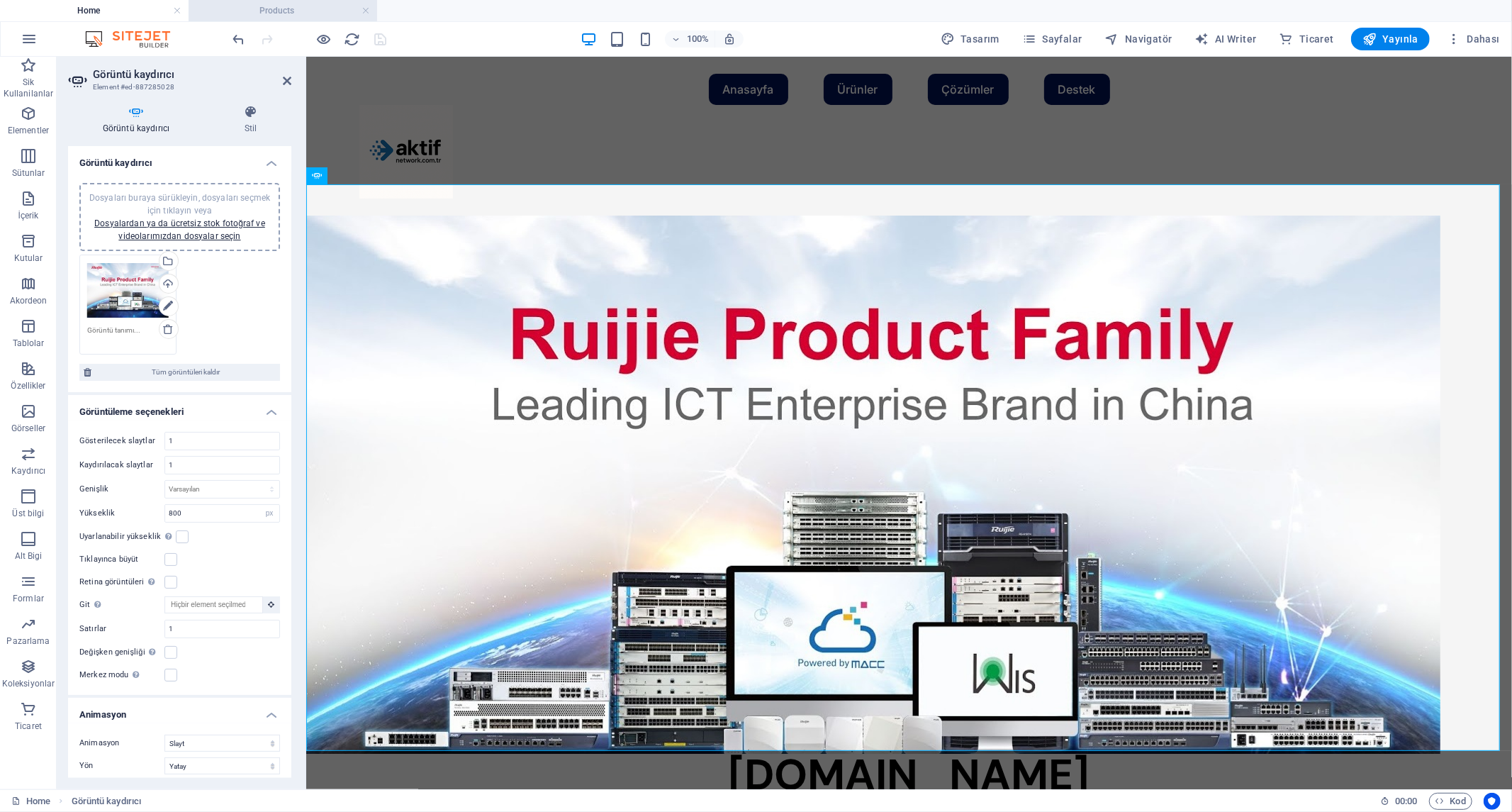
click at [331, 10] on h4 "Products" at bounding box center [282, 10] width 188 height 15
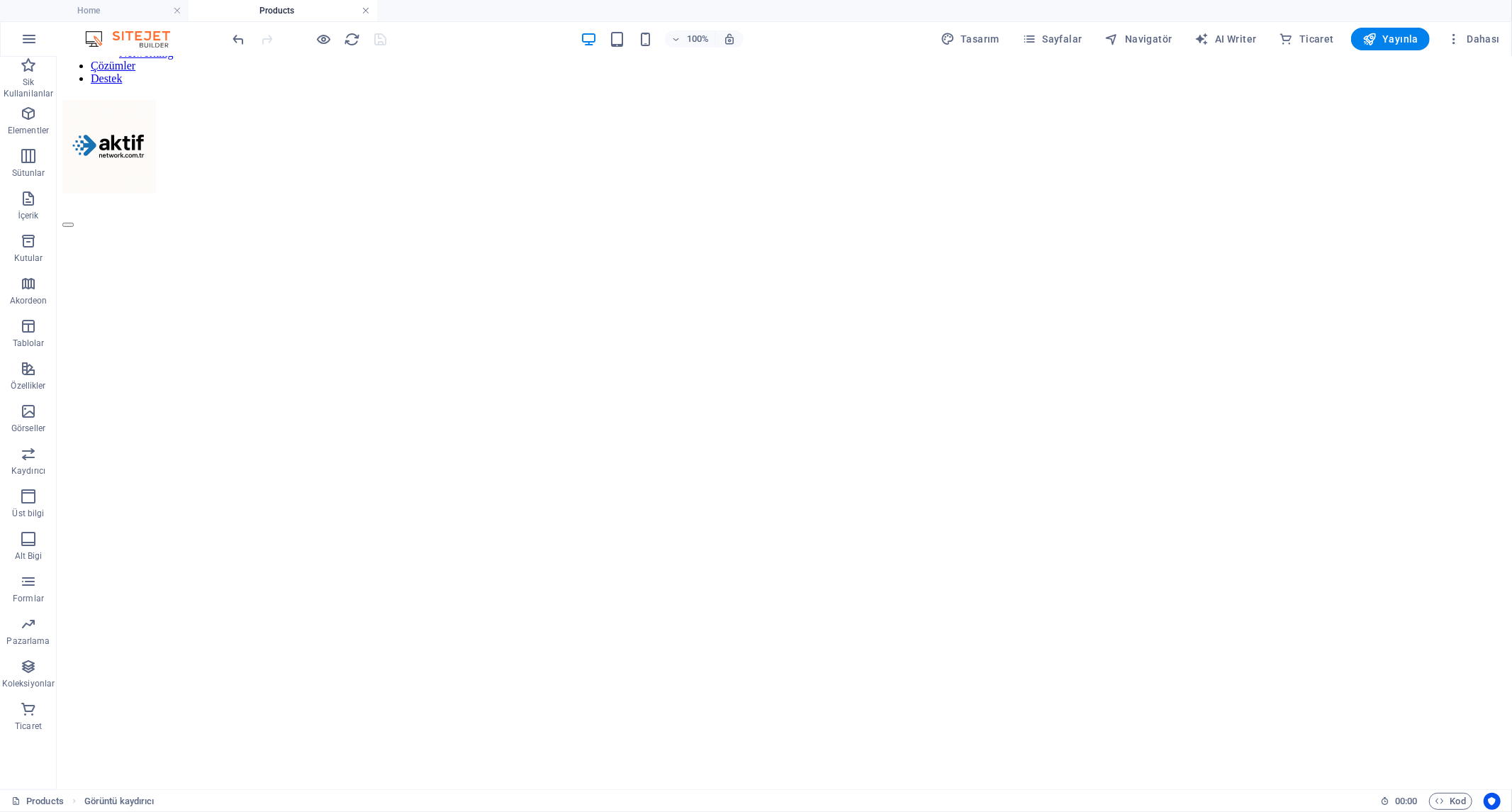
click at [369, 11] on link at bounding box center [365, 11] width 8 height 14
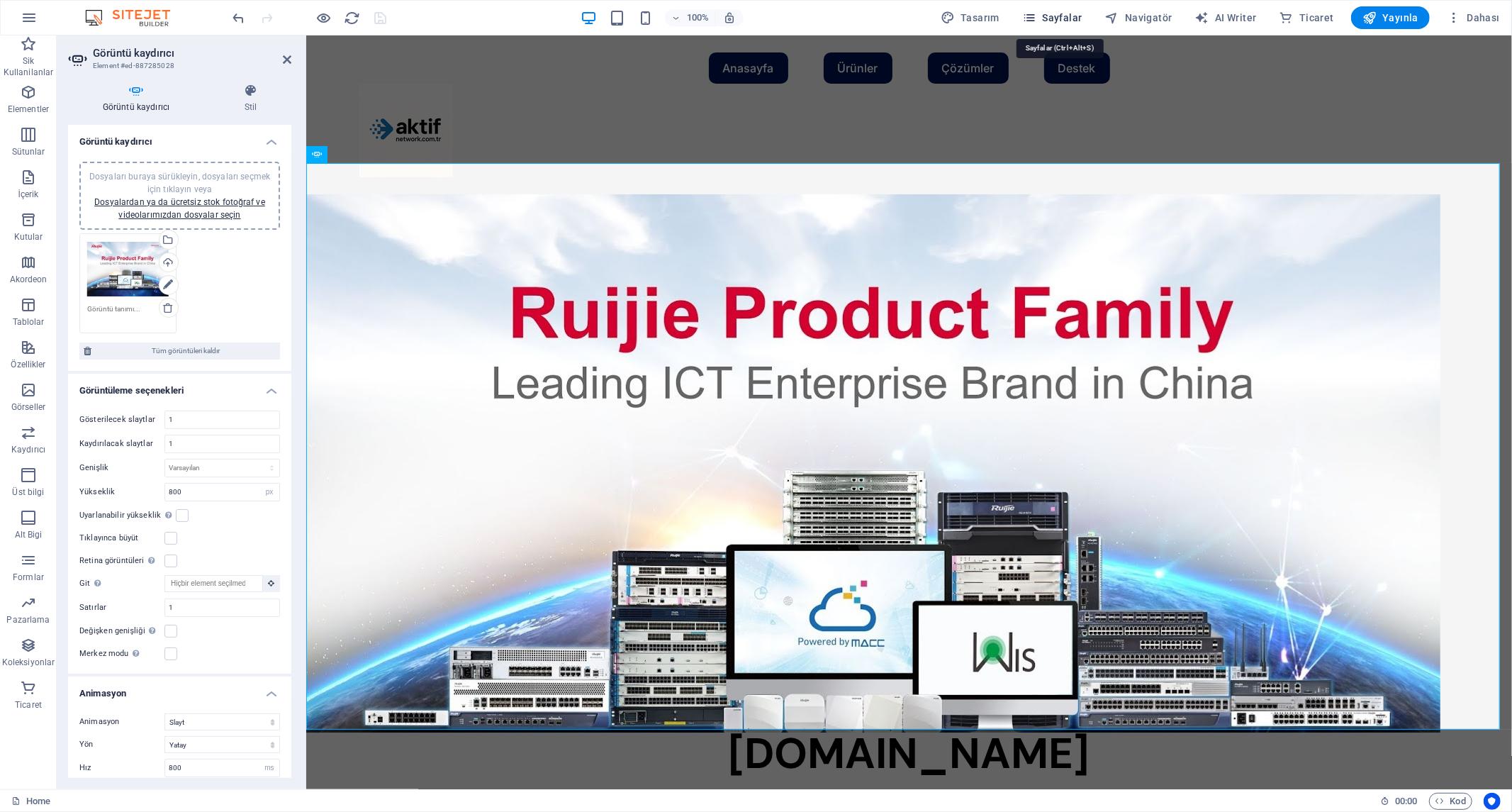
click at [1063, 20] on span "Sayfalar" at bounding box center [1052, 18] width 60 height 14
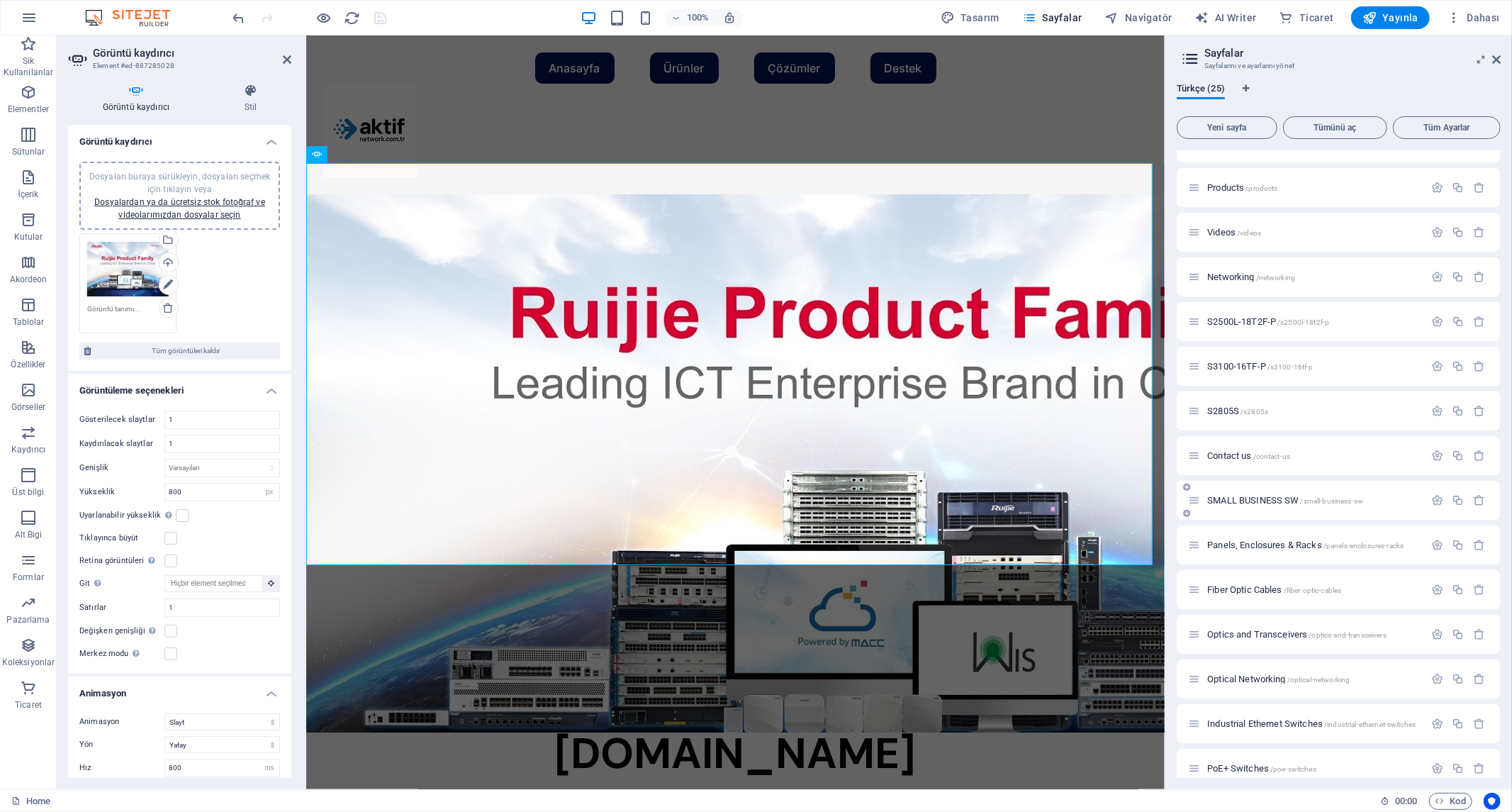
scroll to position [0, 0]
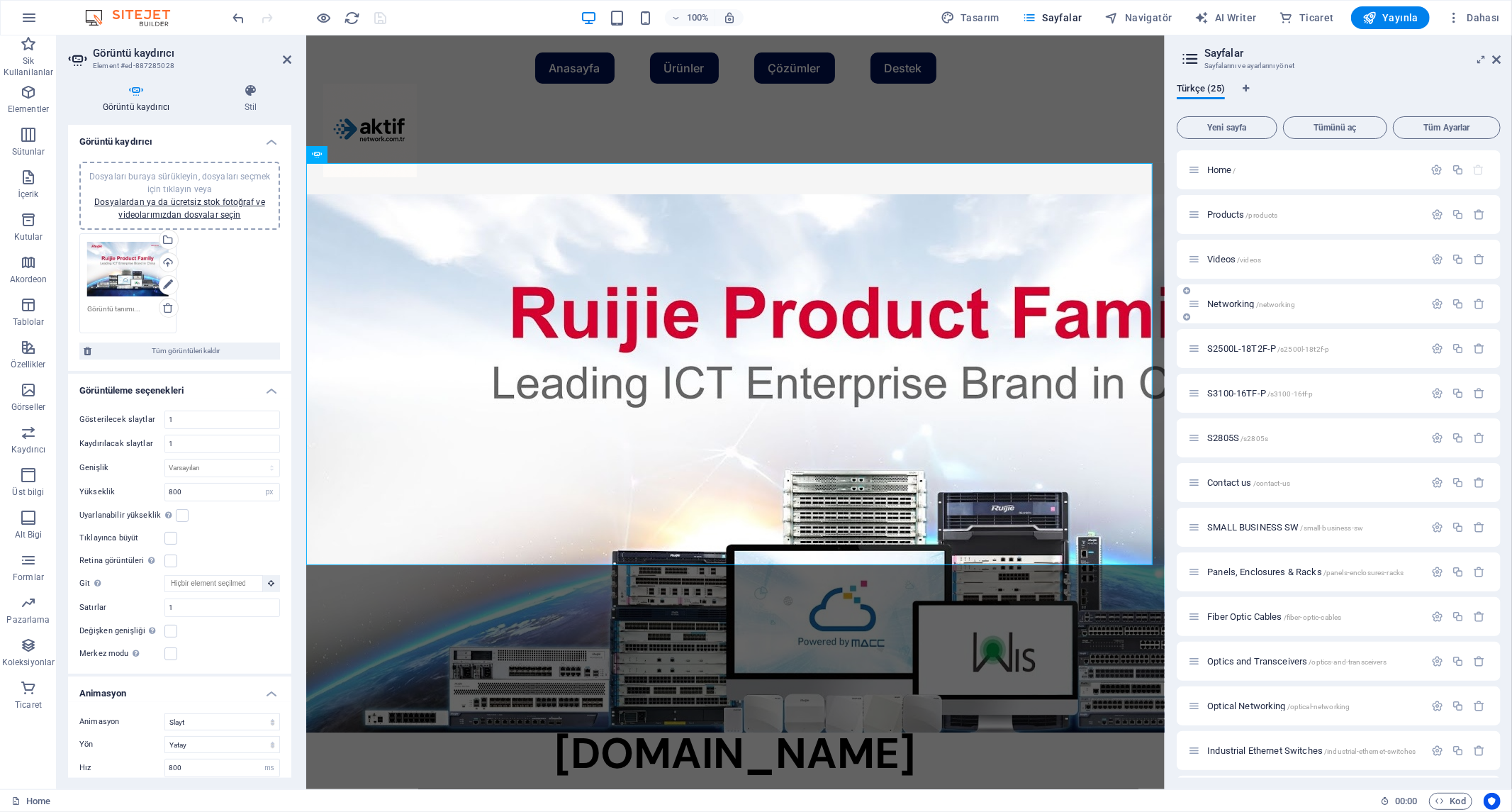
click at [1236, 302] on span "Networking /networking" at bounding box center [1251, 304] width 88 height 11
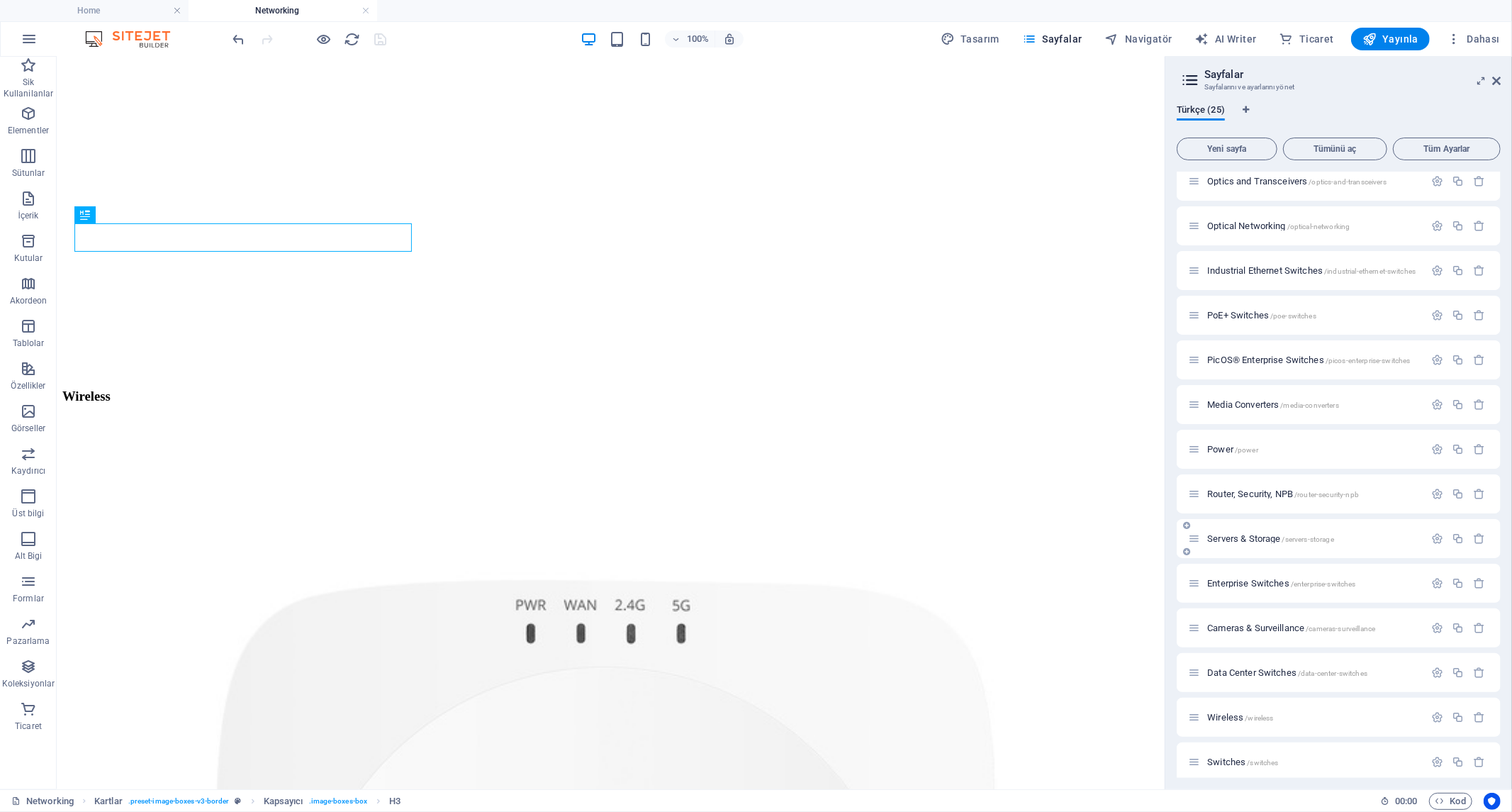
scroll to position [508, 0]
click at [1226, 708] on span "Wireless /wireless" at bounding box center [1240, 710] width 66 height 11
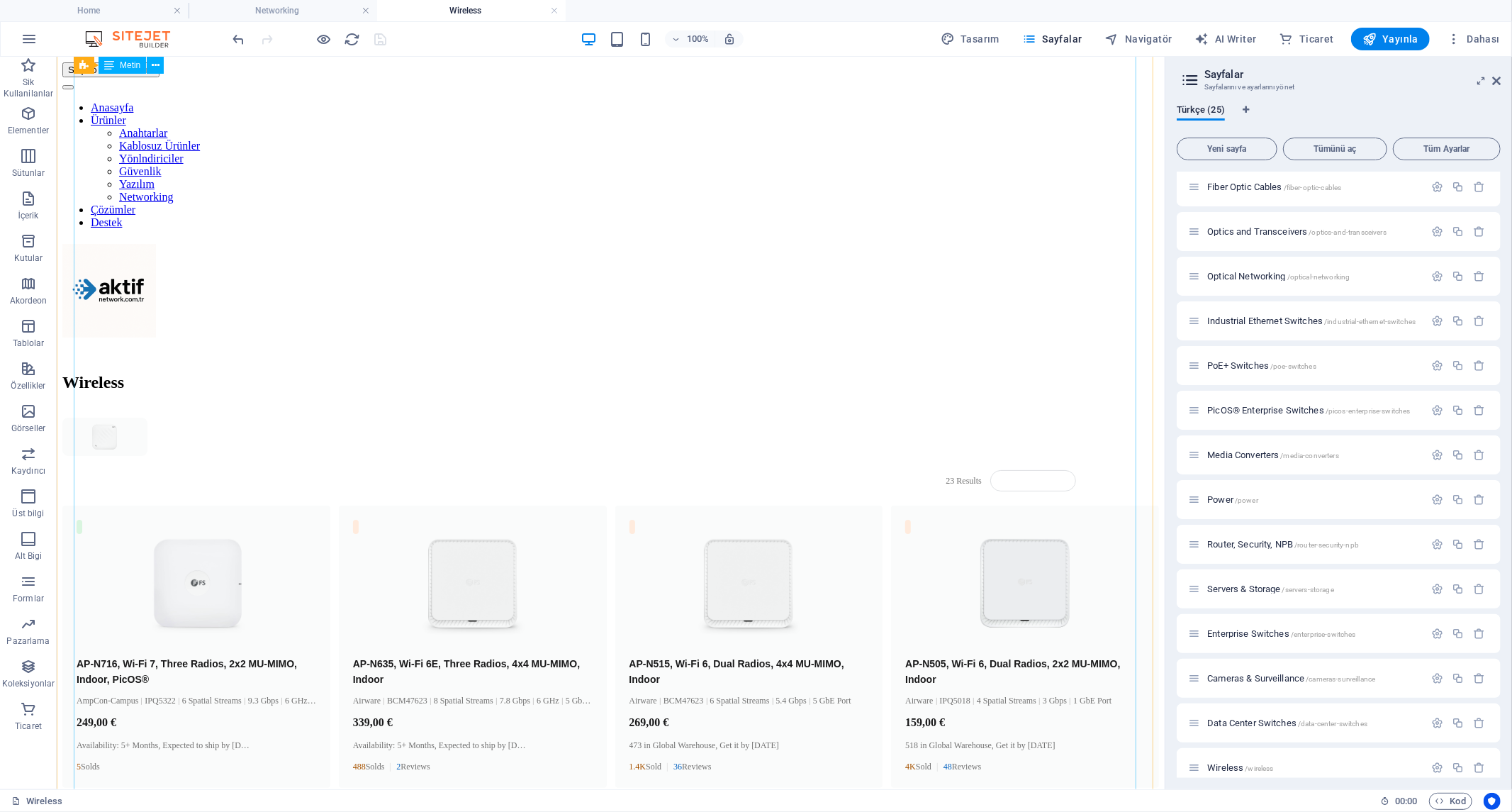
scroll to position [394, 0]
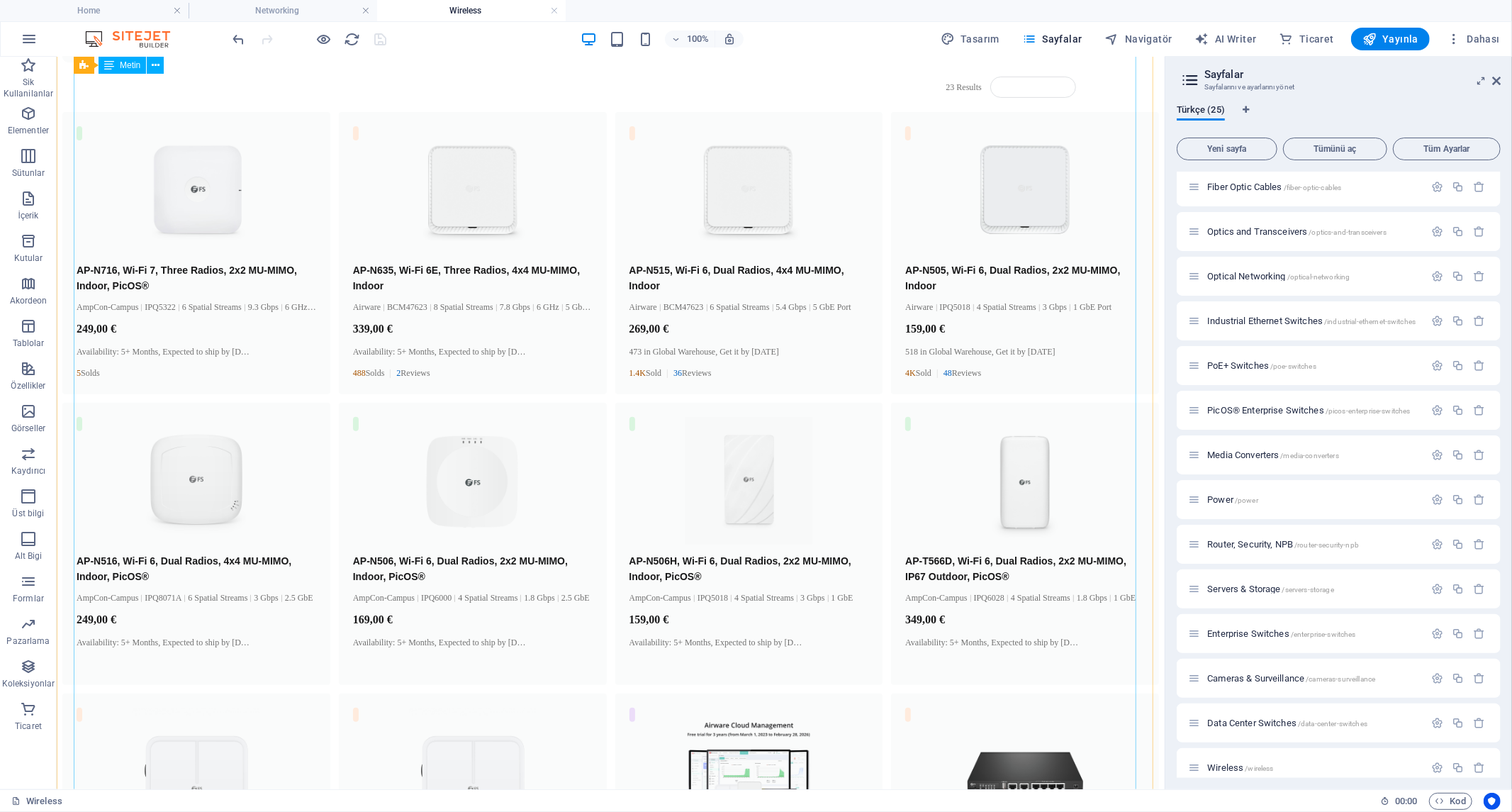
click at [550, 413] on div "23 Results AP-N716, Wi-Fi 7, Three Radios, 2x2 MU-MIMO, Indoor, PicOS® AmpCon-C…" at bounding box center [610, 520] width 1096 height 993
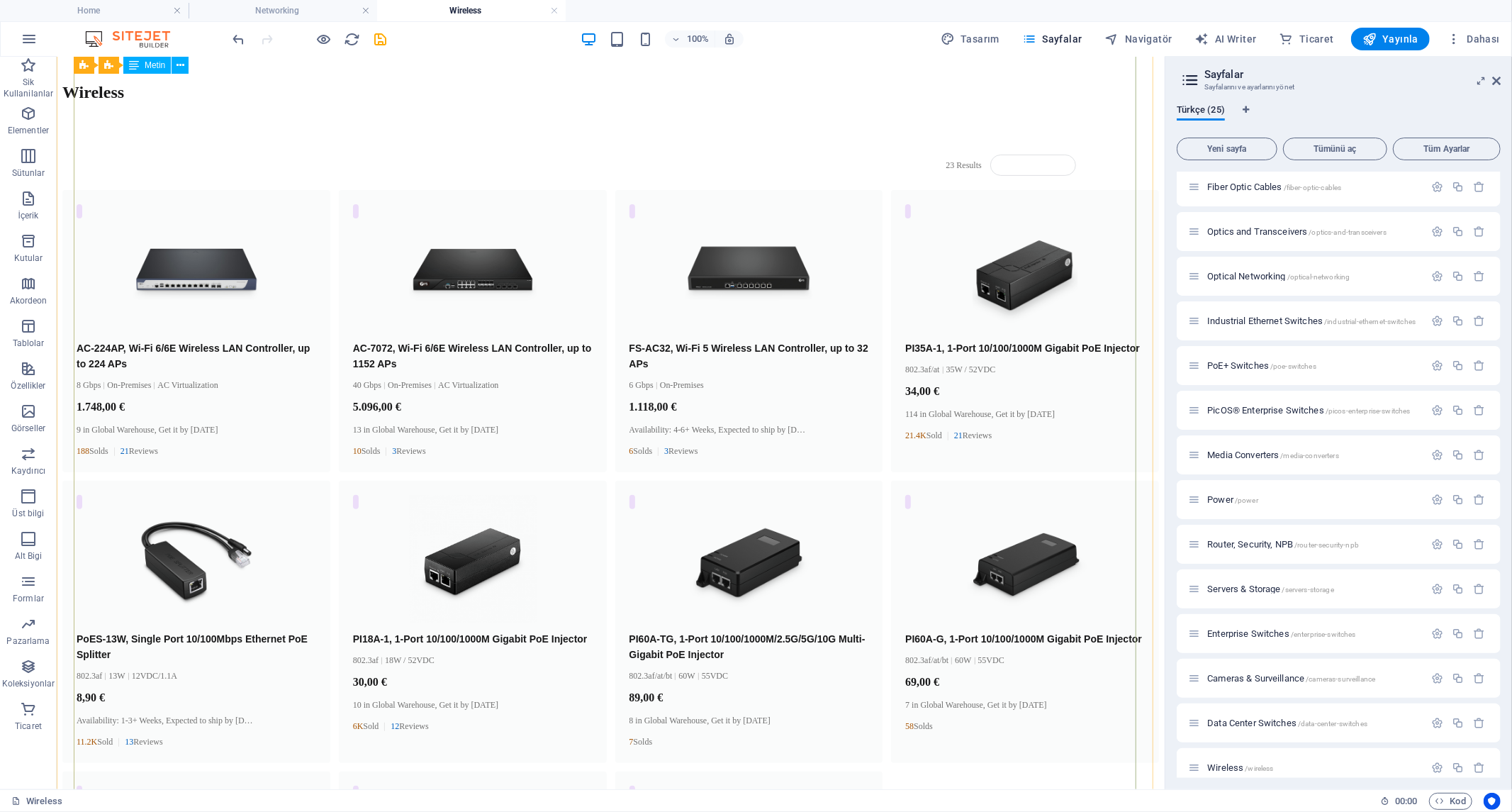
click at [550, 413] on div "Wireless 23 Results AC-224AP, Wi-Fi 6/6E Wireless LAN Controller, up to 224 APs…" at bounding box center [610, 588] width 1096 height 1012
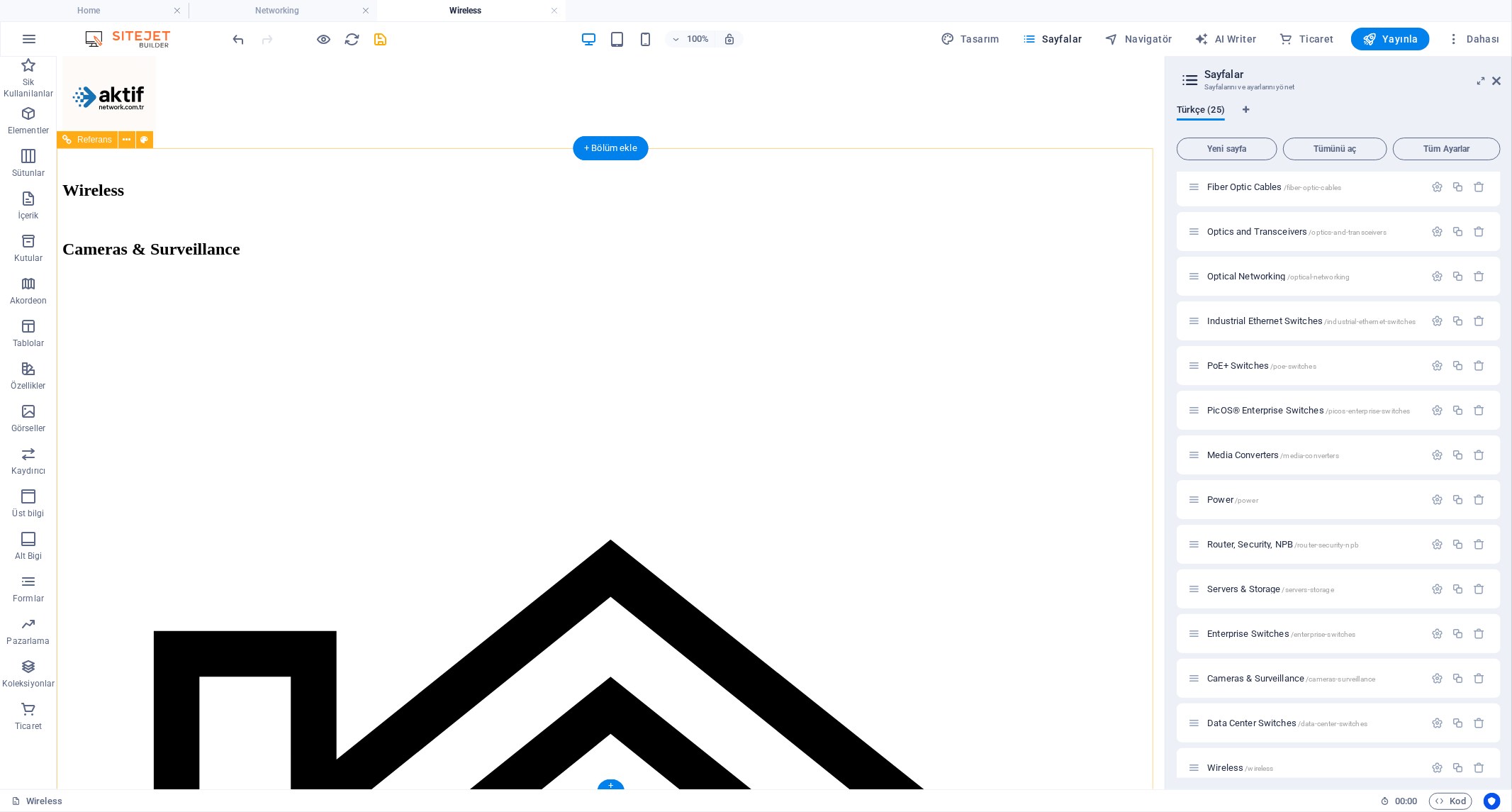
scroll to position [0, 0]
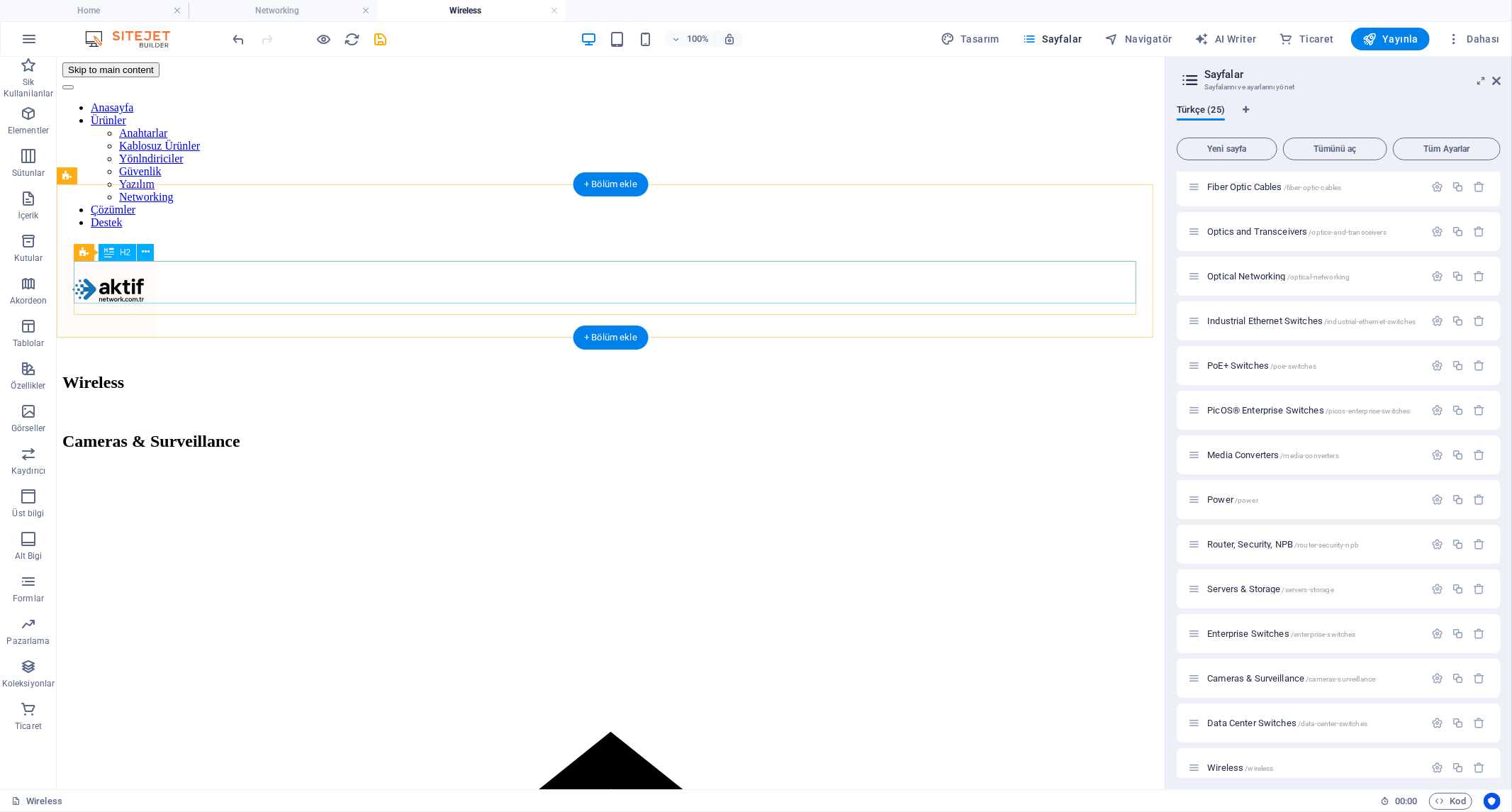
click at [430, 431] on div "Cameras & Surveillance" at bounding box center [610, 440] width 1096 height 20
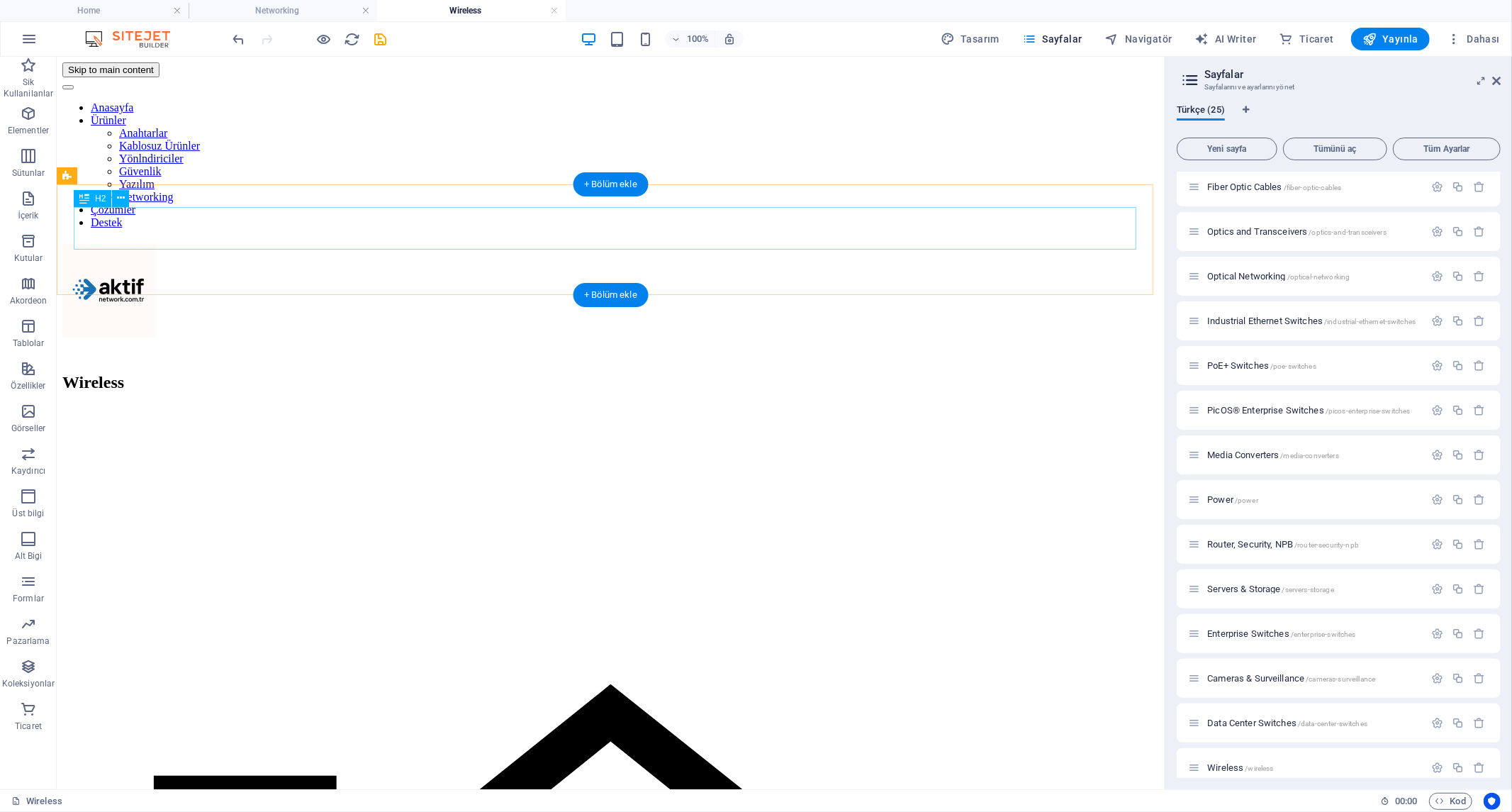
click at [265, 372] on div "Wireless" at bounding box center [610, 382] width 1096 height 20
click at [587, 292] on div "+ Bölüm ekle" at bounding box center [610, 294] width 75 height 24
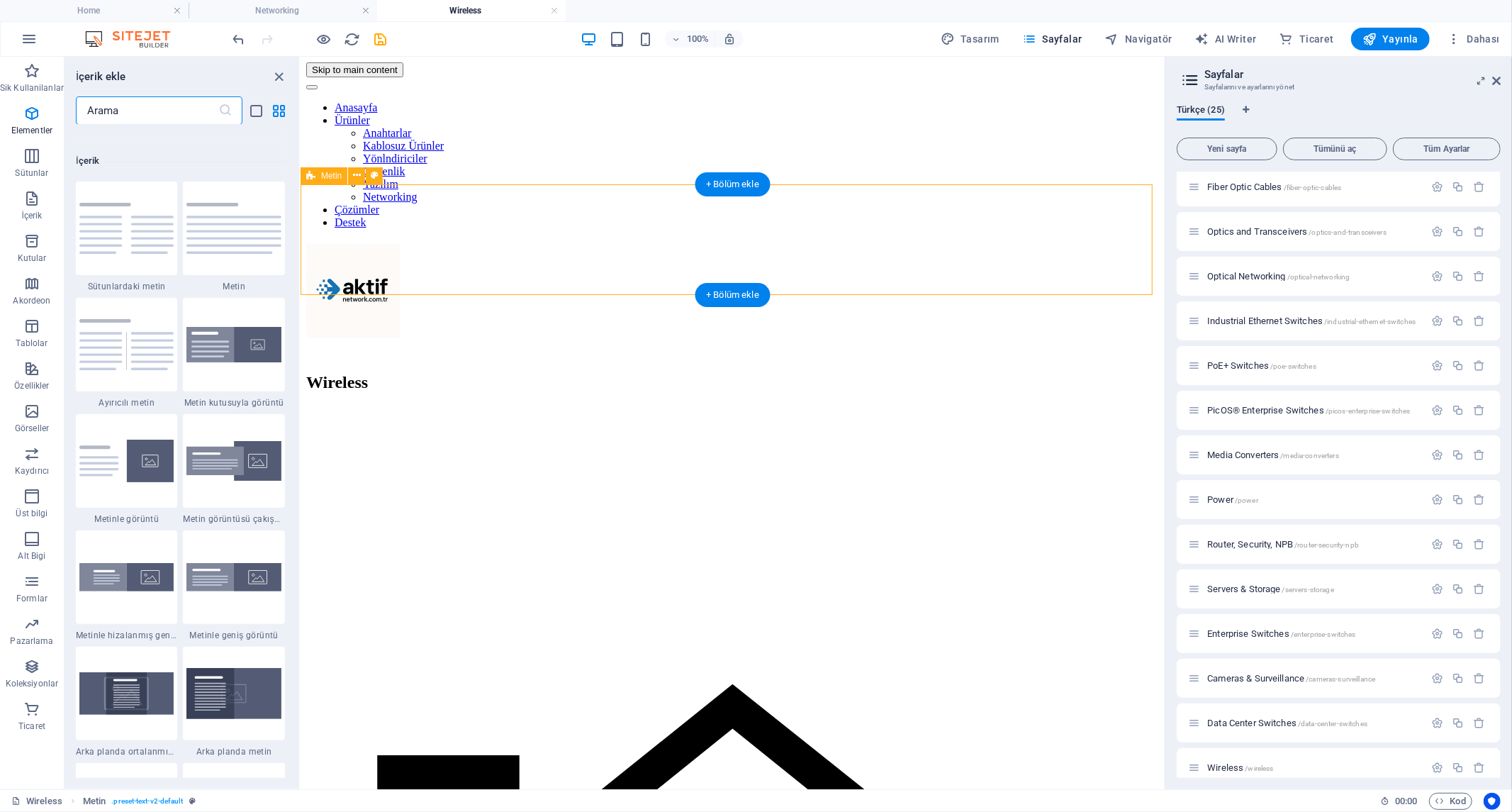
scroll to position [2480, 0]
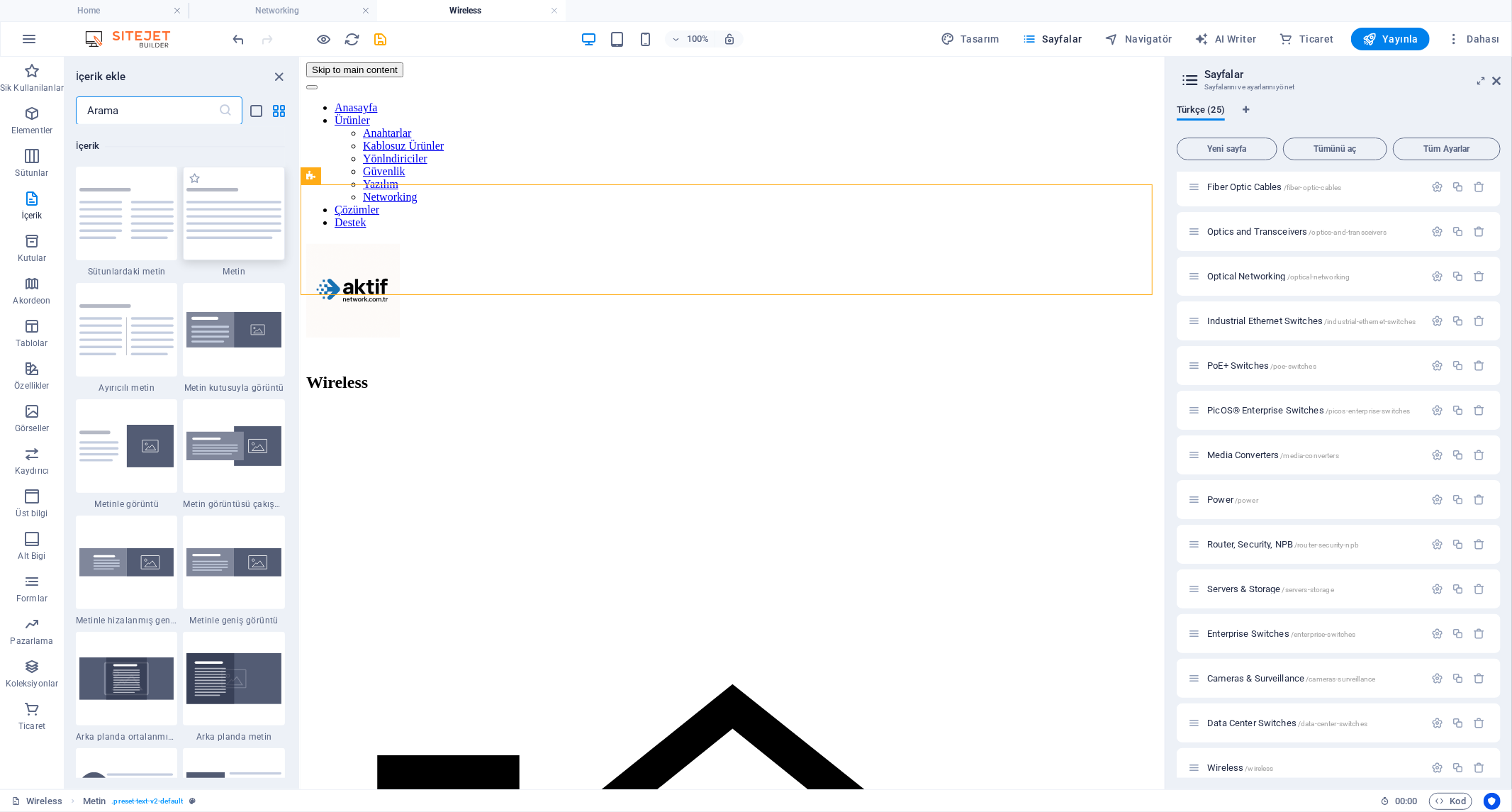
click at [239, 221] on img at bounding box center [234, 212] width 95 height 50
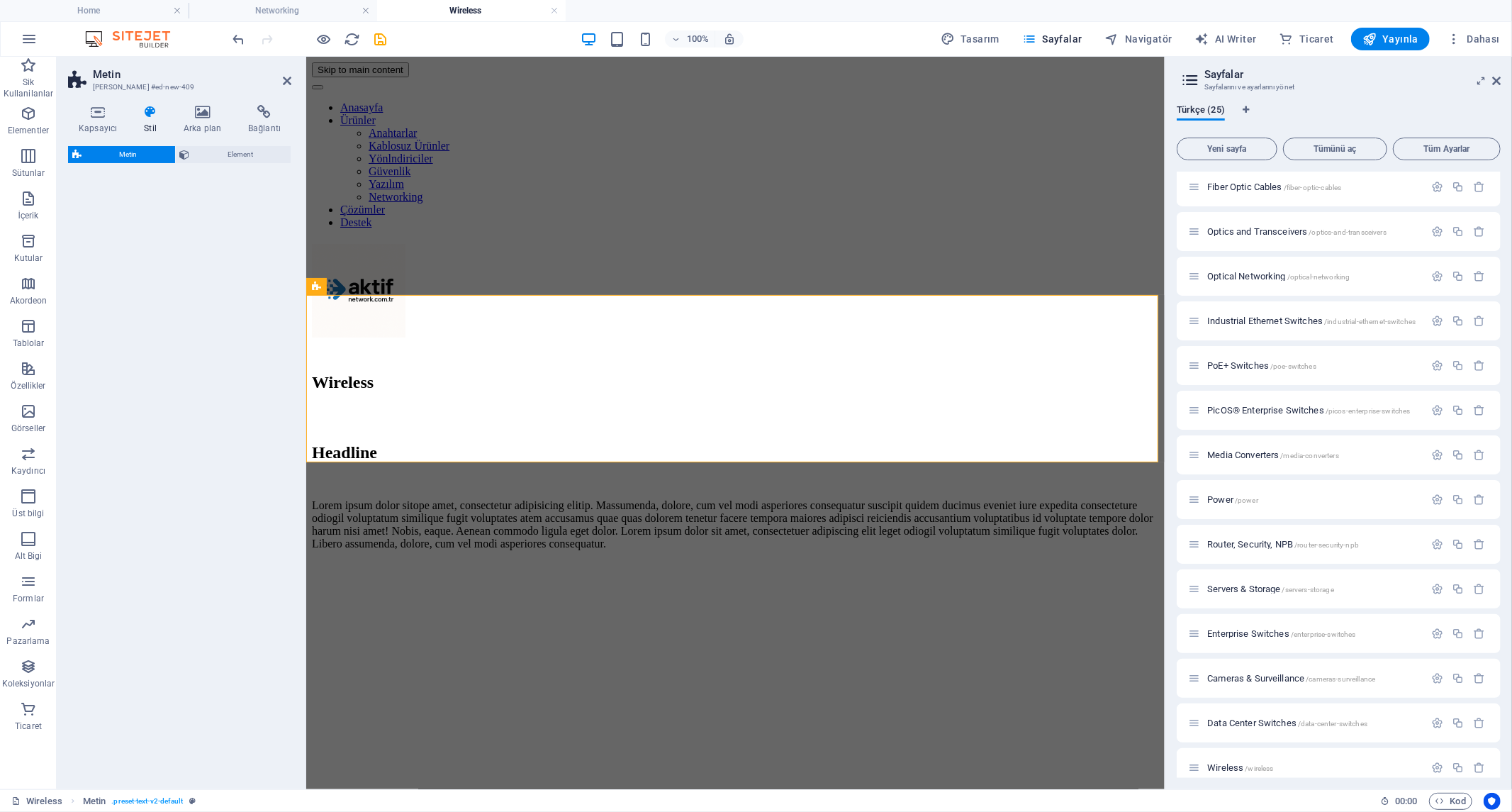
click at [239, 221] on div "Metin Element" at bounding box center [179, 462] width 223 height 632
select select "preset-text-v2-default"
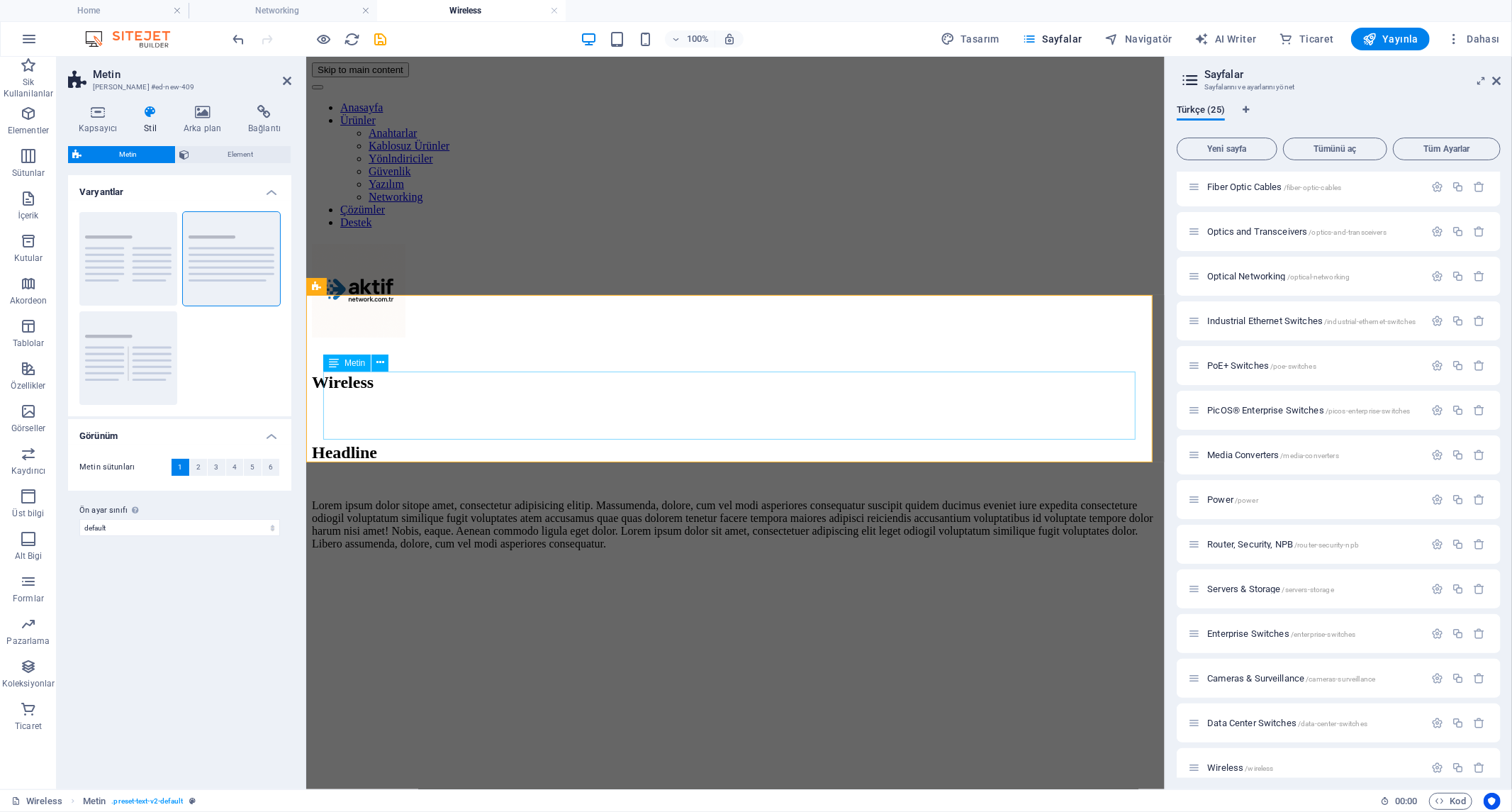
click at [508, 499] on div "Lorem ipsum dolor sitope amet, consectetur adipisicing elitip. Massumenda, dolo…" at bounding box center [734, 524] width 847 height 51
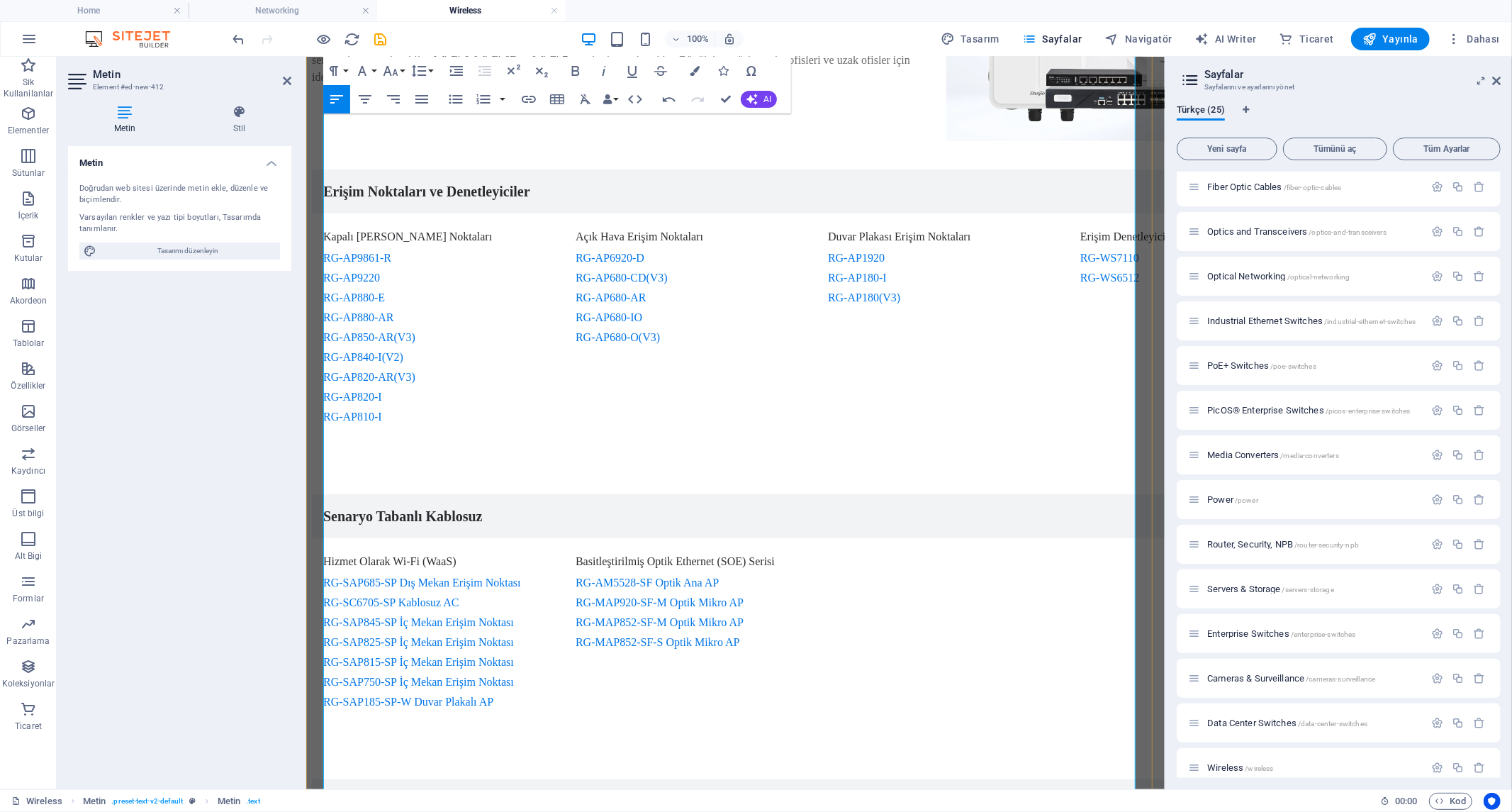
scroll to position [866, 0]
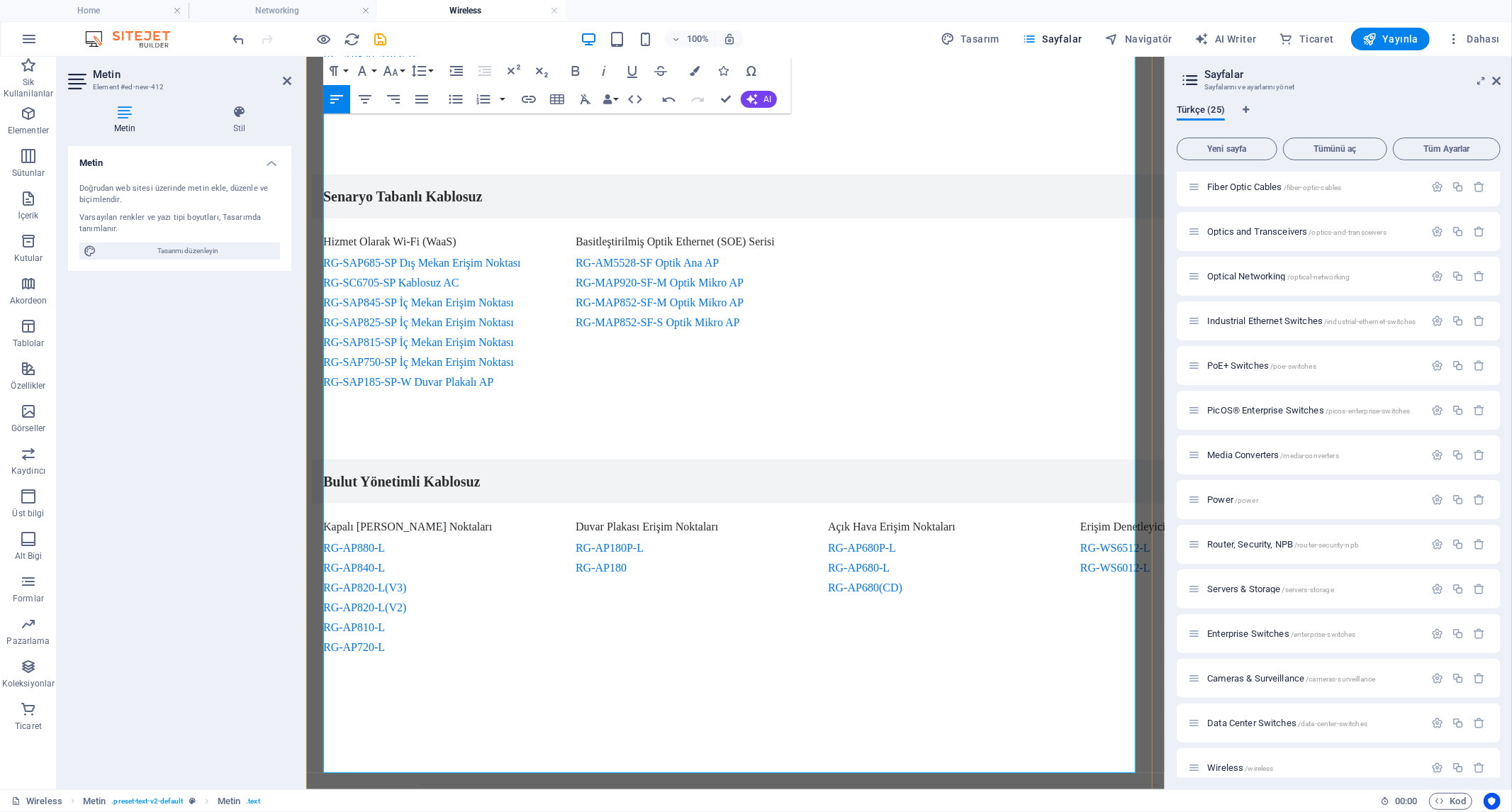
click at [1024, 503] on div "Açık Hava Erişim Noktaları RG-AP680P-L RG-AP680-L RG-AP680(CD)" at bounding box center [933, 586] width 235 height 167
click at [535, 520] on h3 "Kapalı Alan Erişim Noktaları" at bounding box center [428, 526] width 213 height 13
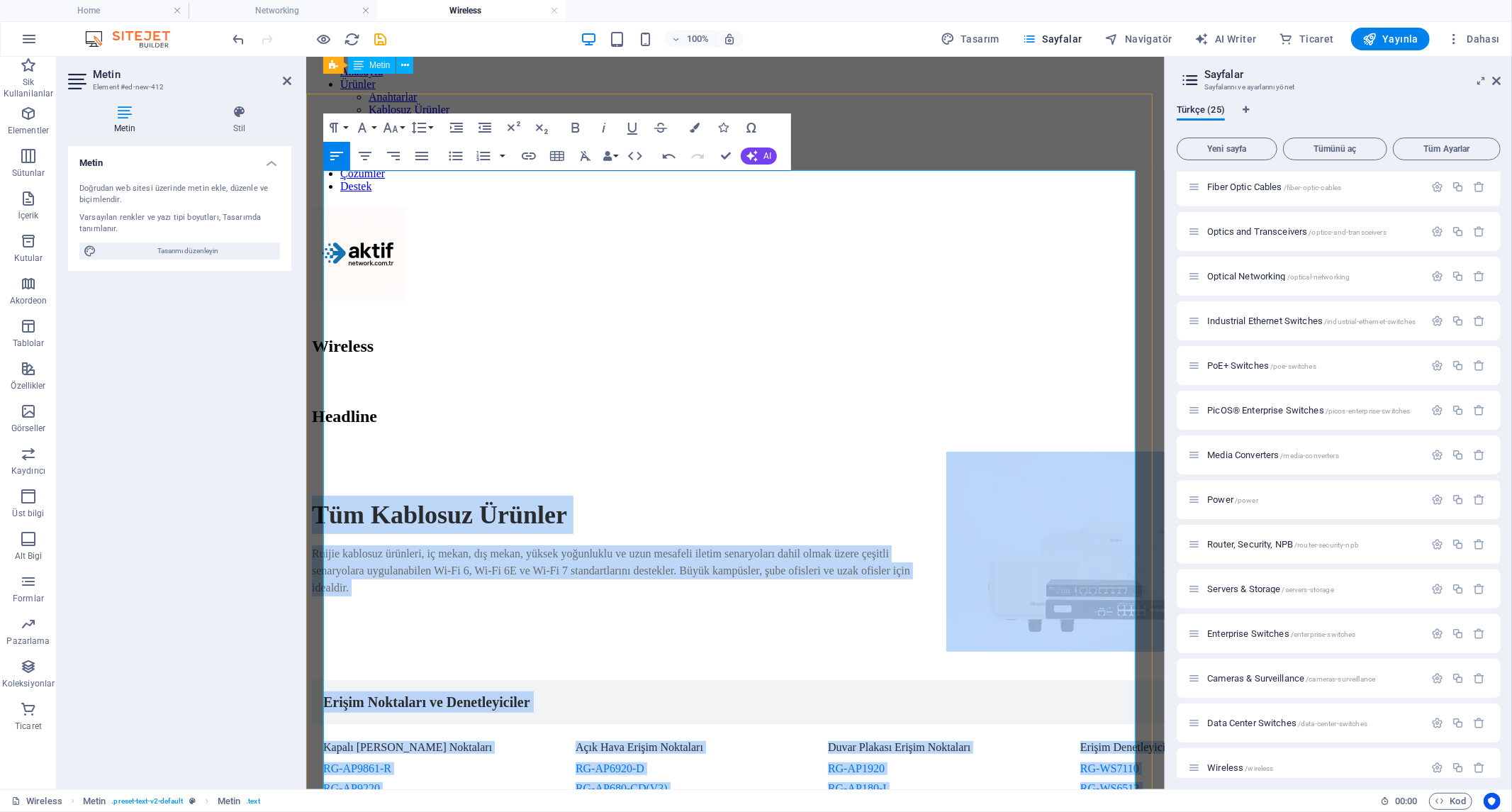
scroll to position [0, 0]
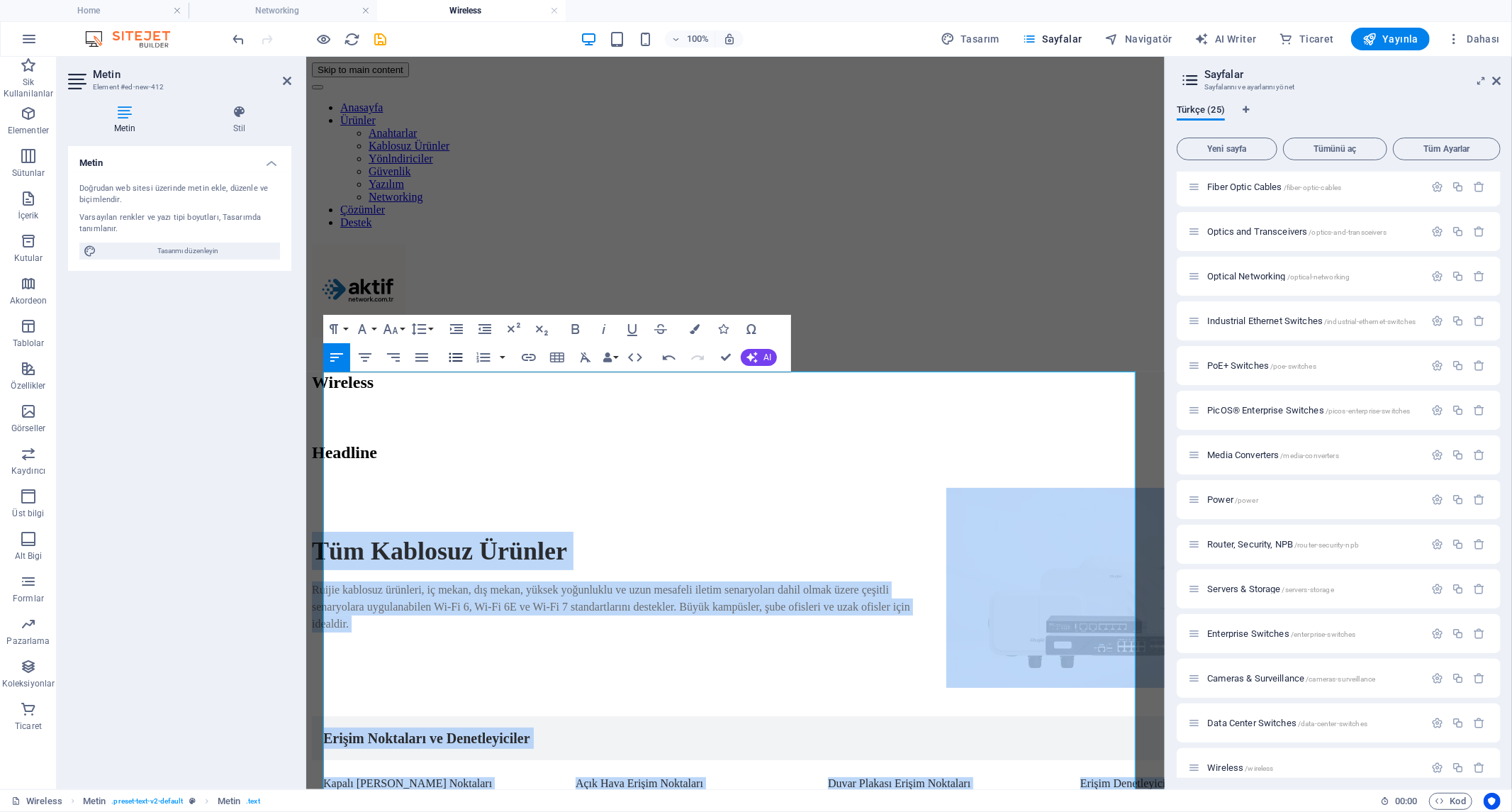
click at [454, 353] on icon "button" at bounding box center [455, 356] width 14 height 9
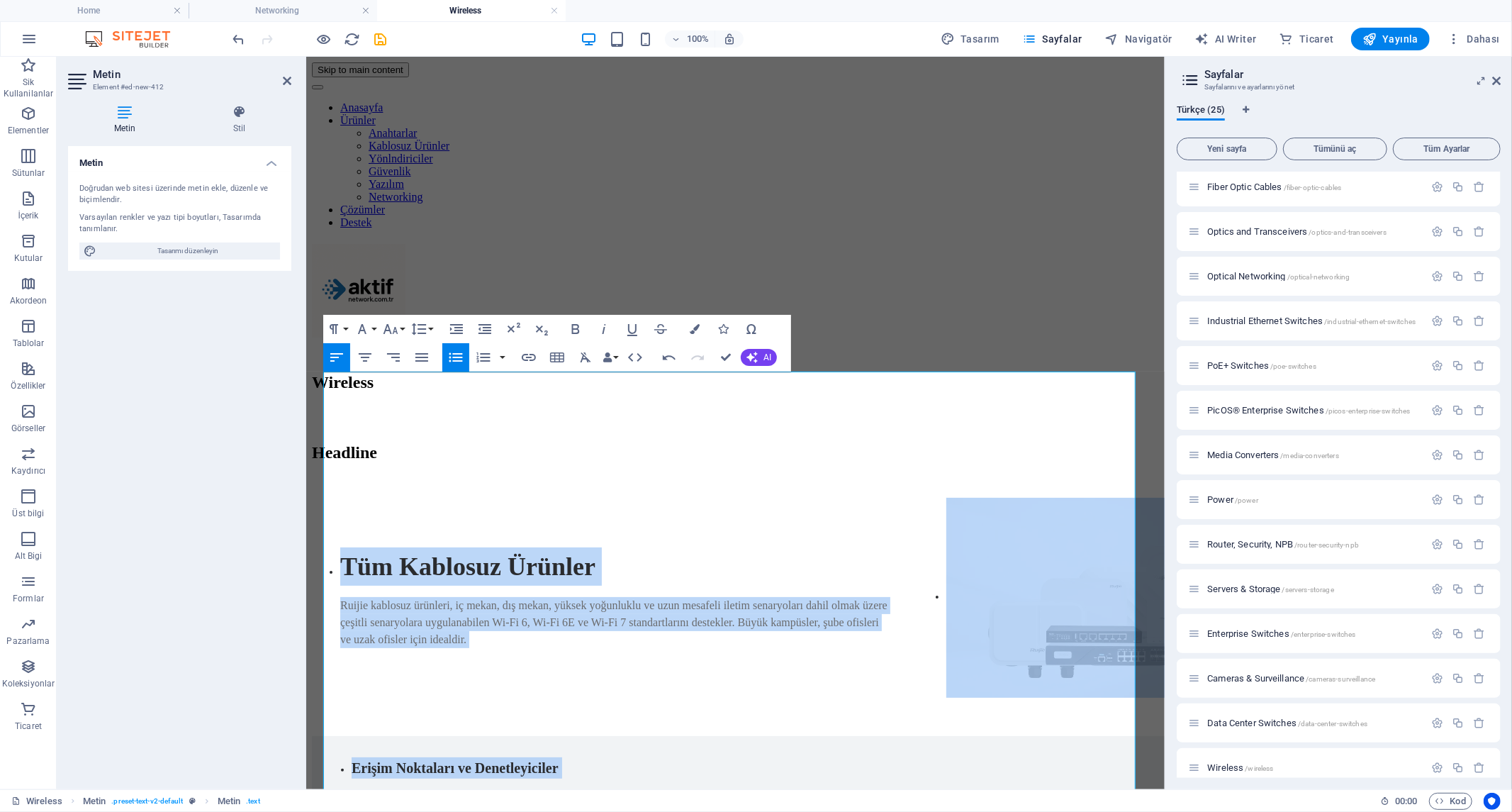
click at [339, 356] on icon "button" at bounding box center [337, 357] width 17 height 17
click at [483, 330] on icon "button" at bounding box center [484, 329] width 13 height 10
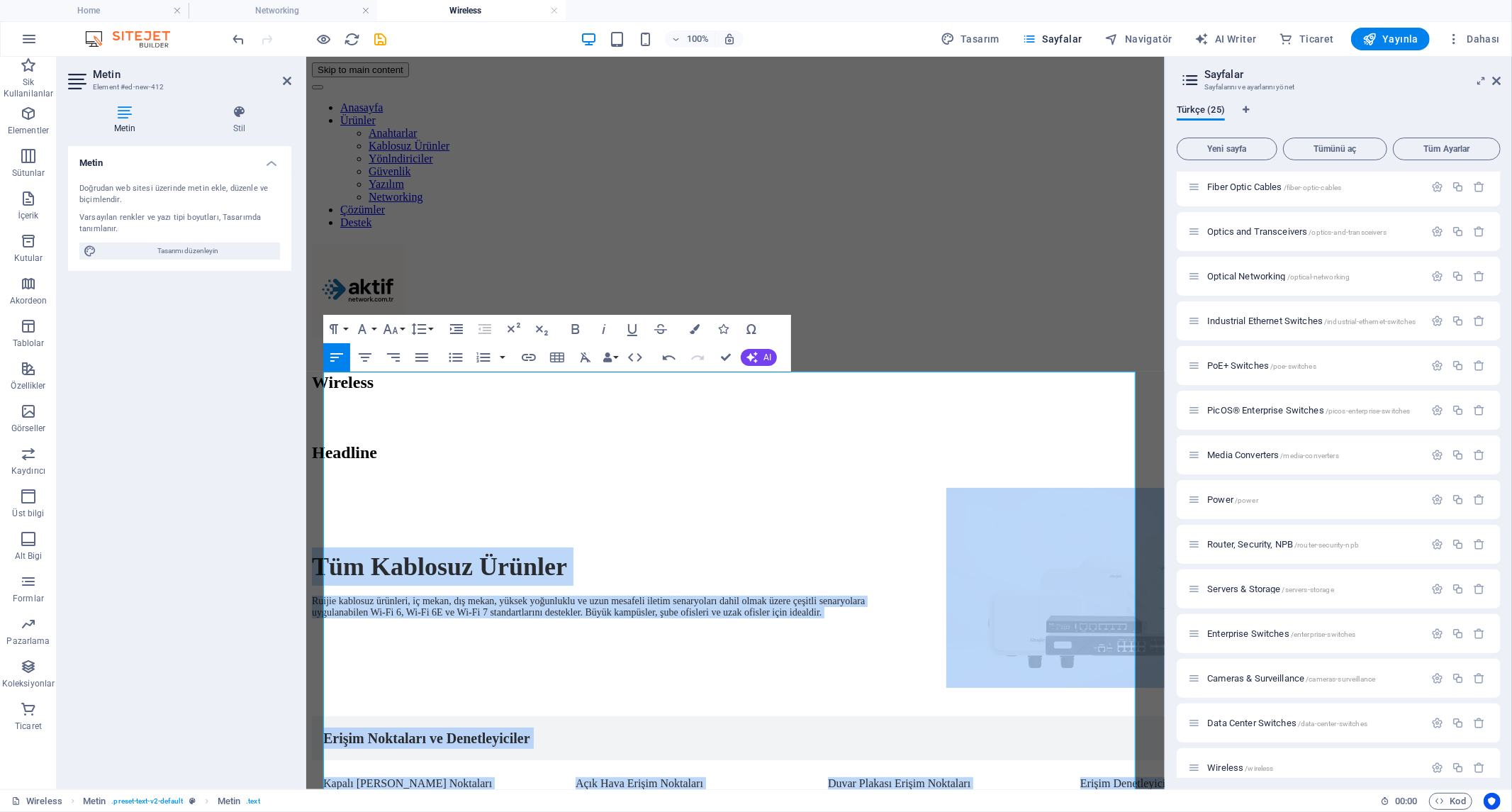
click at [483, 330] on icon "button" at bounding box center [484, 329] width 13 height 10
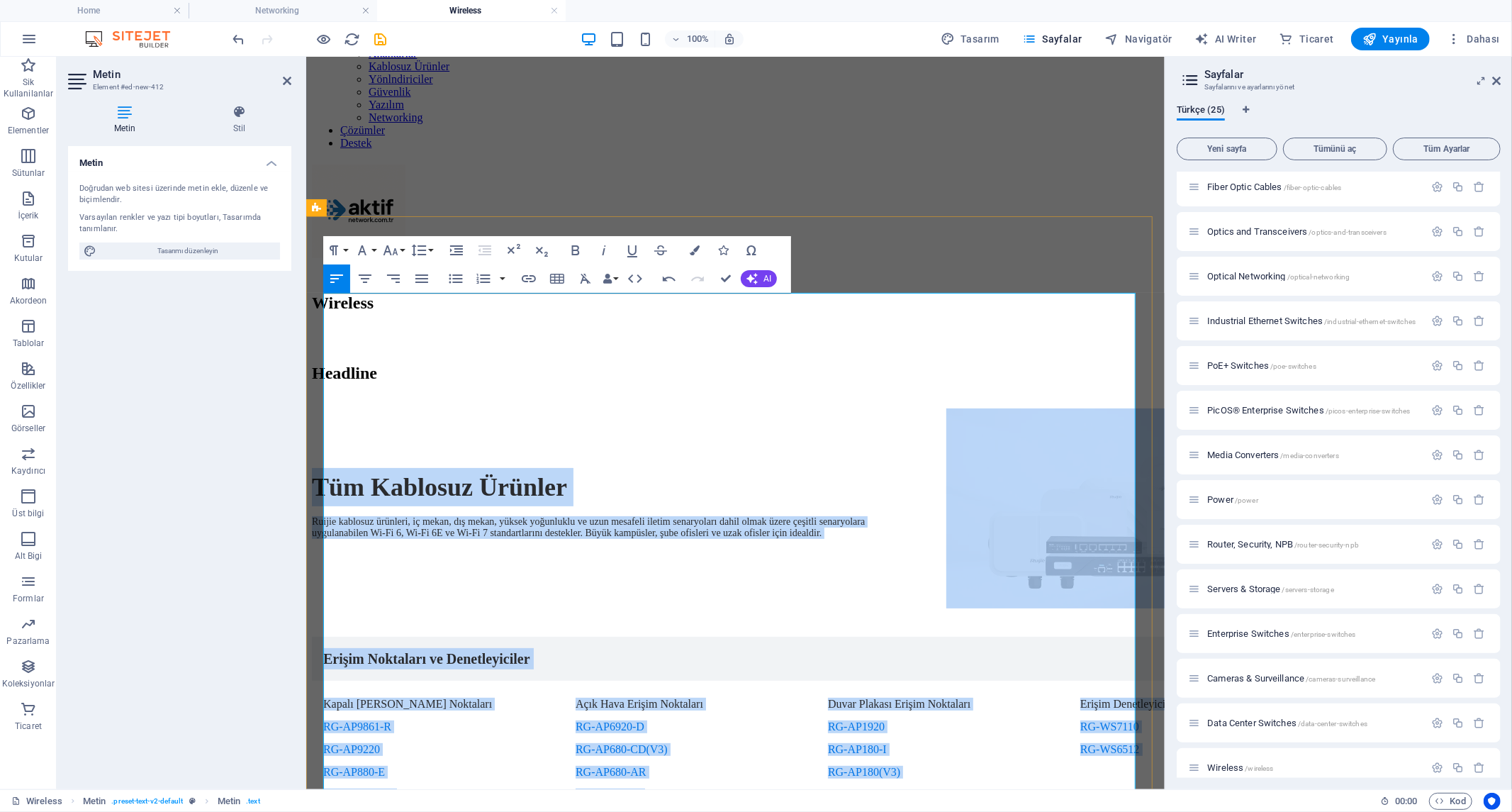
scroll to position [79, 0]
click at [511, 249] on icon "button" at bounding box center [513, 249] width 13 height 10
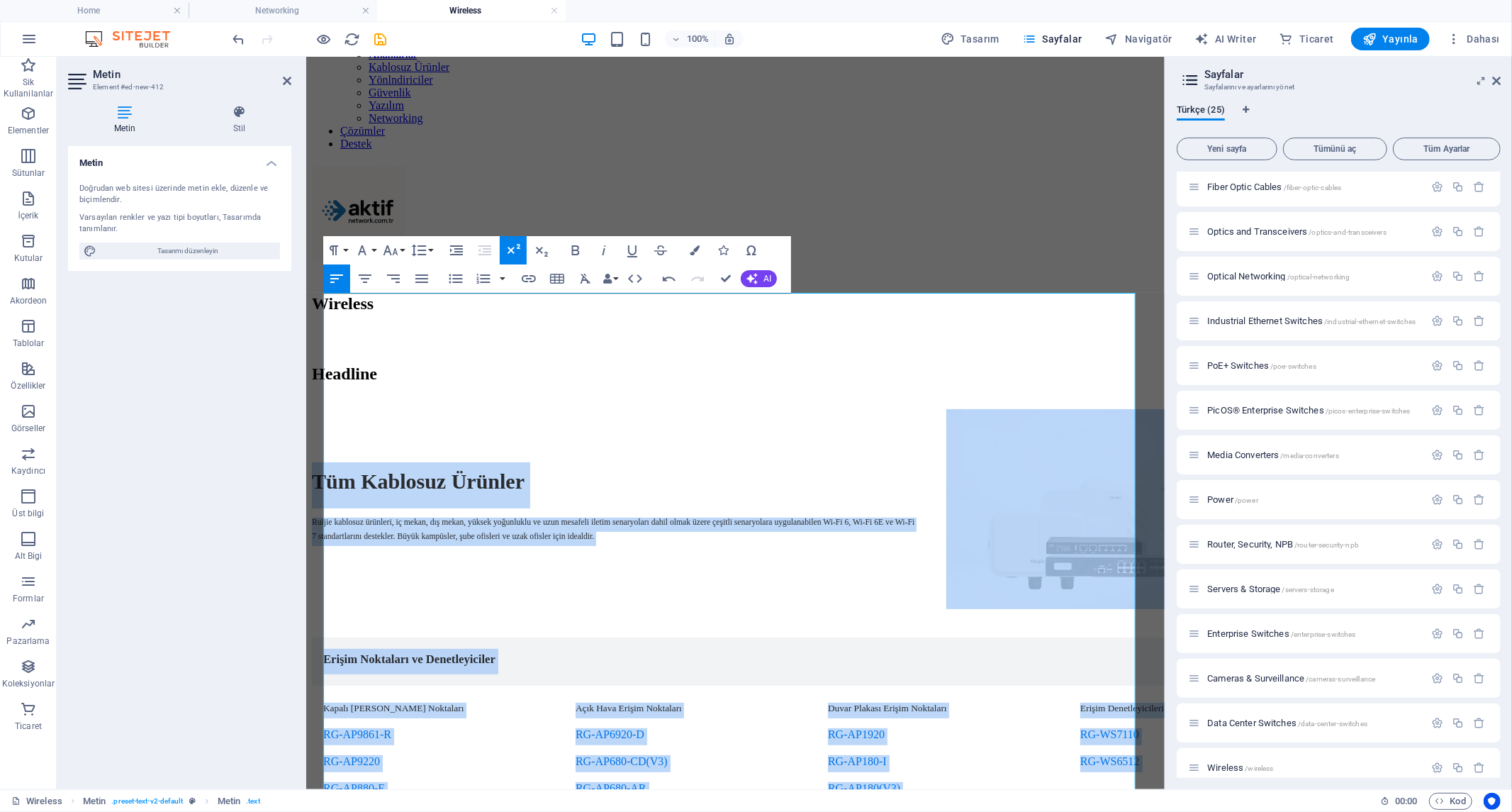
click at [511, 249] on icon "button" at bounding box center [513, 249] width 13 height 10
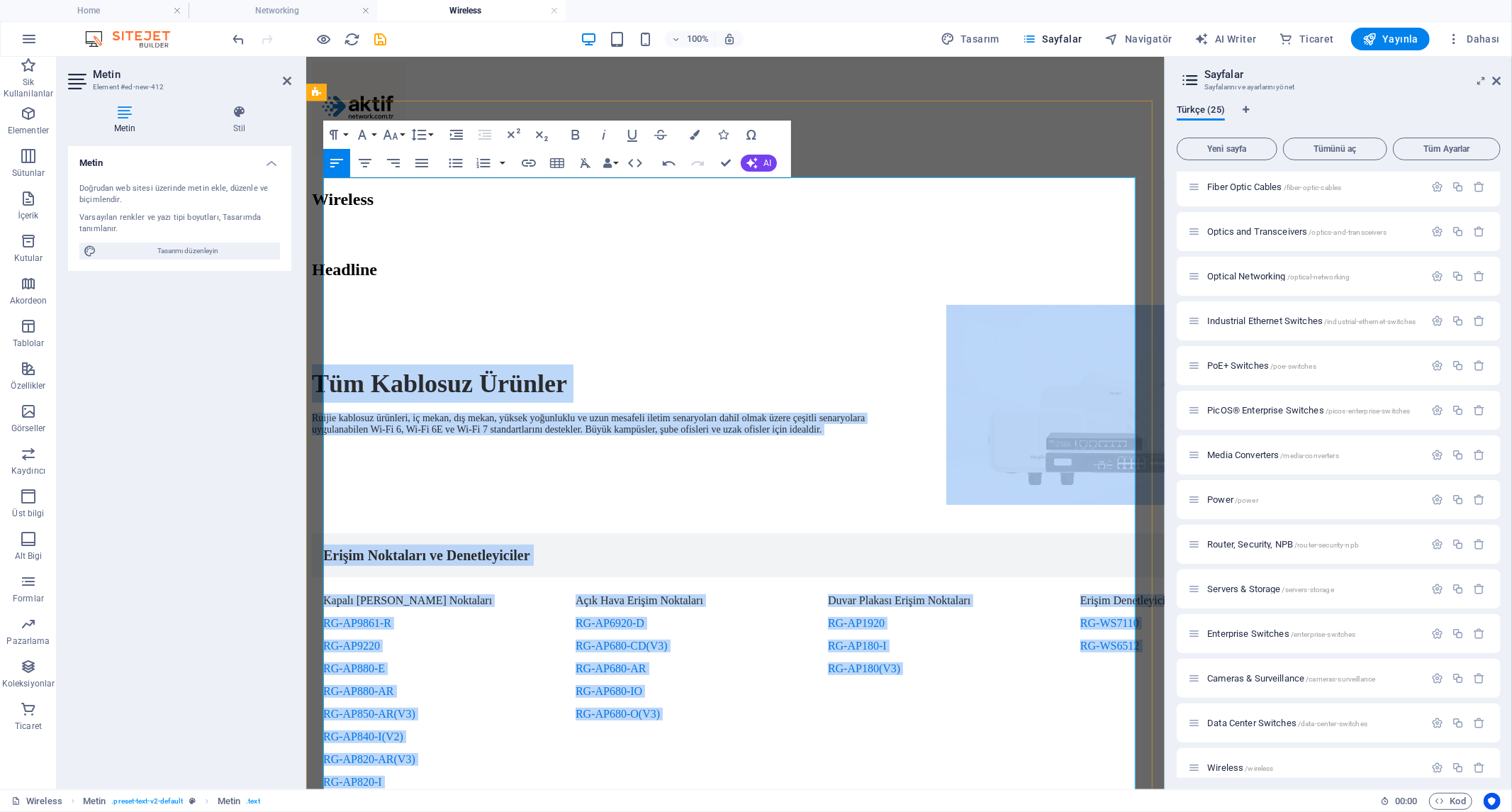
scroll to position [158, 0]
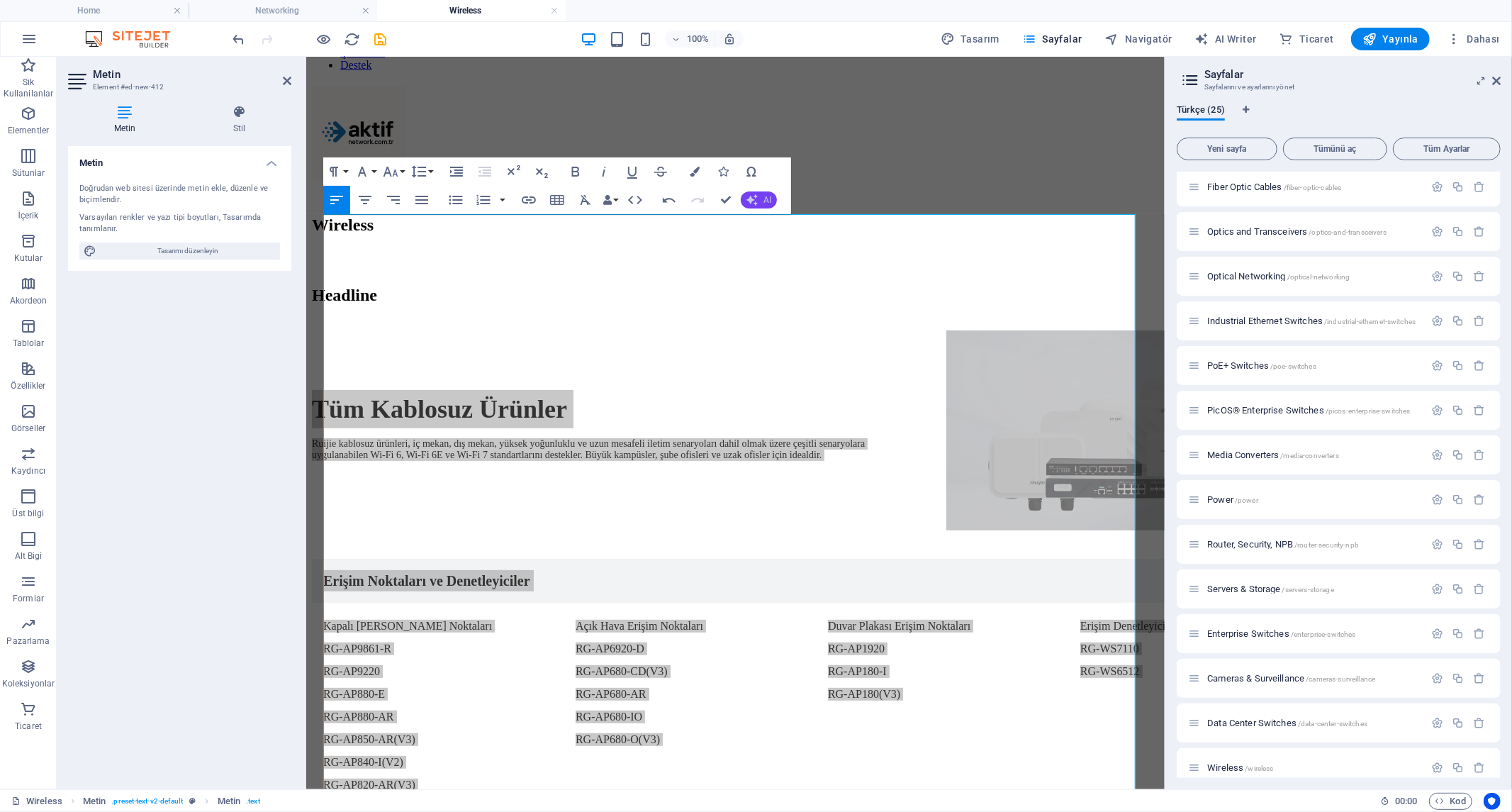
click at [763, 200] on span "AI" at bounding box center [767, 200] width 8 height 8
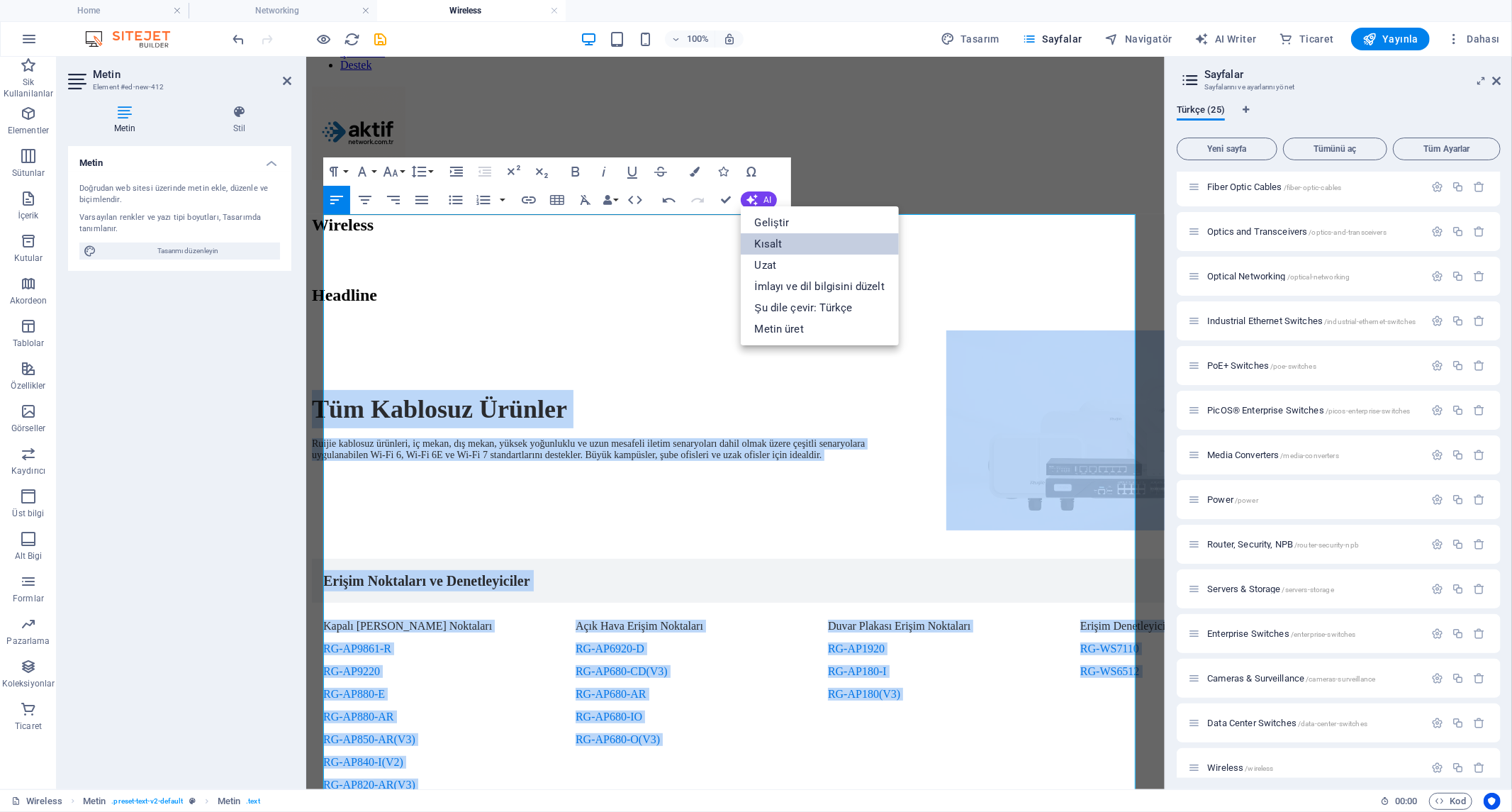
click at [788, 238] on link "Kısalt" at bounding box center [819, 244] width 158 height 21
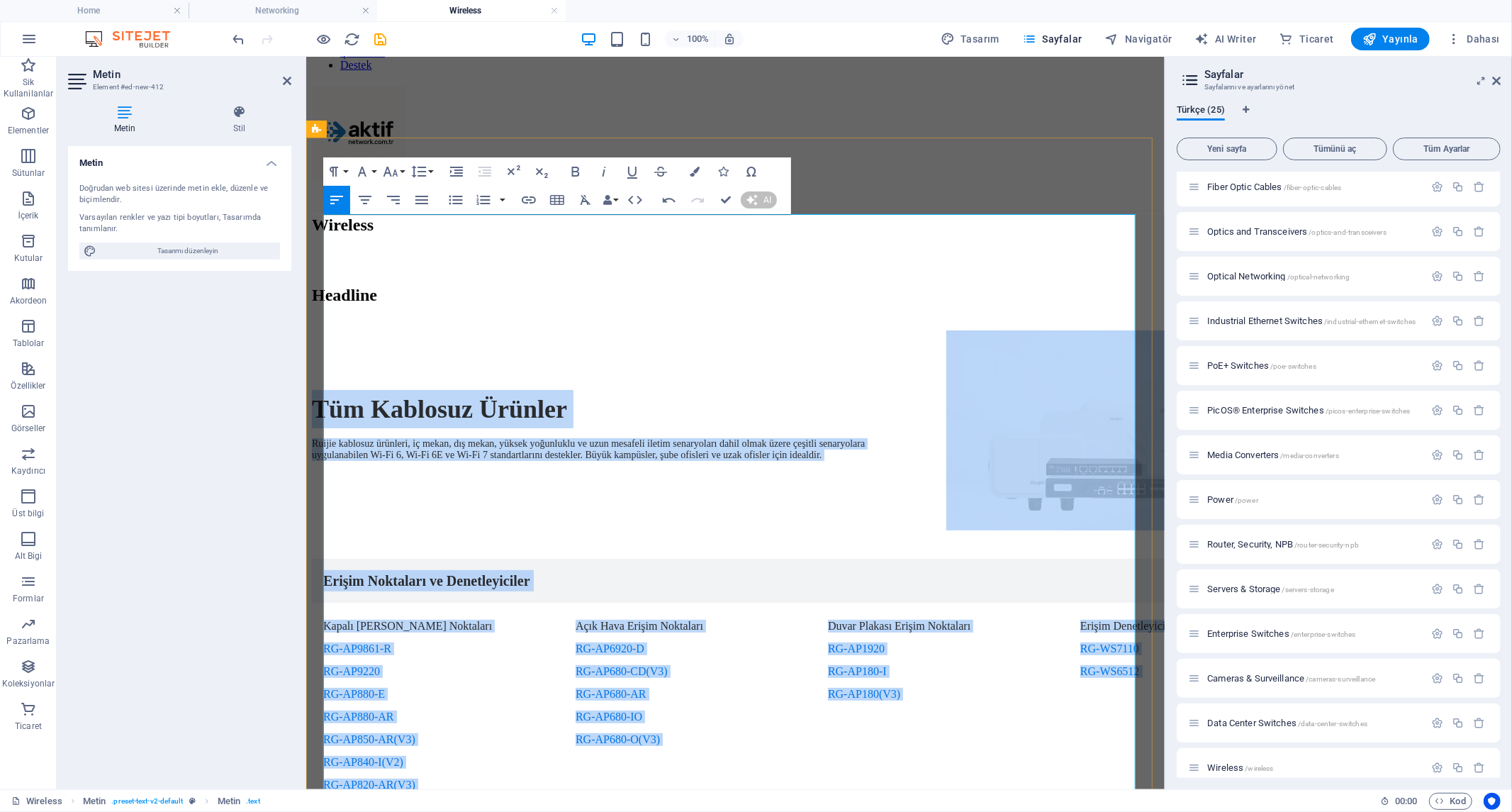
click at [815, 602] on div "Kapalı Alan Erişim Noktaları RG-AP9861-R RG-AP9220 RG-AP880-E RG-AP880-AR RG-AP…" at bounding box center [807, 738] width 992 height 272
click at [788, 602] on div "Açık Hava Erişim Noktaları RG-AP6920-D RG-AP680-CD(V3) RG-AP680-AR RG-AP680-IO …" at bounding box center [680, 733] width 235 height 261
click at [745, 558] on link at bounding box center [807, 580] width 992 height 44
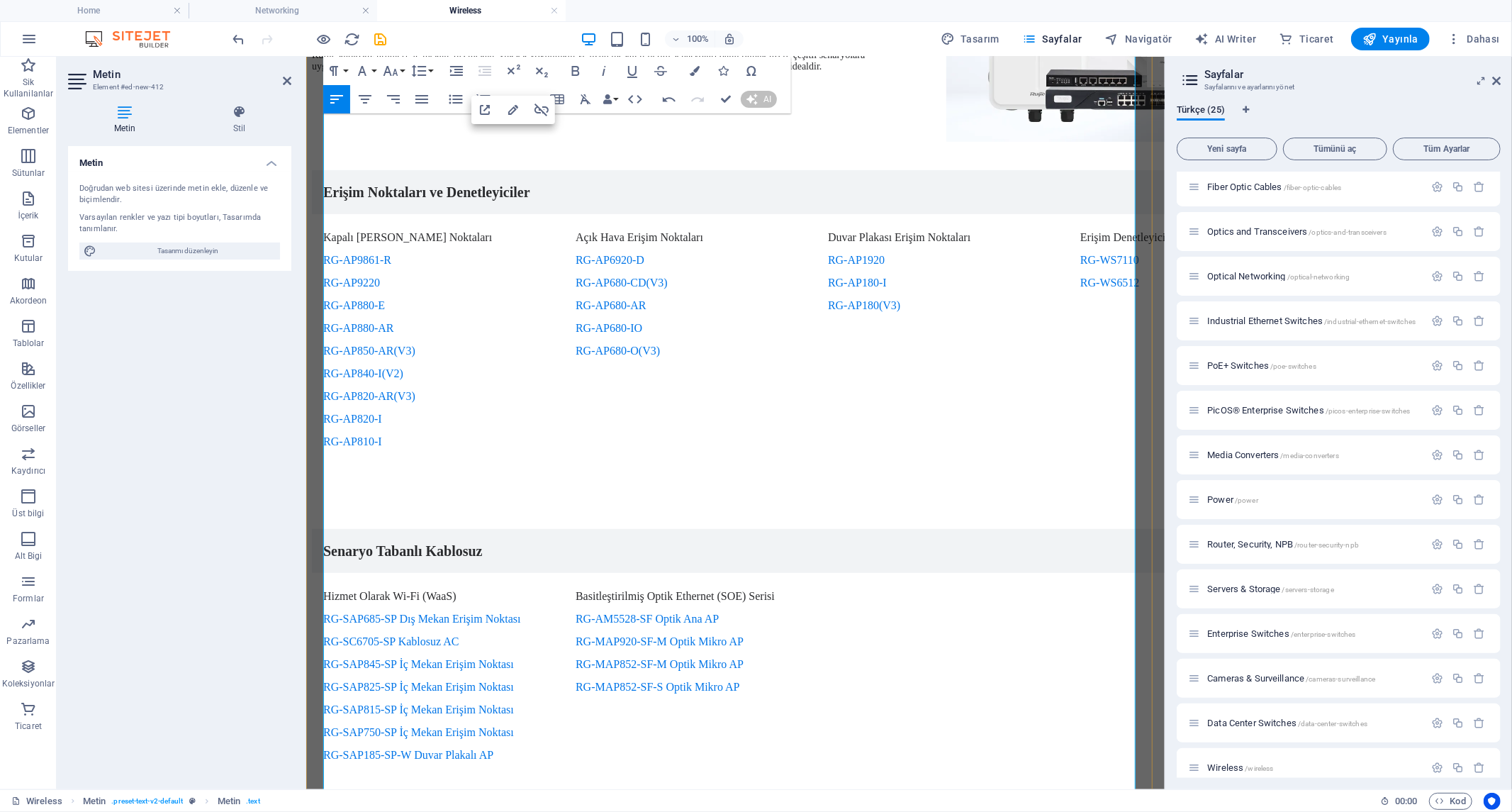
scroll to position [551, 0]
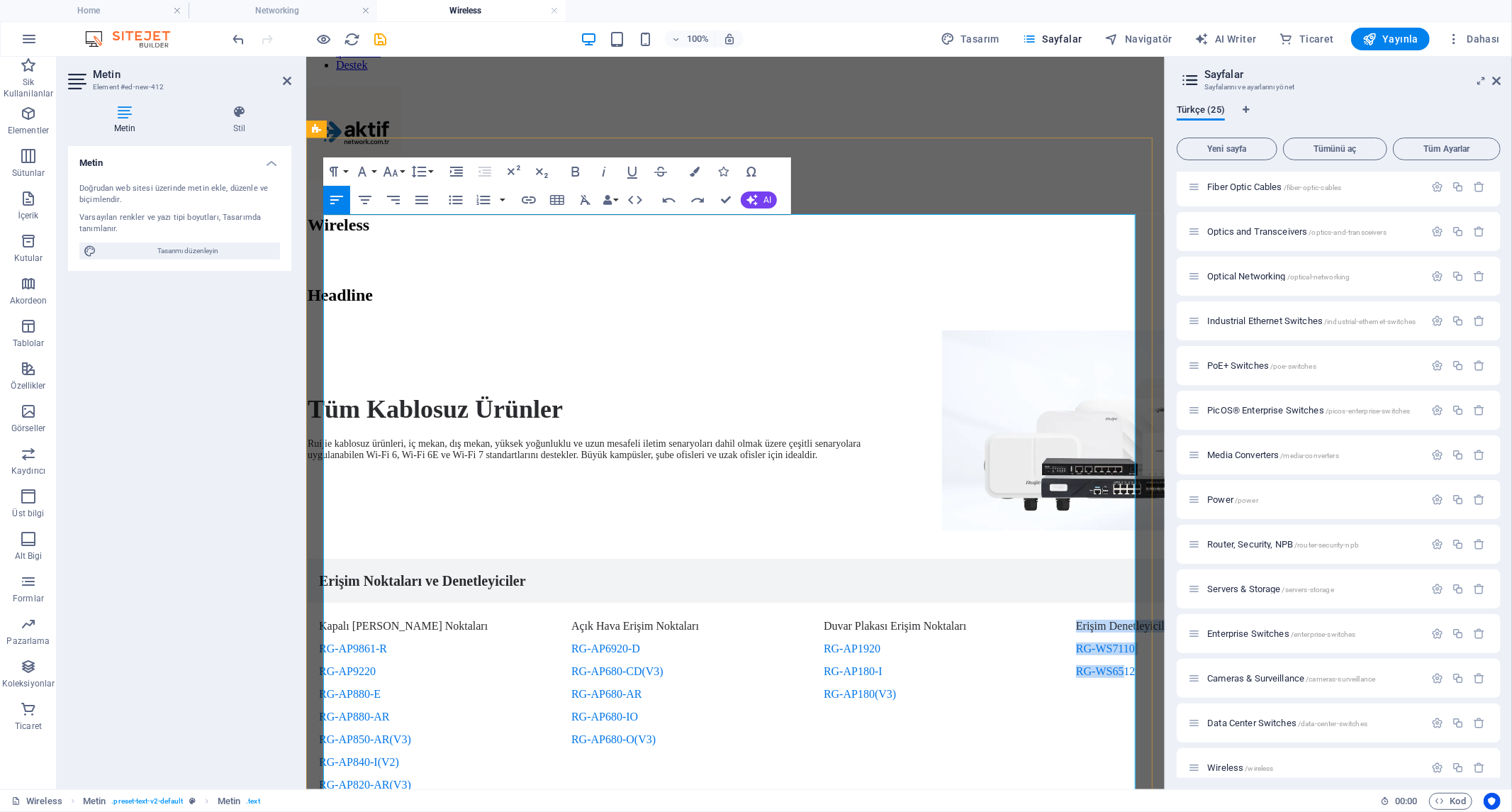
scroll to position [158, 163]
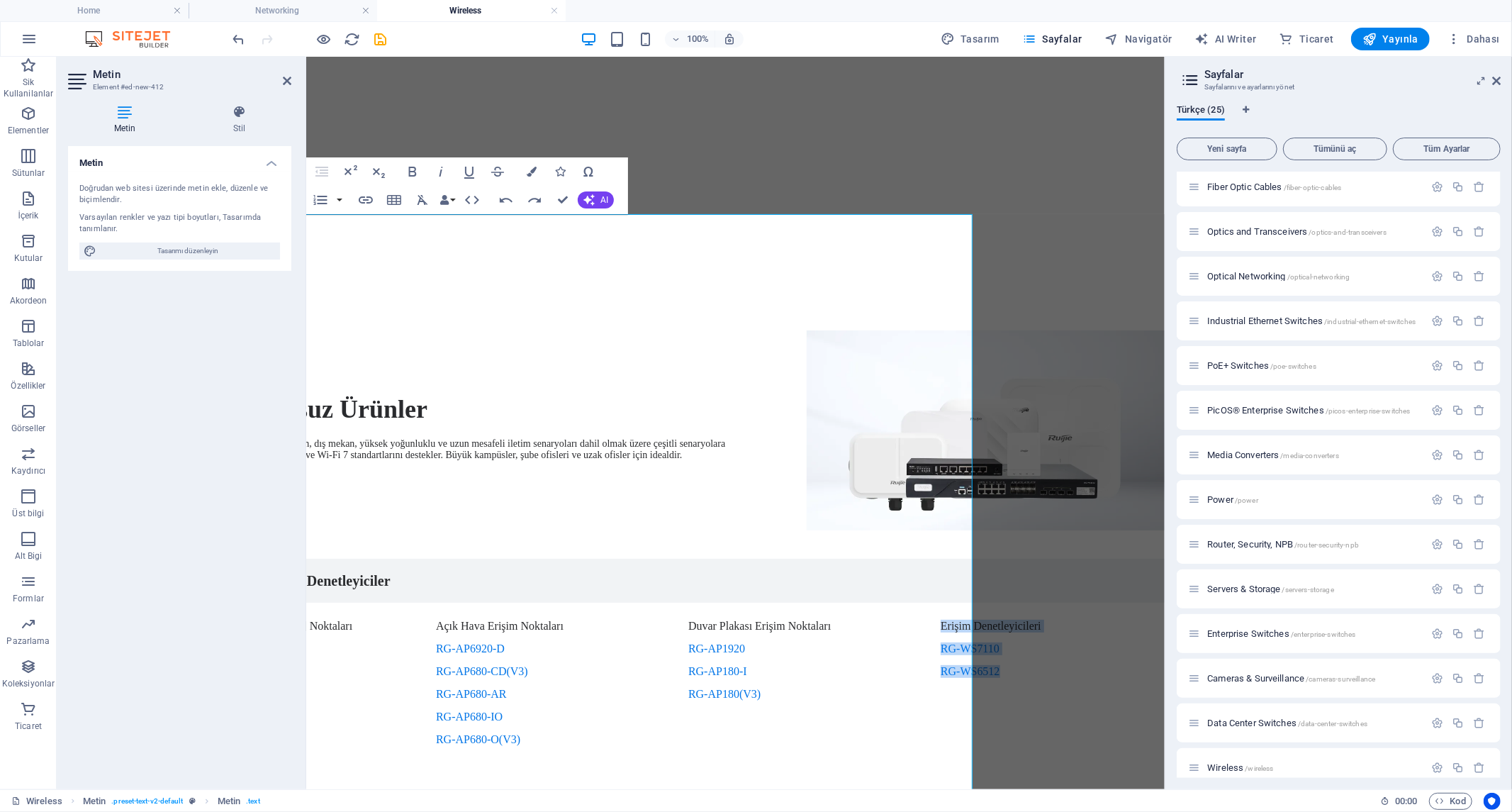
drag, startPoint x: 1080, startPoint y: 408, endPoint x: 1470, endPoint y: 508, distance: 402.6
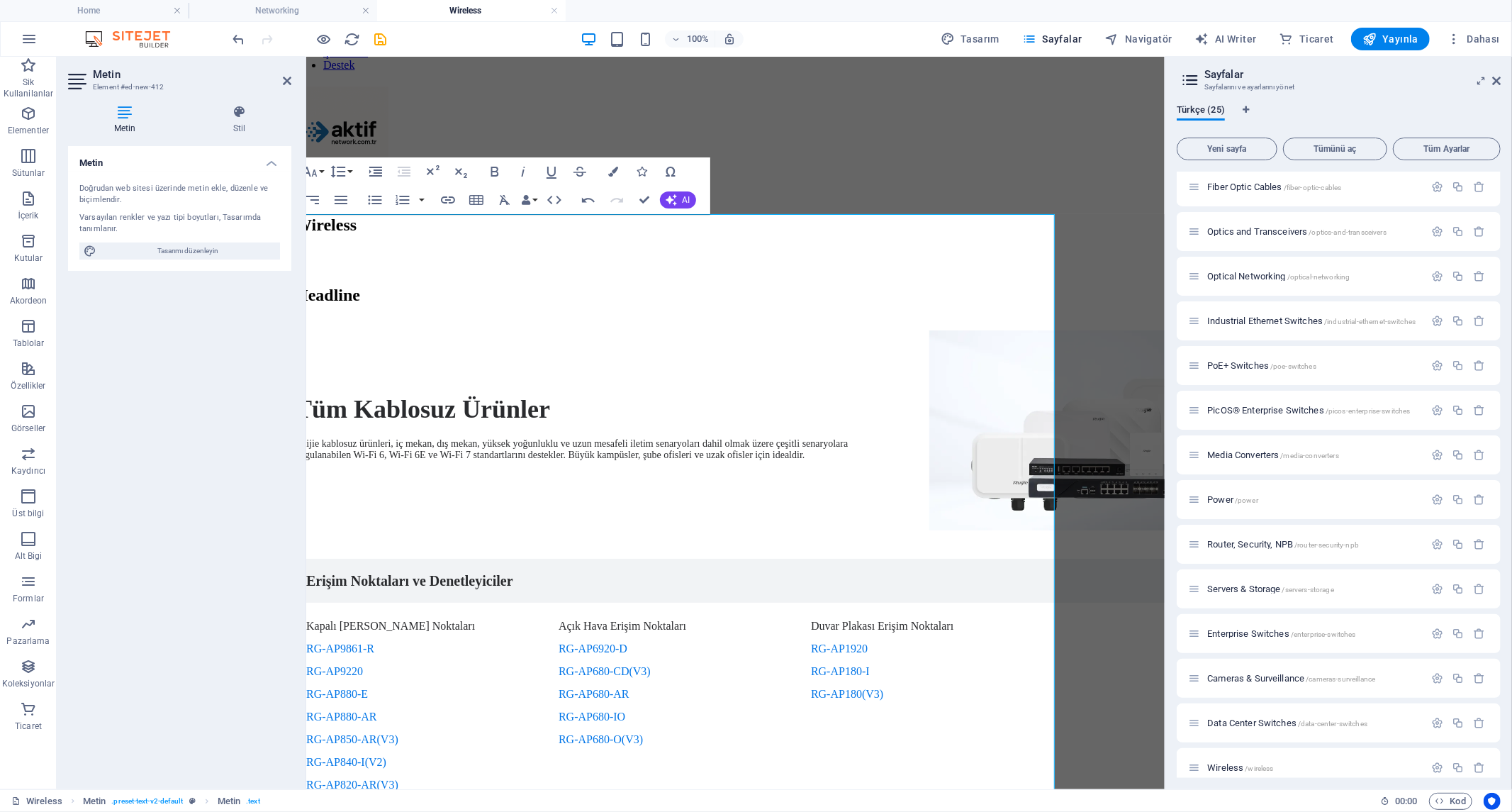
scroll to position [158, 0]
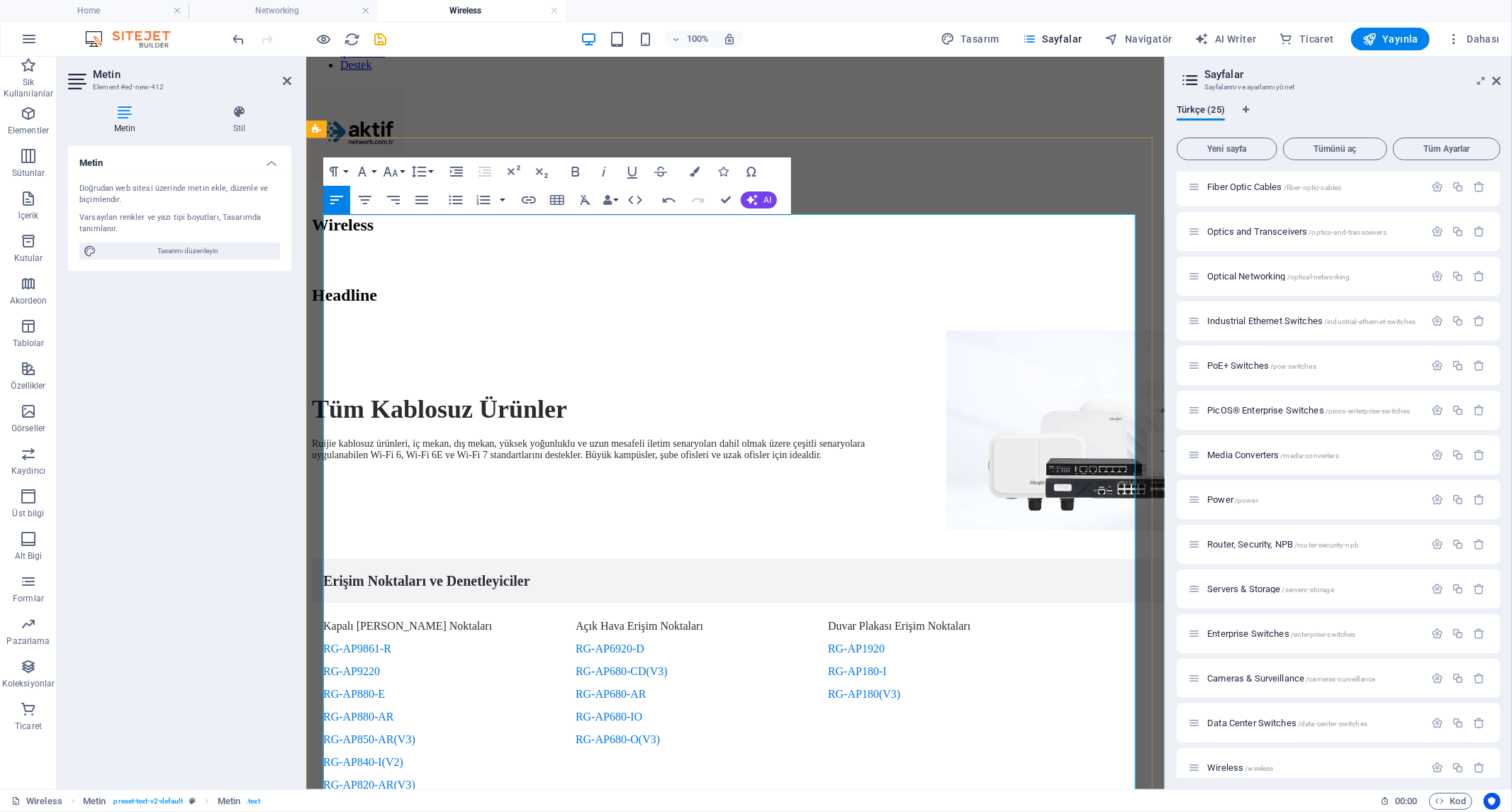
click at [339, 602] on div "Kapalı Alan Erişim Noktaları RG-AP9861-R RG-AP9220 RG-AP880-E RG-AP880-AR RG-AP…" at bounding box center [807, 738] width 992 height 272
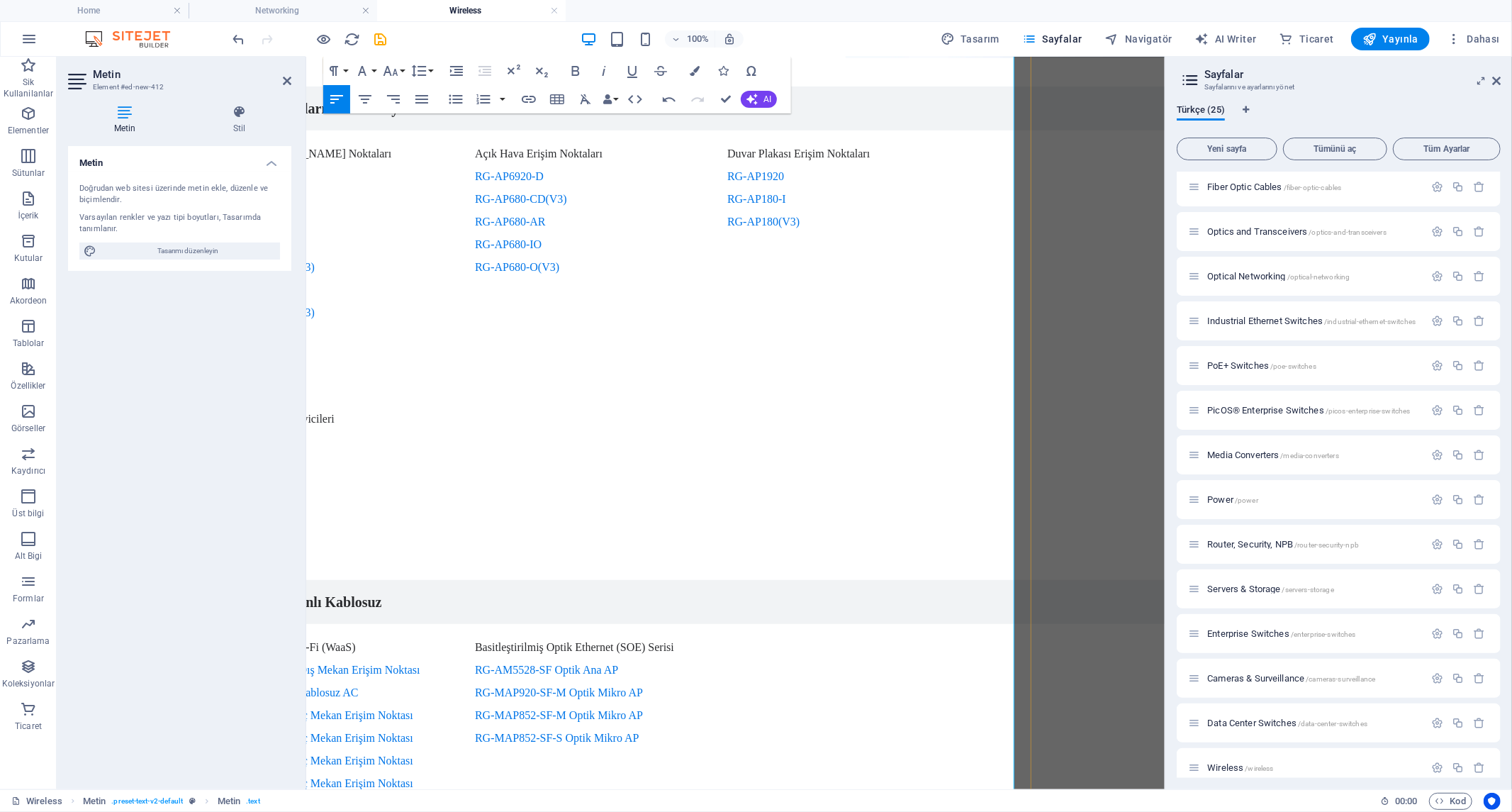
scroll to position [630, 163]
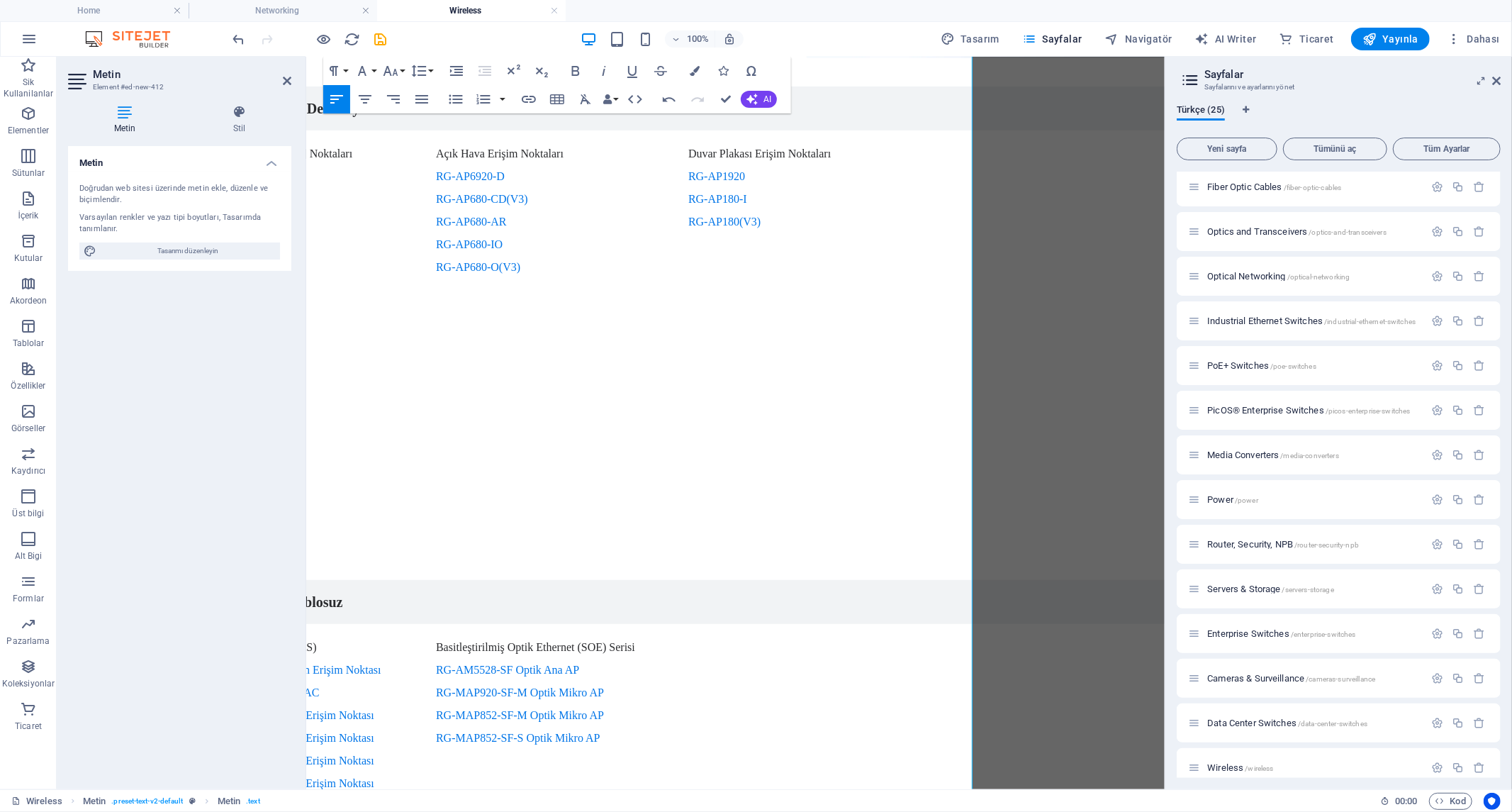
drag, startPoint x: 1077, startPoint y: 600, endPoint x: 1155, endPoint y: 680, distance: 111.7
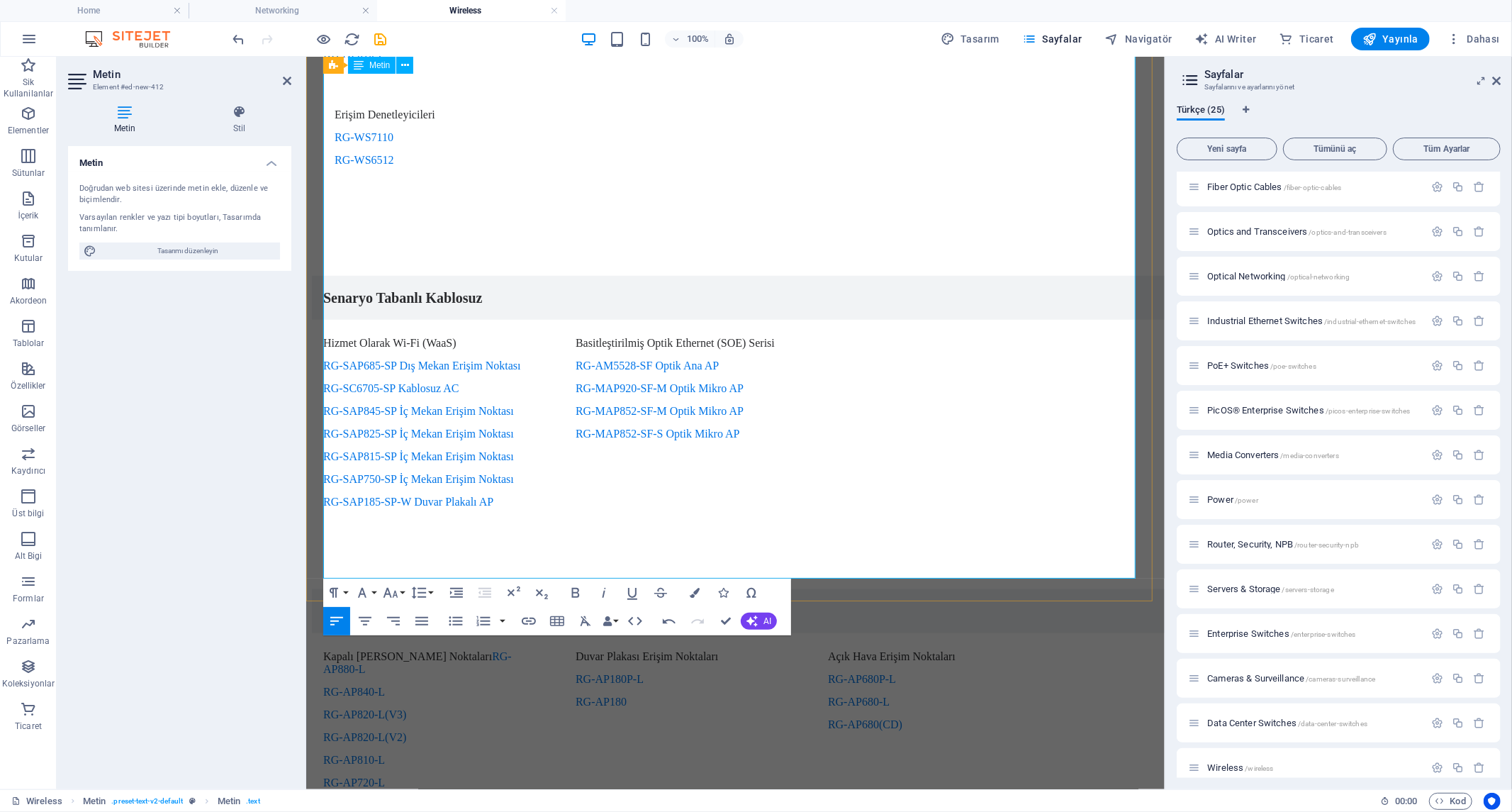
scroll to position [866, 0]
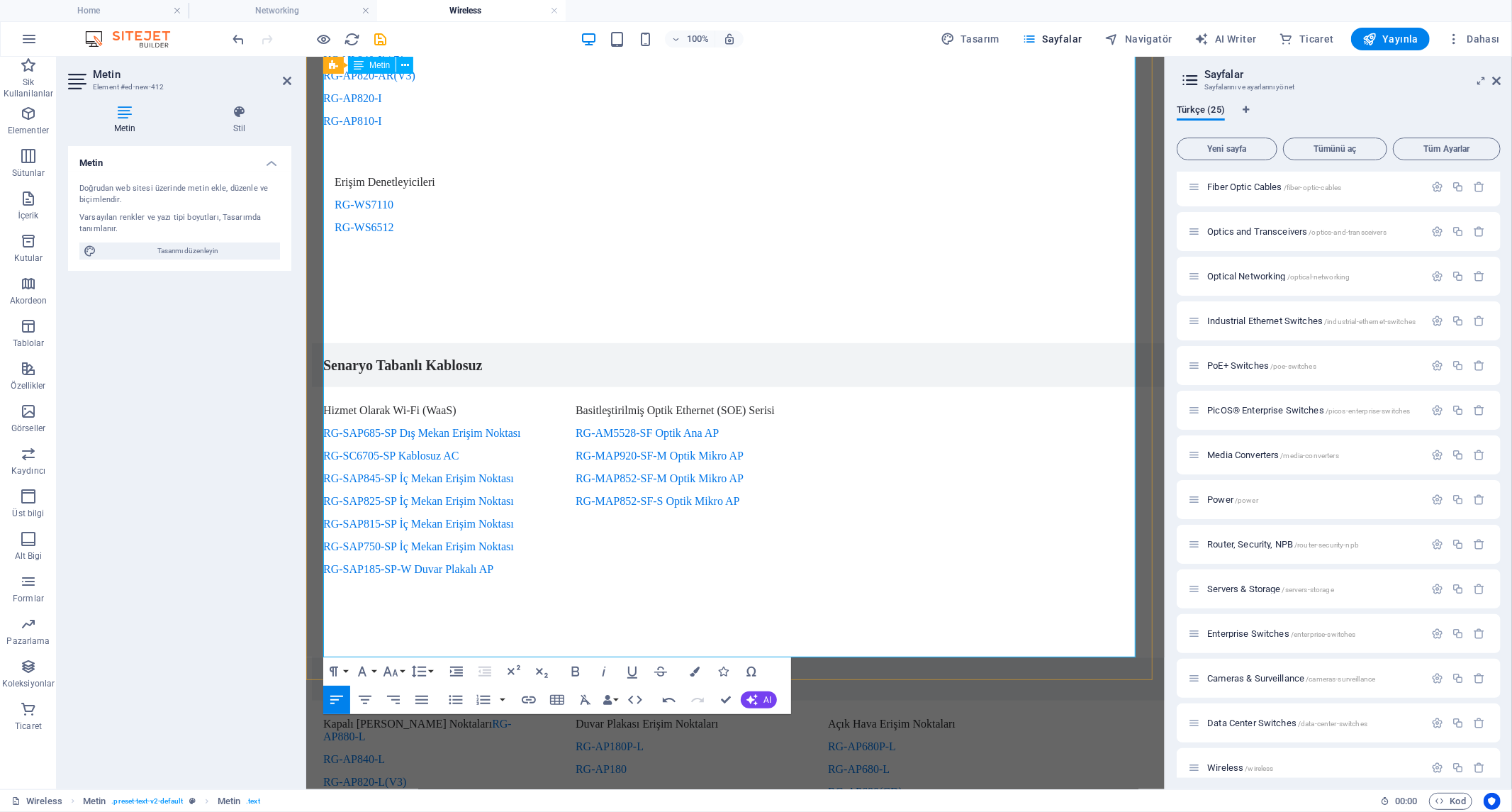
click at [987, 785] on p "RG-AP680(CD)" at bounding box center [933, 791] width 213 height 13
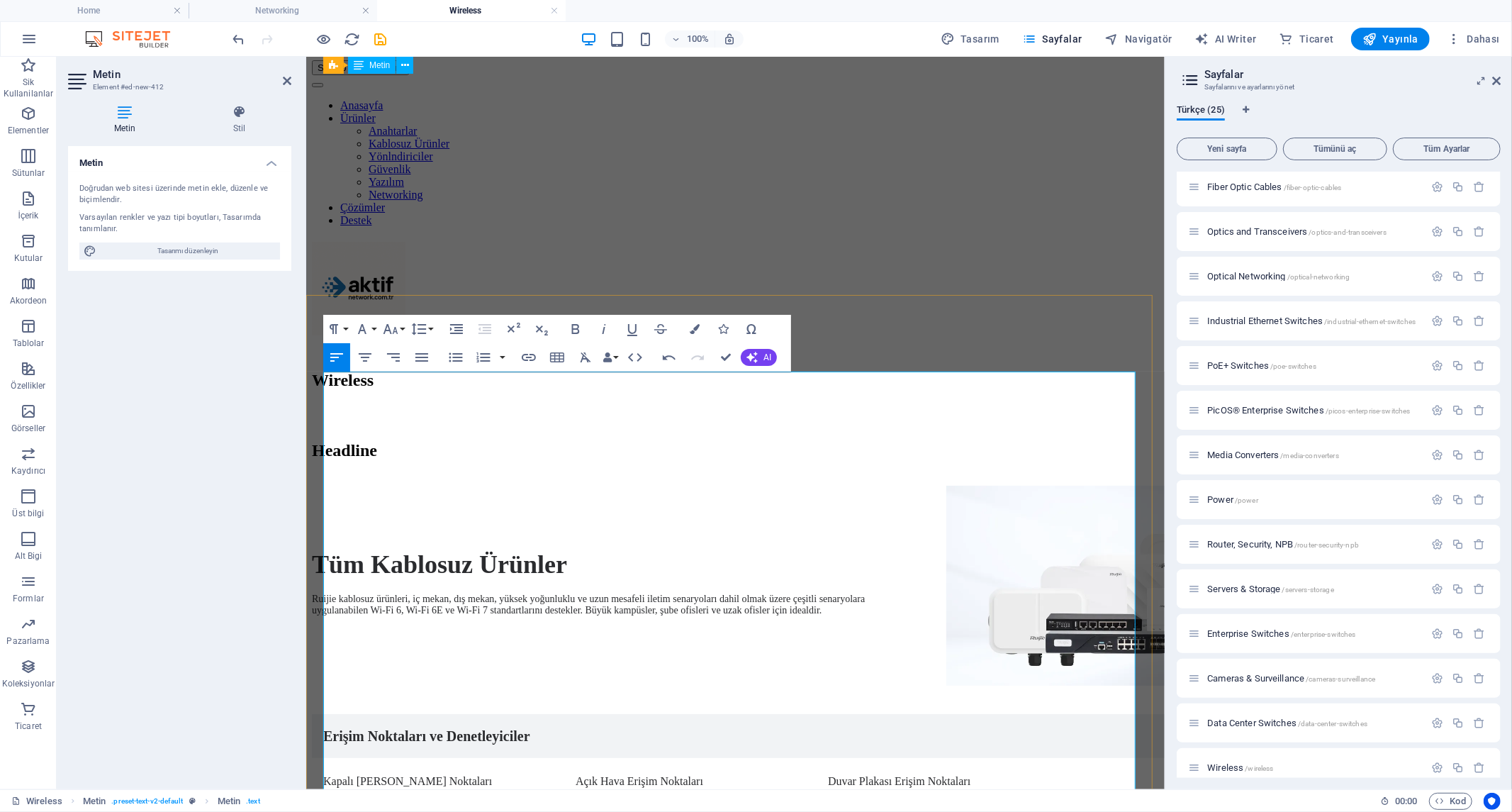
scroll to position [0, 0]
click at [386, 39] on icon "save" at bounding box center [381, 39] width 16 height 16
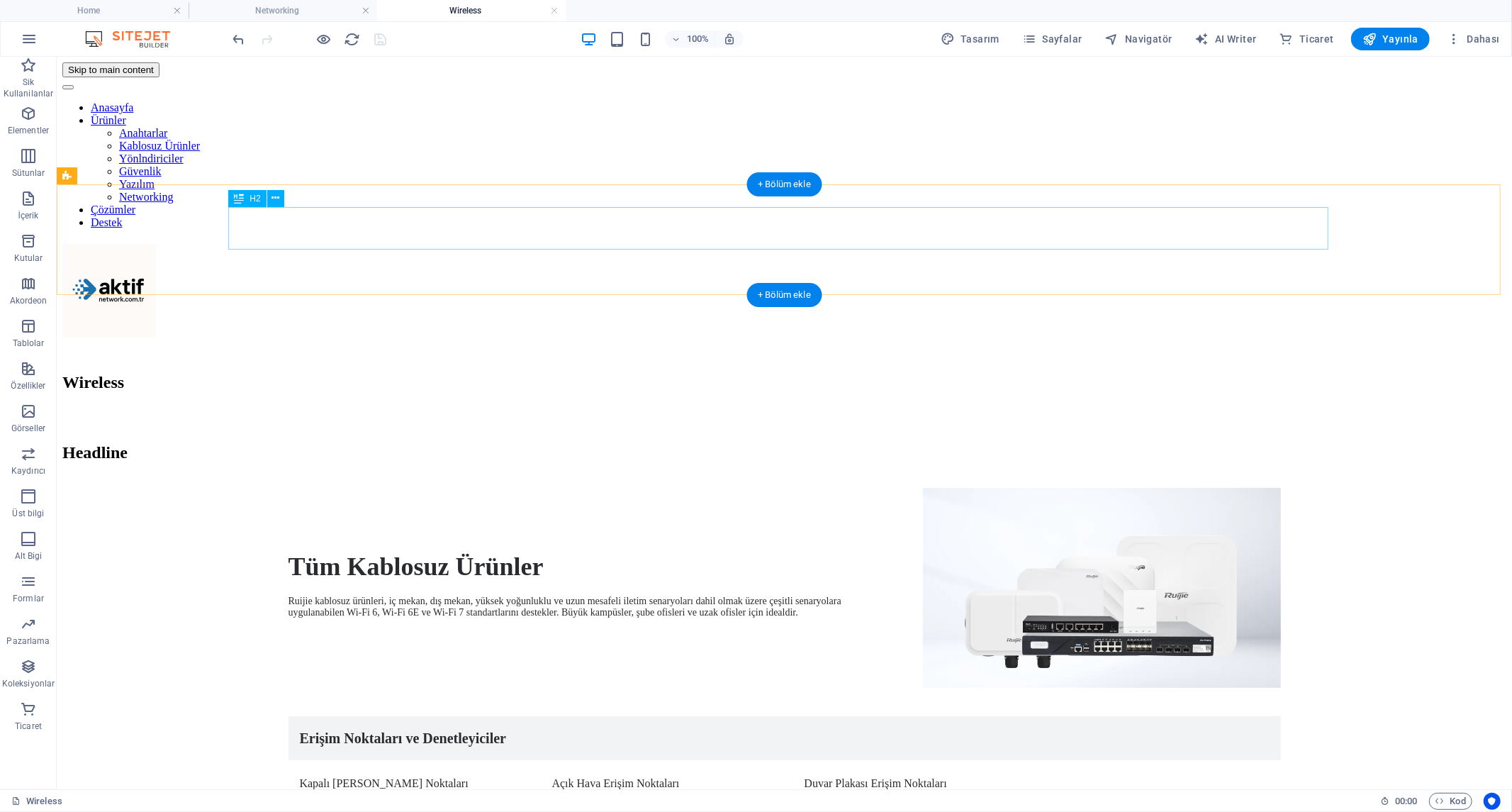
click at [393, 372] on div "Wireless" at bounding box center [784, 382] width 1444 height 20
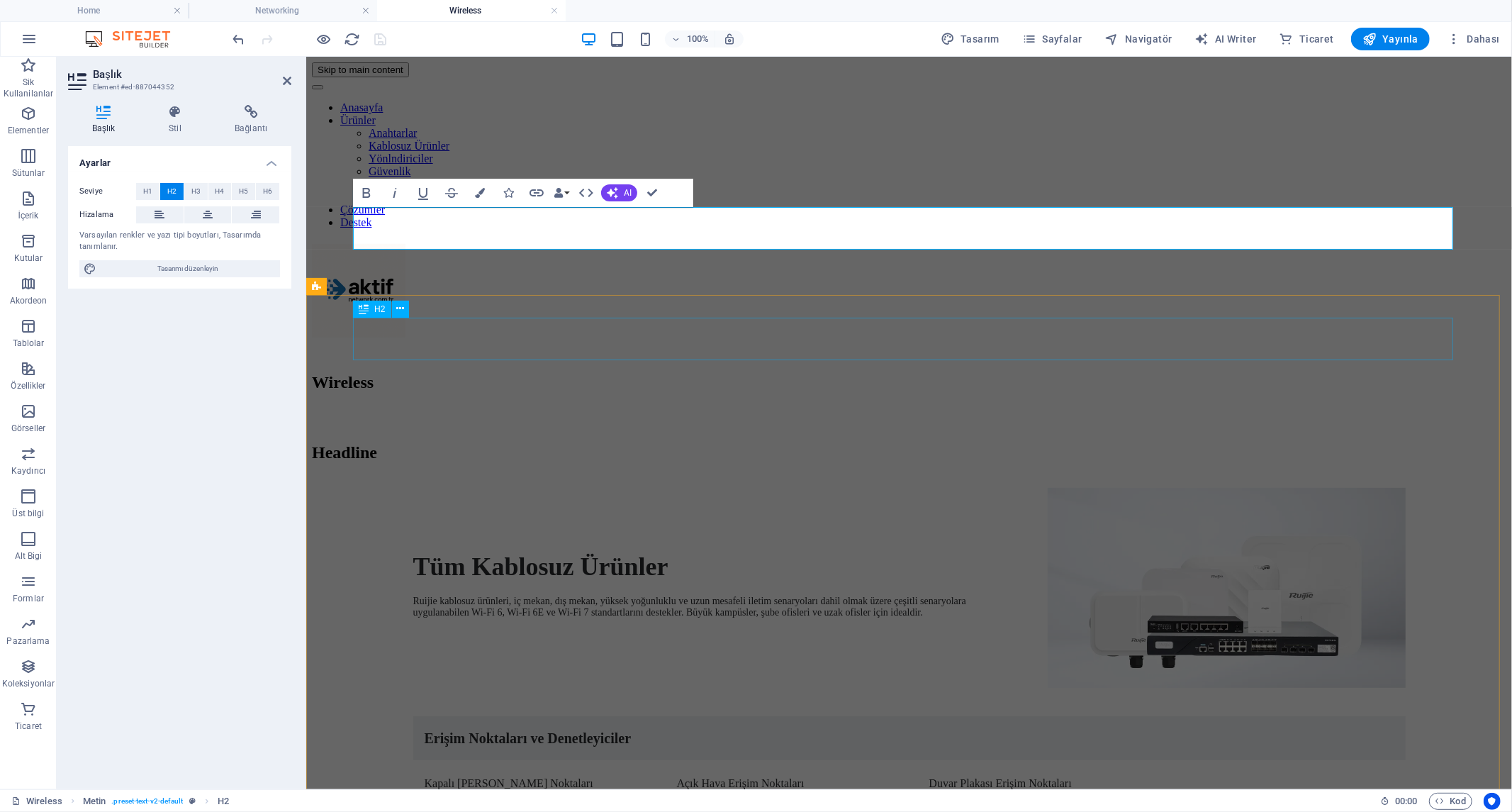
click at [480, 443] on div "Headline" at bounding box center [908, 452] width 1194 height 20
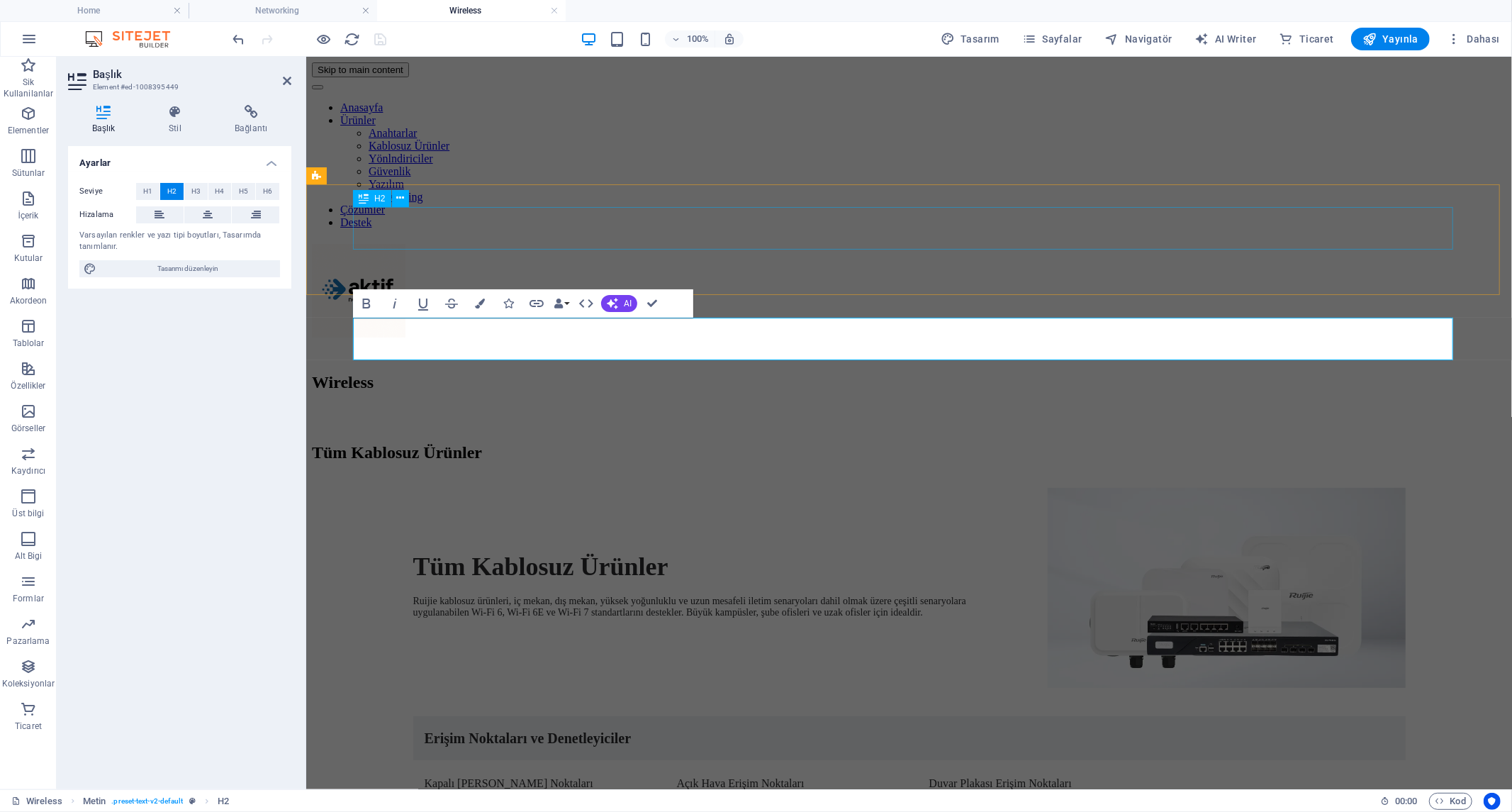
click at [519, 372] on div "Wireless" at bounding box center [908, 382] width 1194 height 20
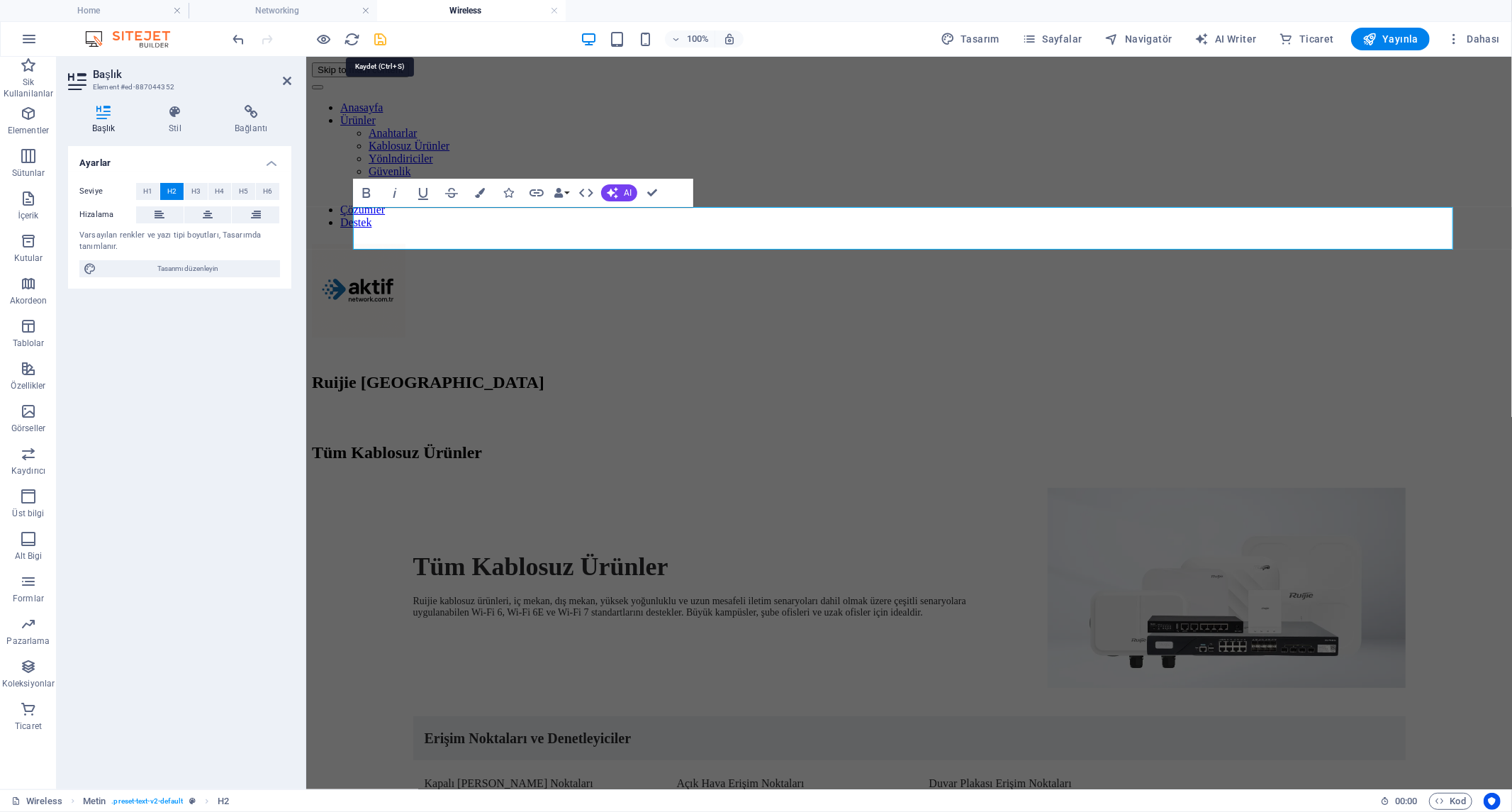
click at [382, 32] on icon "save" at bounding box center [381, 39] width 16 height 16
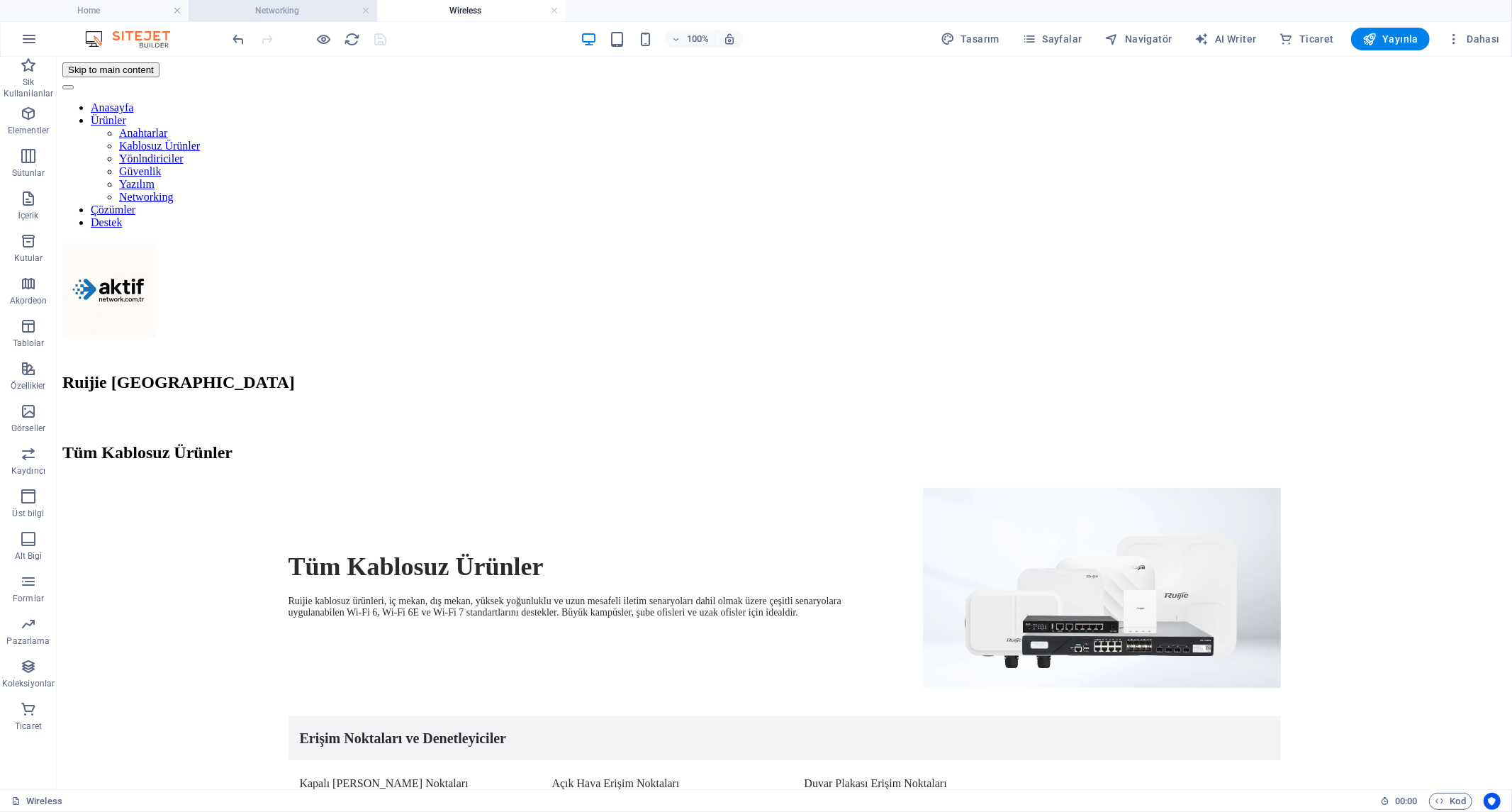
click at [287, 14] on h4 "Networking" at bounding box center [282, 10] width 188 height 15
